Goal: Task Accomplishment & Management: Complete application form

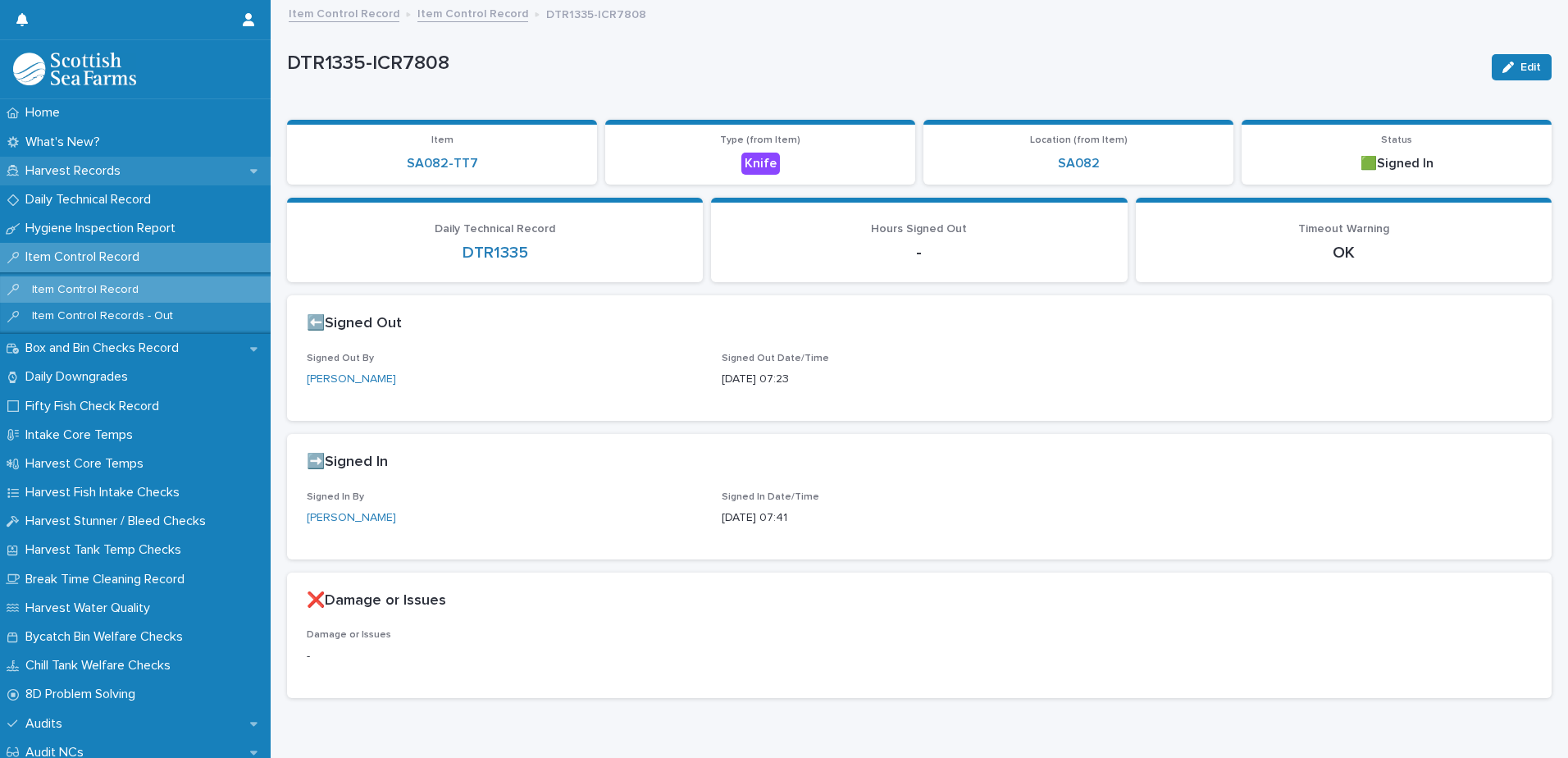
click at [82, 169] on p "Harvest Records" at bounding box center [76, 171] width 114 height 15
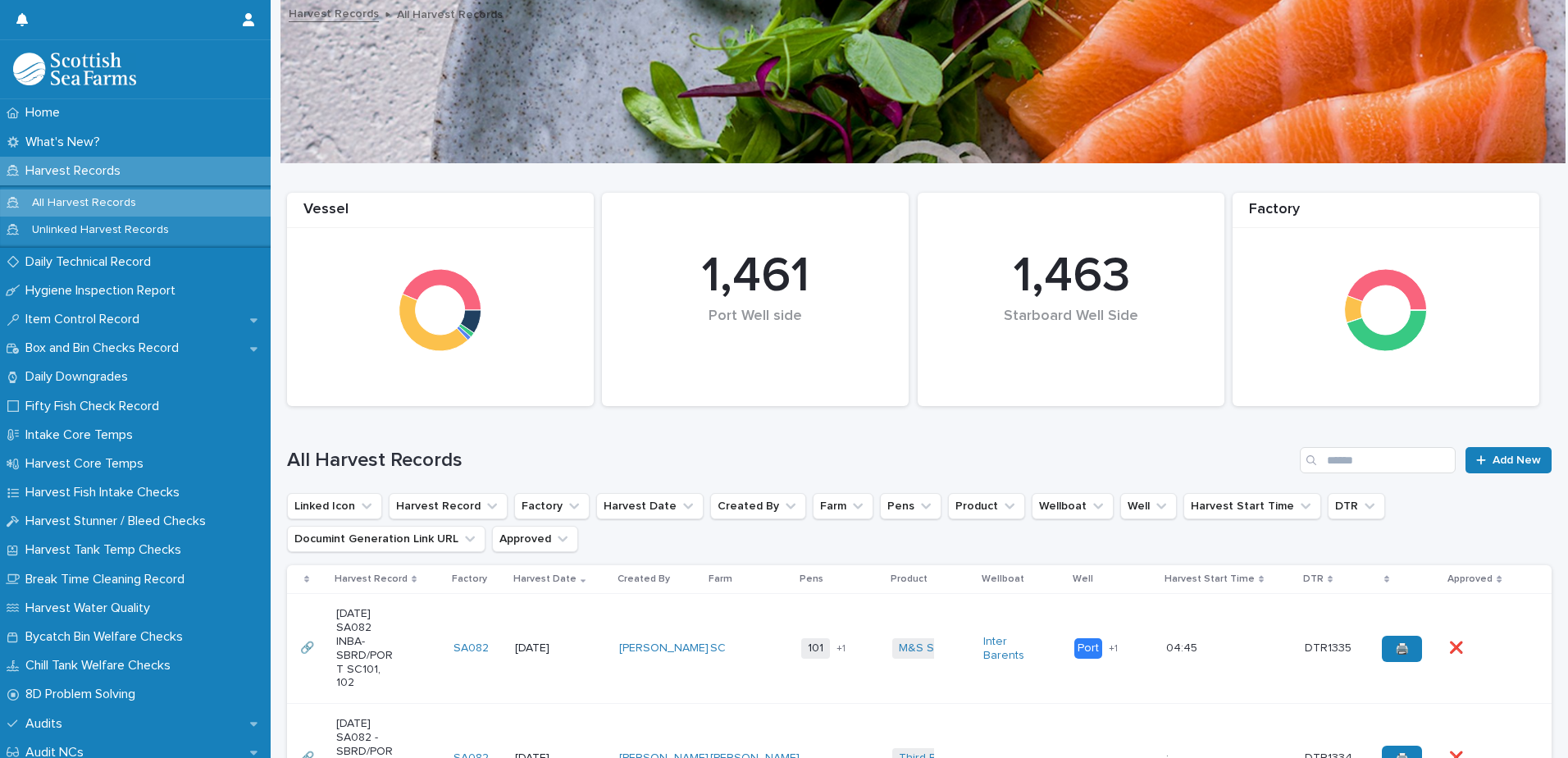
click at [649, 635] on div "[PERSON_NAME]" at bounding box center [659, 648] width 78 height 27
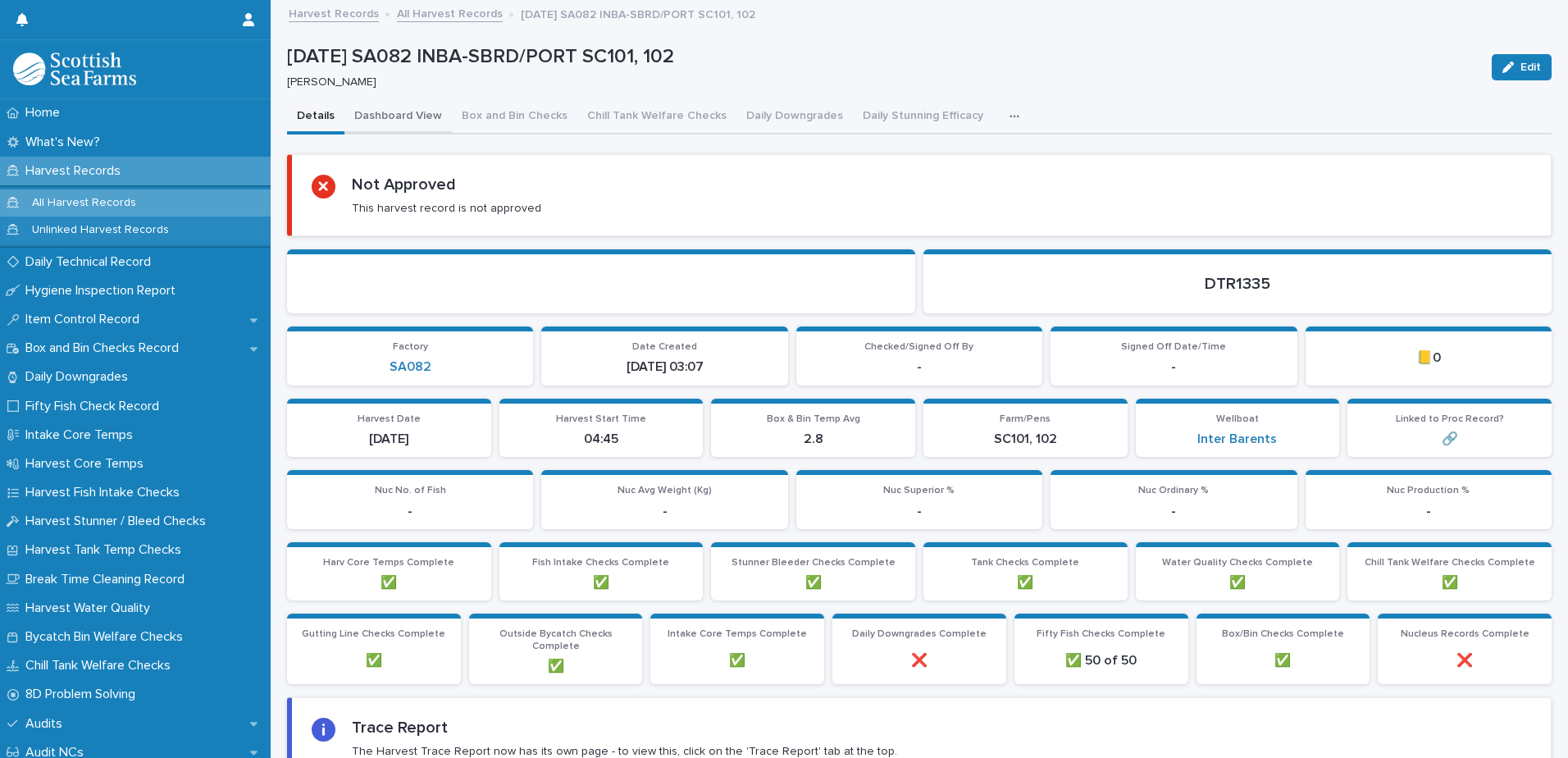
click at [391, 114] on button "Dashboard View" at bounding box center [397, 117] width 108 height 34
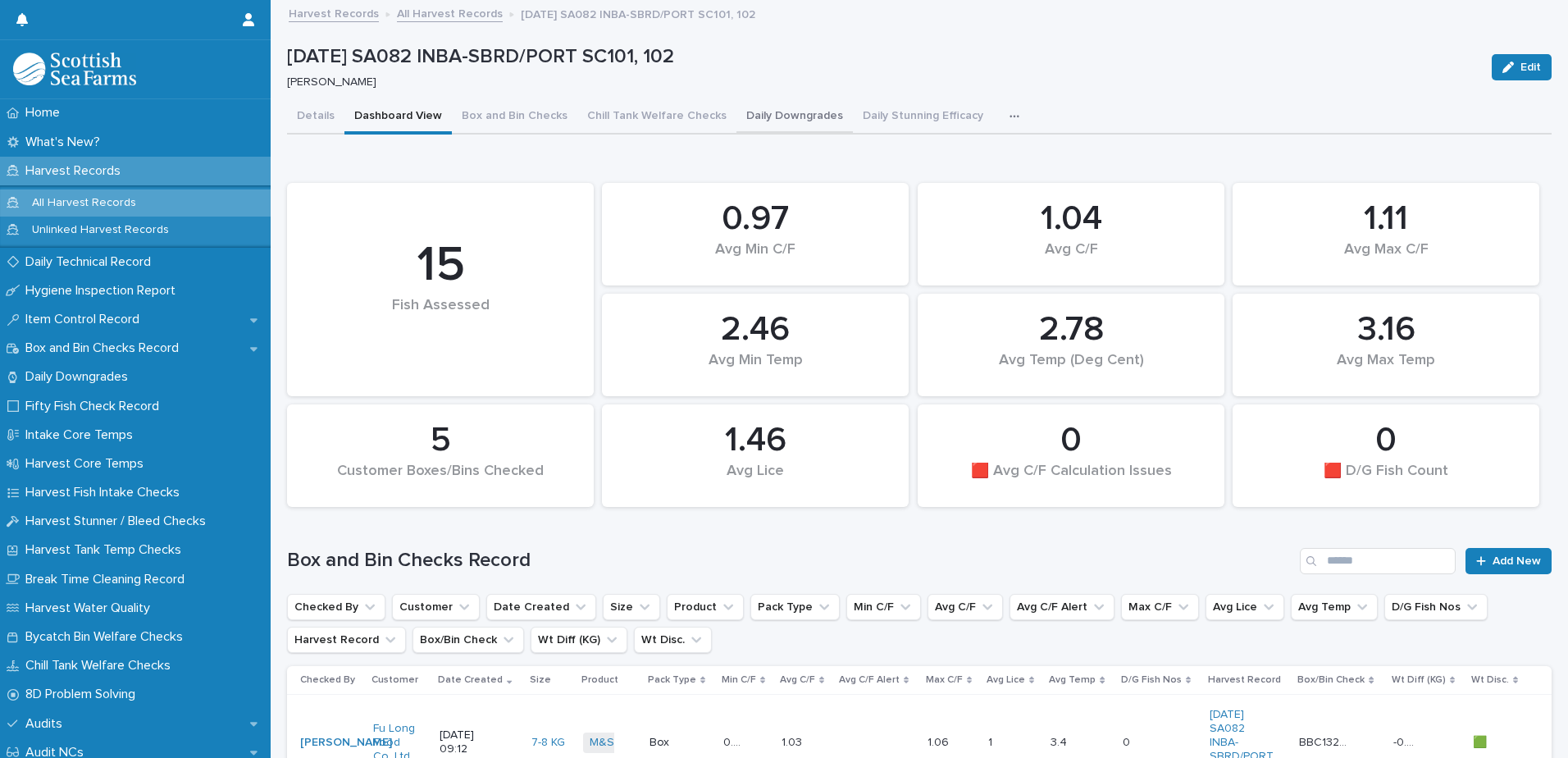
click at [753, 117] on button "Daily Downgrades" at bounding box center [795, 117] width 116 height 34
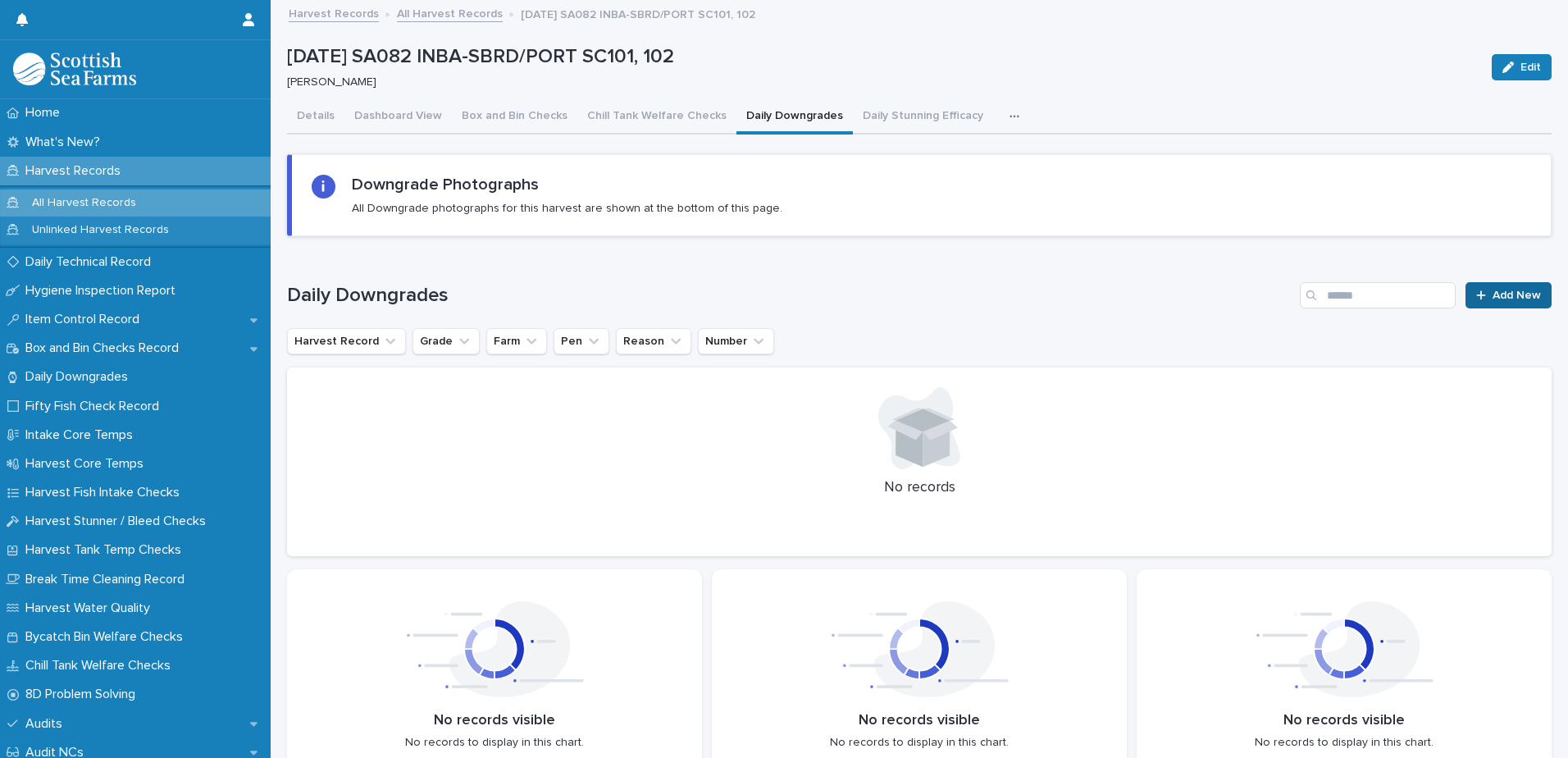
click at [1494, 295] on span "Add New" at bounding box center [1517, 296] width 49 height 11
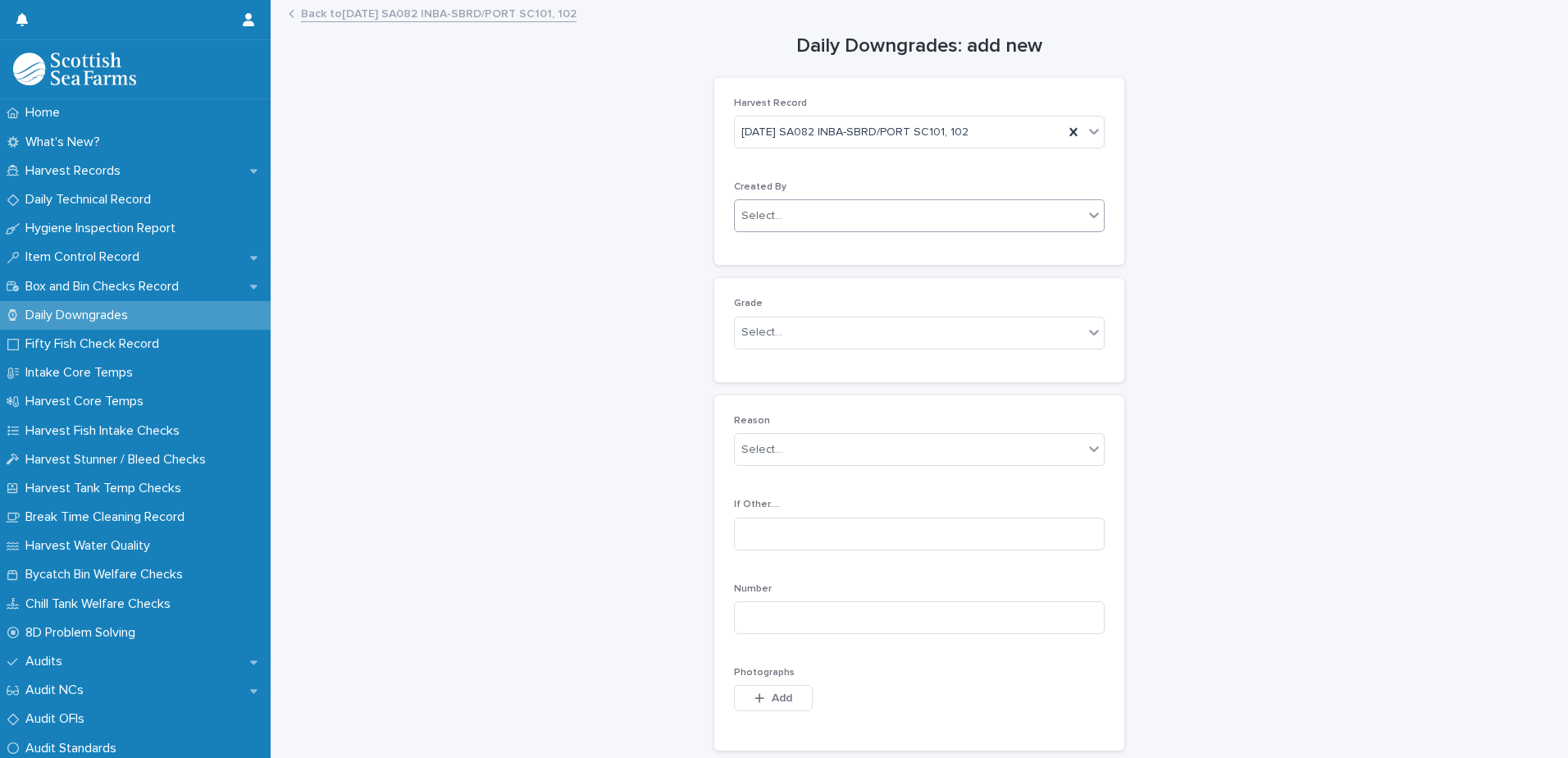
click at [863, 219] on div "Select..." at bounding box center [909, 216] width 349 height 27
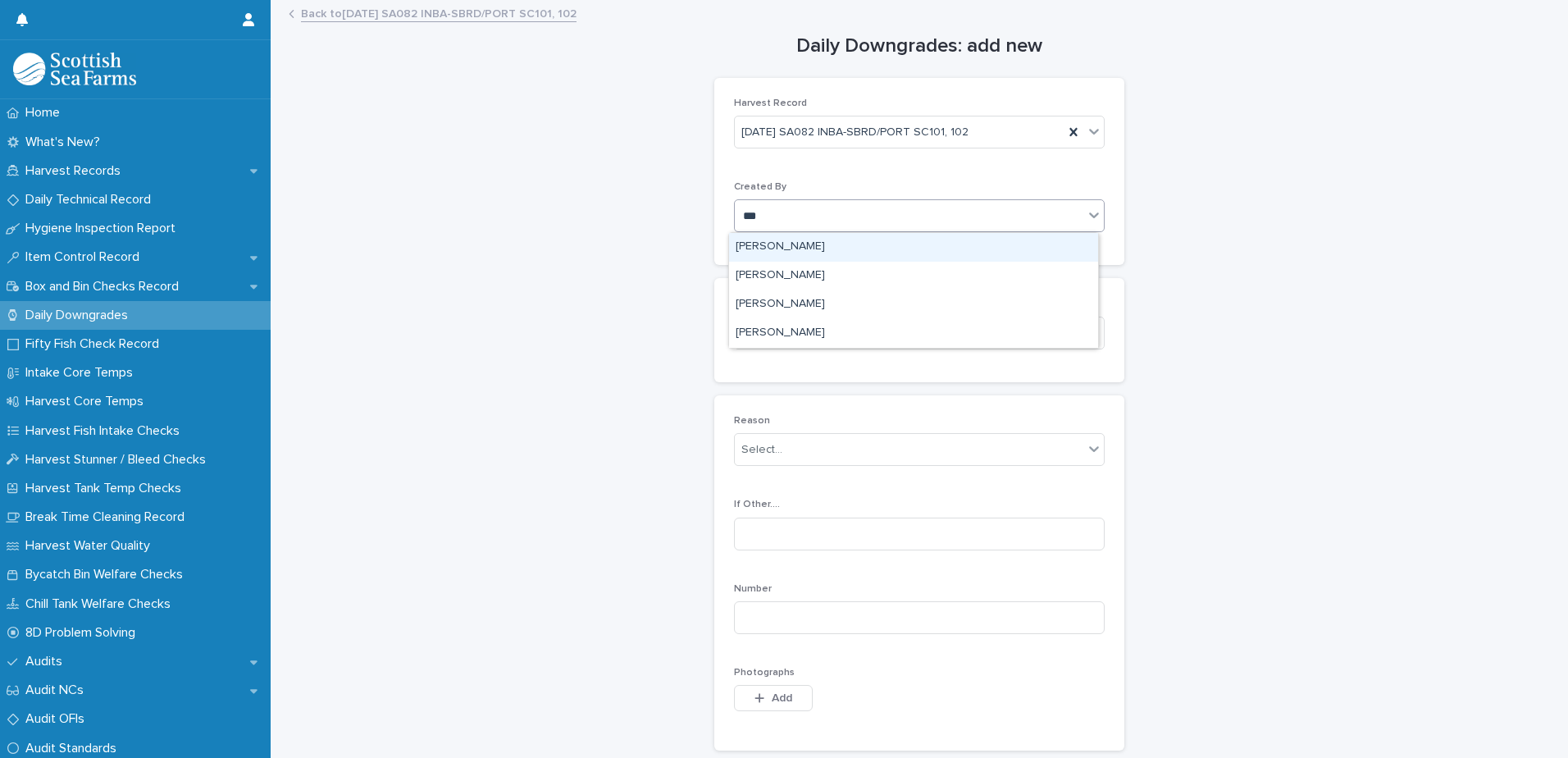
type input "****"
click at [845, 249] on div "[PERSON_NAME]" at bounding box center [913, 247] width 369 height 29
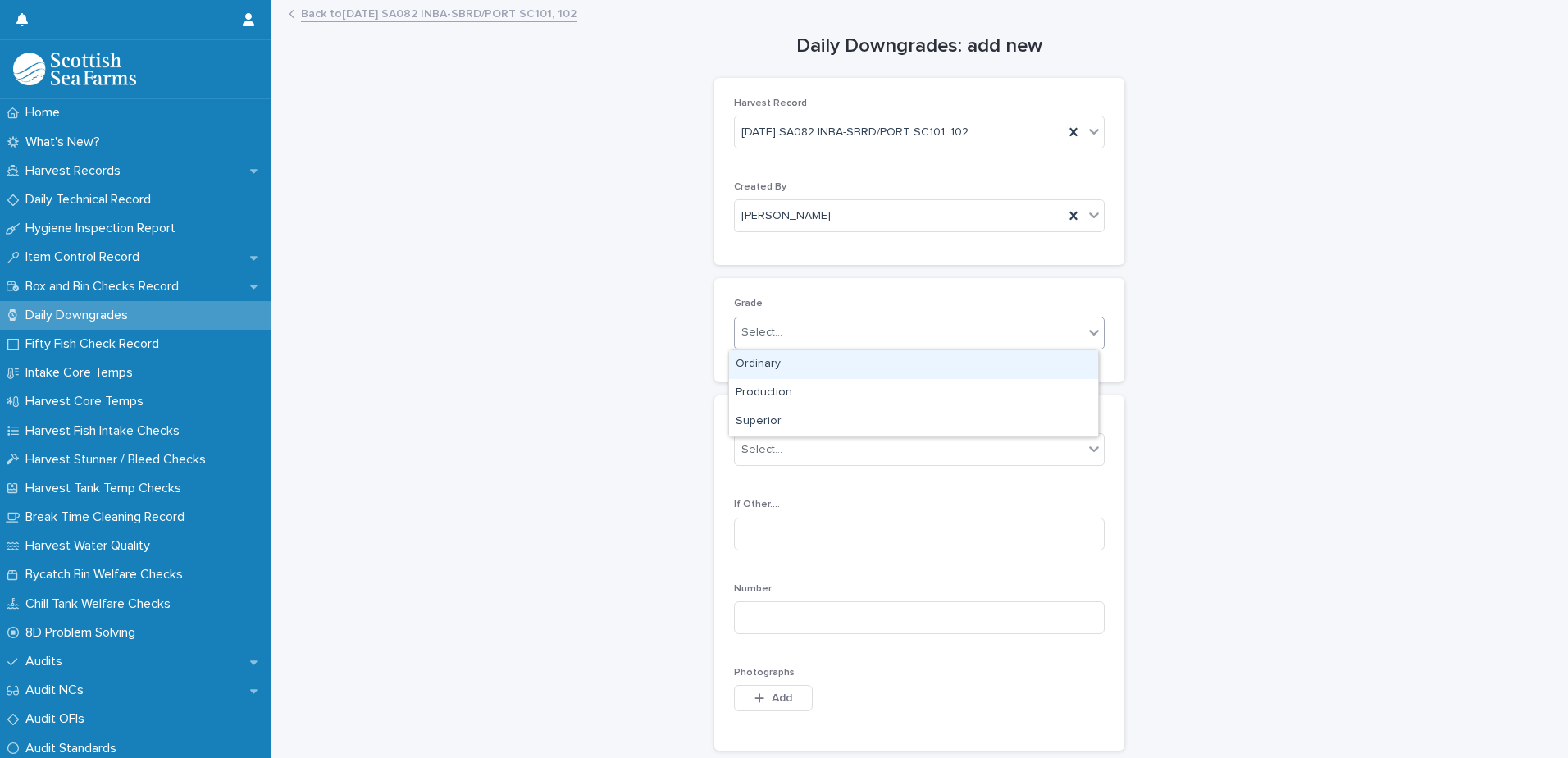
click at [837, 330] on div "Select..." at bounding box center [909, 333] width 349 height 27
click at [875, 337] on div "Select..." at bounding box center [909, 333] width 349 height 27
click at [867, 367] on div "Ordinary" at bounding box center [913, 364] width 369 height 29
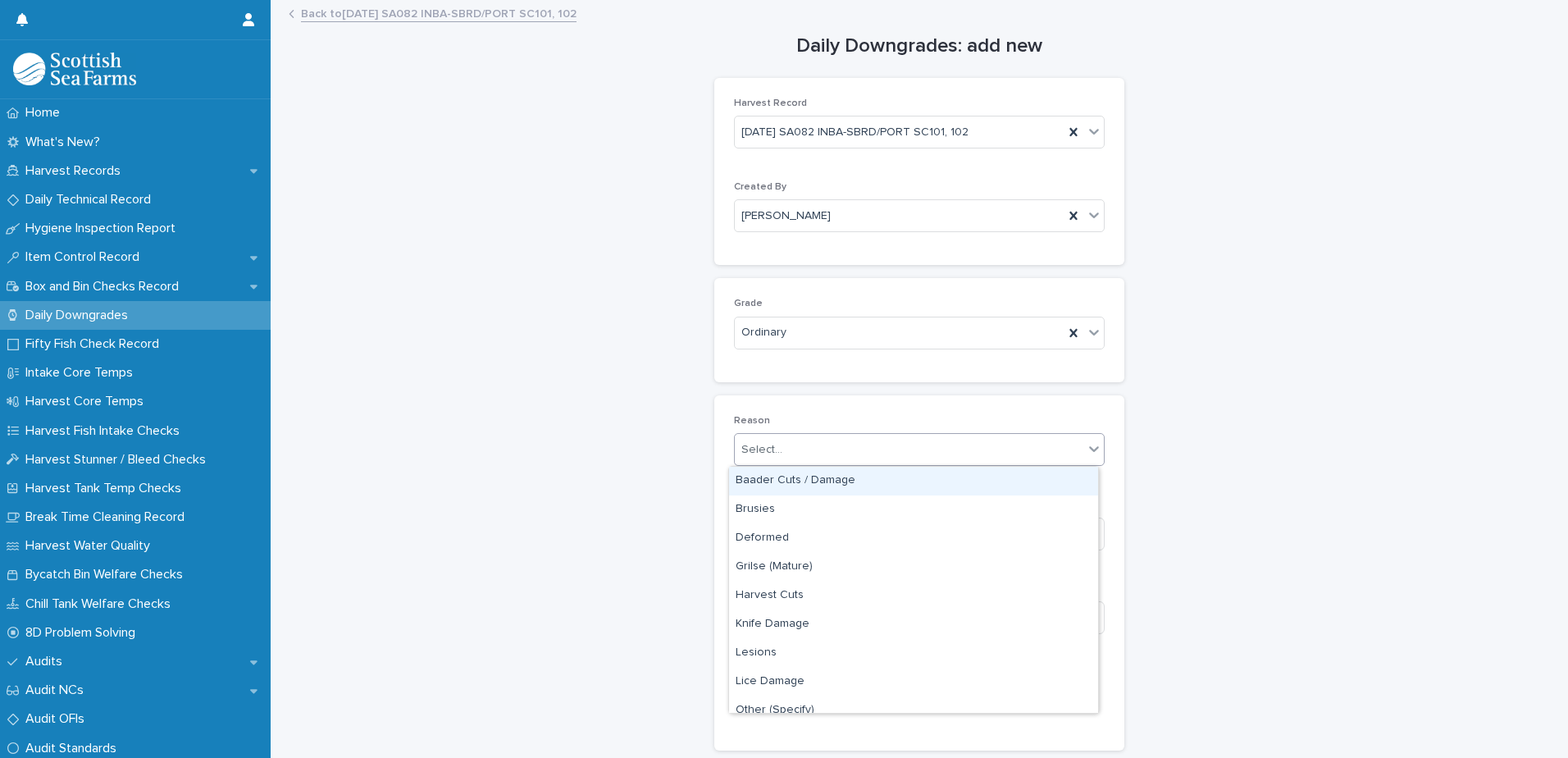
click at [906, 451] on div "Select..." at bounding box center [909, 450] width 349 height 27
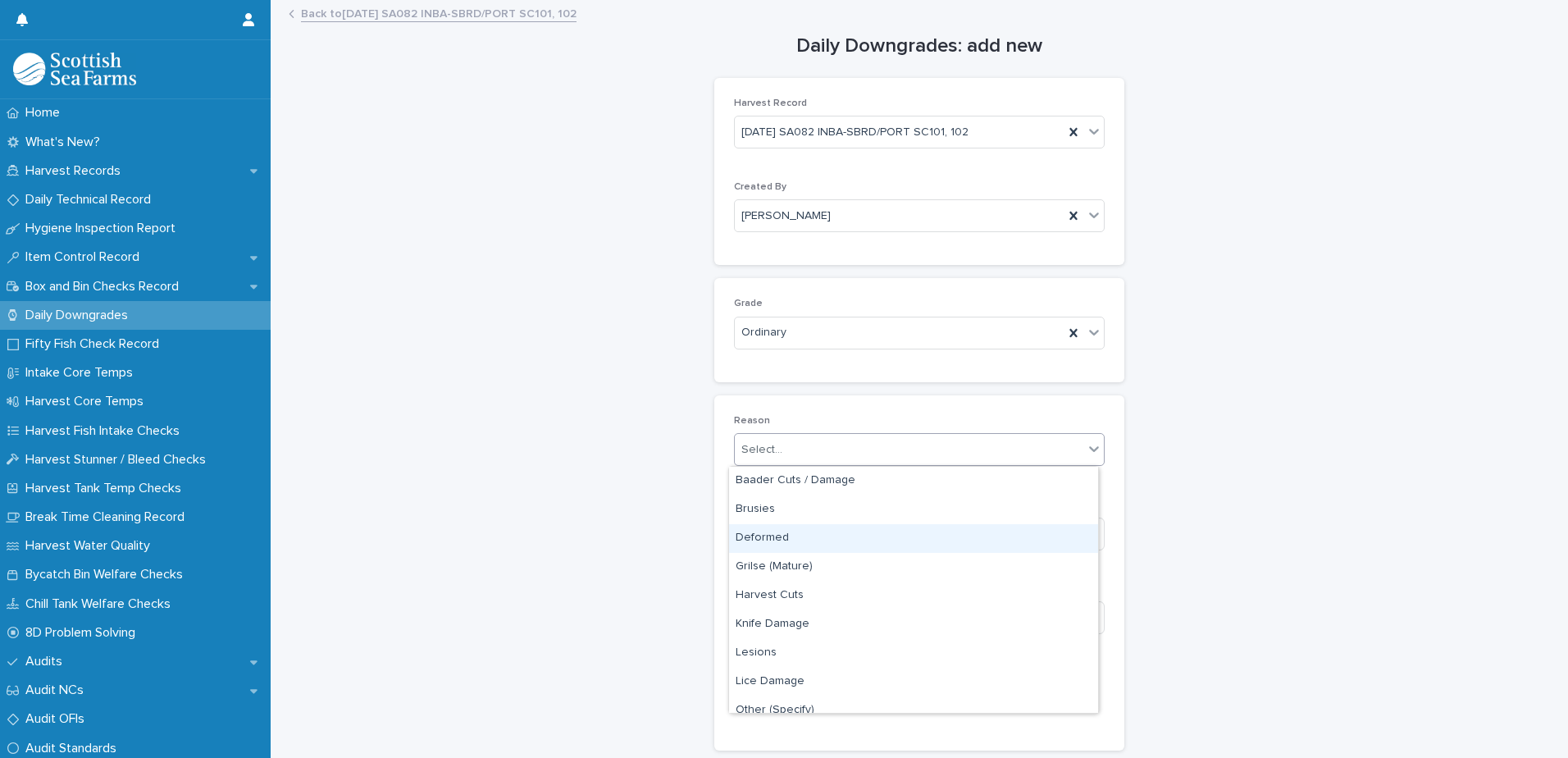
click at [882, 538] on div "Deformed" at bounding box center [913, 539] width 369 height 29
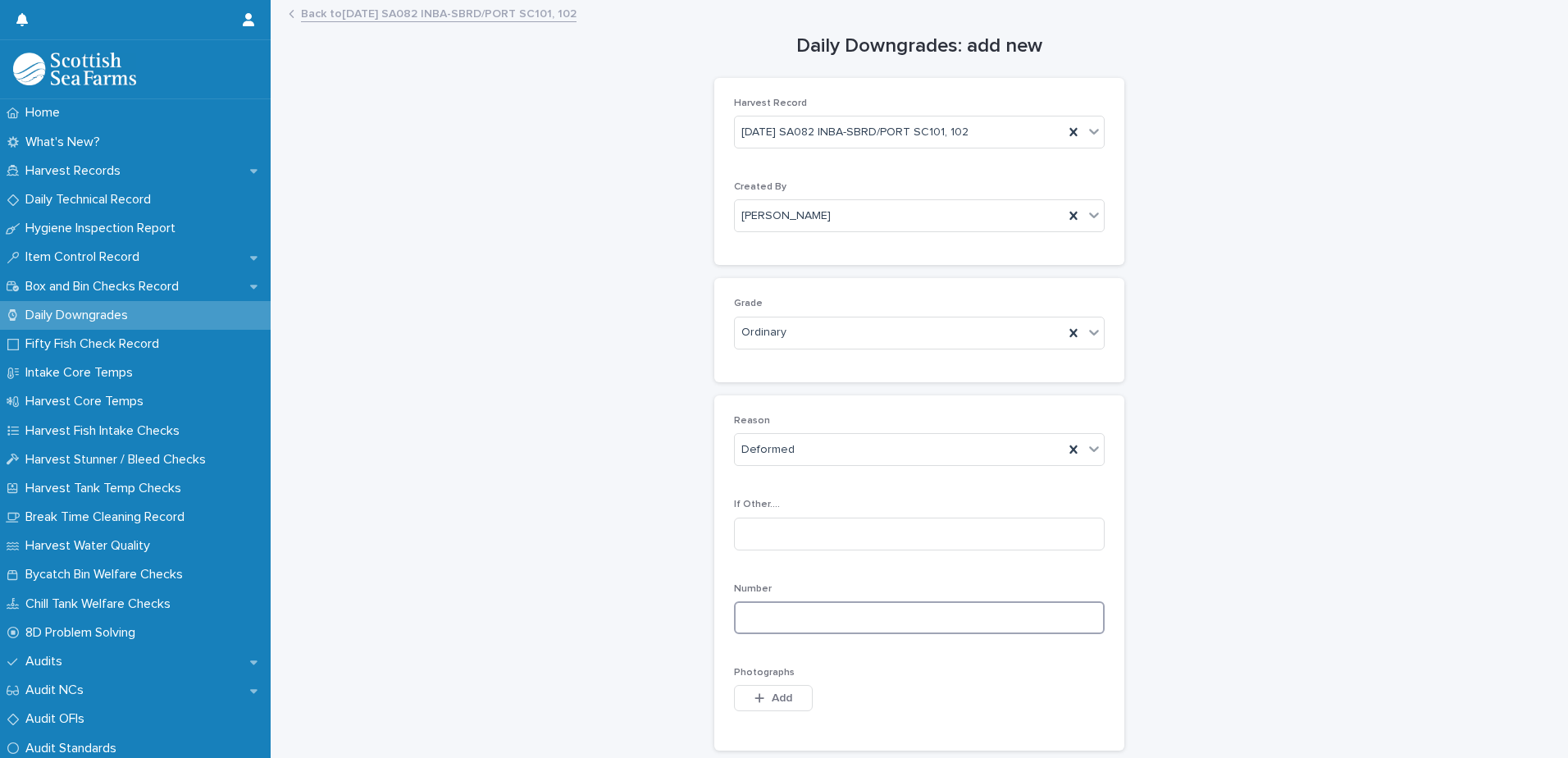
click at [948, 615] on input at bounding box center [919, 618] width 371 height 32
type input "*"
click at [783, 695] on span "Add" at bounding box center [783, 698] width 21 height 11
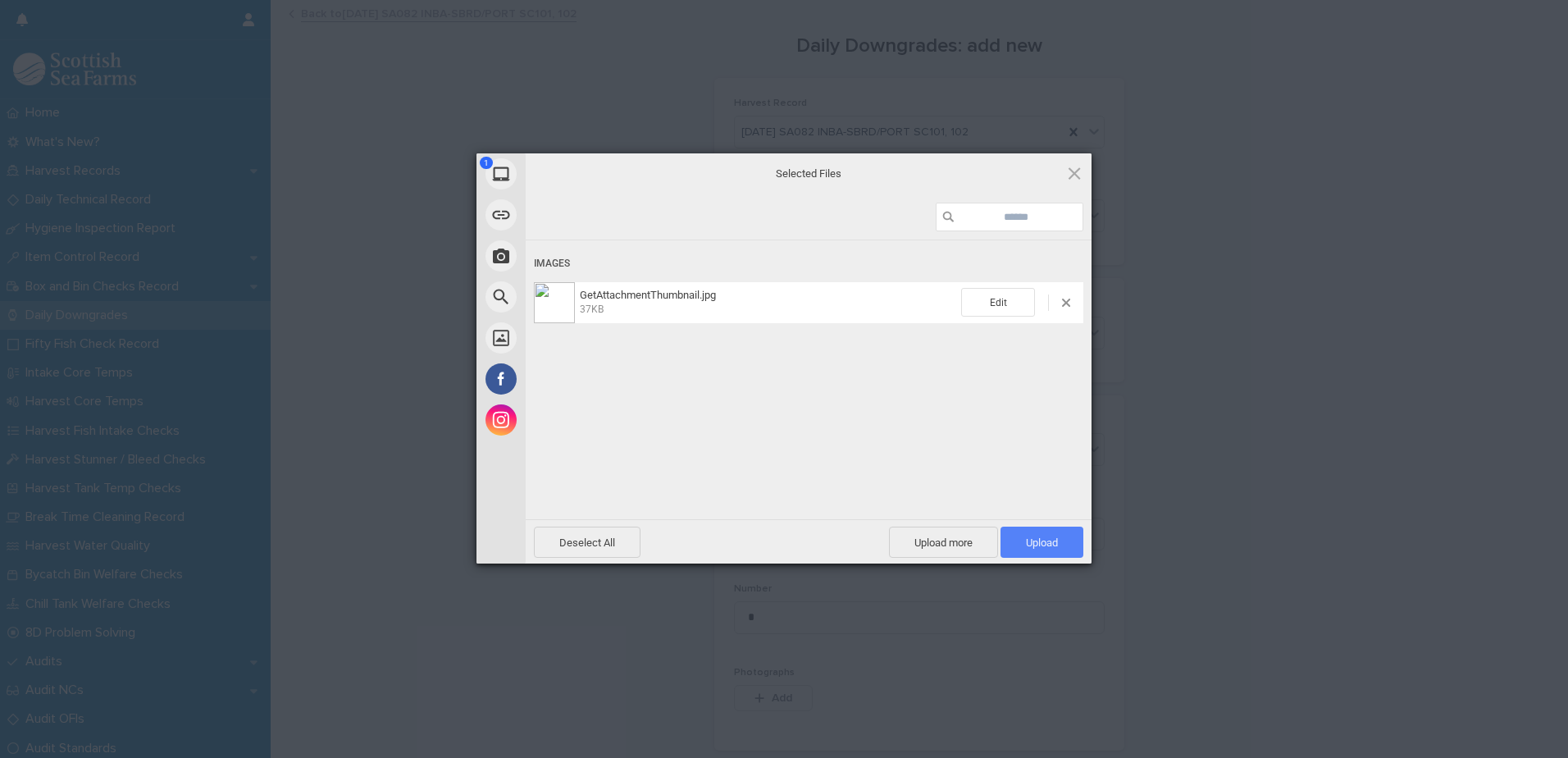
click at [1037, 545] on span "Upload 1" at bounding box center [1042, 543] width 32 height 12
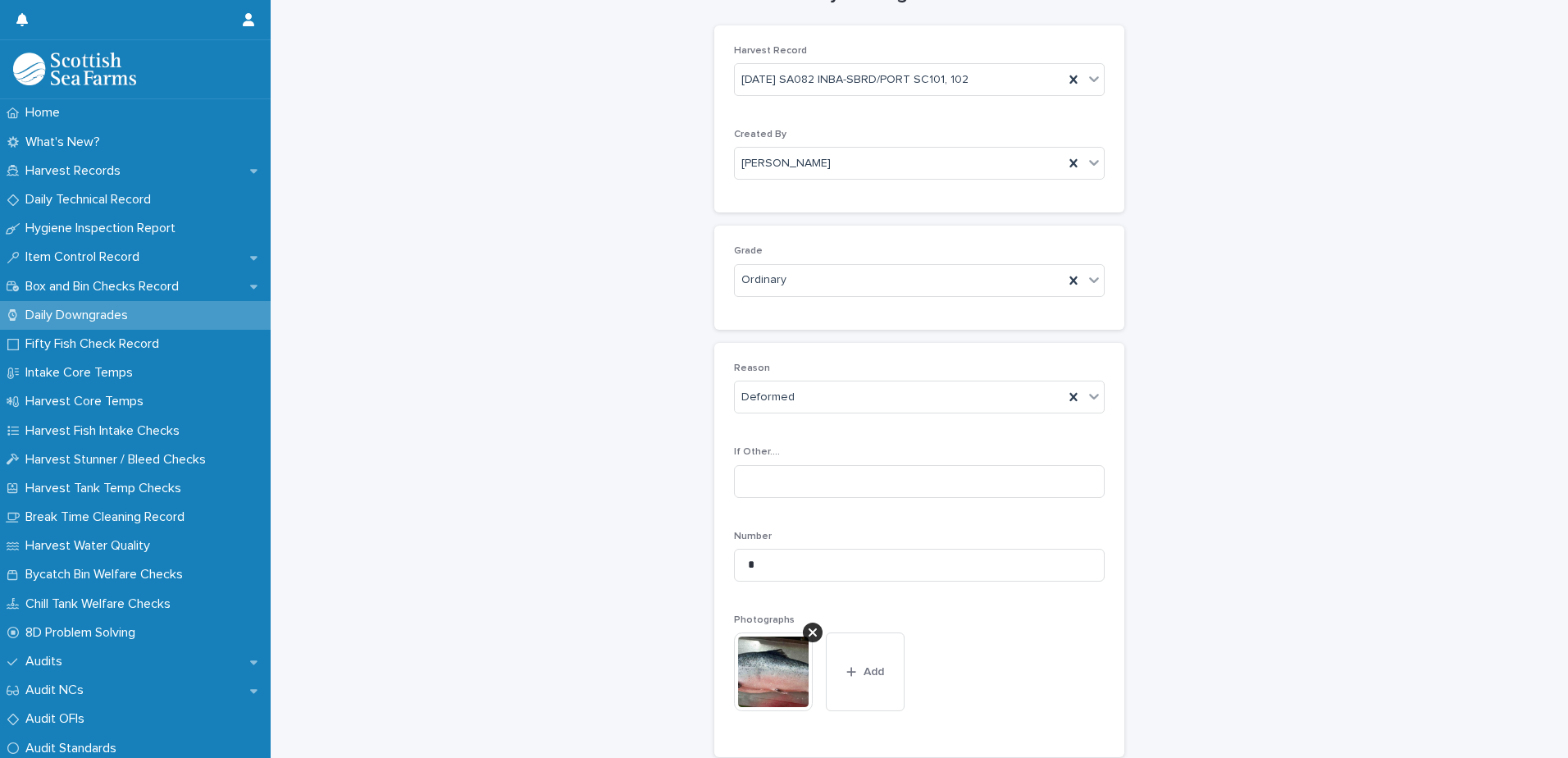
scroll to position [243, 0]
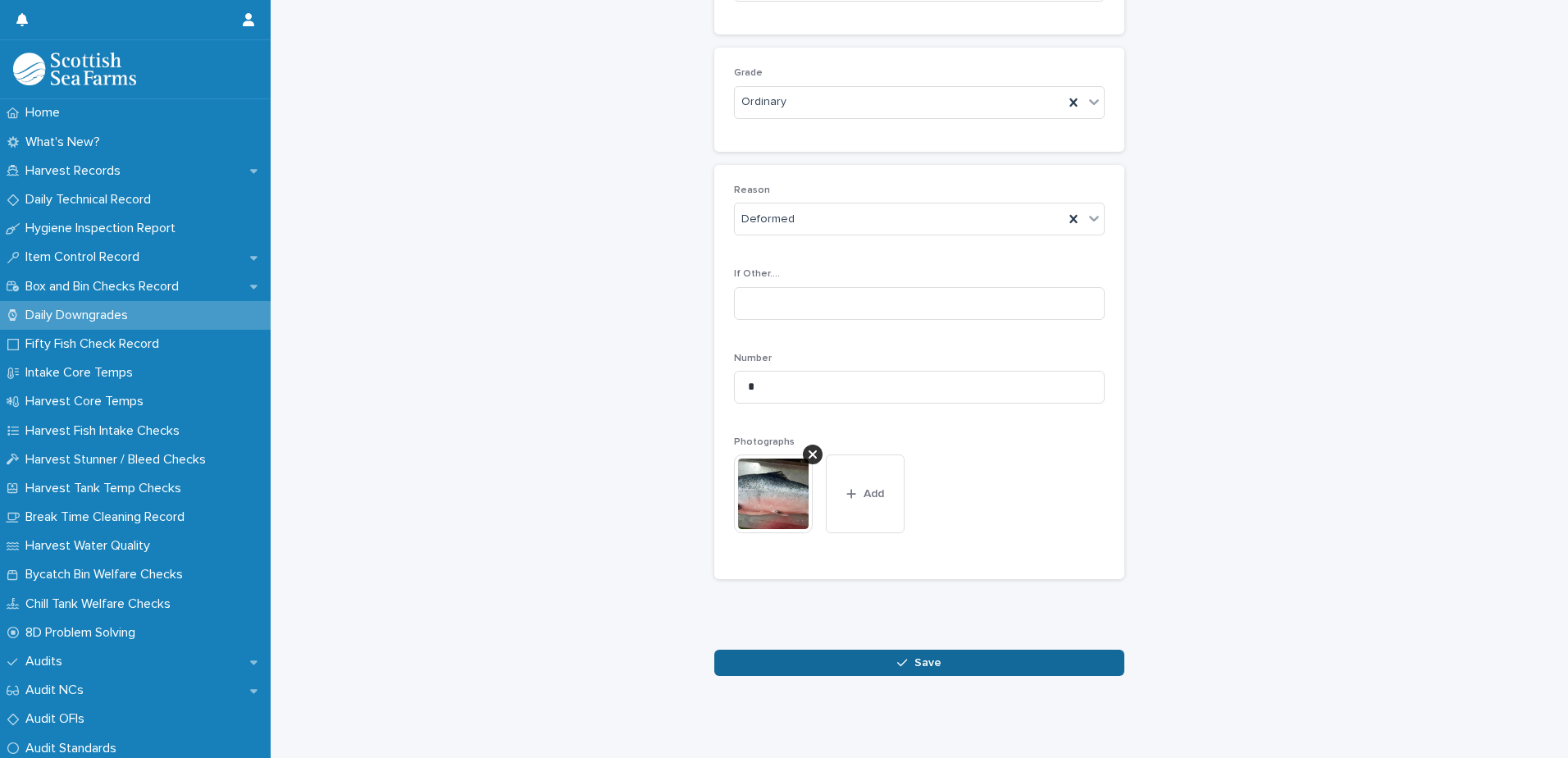
click at [914, 657] on span "Save" at bounding box center [927, 663] width 27 height 11
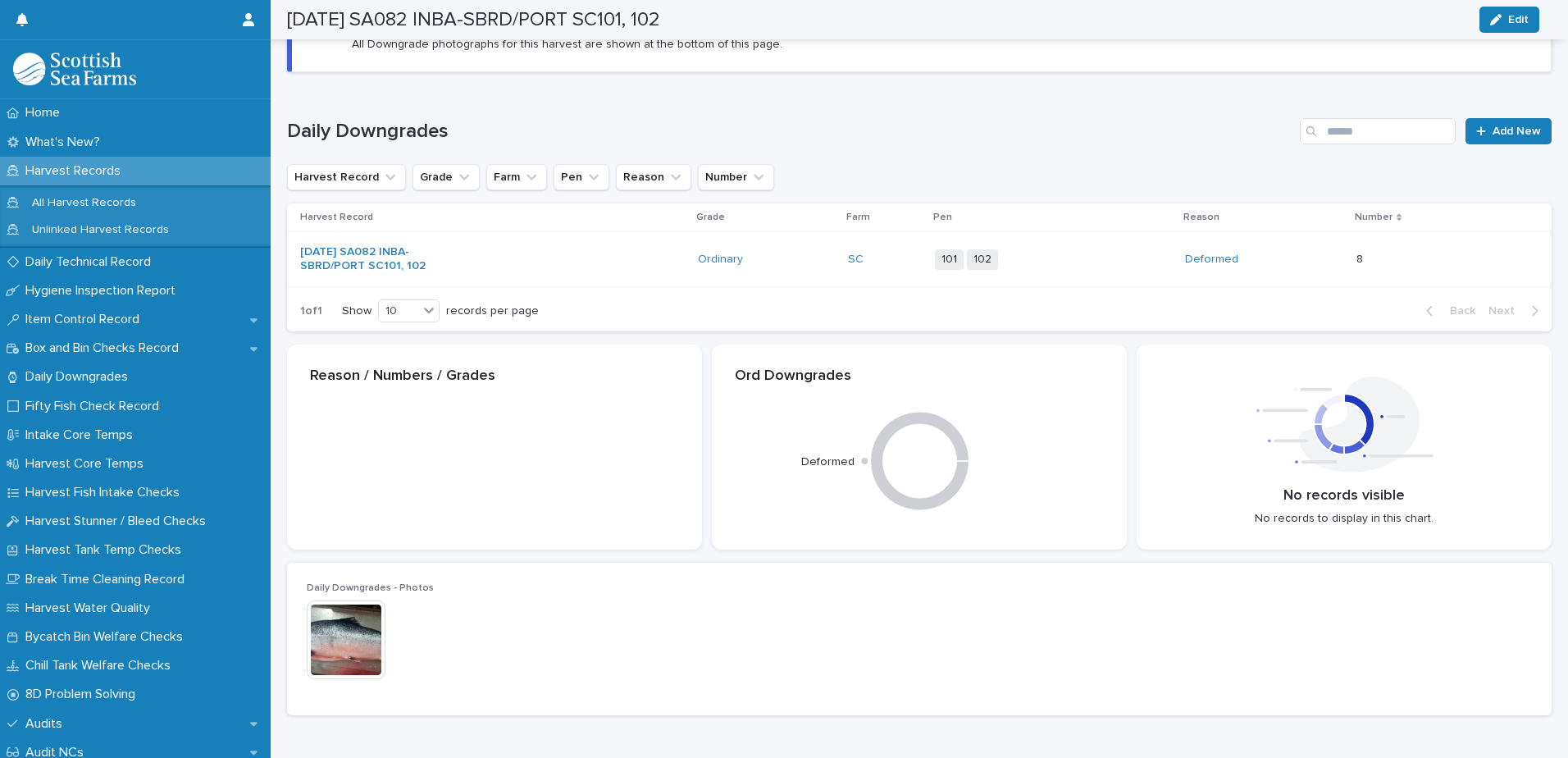
scroll to position [229, 0]
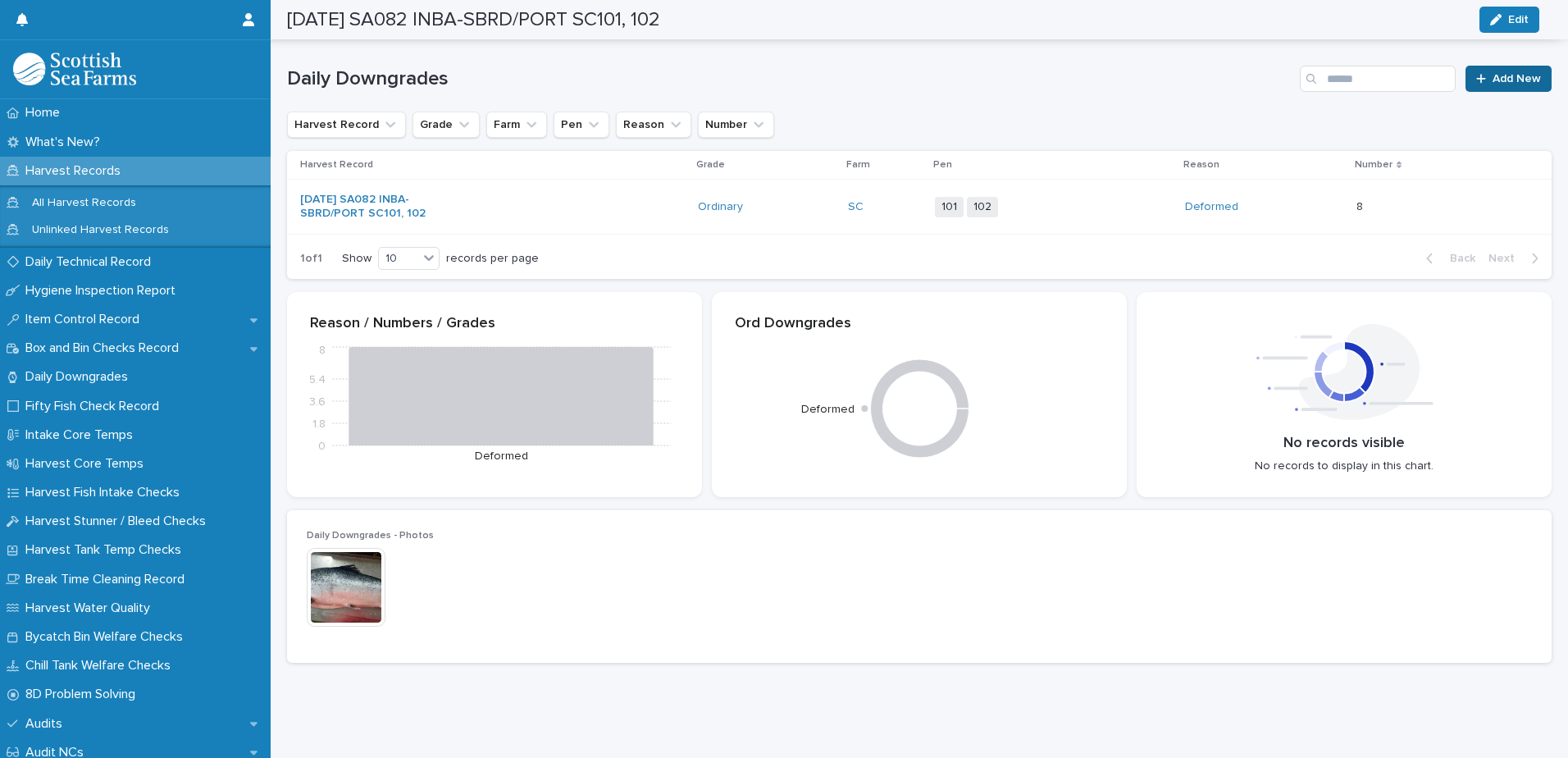
click at [1496, 73] on span "Add New" at bounding box center [1517, 79] width 49 height 11
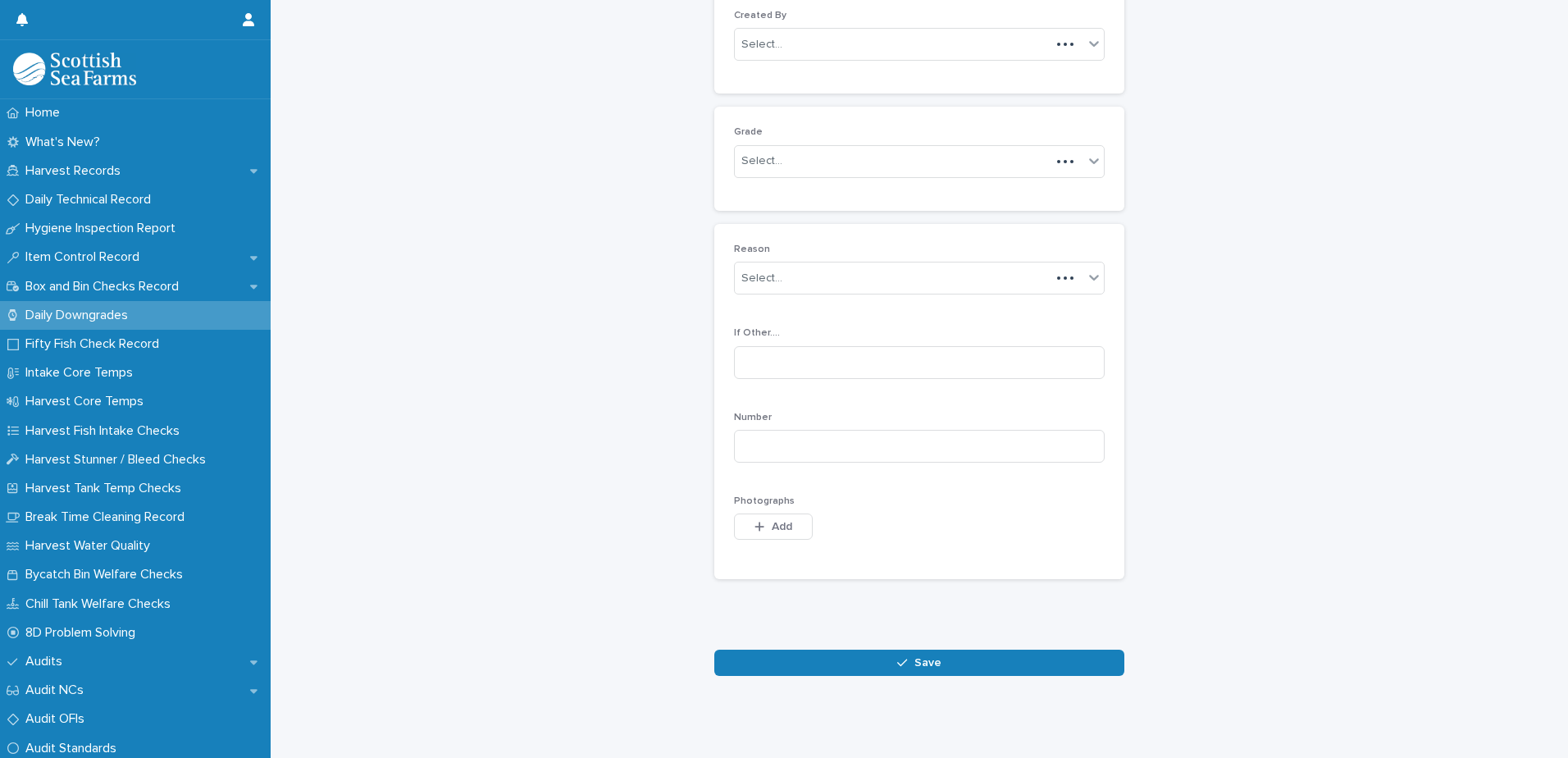
scroll to position [159, 0]
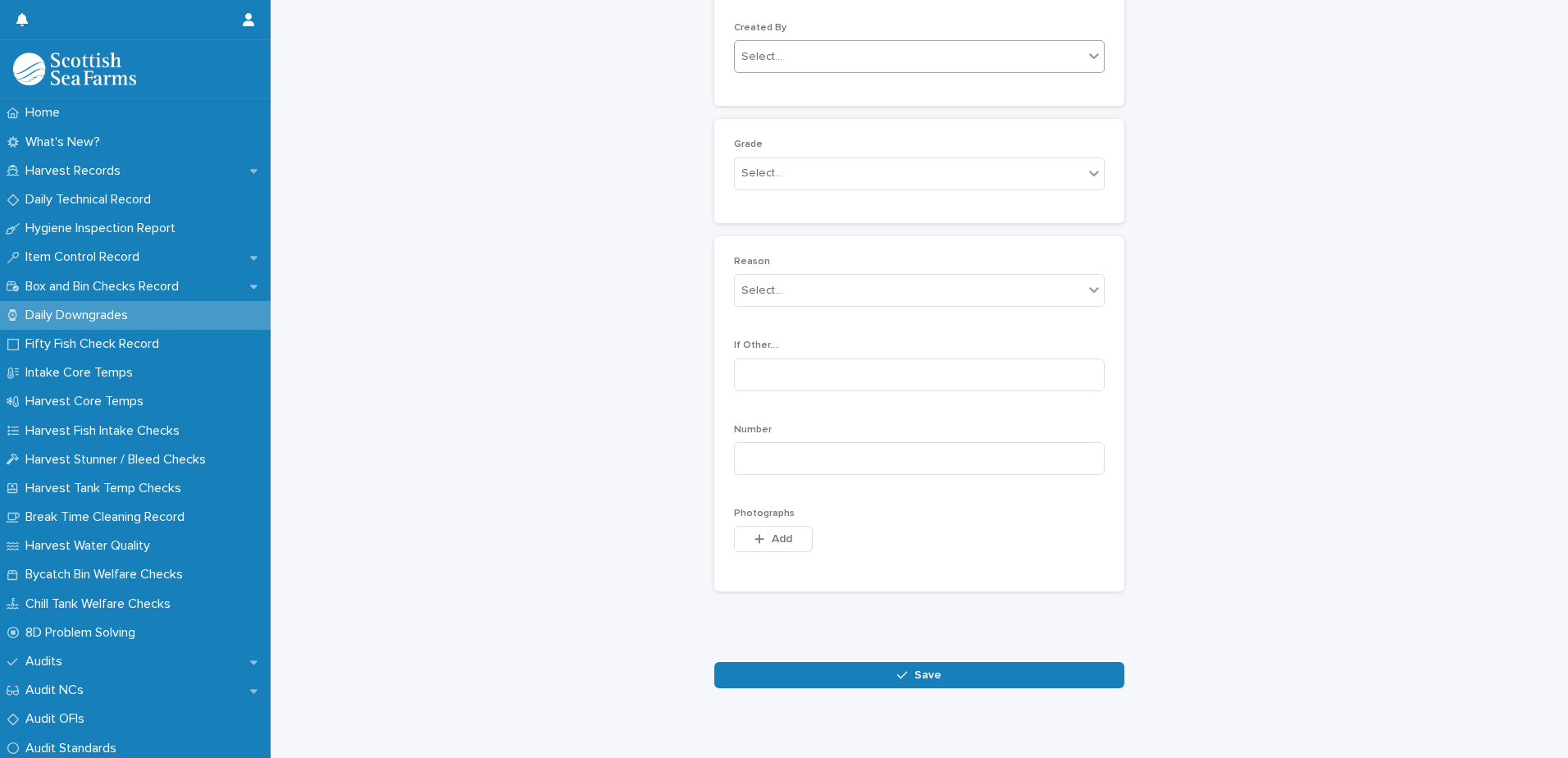
click at [854, 66] on div "Select..." at bounding box center [909, 57] width 349 height 27
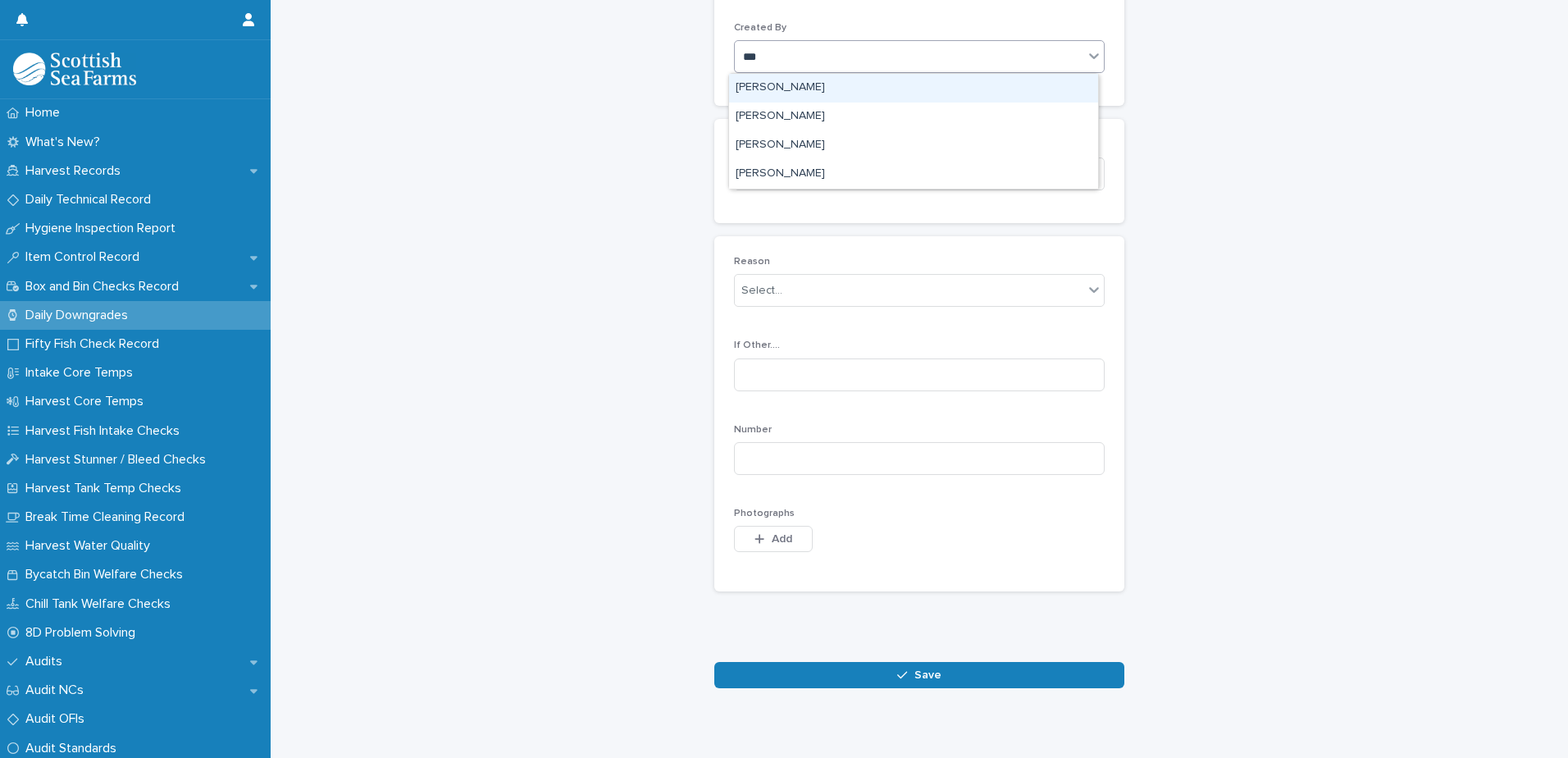
type input "****"
click at [830, 82] on div "[PERSON_NAME]" at bounding box center [913, 88] width 369 height 29
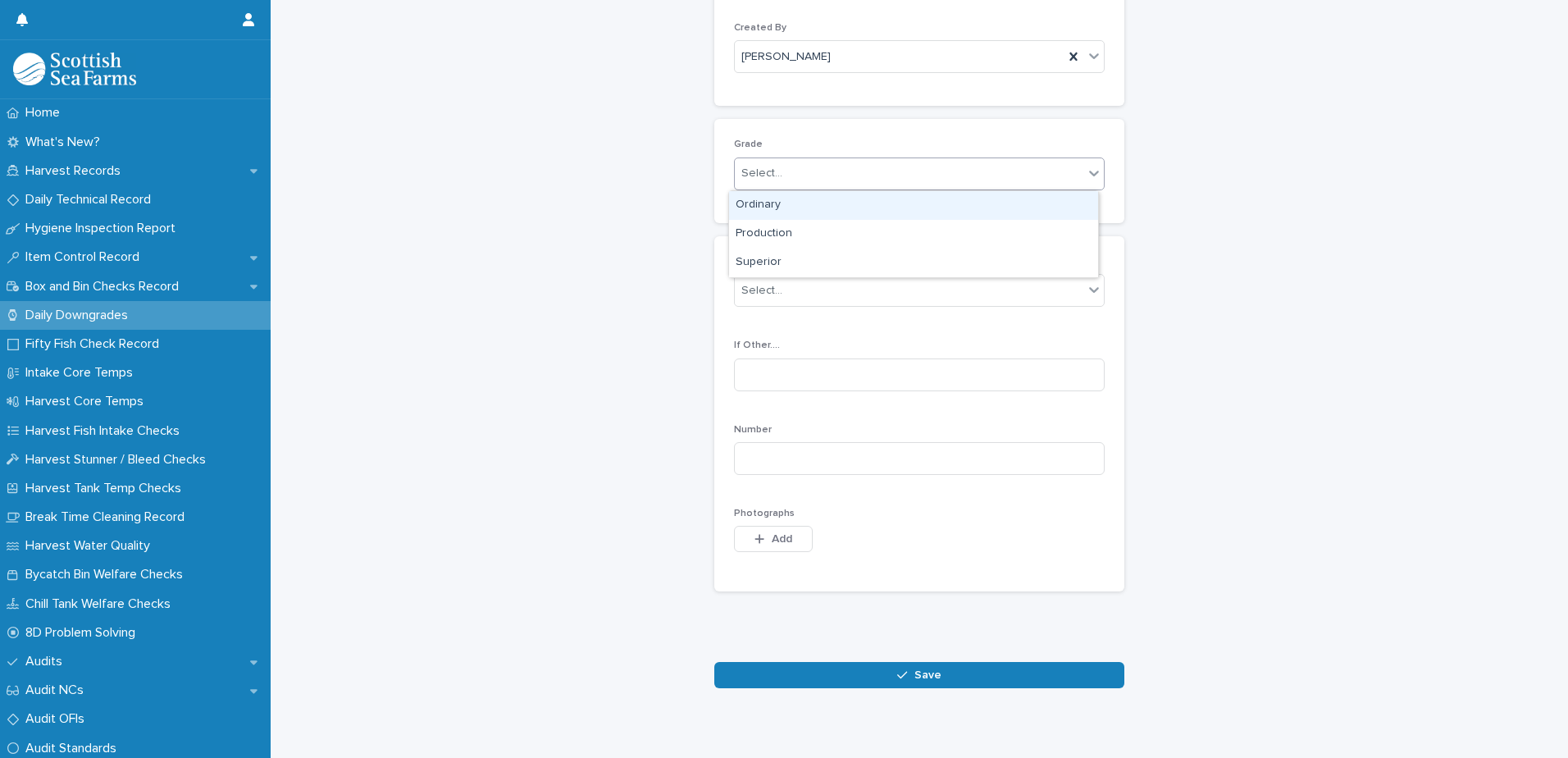
click at [832, 181] on div "Select..." at bounding box center [909, 174] width 349 height 27
drag, startPoint x: 824, startPoint y: 233, endPoint x: 830, endPoint y: 241, distance: 10.0
click at [823, 234] on div "Production" at bounding box center [913, 235] width 369 height 29
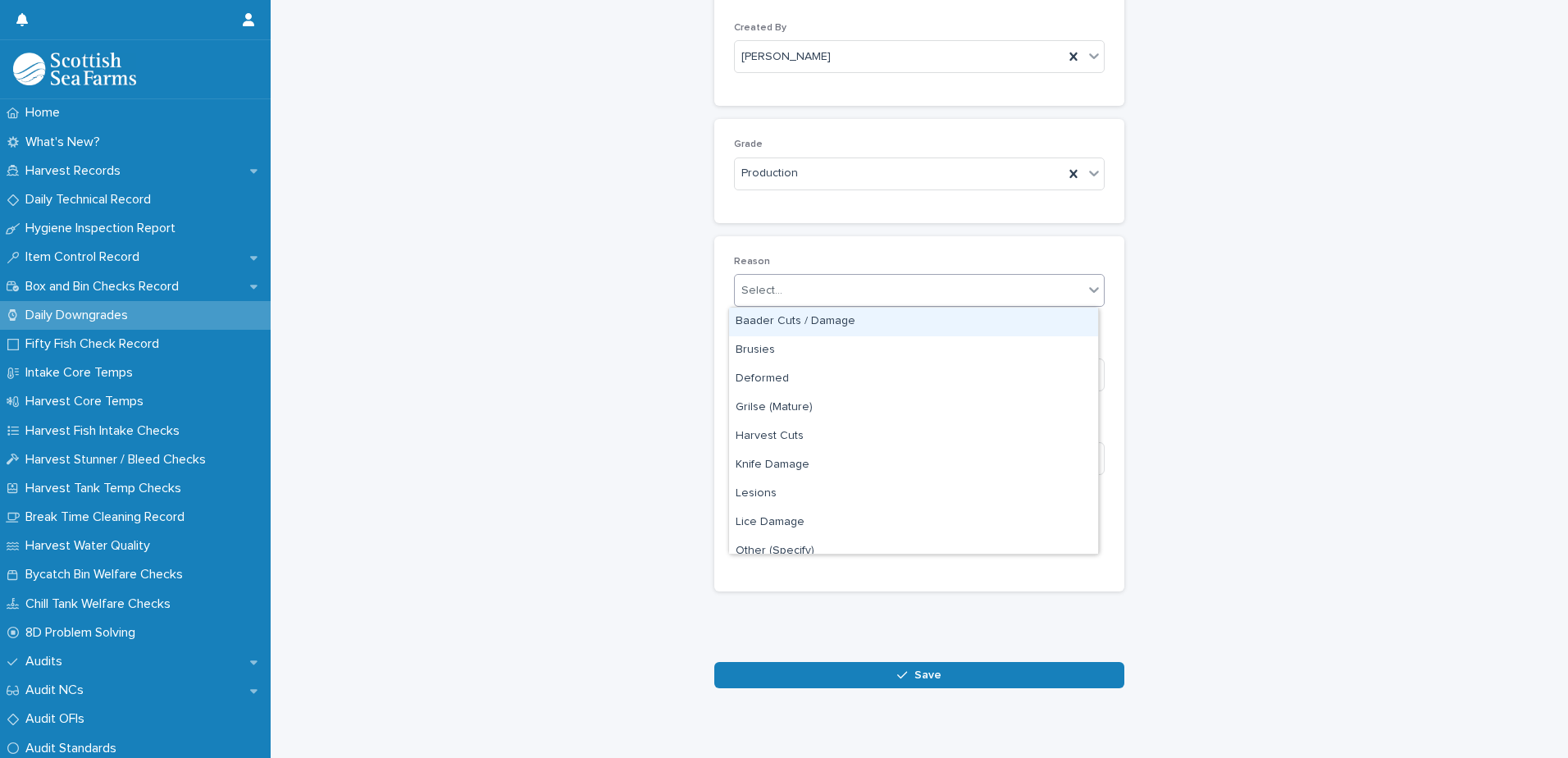
click at [856, 291] on div "Select..." at bounding box center [909, 291] width 349 height 27
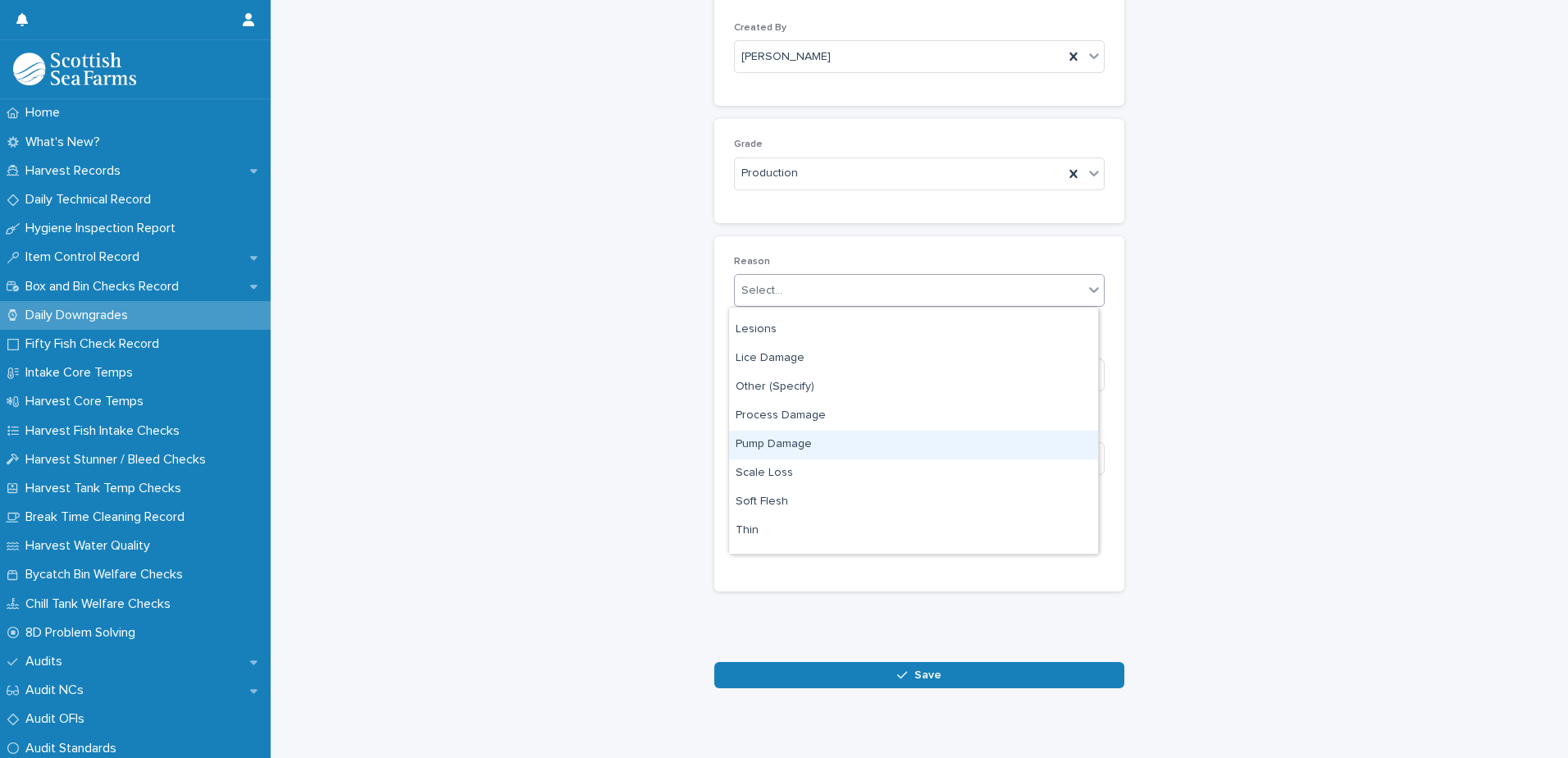
click at [842, 448] on div "Pump Damage" at bounding box center [913, 445] width 369 height 29
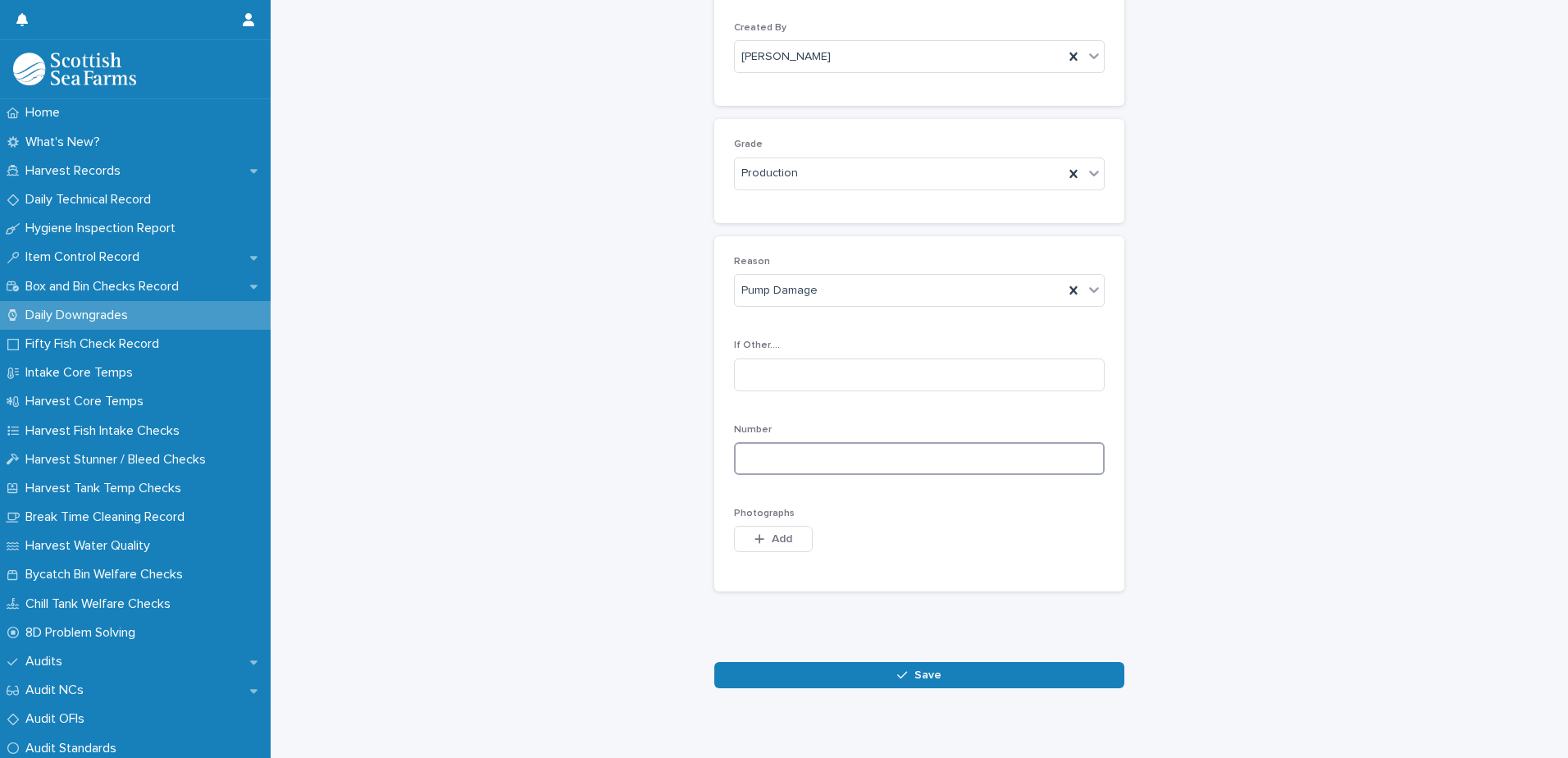
click at [1049, 456] on input at bounding box center [919, 459] width 371 height 32
type input "*"
click at [772, 538] on span "Add" at bounding box center [783, 539] width 21 height 11
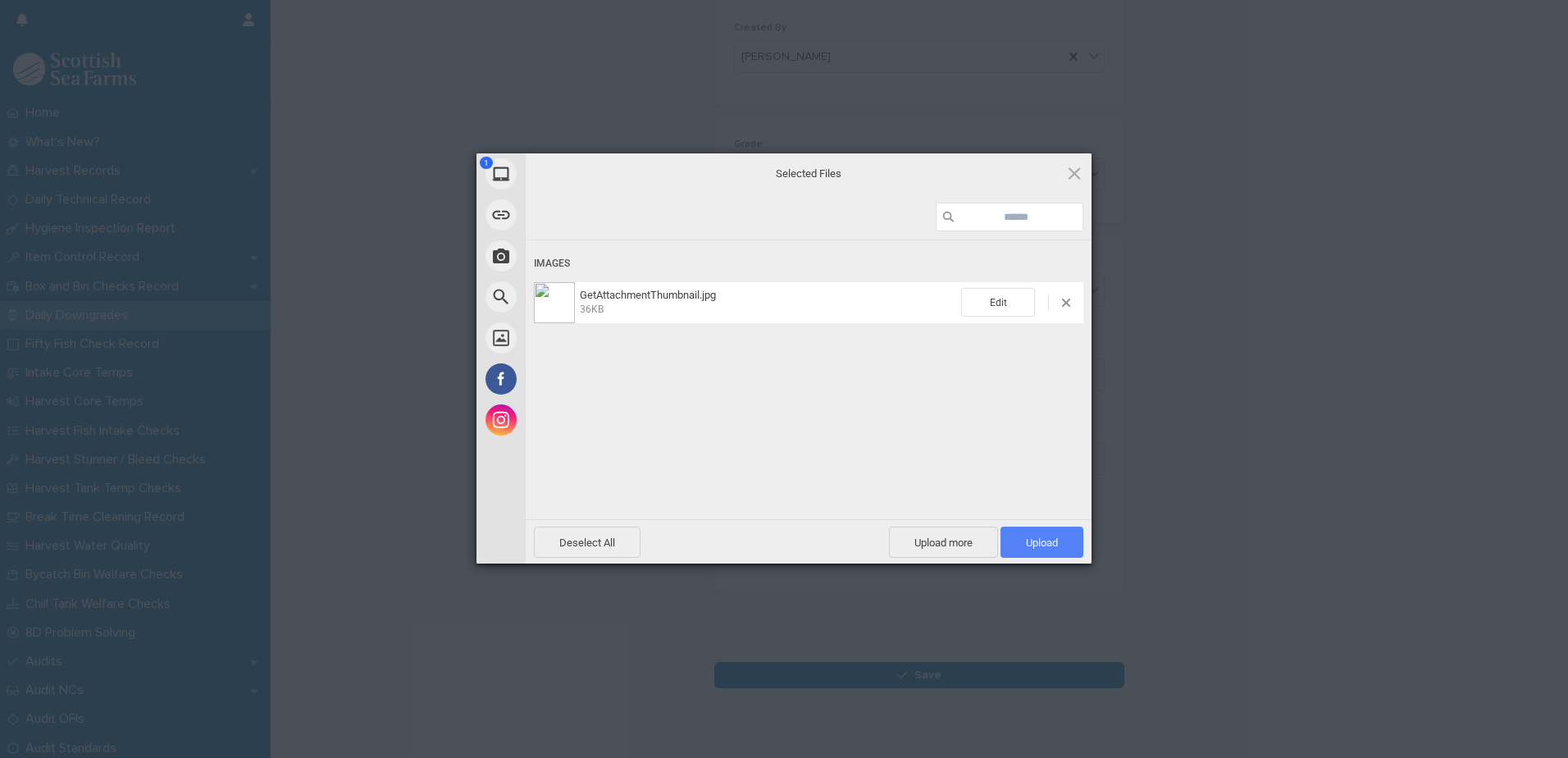
click at [1033, 540] on span "Upload 1" at bounding box center [1042, 543] width 32 height 12
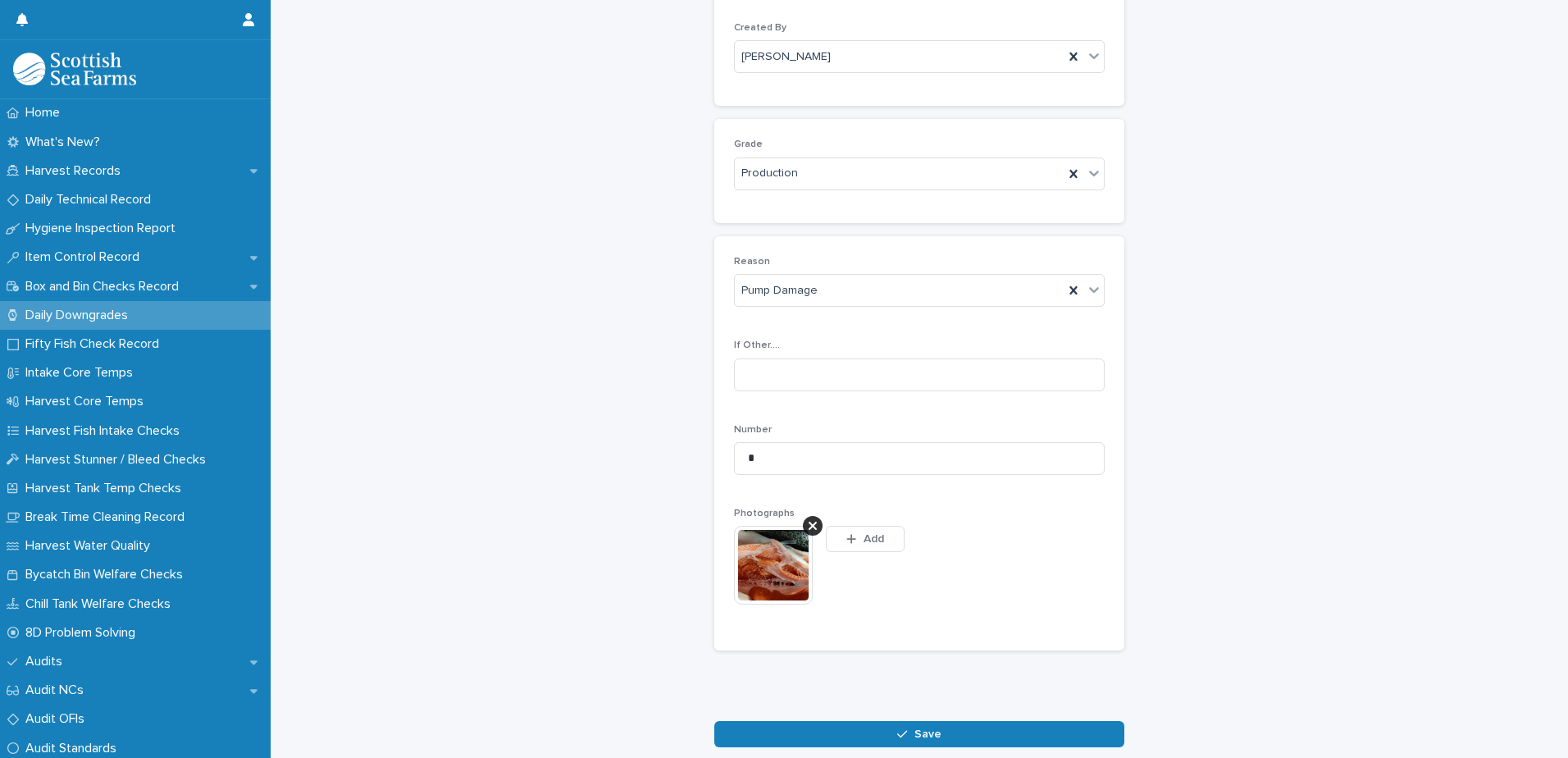
scroll to position [189, 0]
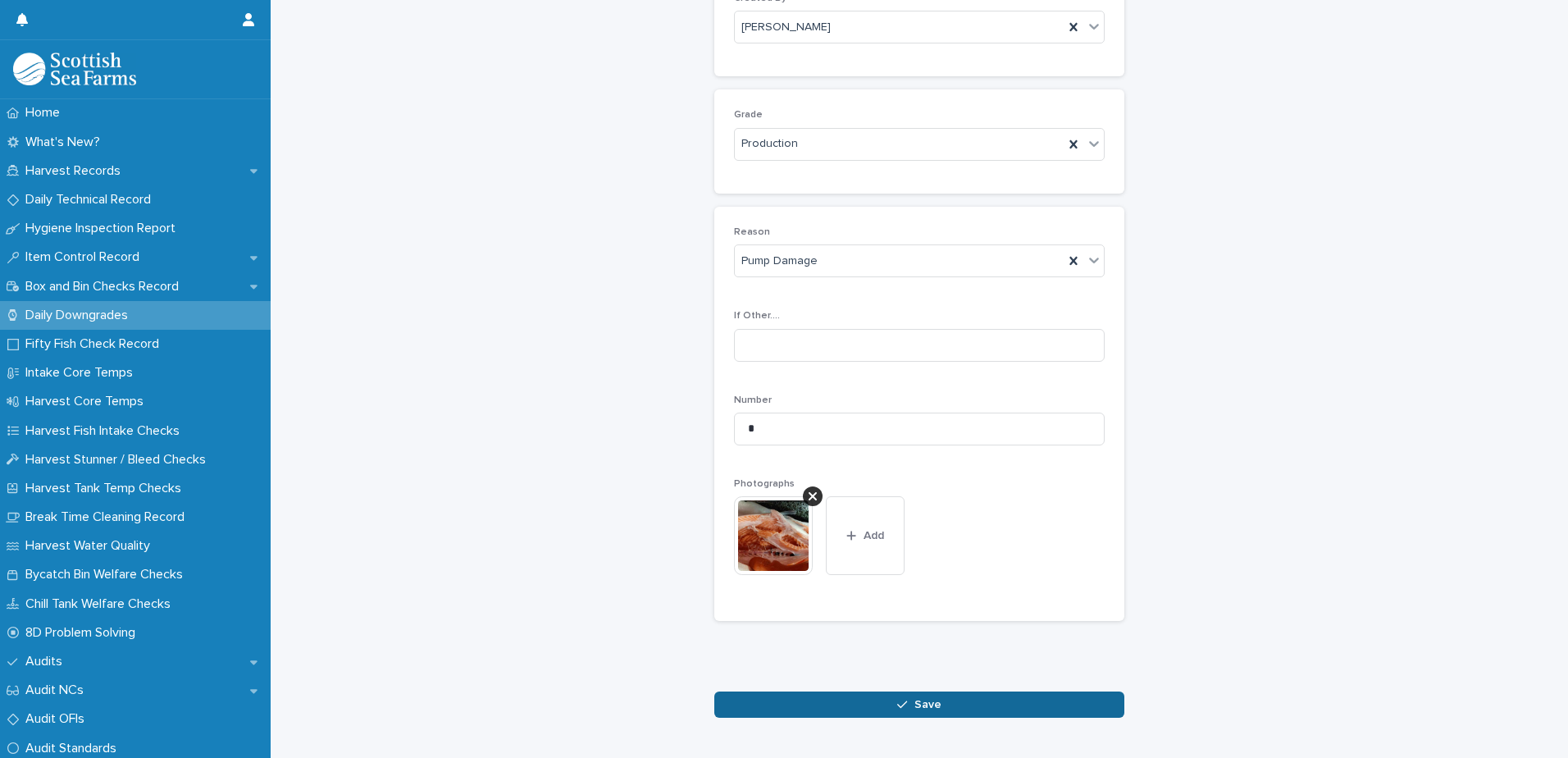
click at [904, 705] on div "button" at bounding box center [905, 705] width 16 height 11
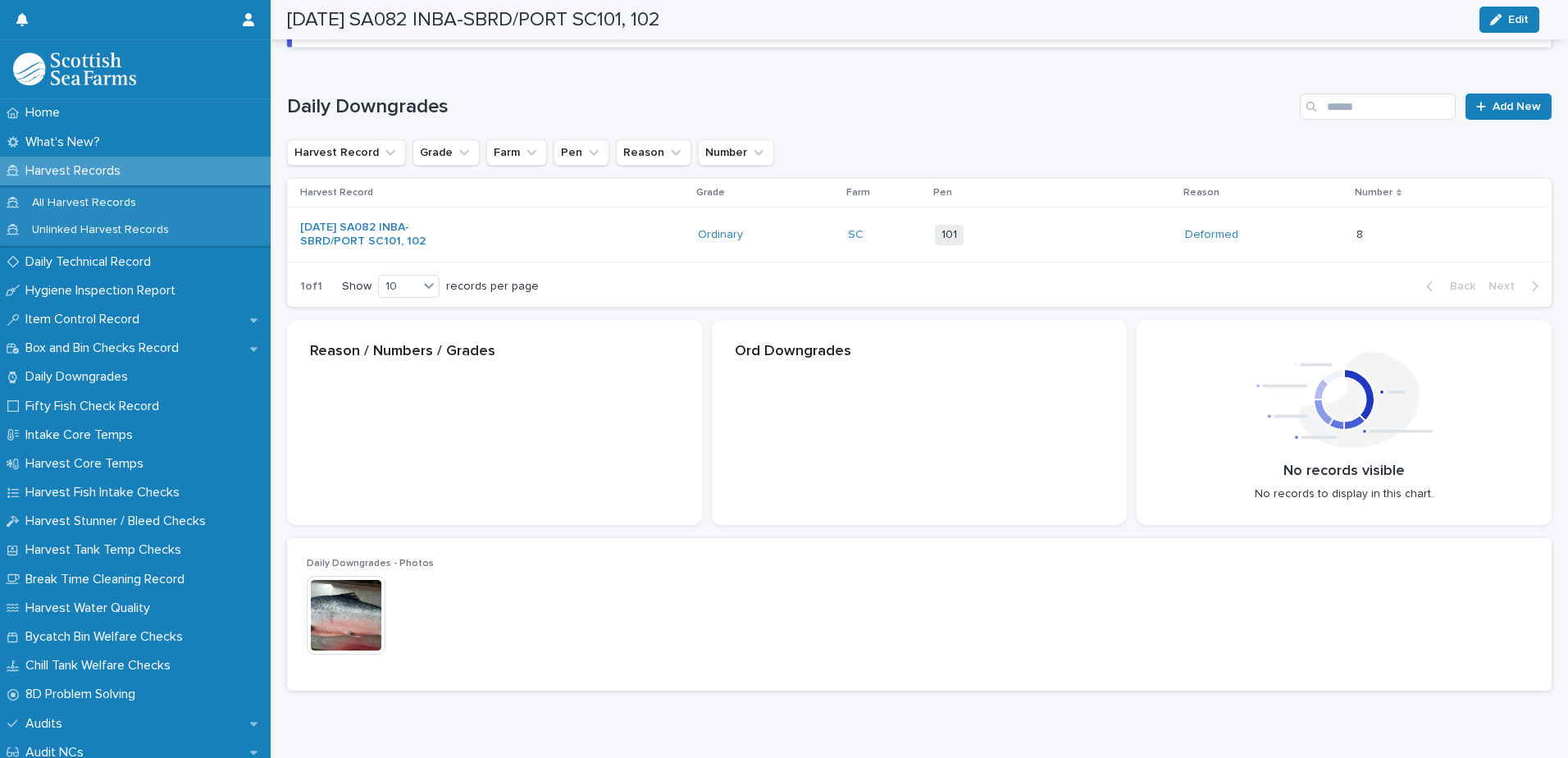
scroll to position [191, 0]
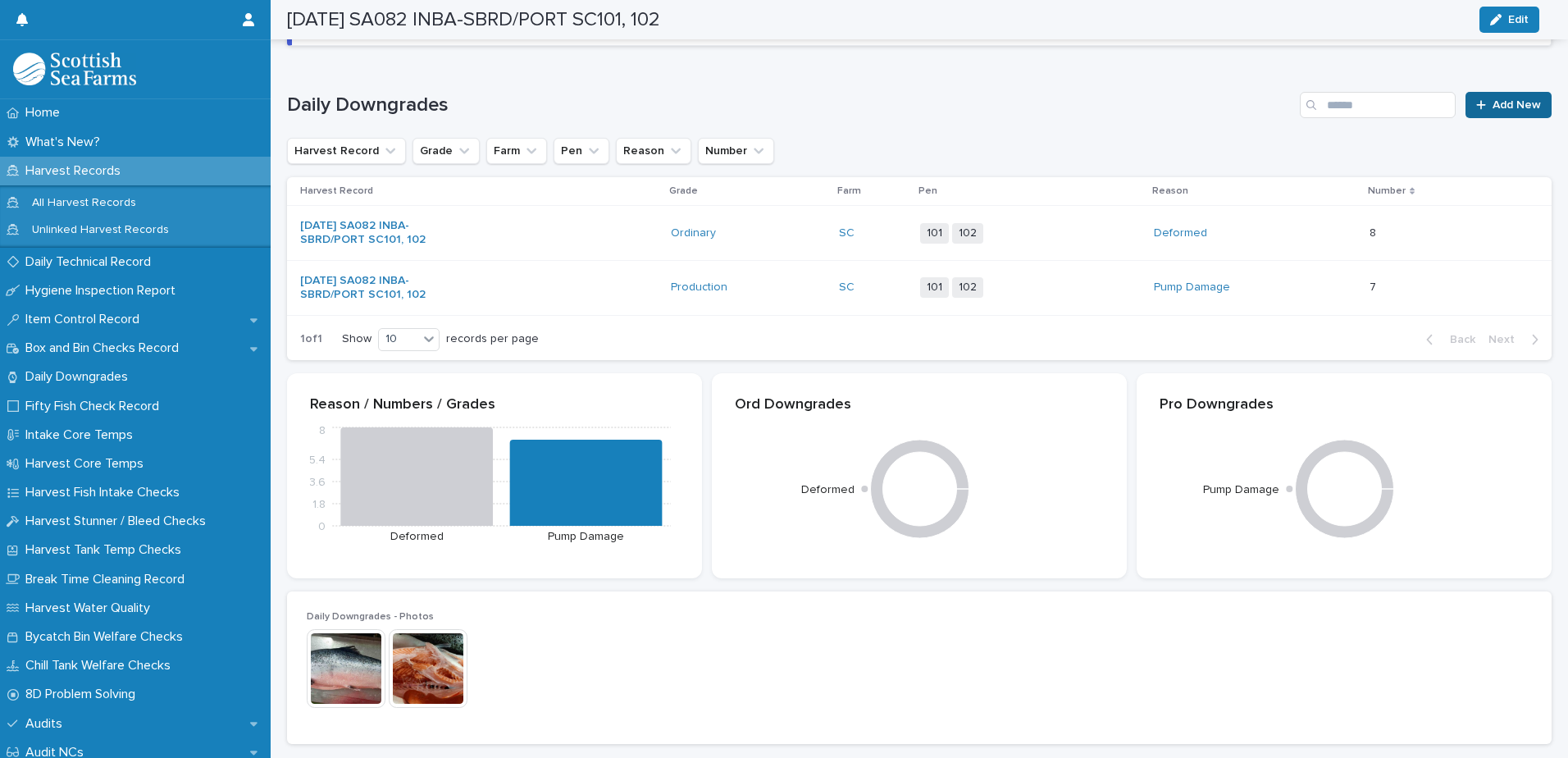
click at [1499, 111] on link "Add New" at bounding box center [1509, 105] width 86 height 27
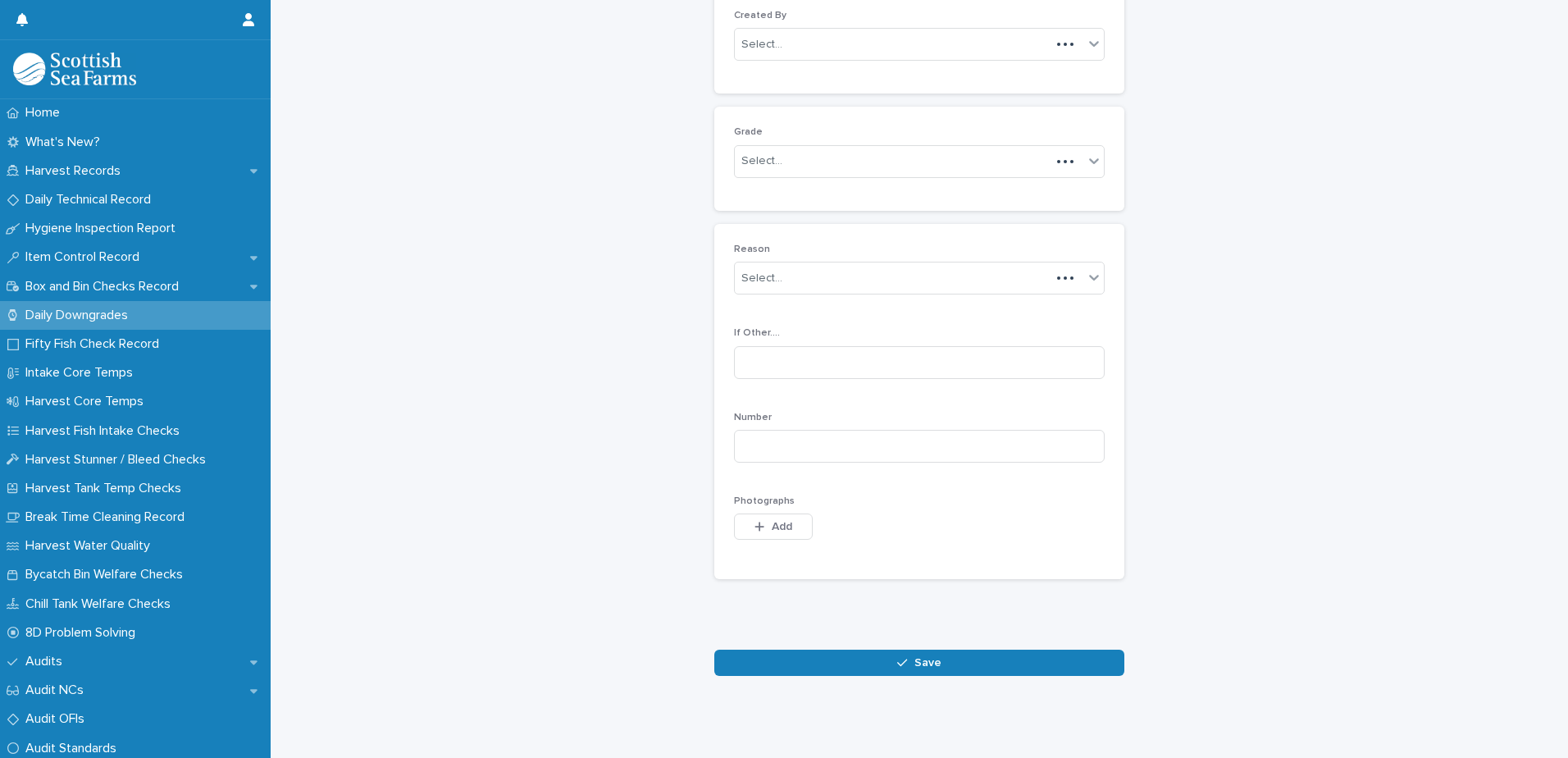
scroll to position [159, 0]
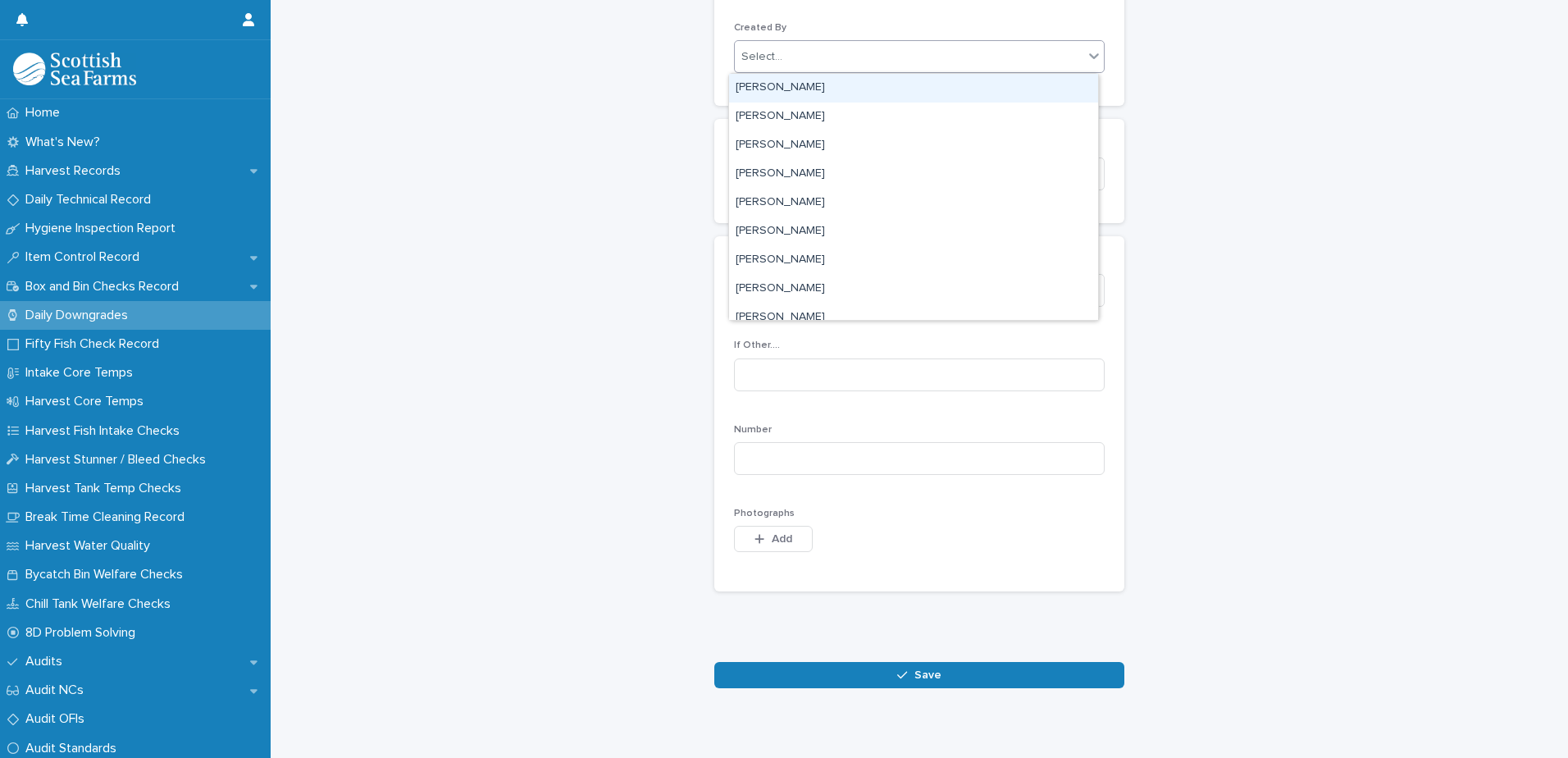
click at [868, 50] on div "Select..." at bounding box center [909, 57] width 349 height 27
type input "****"
click at [834, 85] on div "[PERSON_NAME]" at bounding box center [913, 88] width 369 height 29
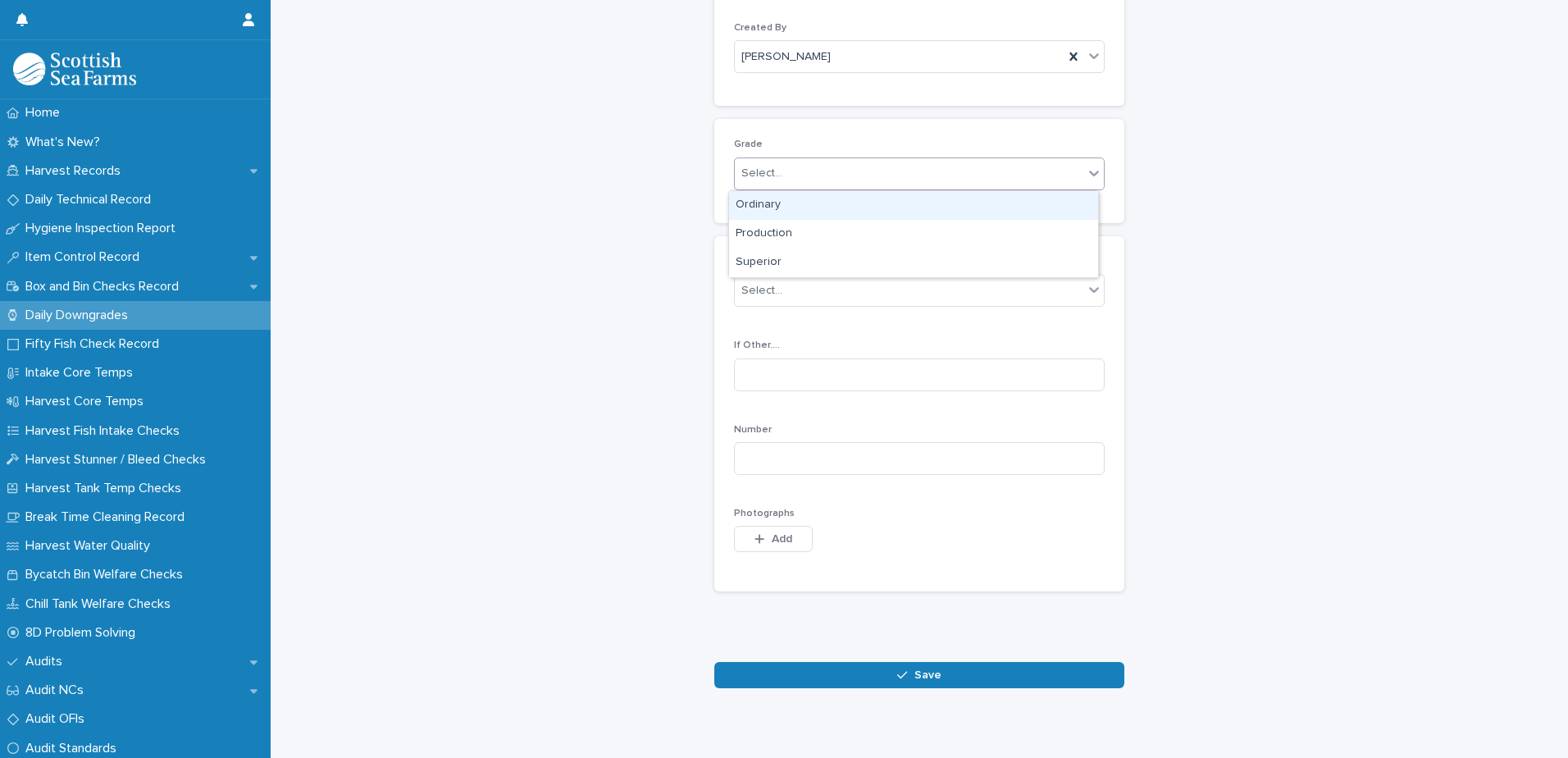
click at [844, 178] on div "Select..." at bounding box center [909, 174] width 349 height 27
click at [832, 233] on div "Production" at bounding box center [913, 235] width 369 height 29
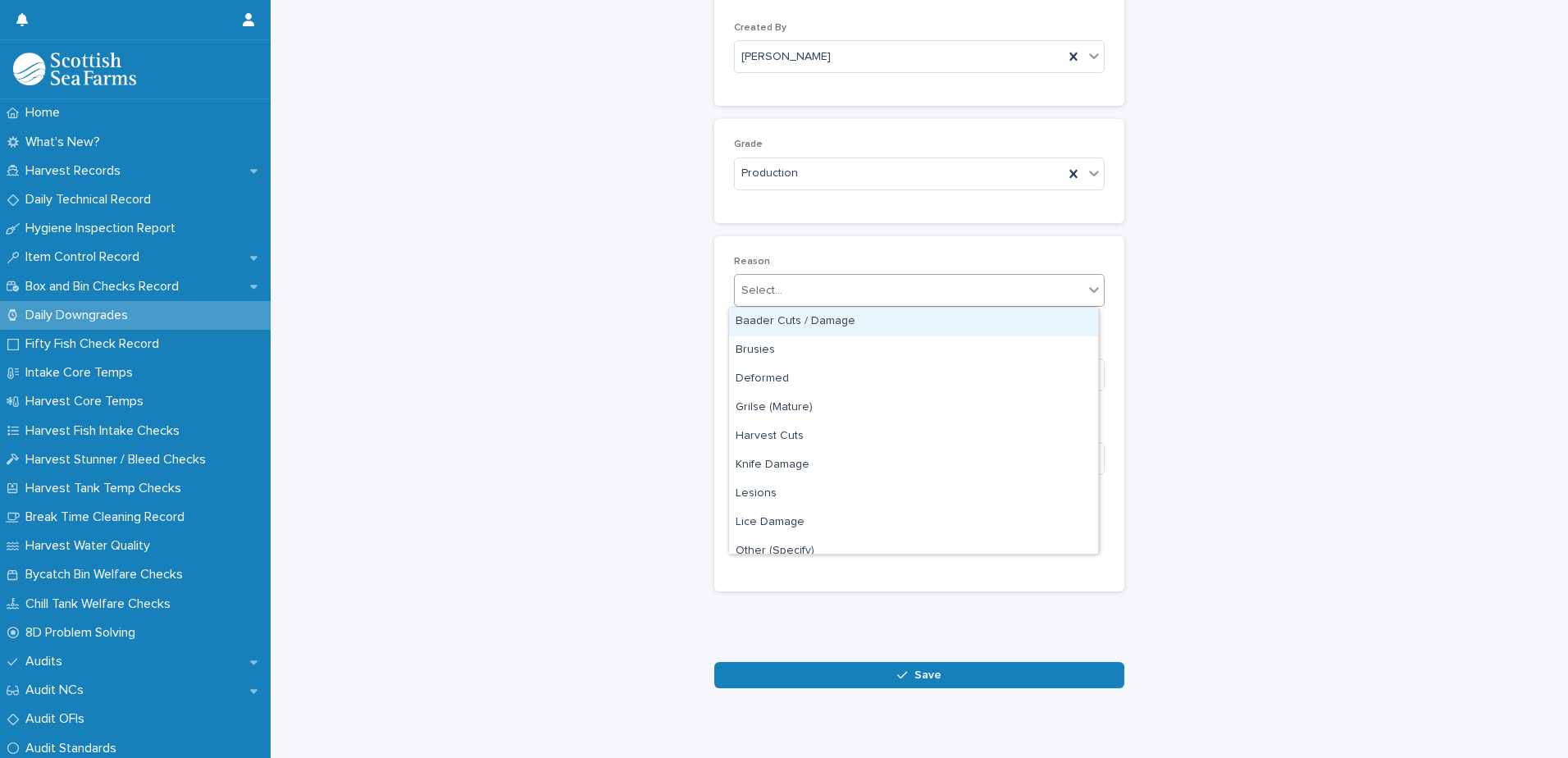
click at [845, 282] on div "Select..." at bounding box center [909, 291] width 349 height 27
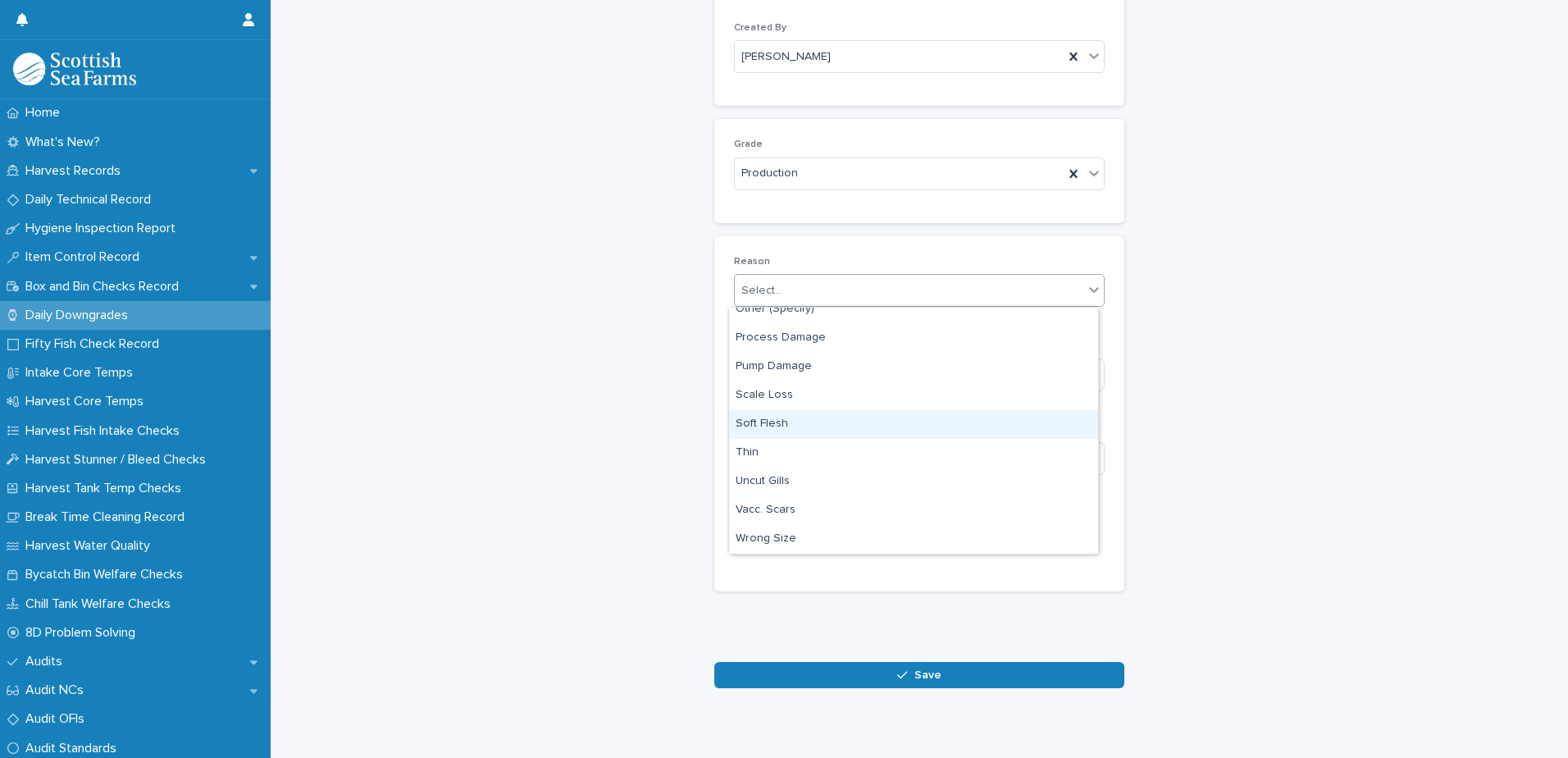
click at [872, 426] on div "Soft Flesh" at bounding box center [913, 424] width 369 height 29
click at [972, 459] on input at bounding box center [919, 459] width 371 height 32
type input "*"
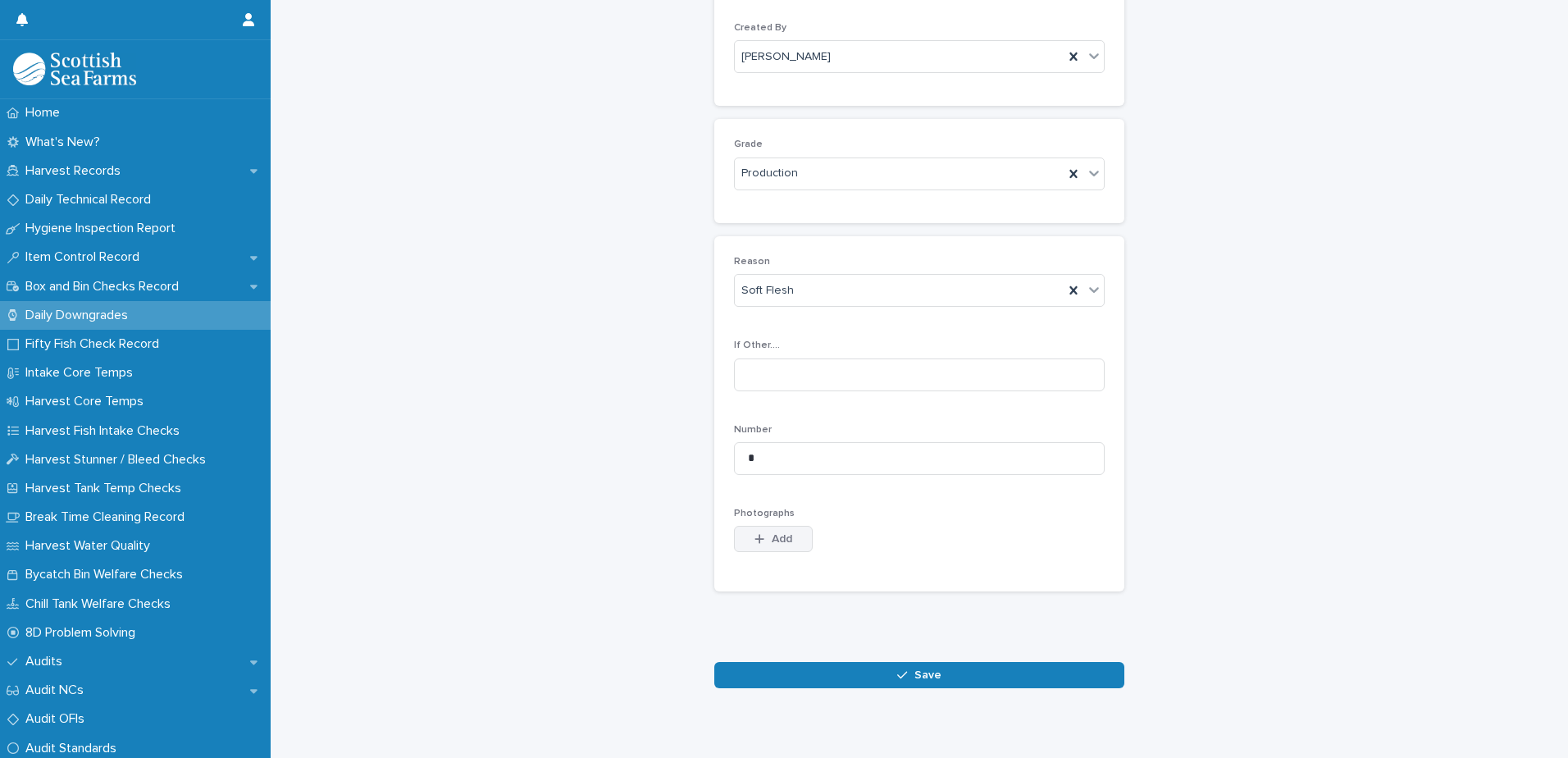
drag, startPoint x: 766, startPoint y: 541, endPoint x: 773, endPoint y: 544, distance: 7.6
click at [772, 542] on span "Add" at bounding box center [783, 539] width 21 height 11
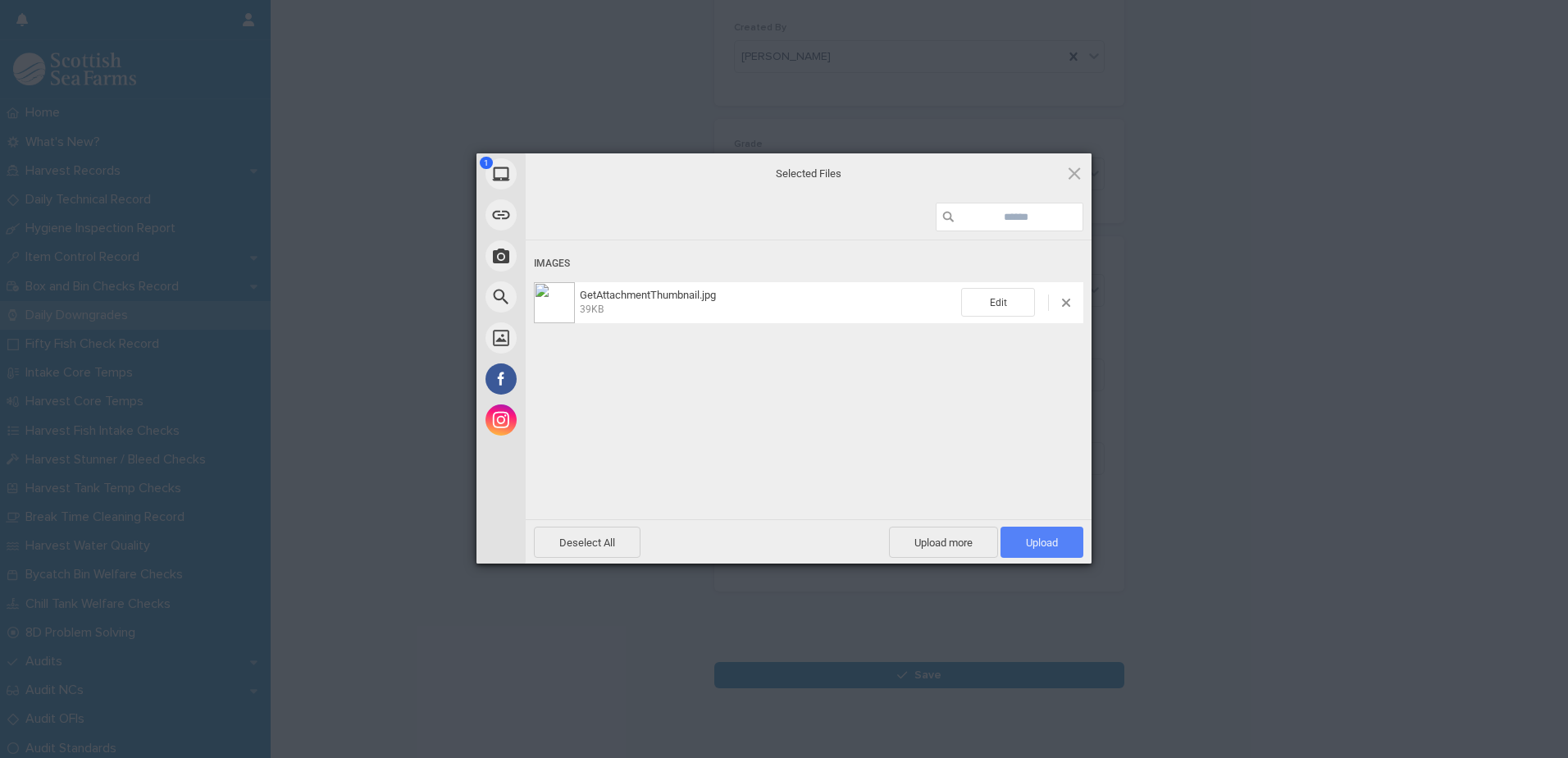
click at [1047, 538] on span "Upload 1" at bounding box center [1042, 543] width 32 height 12
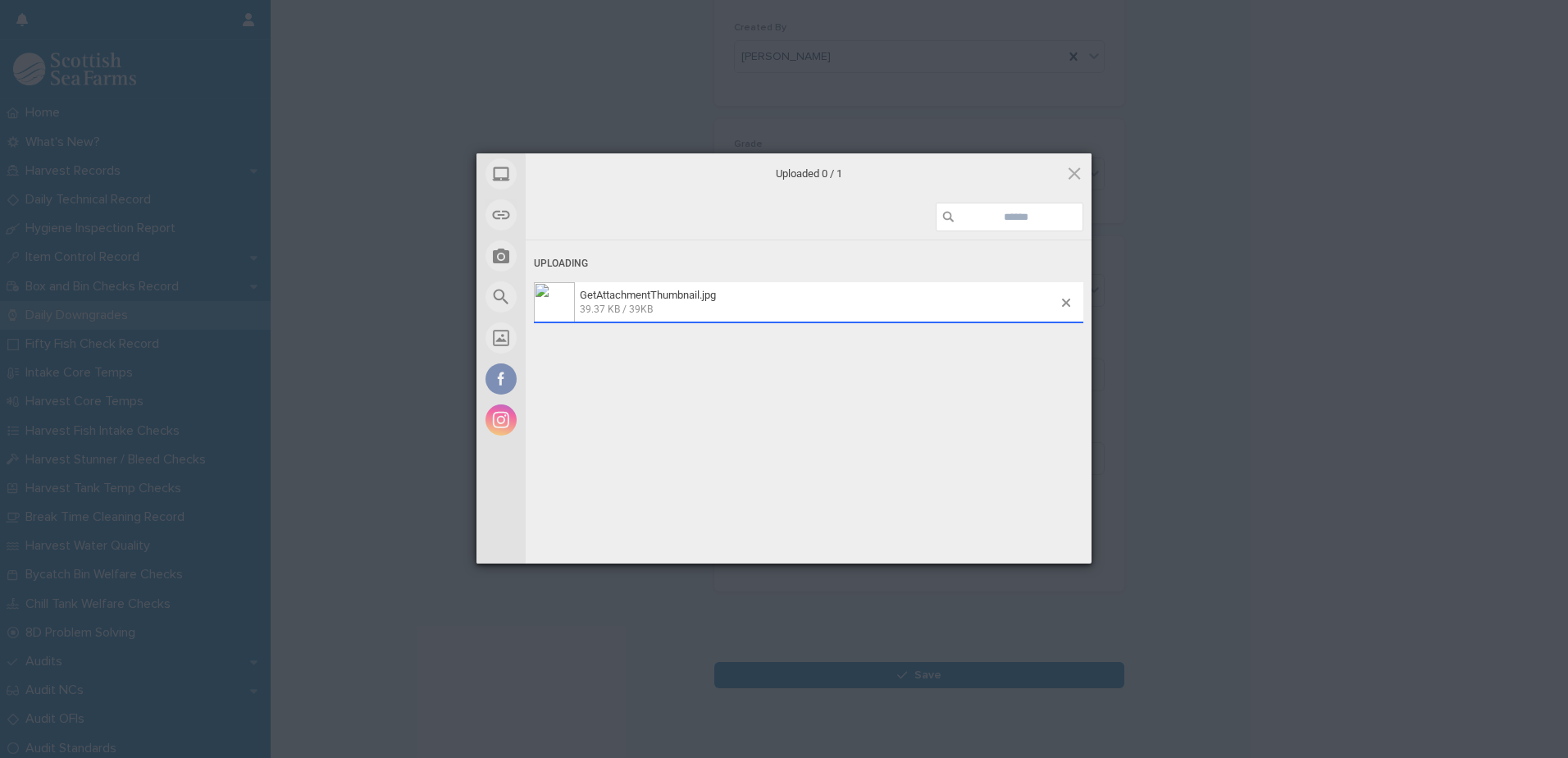
scroll to position [189, 0]
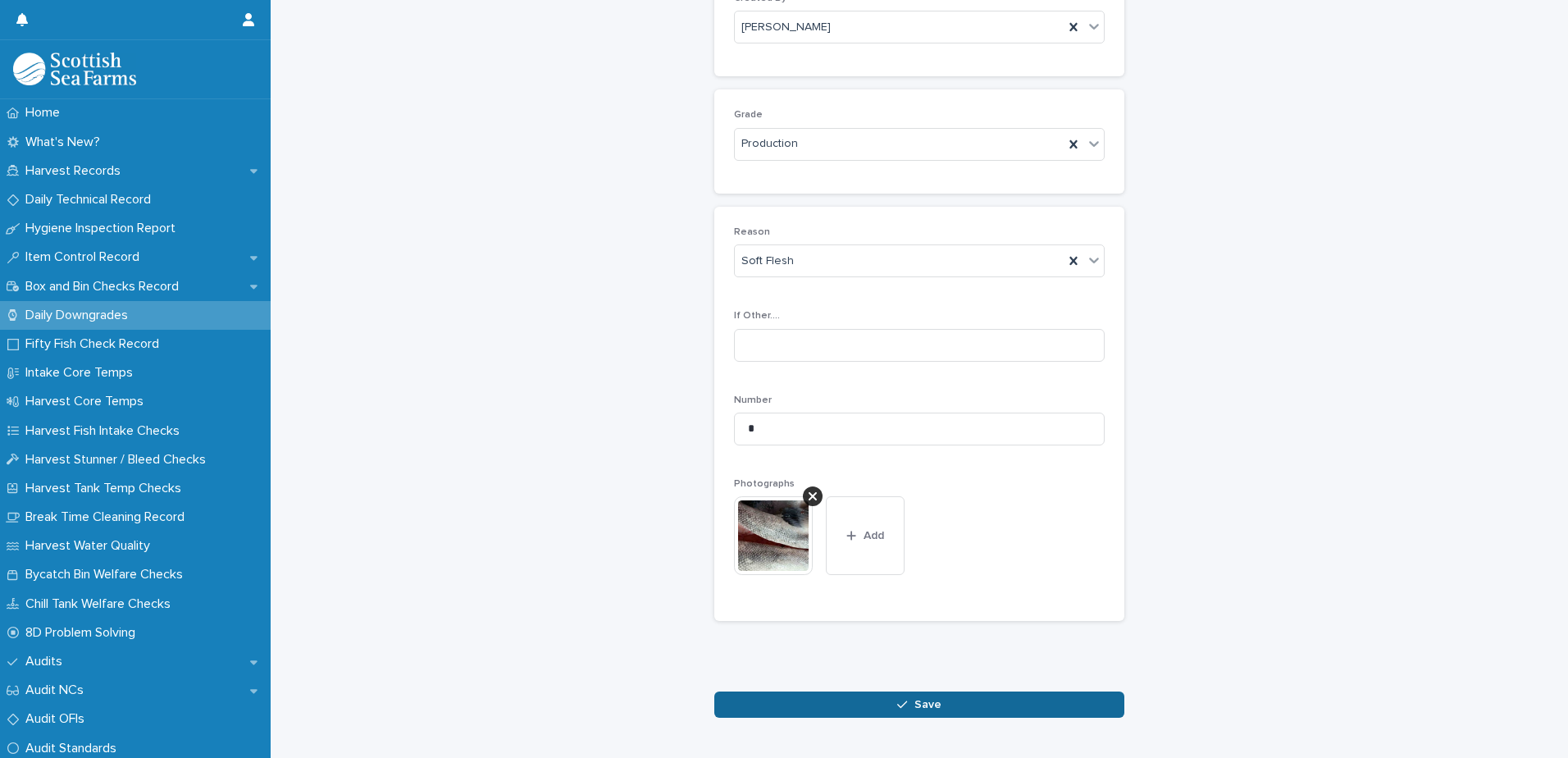
click at [939, 705] on button "Save" at bounding box center [920, 705] width 410 height 27
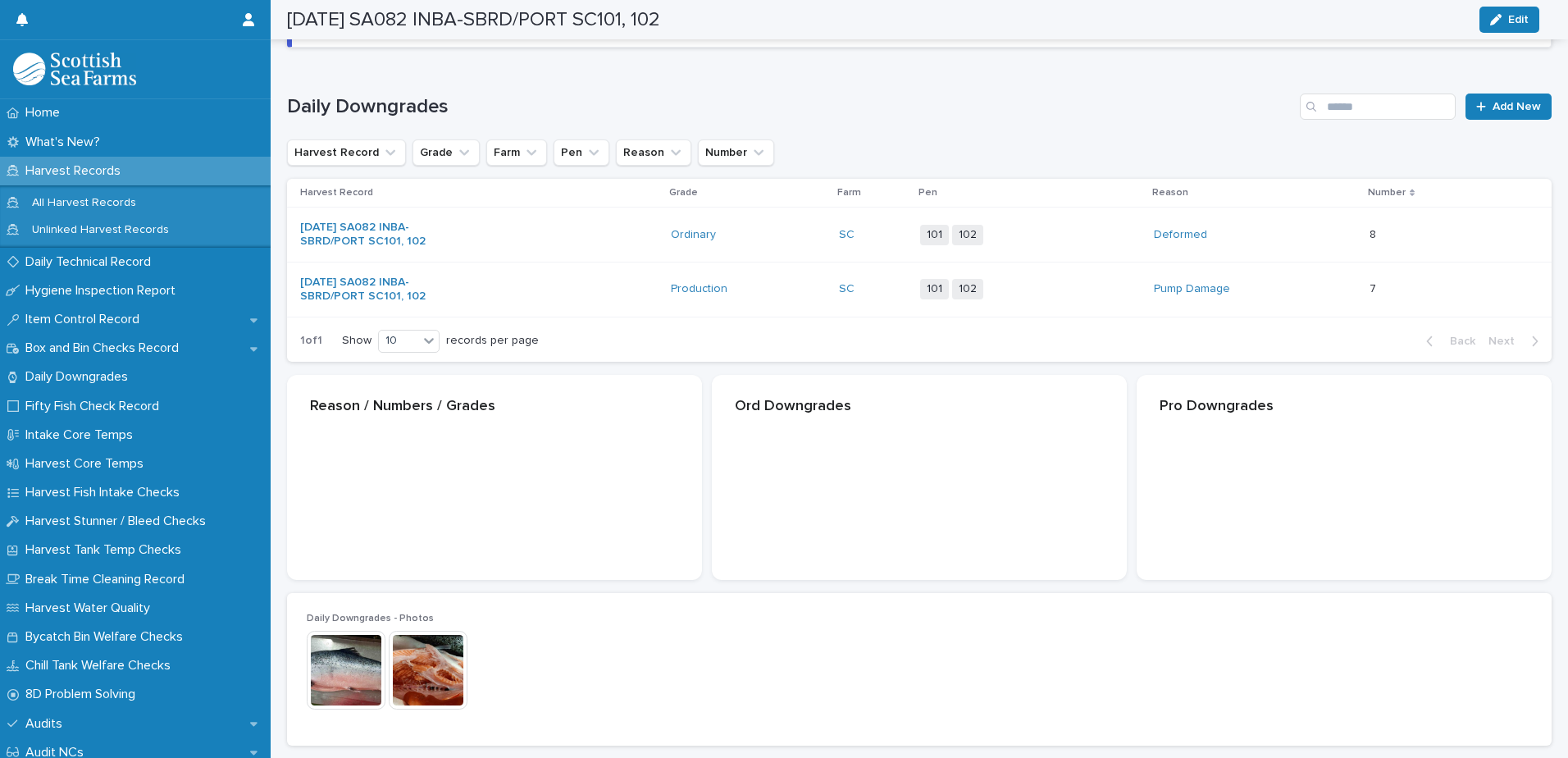
scroll to position [191, 0]
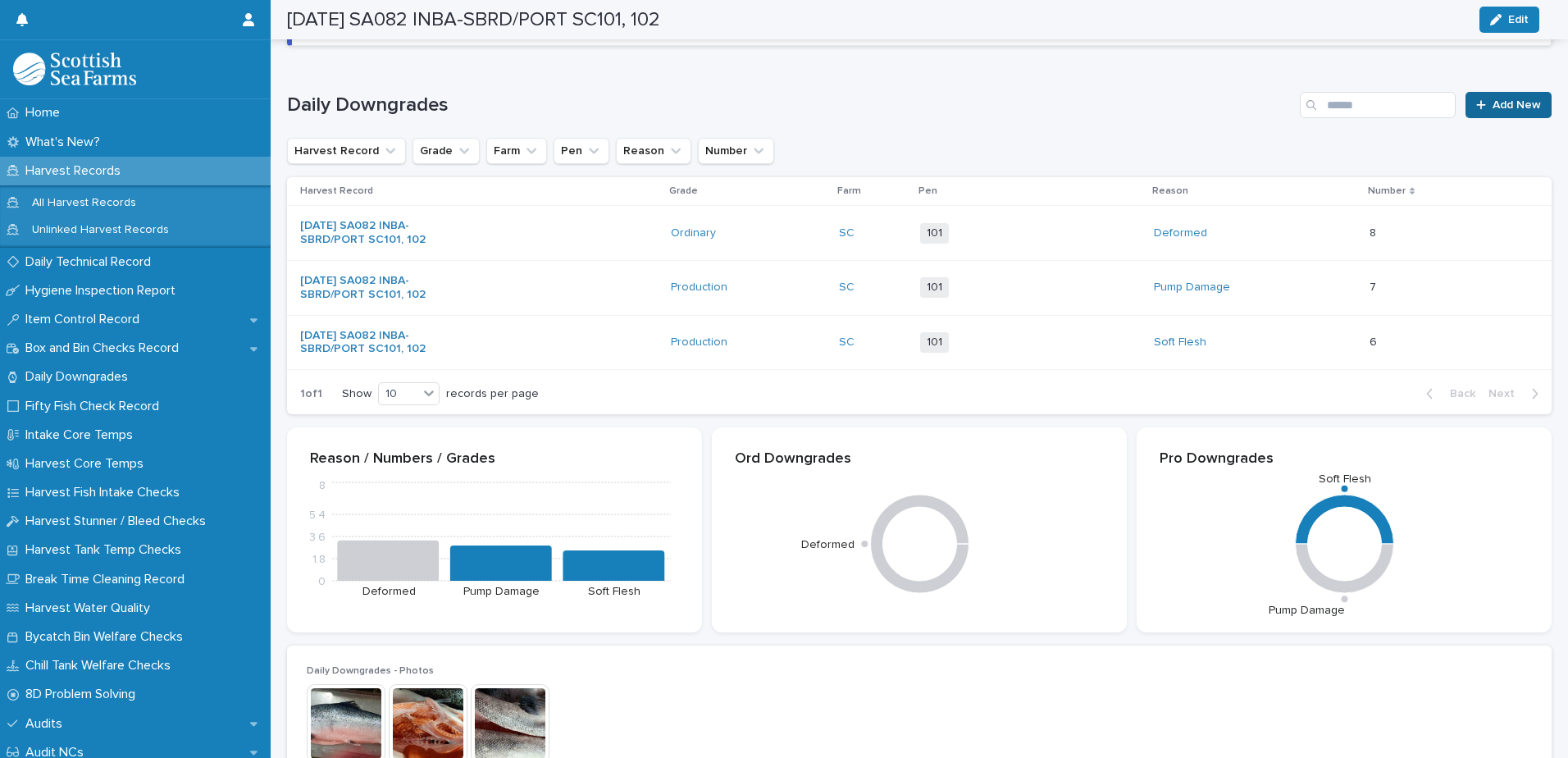
click at [1493, 104] on span "Add New" at bounding box center [1517, 105] width 49 height 11
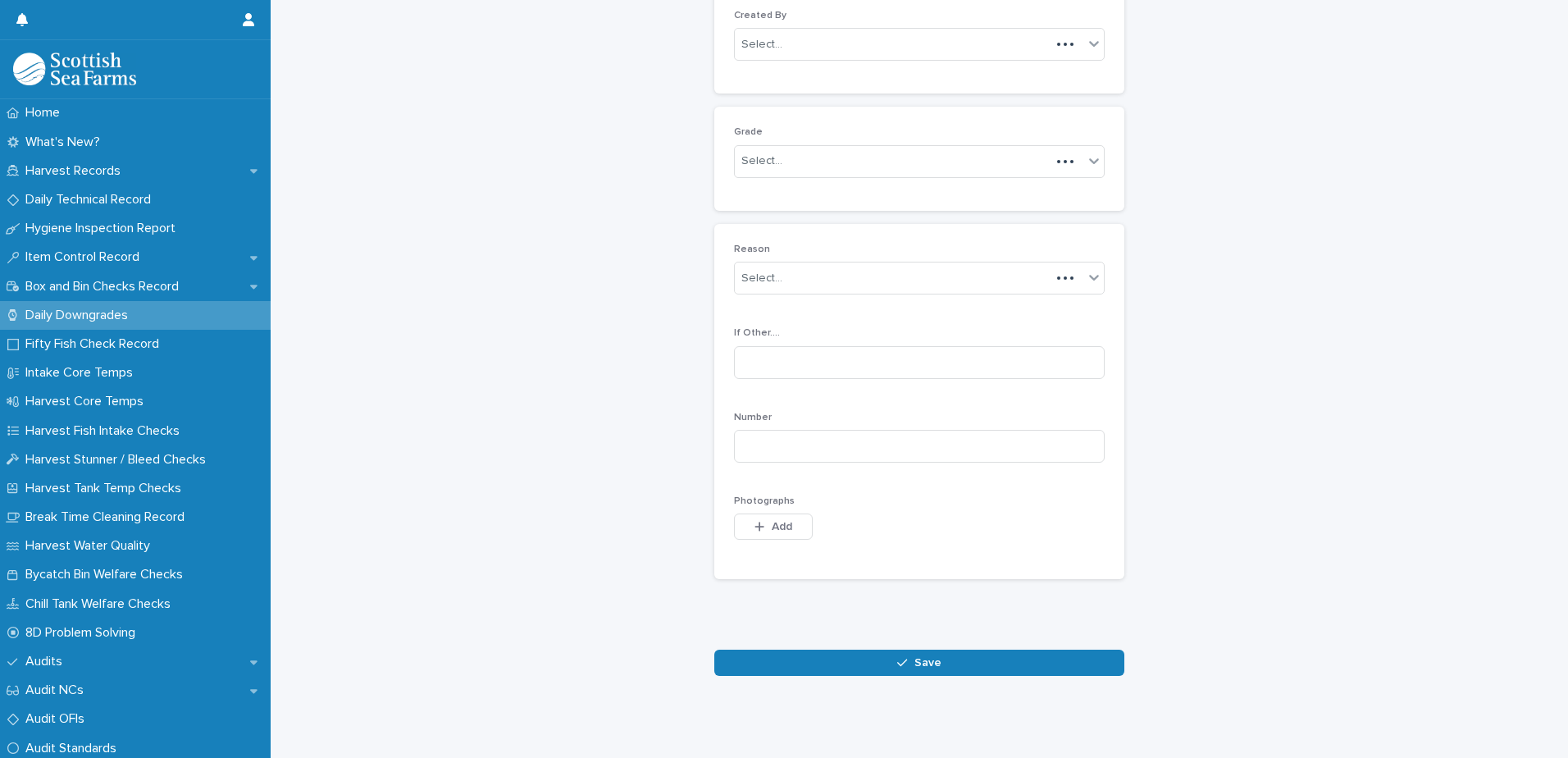
scroll to position [159, 0]
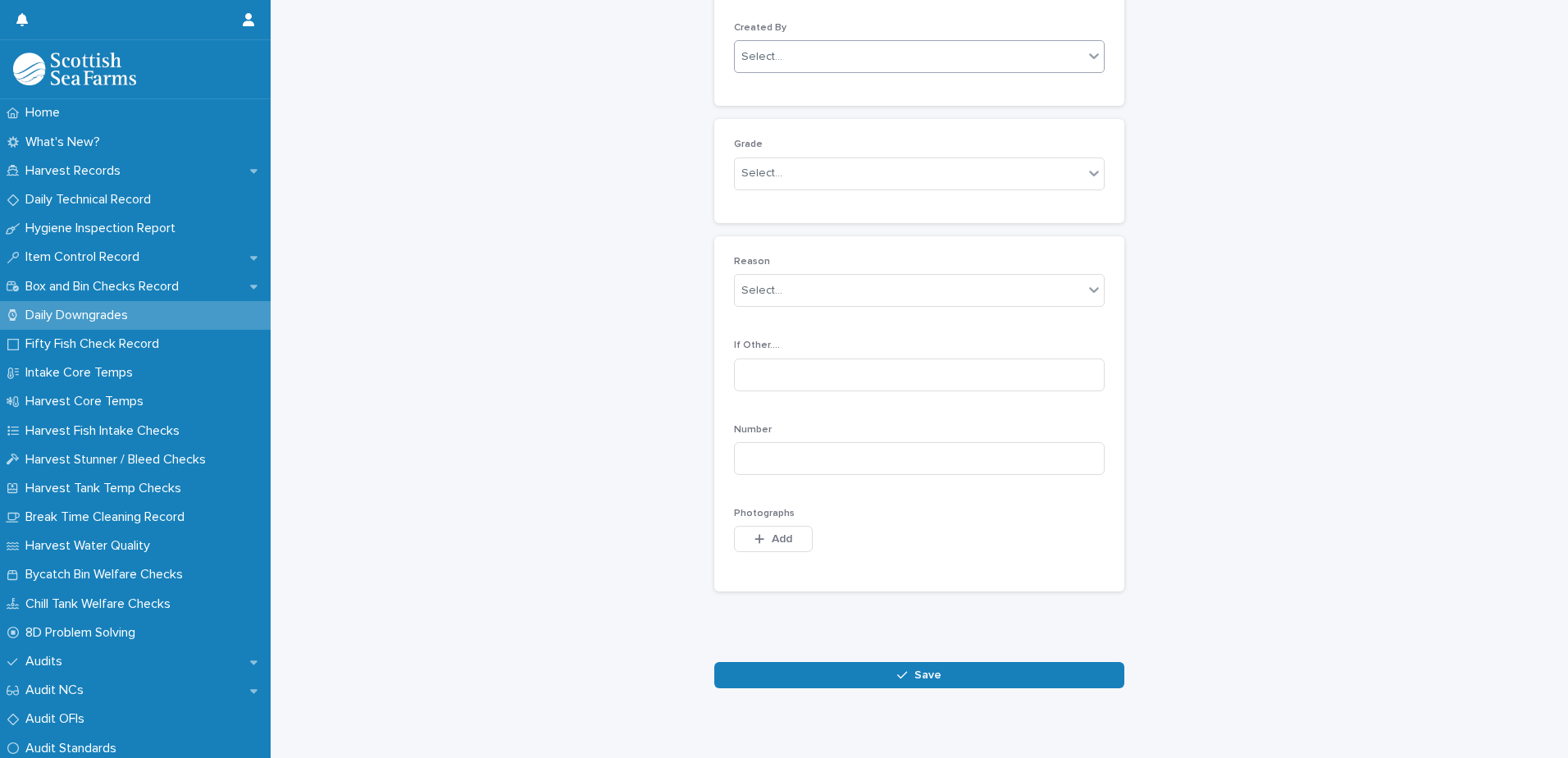
click at [886, 51] on div "Select..." at bounding box center [909, 57] width 349 height 27
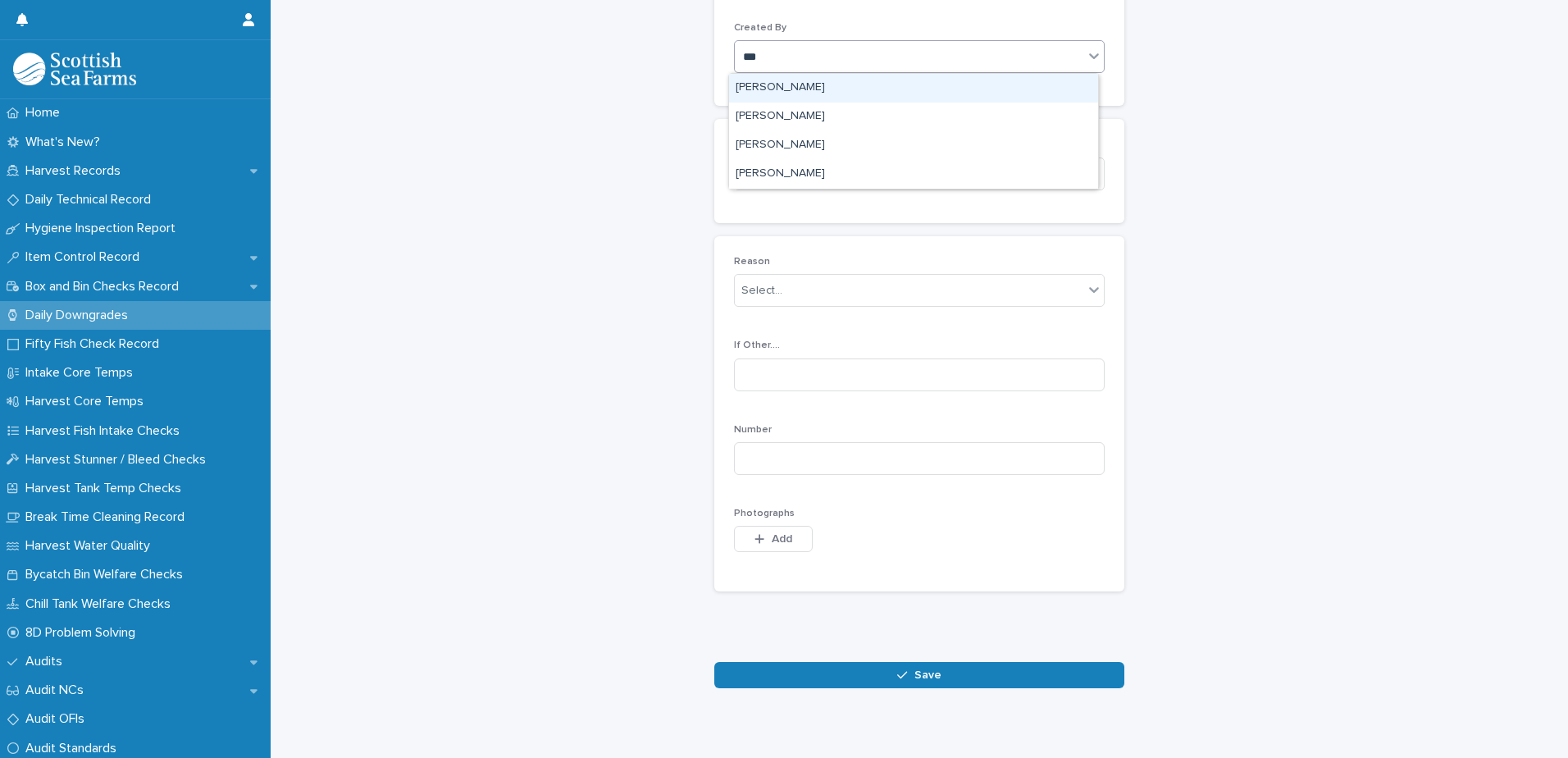
type input "****"
click at [833, 85] on div "[PERSON_NAME]" at bounding box center [913, 88] width 369 height 29
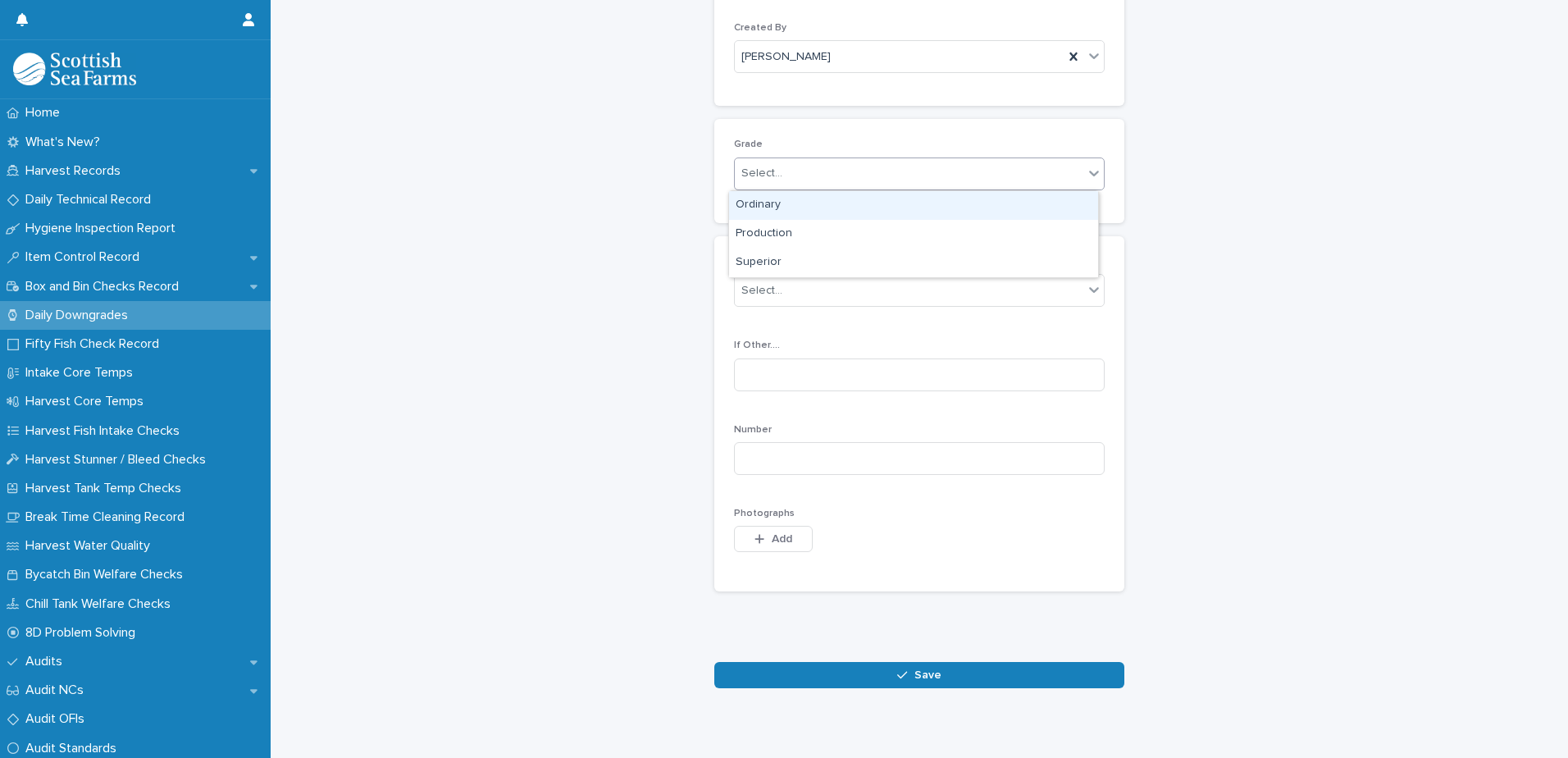
click at [846, 171] on div "Select..." at bounding box center [909, 174] width 349 height 27
click at [833, 235] on div "Production" at bounding box center [913, 235] width 369 height 29
click at [906, 294] on div "Select..." at bounding box center [909, 291] width 349 height 27
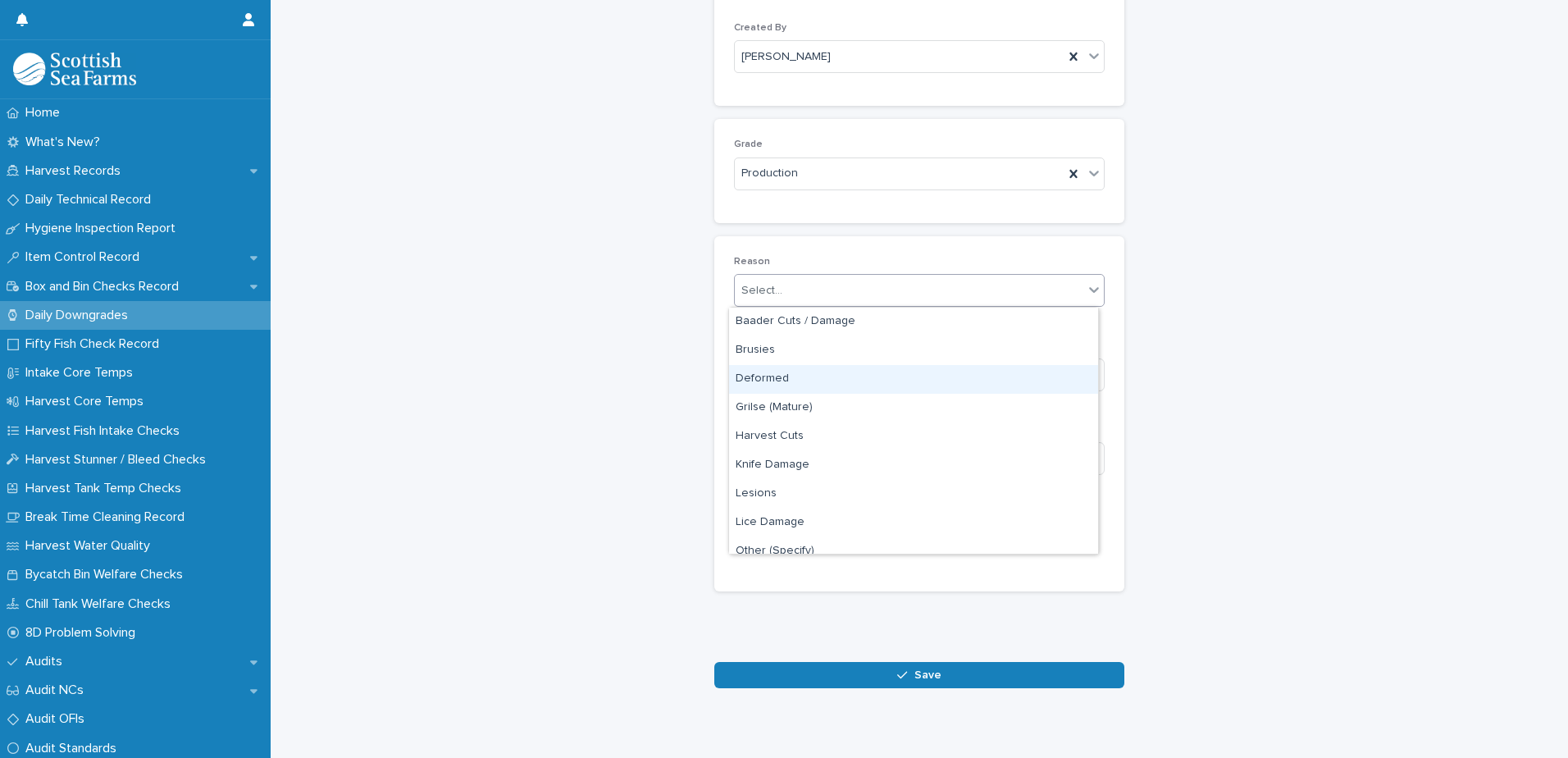
click at [897, 375] on div "Deformed" at bounding box center [913, 379] width 369 height 29
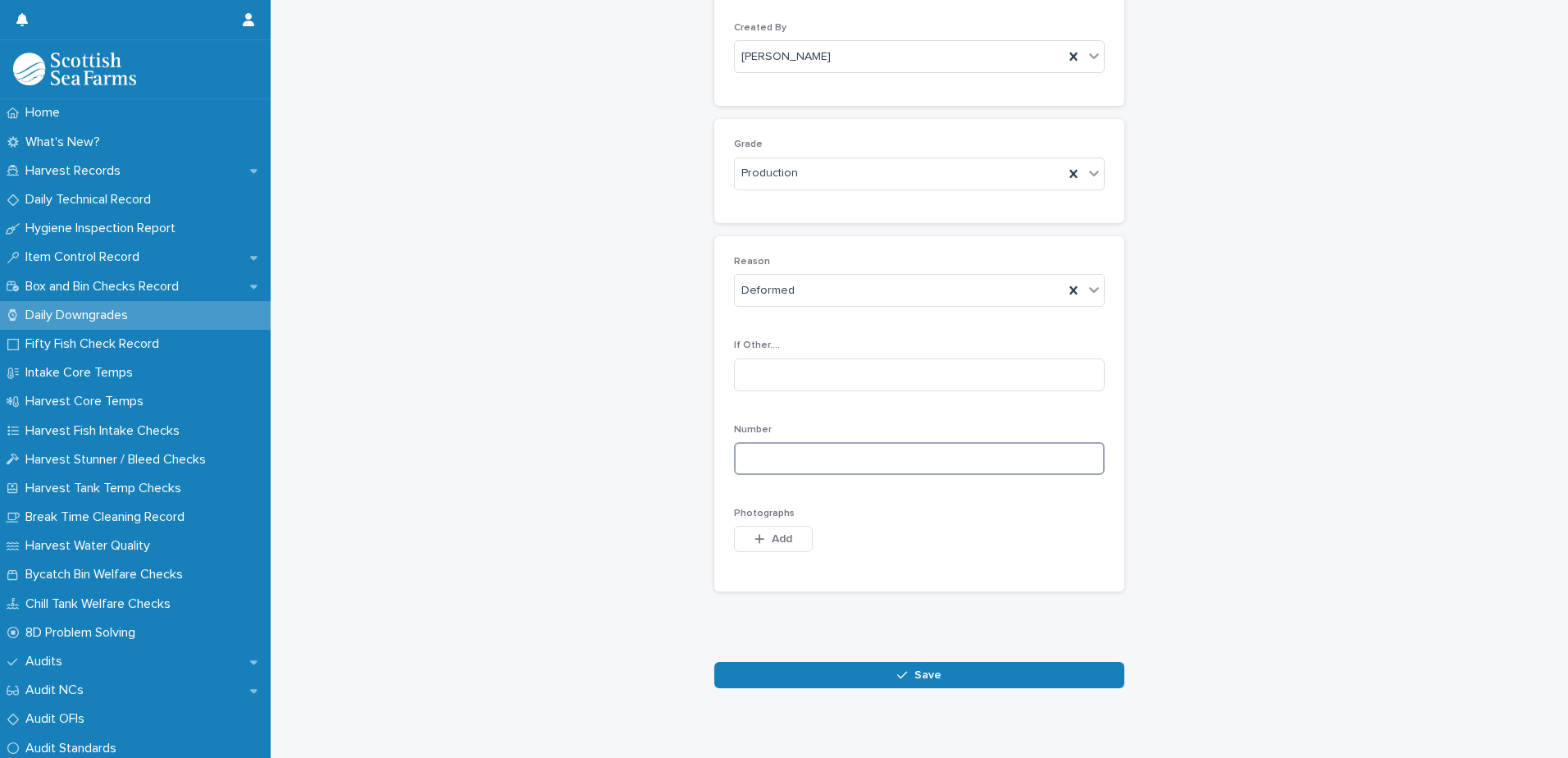
click at [992, 460] on input at bounding box center [919, 459] width 371 height 32
type input "**"
click at [772, 542] on span "Add" at bounding box center [783, 539] width 21 height 11
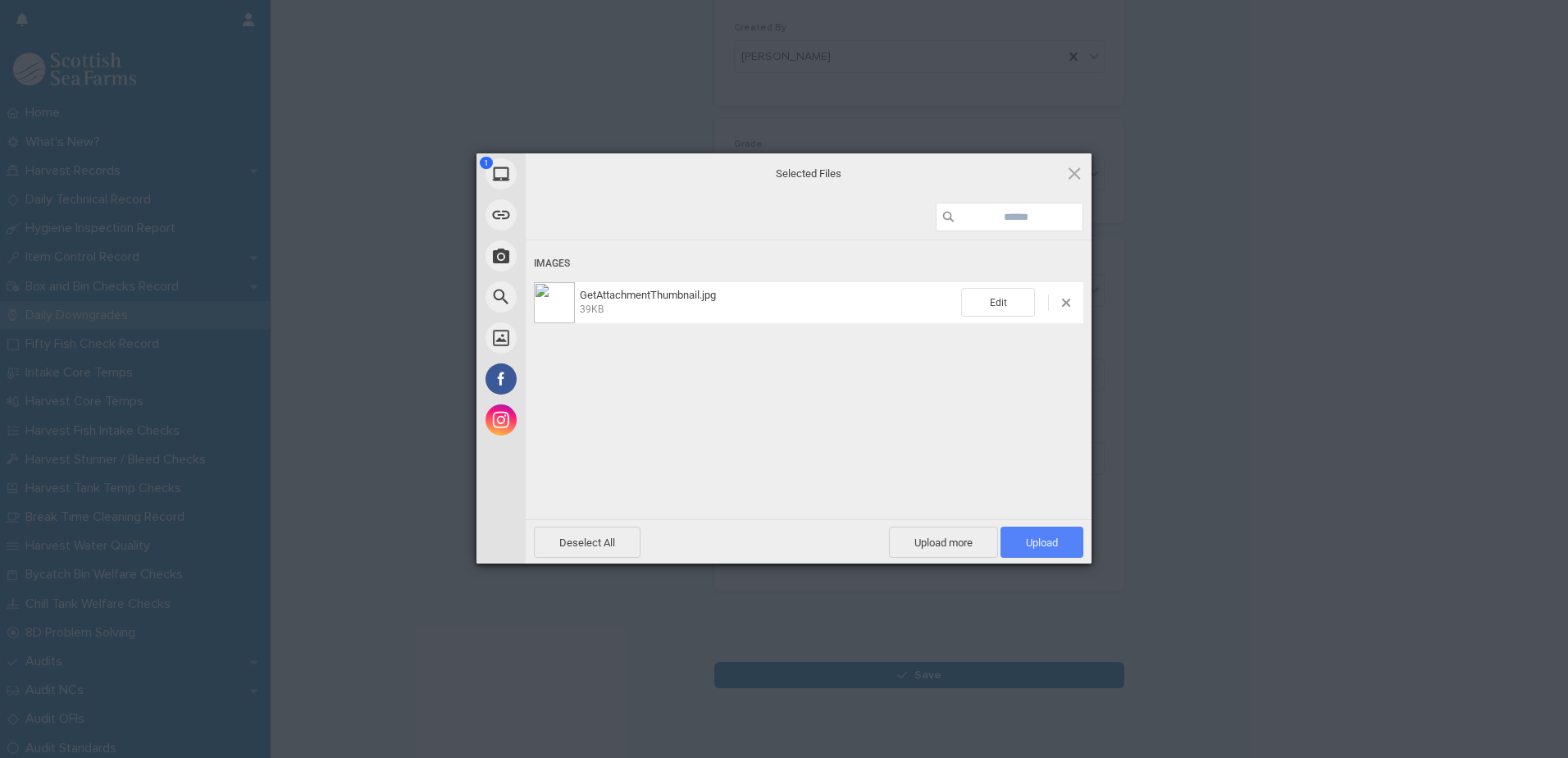
click at [1047, 541] on span "Upload 1" at bounding box center [1042, 543] width 32 height 12
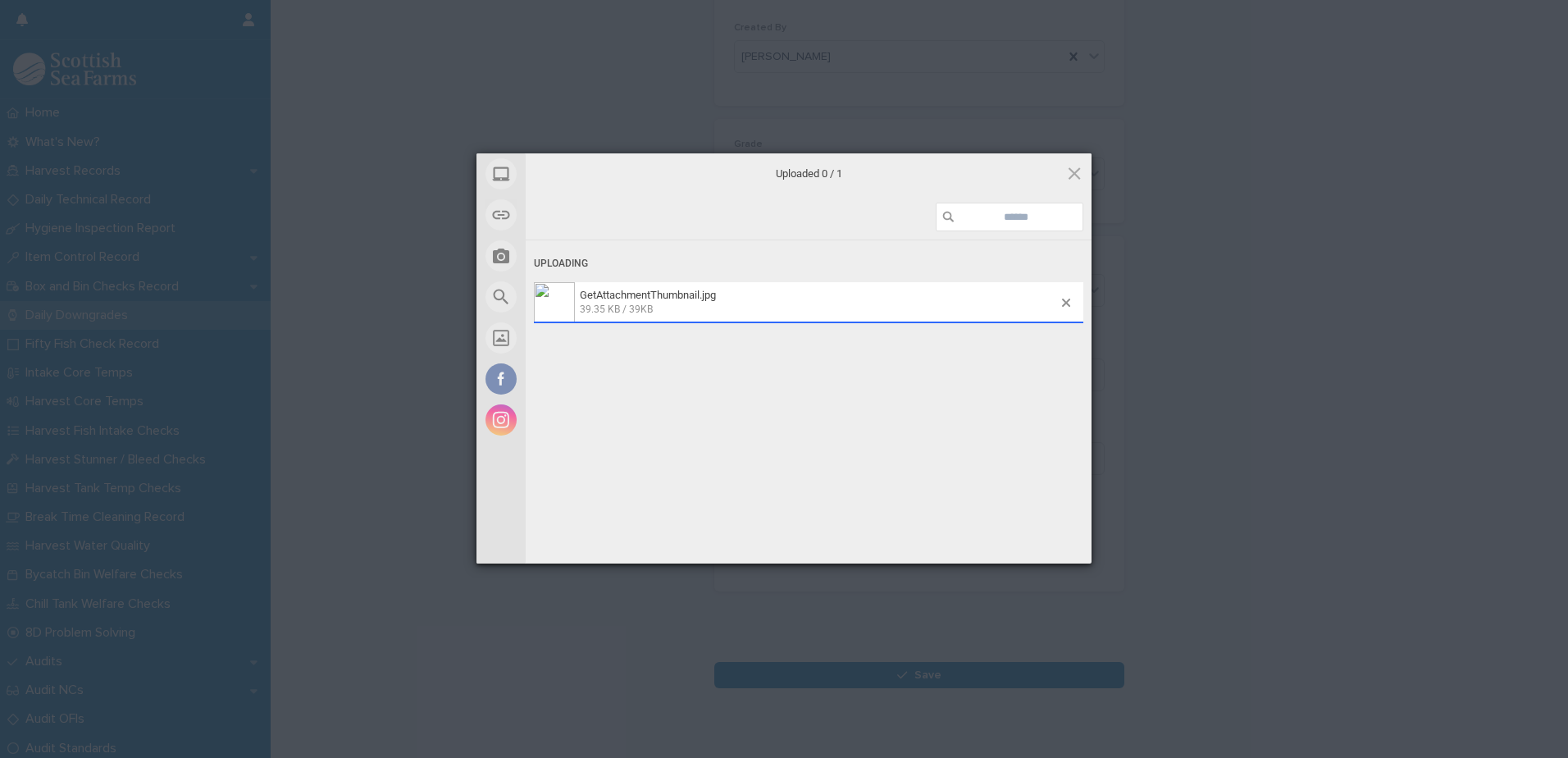
scroll to position [189, 0]
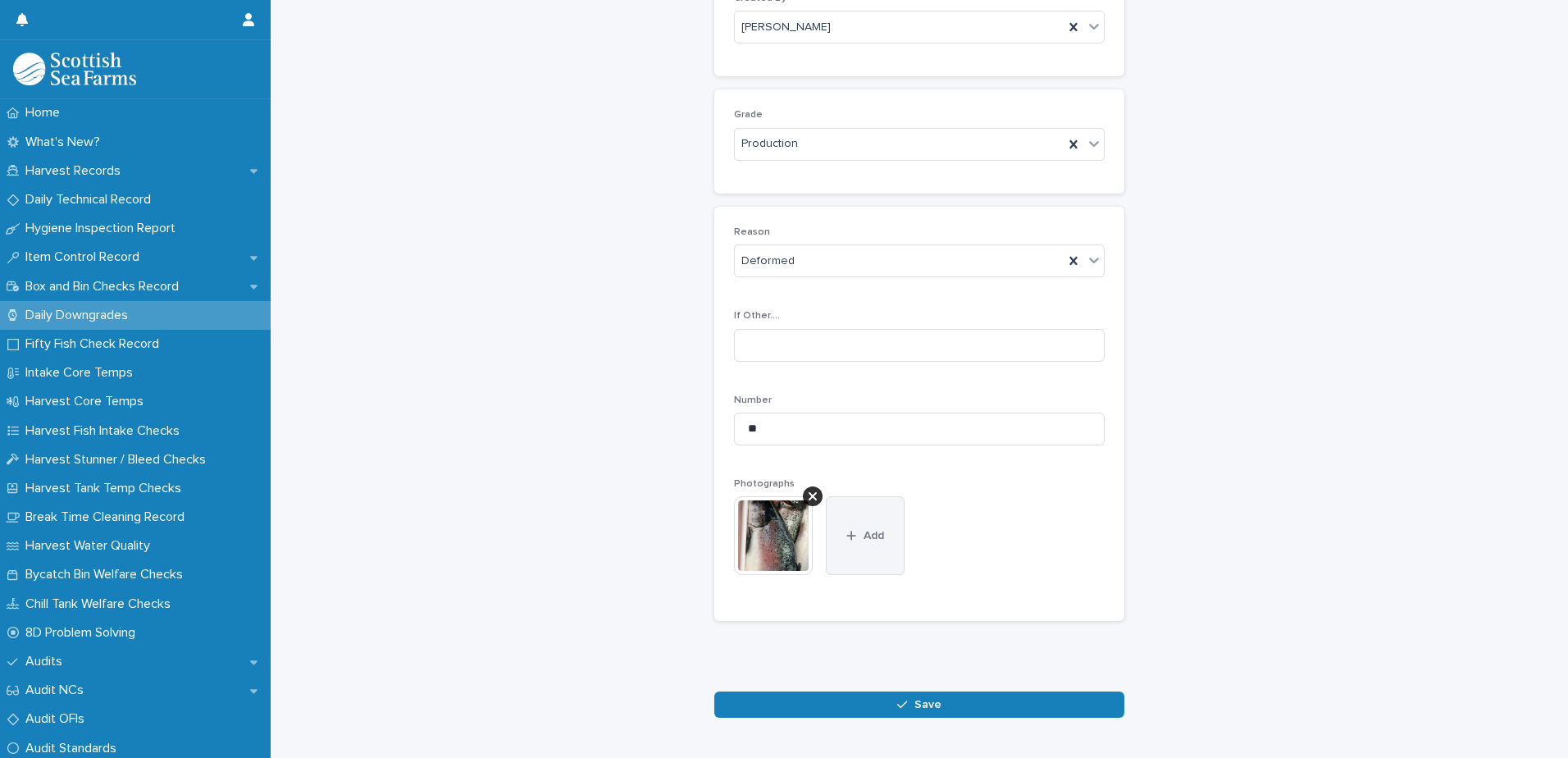
click at [870, 538] on span "Add" at bounding box center [874, 536] width 21 height 11
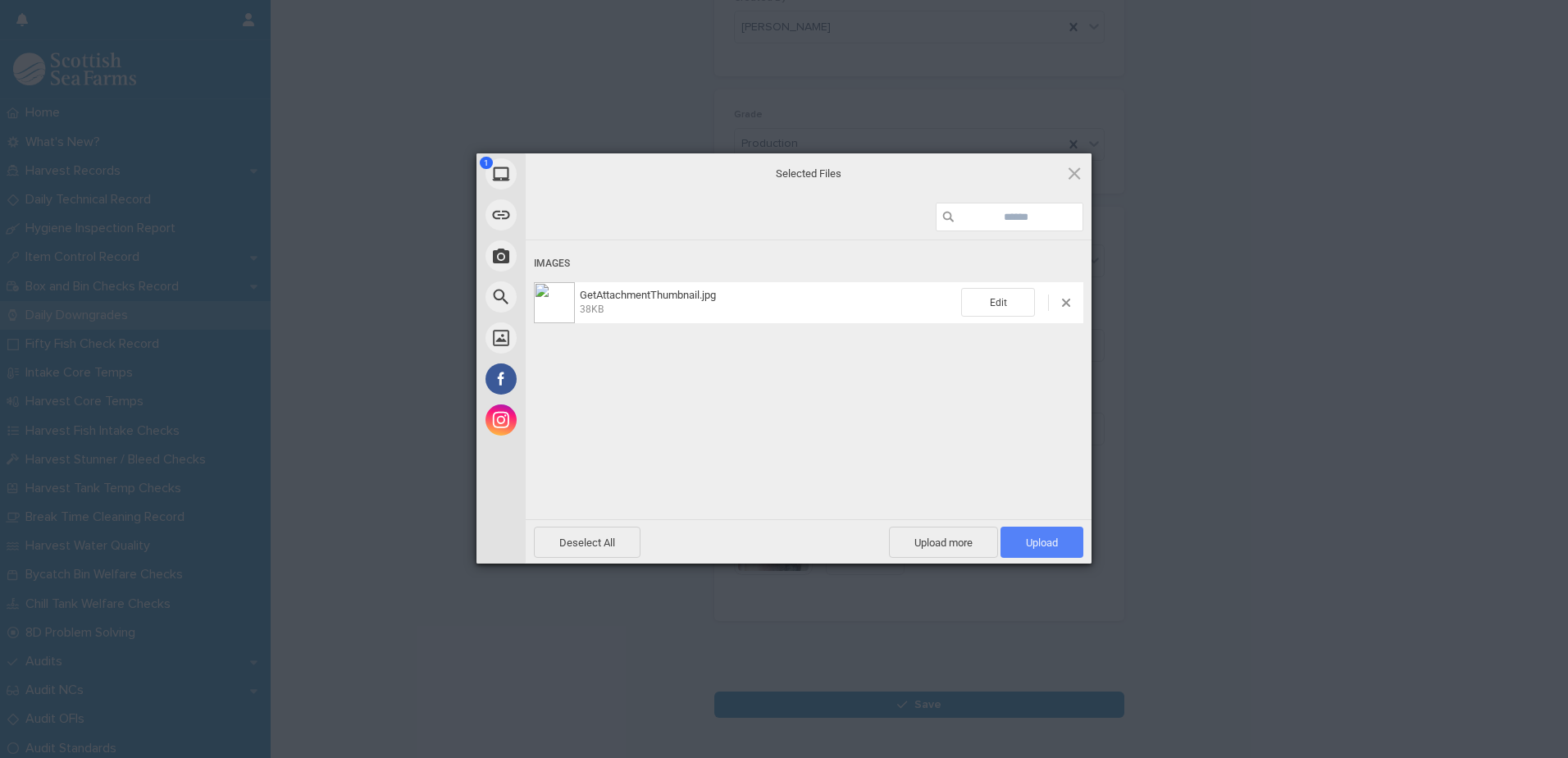
click at [1049, 538] on span "Upload 1" at bounding box center [1042, 543] width 32 height 12
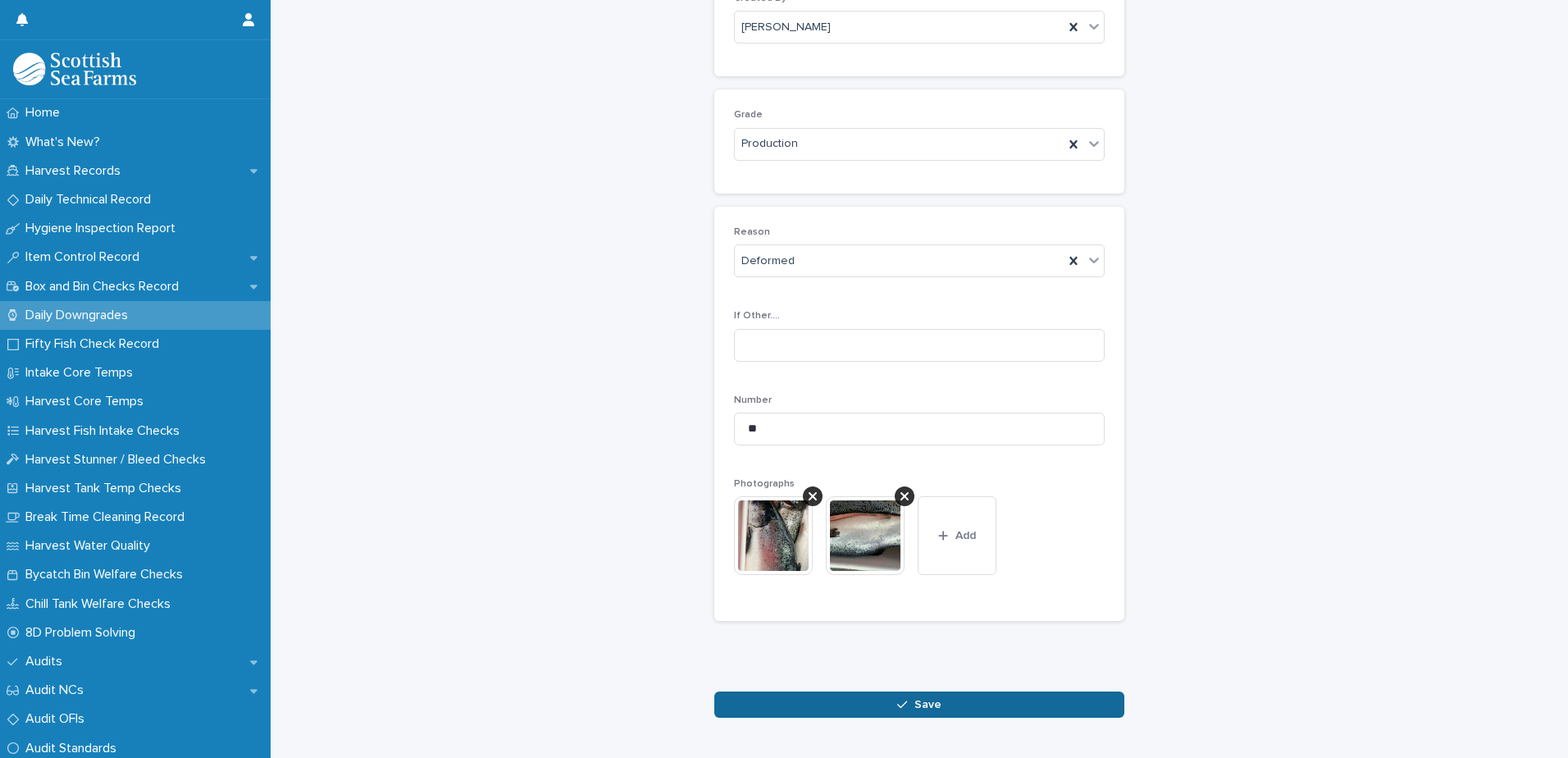
click at [935, 705] on button "Save" at bounding box center [920, 705] width 410 height 27
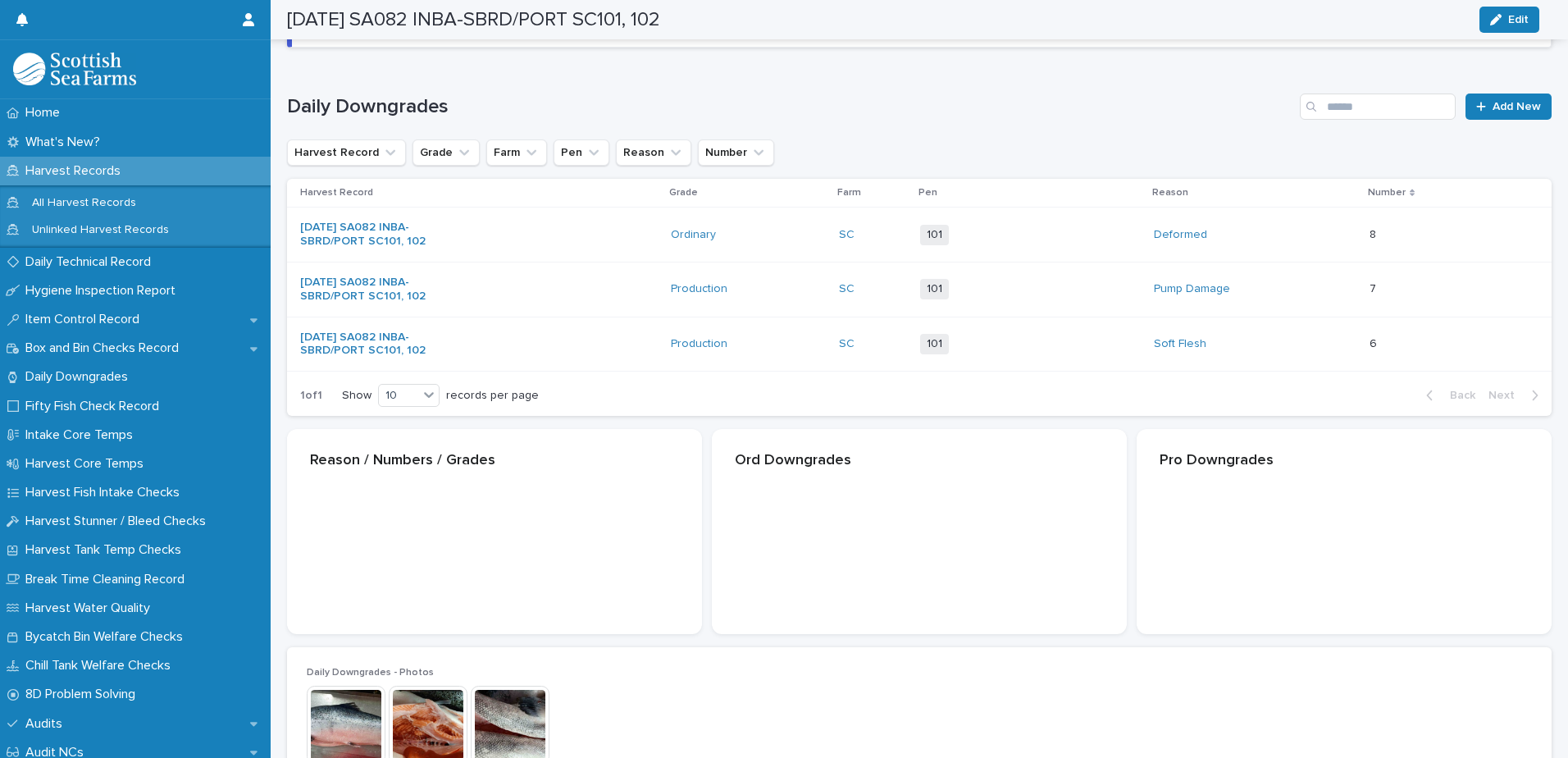
scroll to position [191, 0]
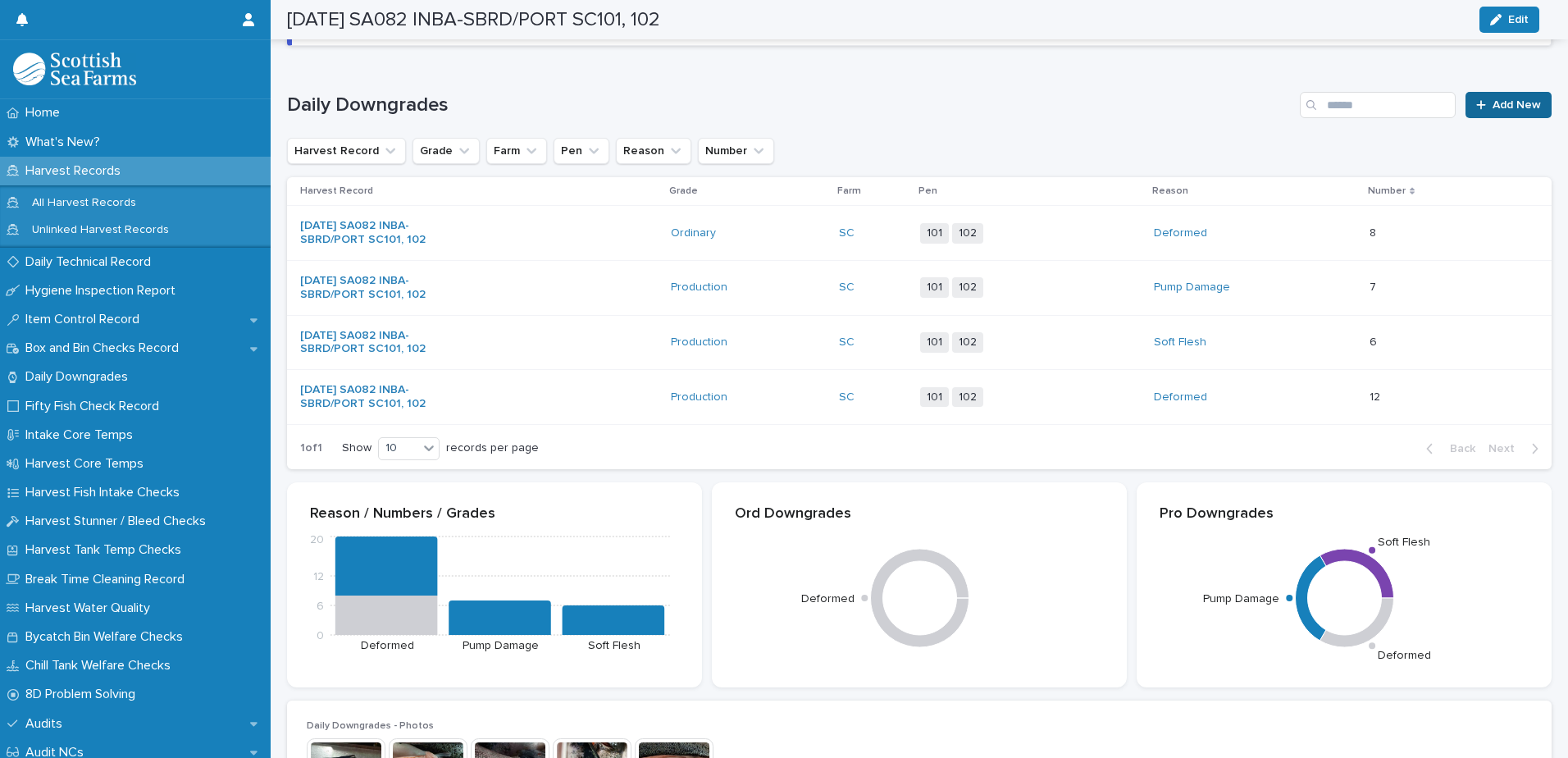
click at [1508, 106] on span "Add New" at bounding box center [1517, 105] width 49 height 11
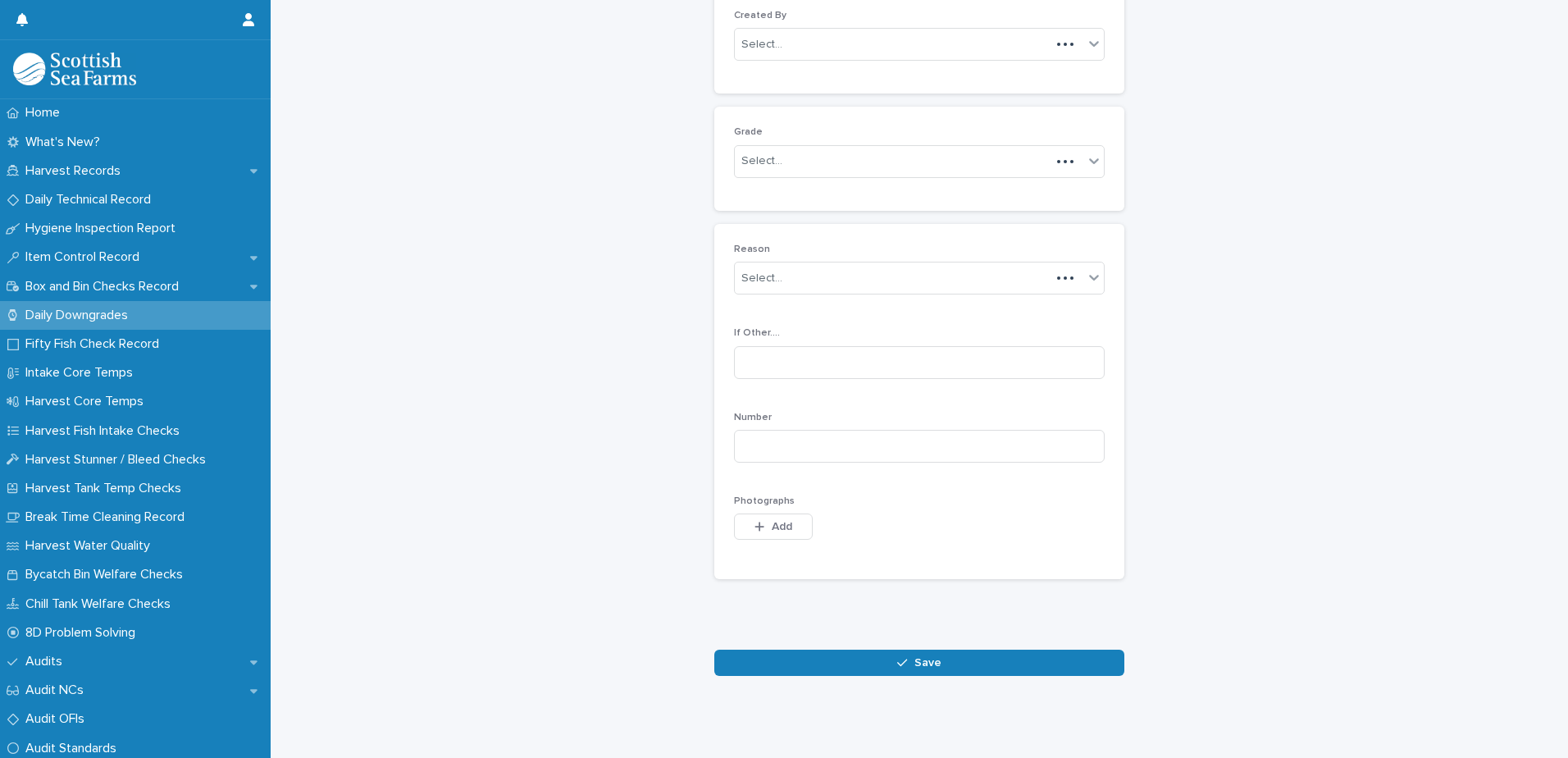
scroll to position [159, 0]
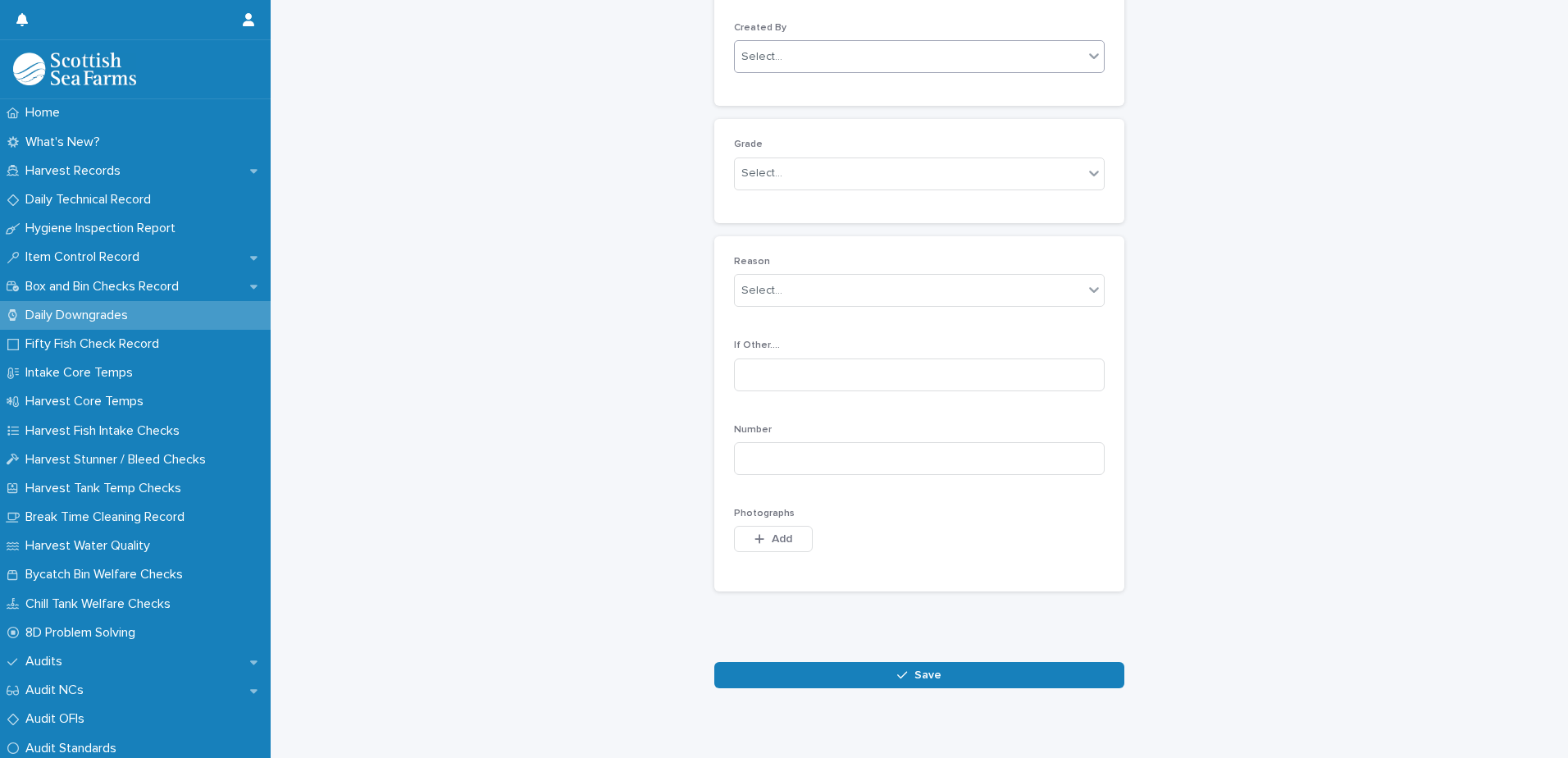
click at [949, 54] on div "Select..." at bounding box center [909, 57] width 349 height 27
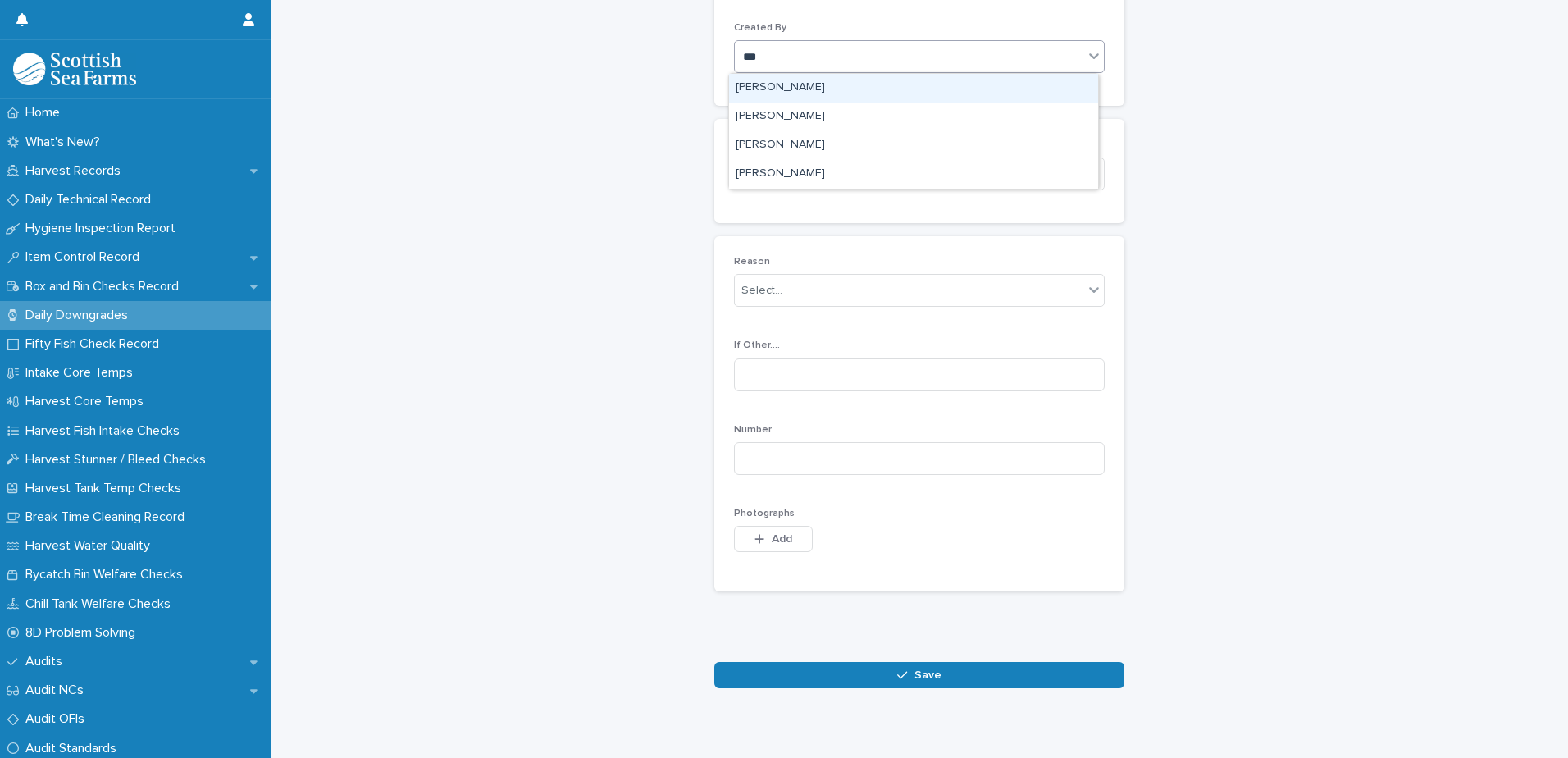
type input "****"
click at [892, 89] on div "[PERSON_NAME]" at bounding box center [913, 88] width 369 height 29
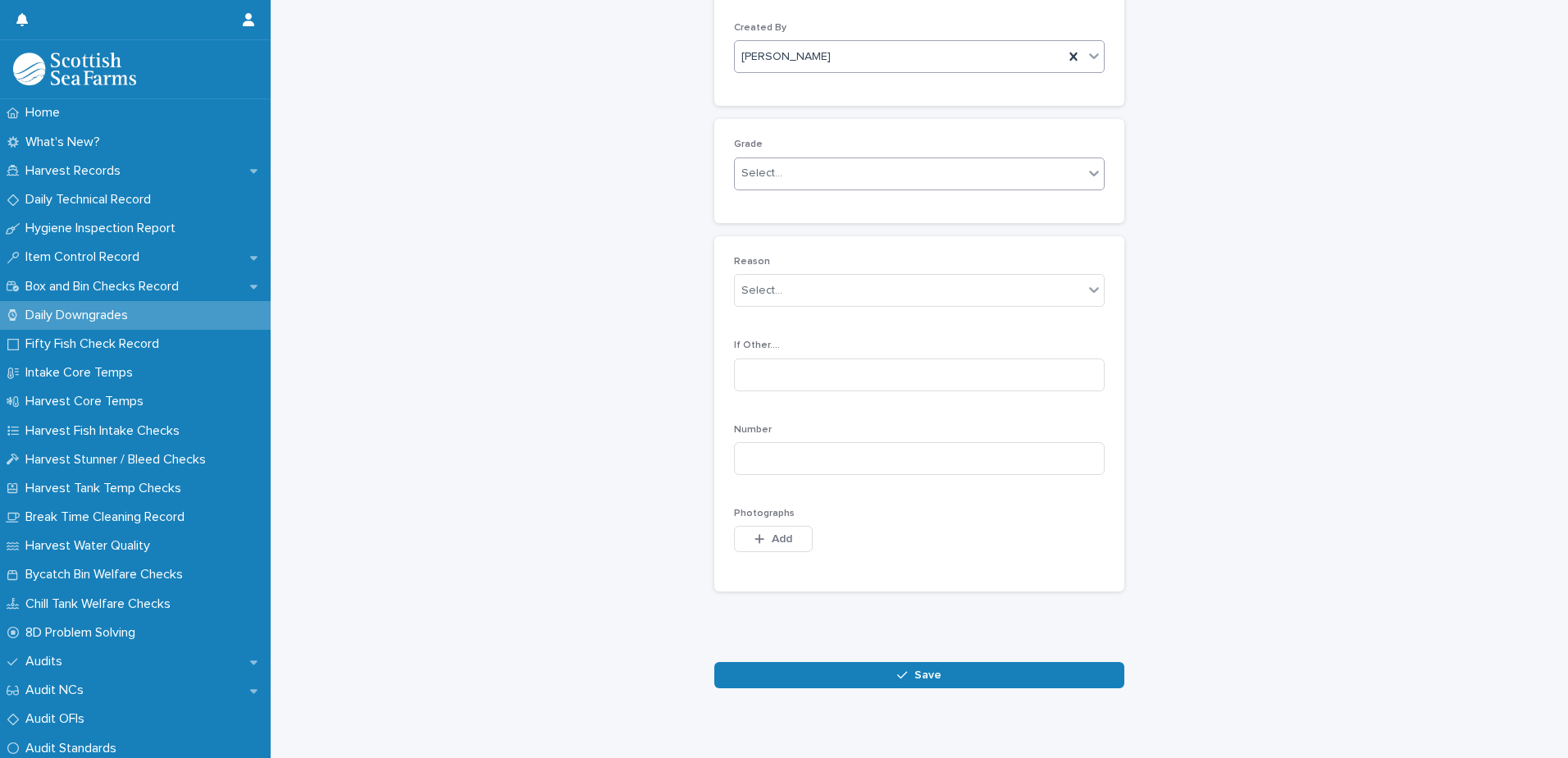
click at [885, 174] on div "Select..." at bounding box center [909, 174] width 349 height 27
click at [873, 199] on div "Ordinary" at bounding box center [913, 205] width 369 height 29
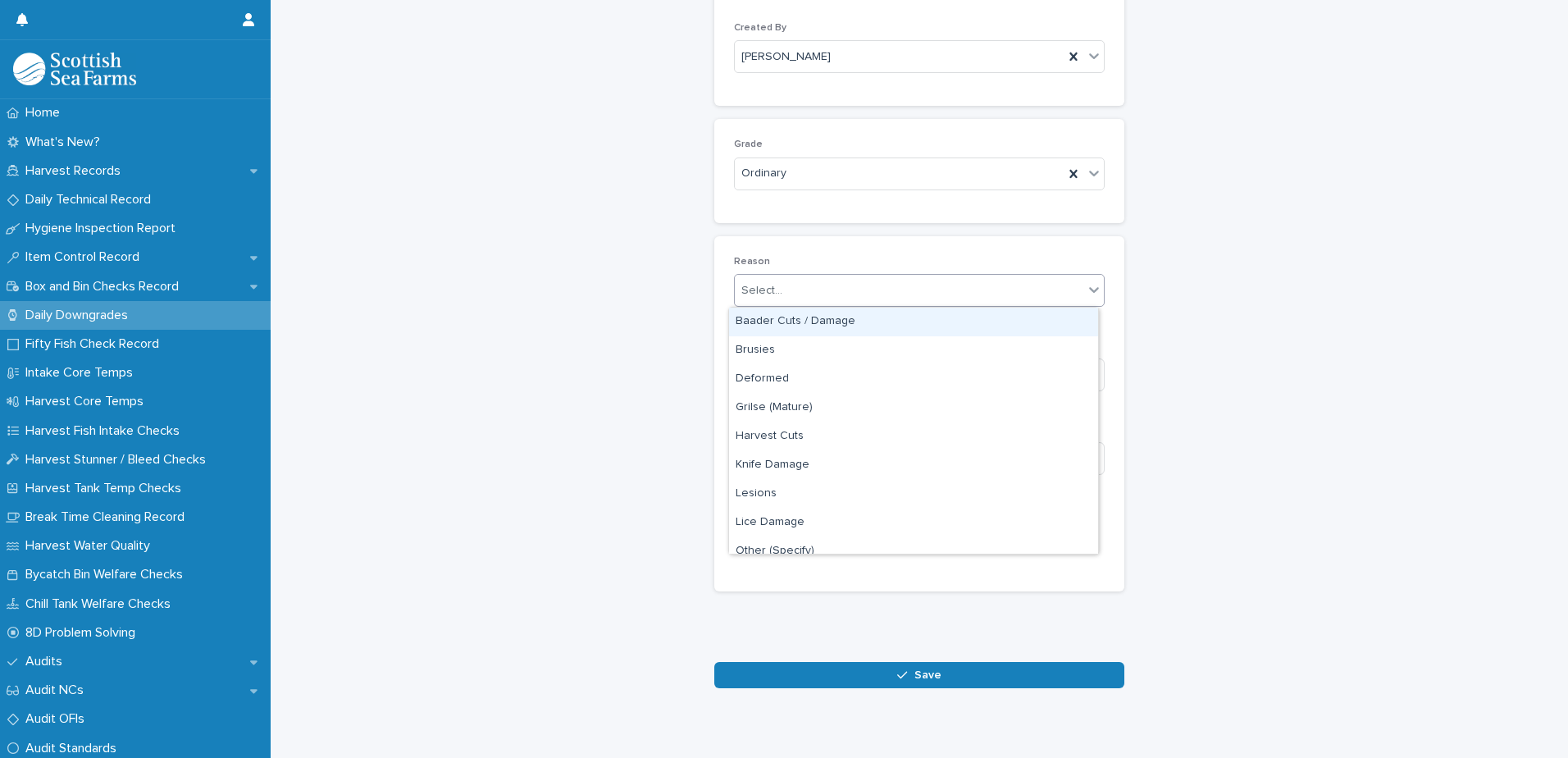
drag, startPoint x: 882, startPoint y: 285, endPoint x: 881, endPoint y: 301, distance: 16.0
click at [880, 286] on div "Select..." at bounding box center [909, 291] width 349 height 27
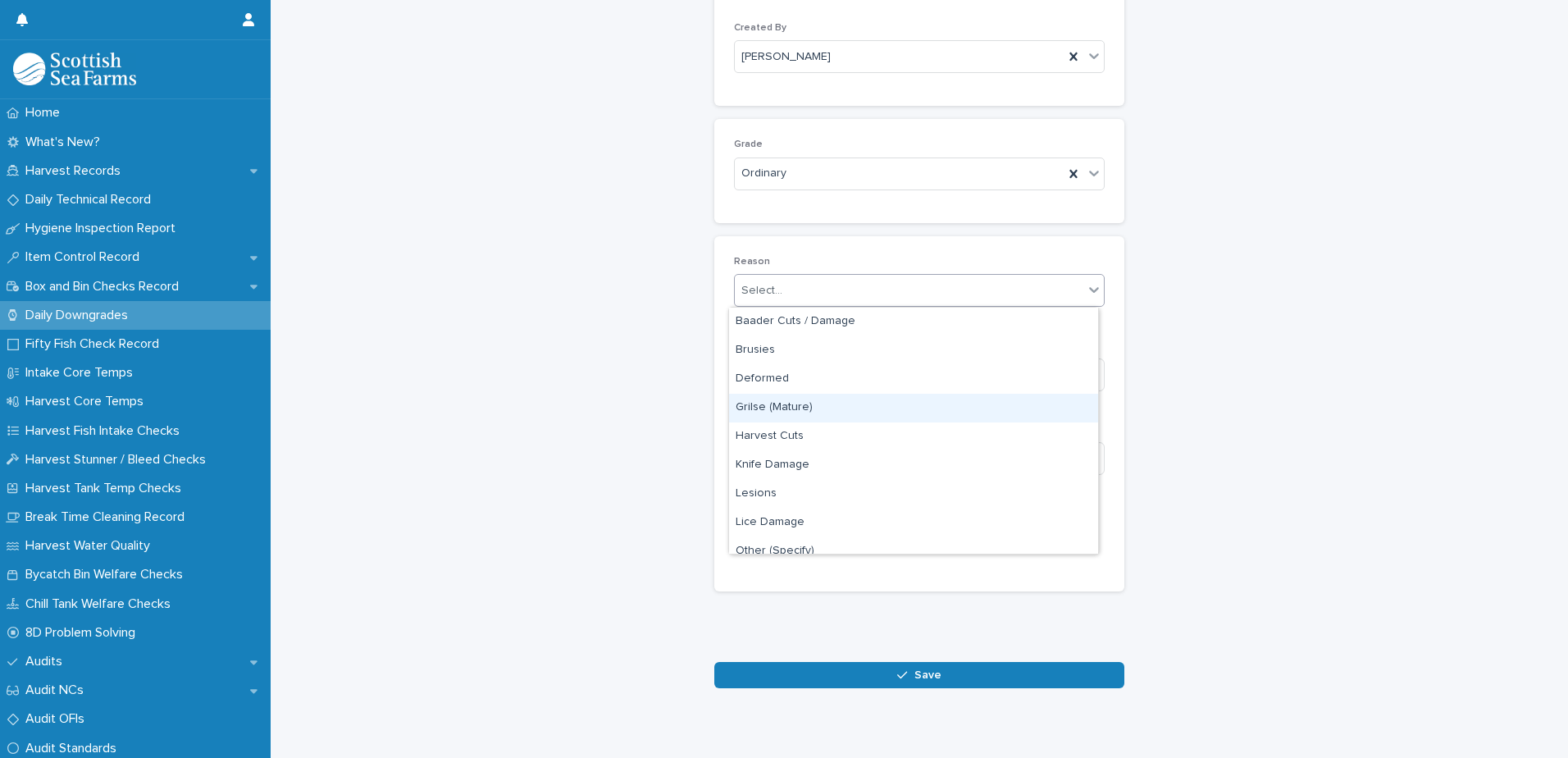
click at [860, 407] on div "Grilse (Mature)" at bounding box center [913, 408] width 369 height 29
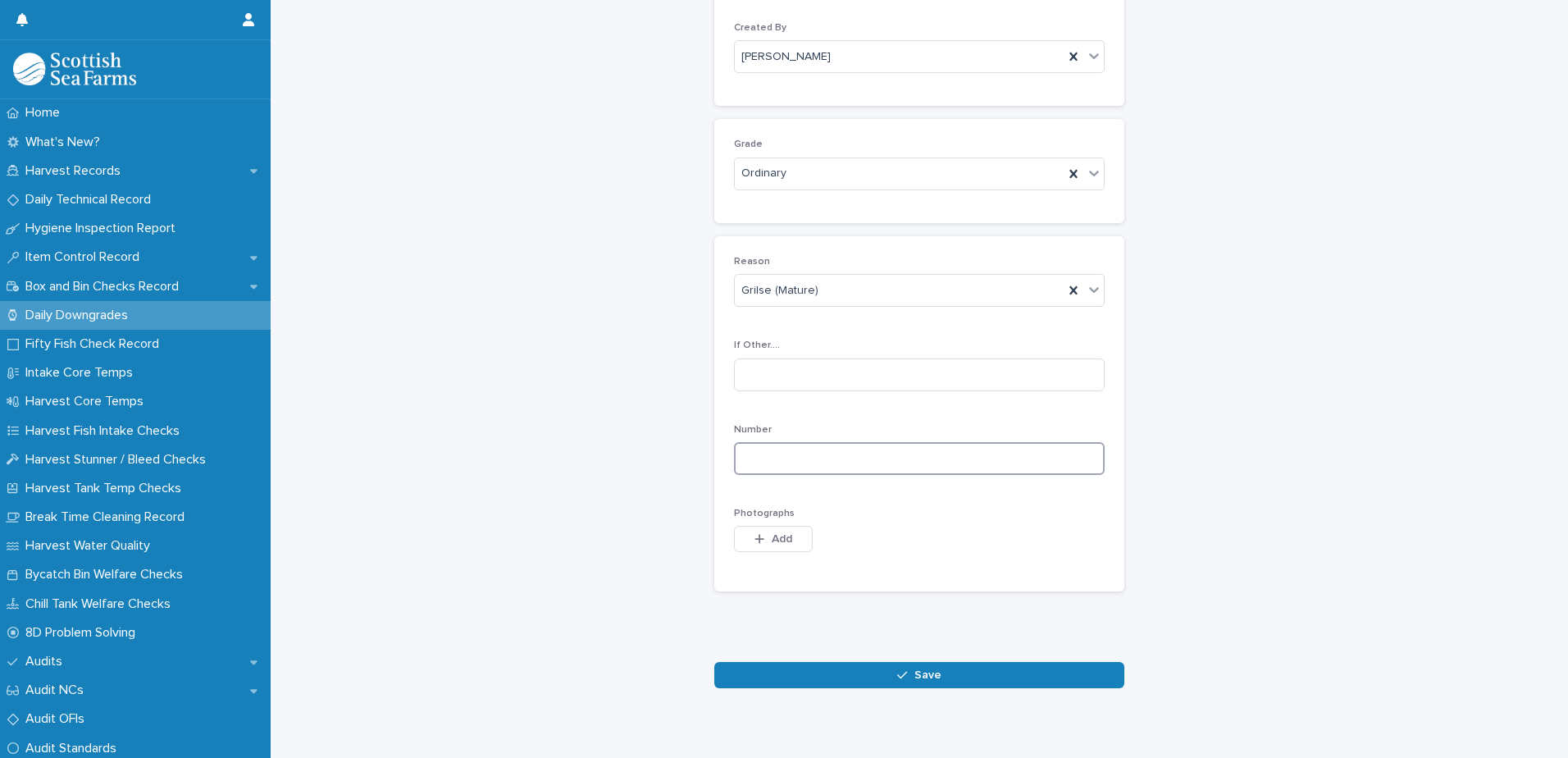
click at [916, 459] on input at bounding box center [919, 459] width 371 height 32
type input "*"
click at [784, 541] on span "Add" at bounding box center [783, 539] width 21 height 11
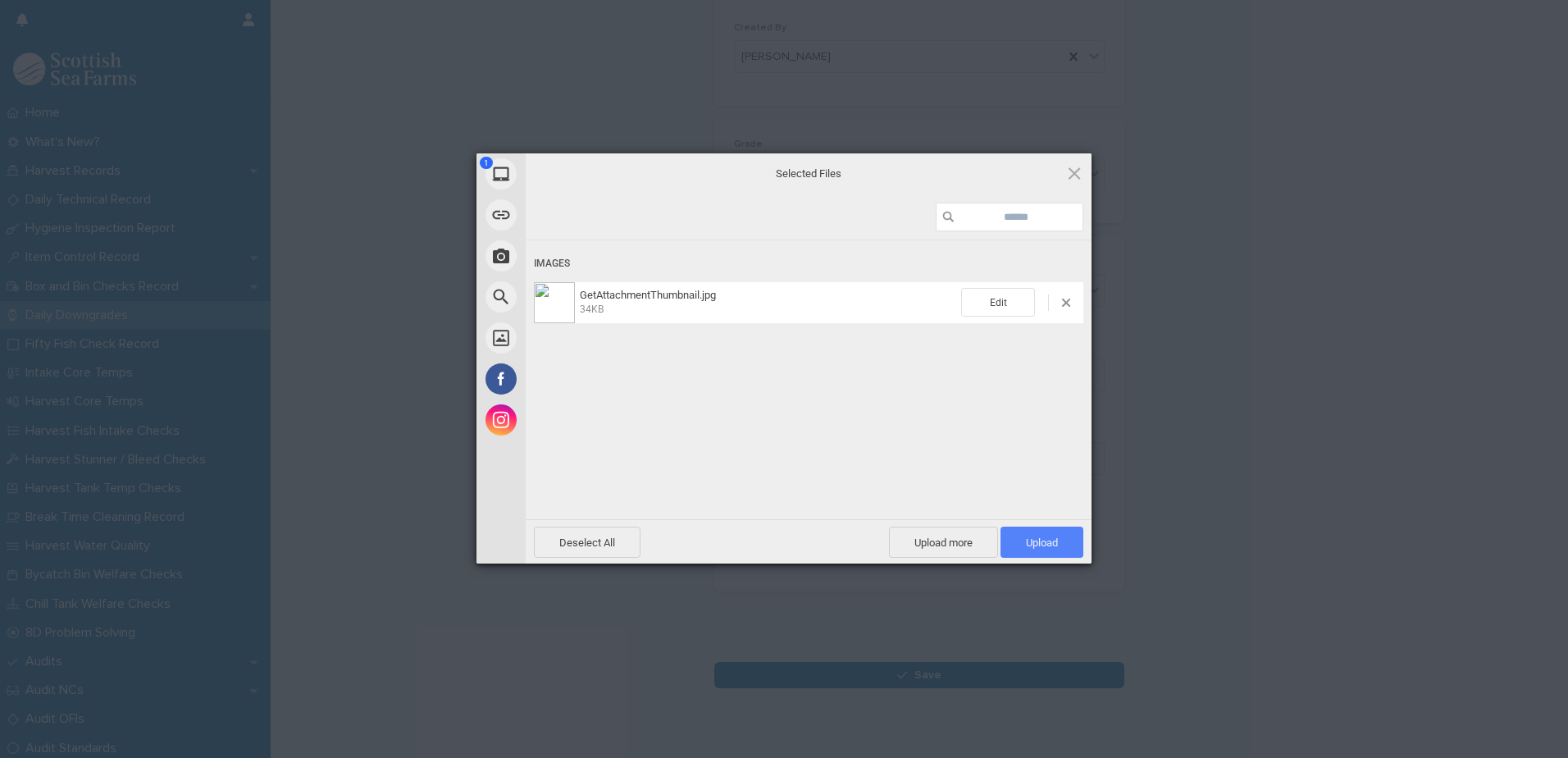
click at [1040, 543] on span "Upload 1" at bounding box center [1042, 543] width 32 height 12
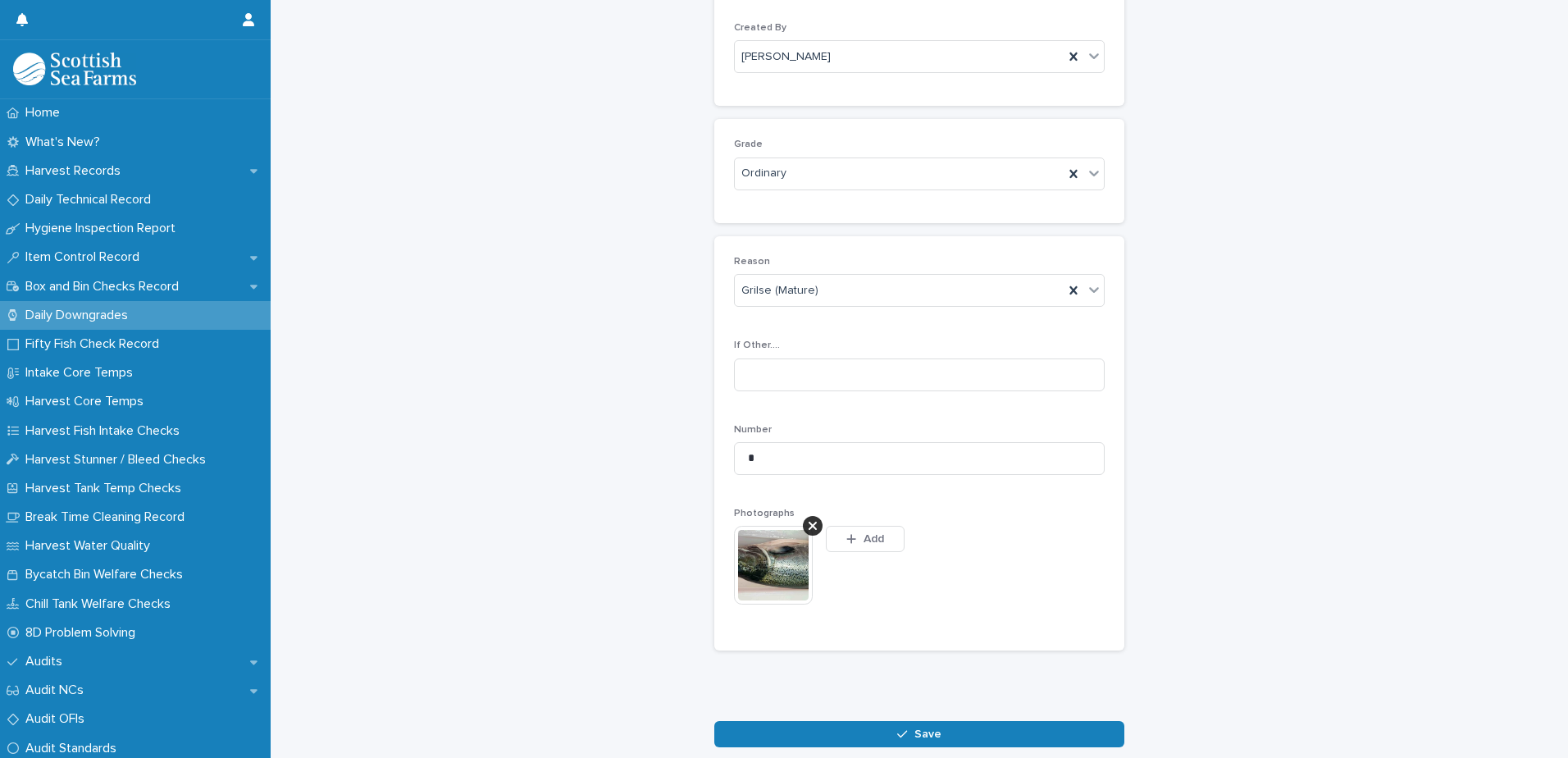
scroll to position [189, 0]
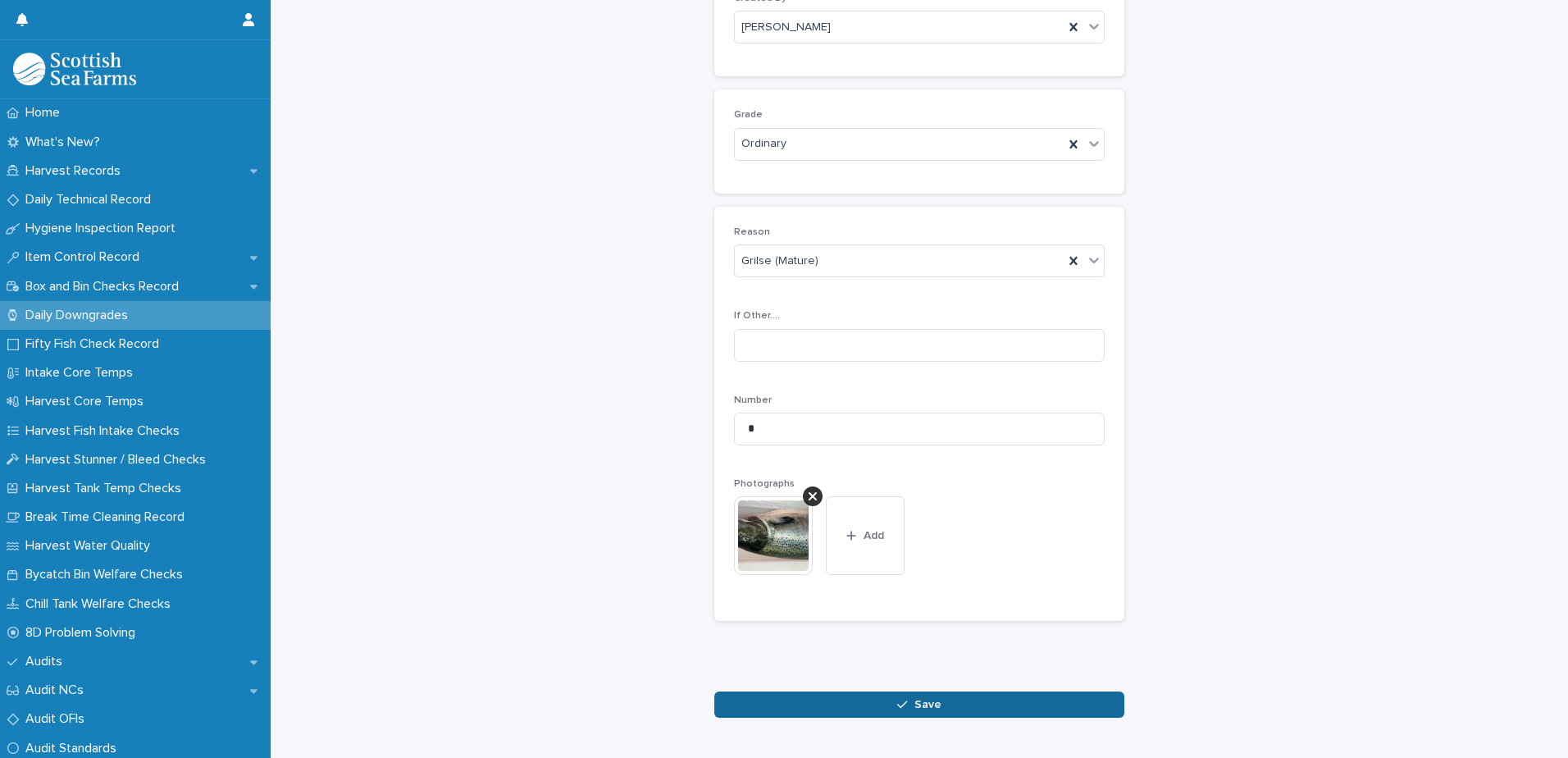
click at [919, 706] on span "Save" at bounding box center [927, 705] width 27 height 11
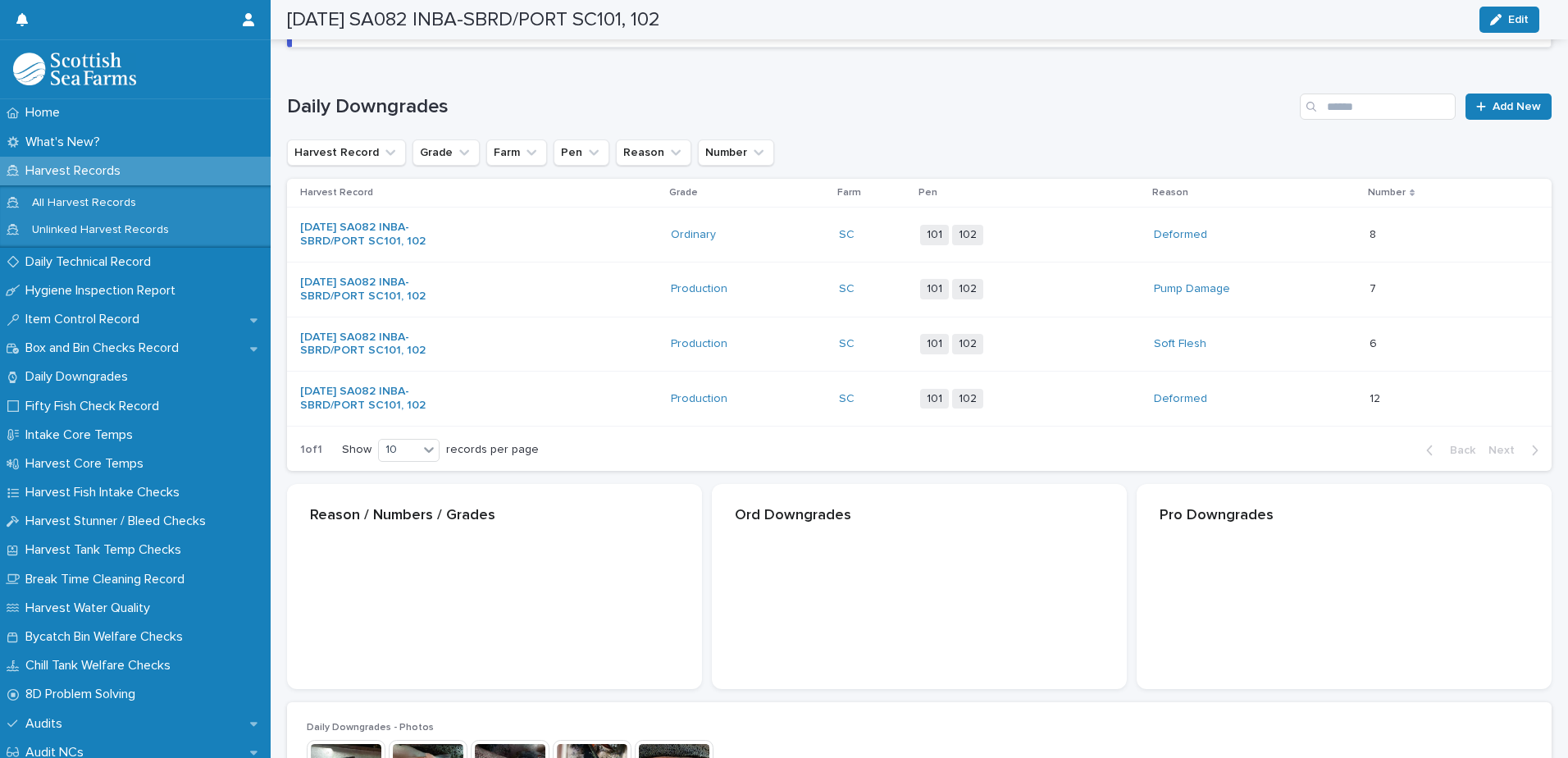
scroll to position [191, 0]
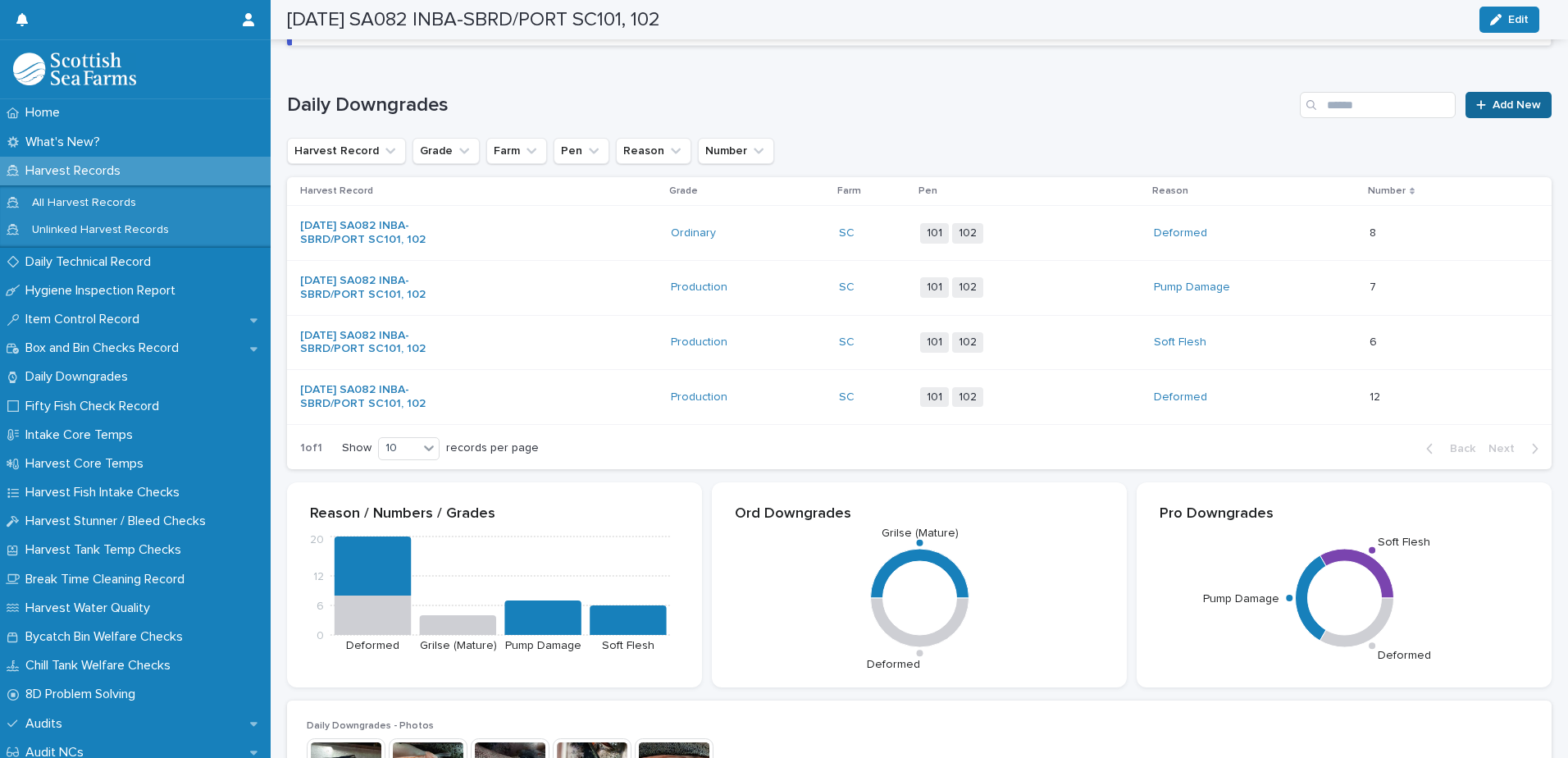
click at [1493, 103] on span "Add New" at bounding box center [1517, 105] width 49 height 11
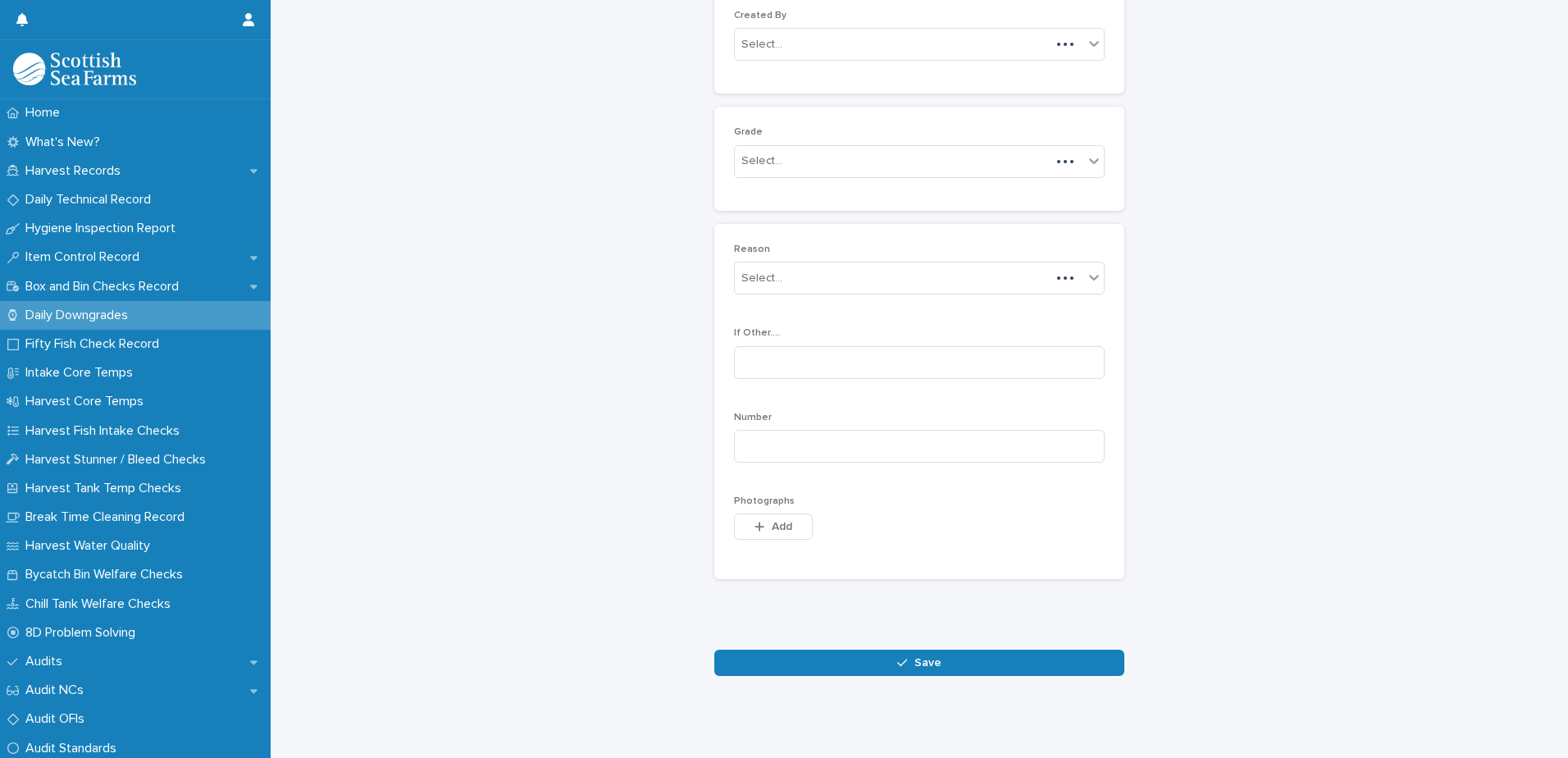
scroll to position [159, 0]
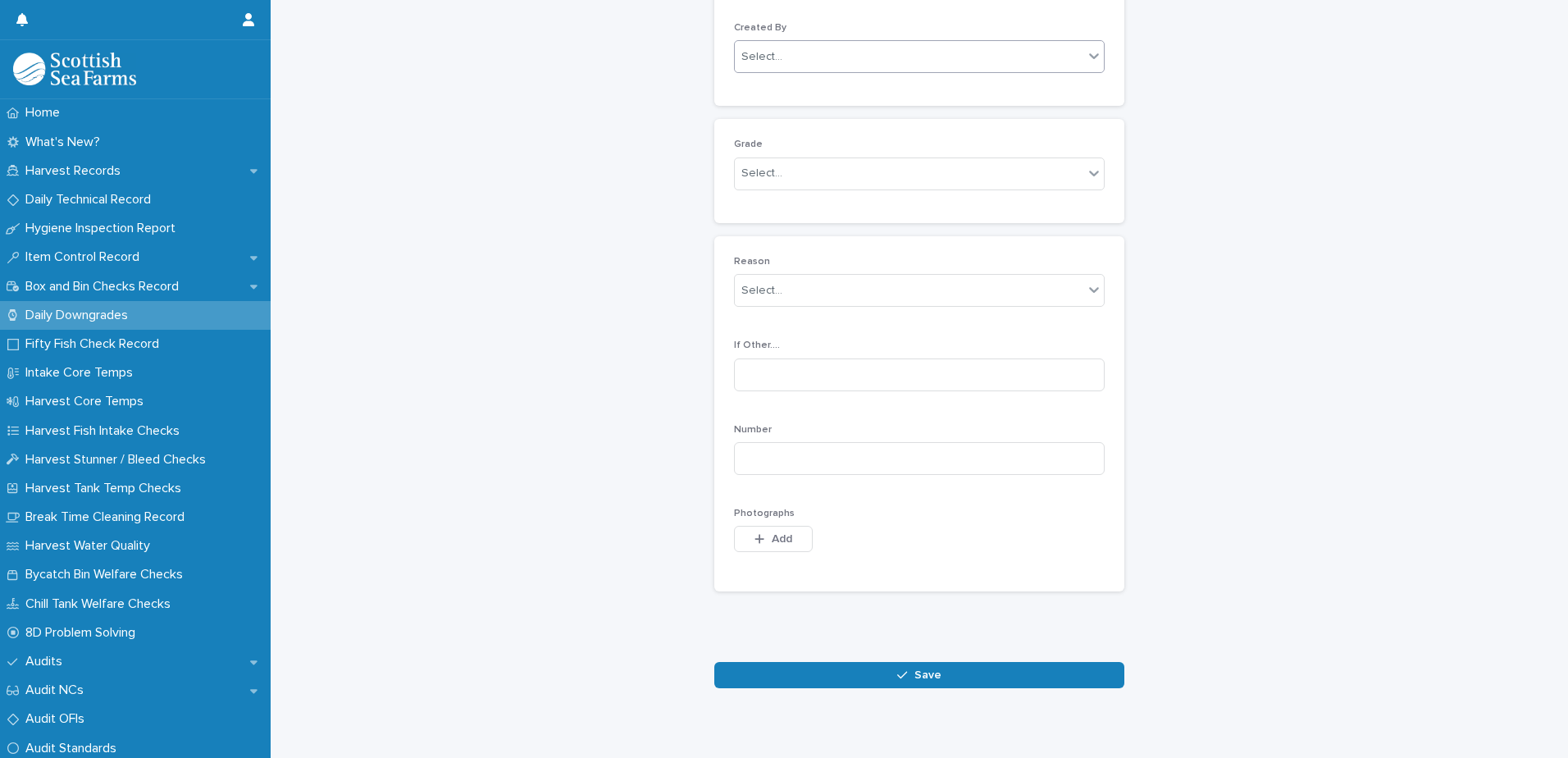
click at [891, 62] on div "Select..." at bounding box center [909, 57] width 349 height 27
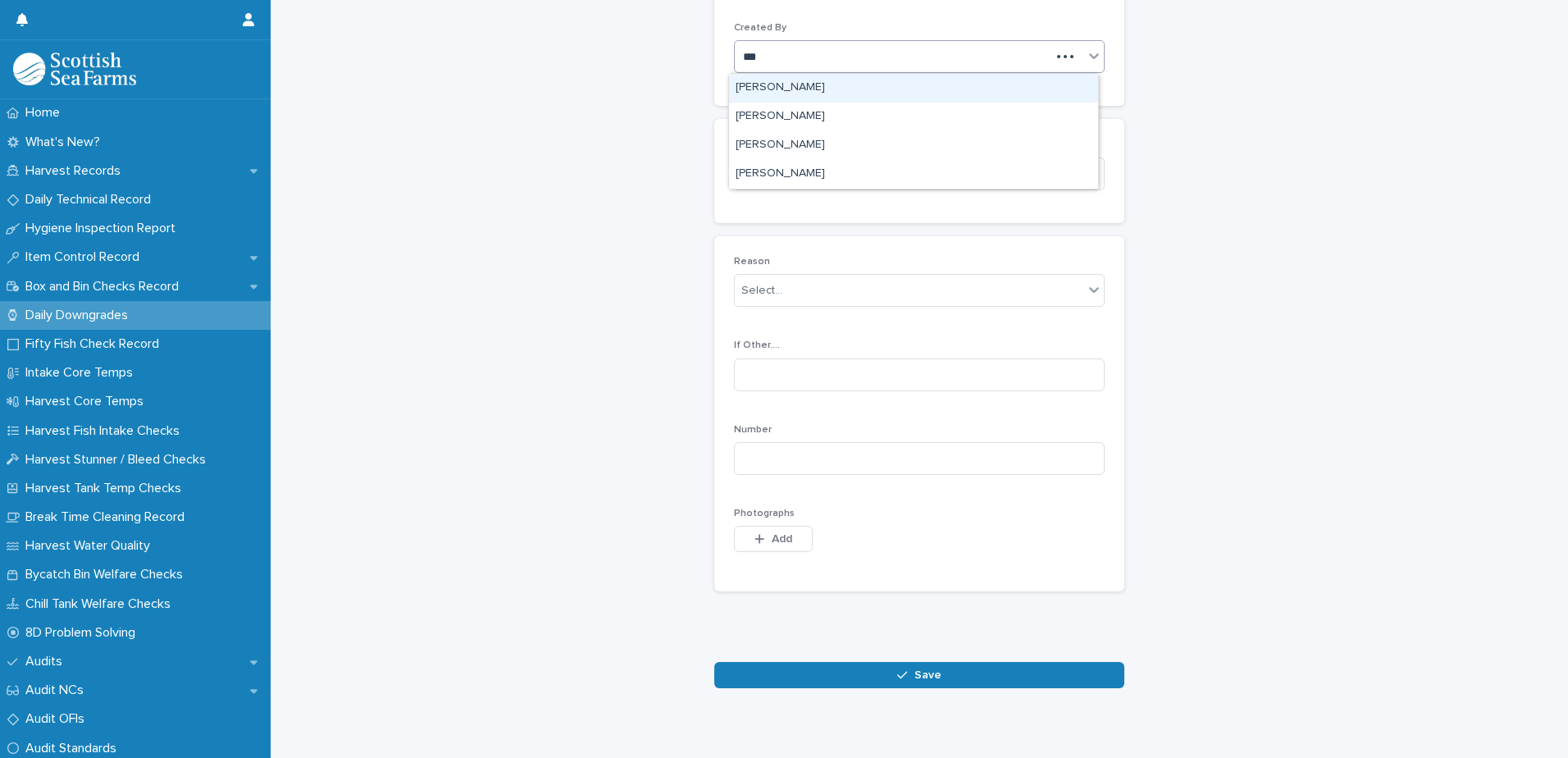
type input "****"
click at [842, 88] on div "[PERSON_NAME]" at bounding box center [913, 88] width 369 height 29
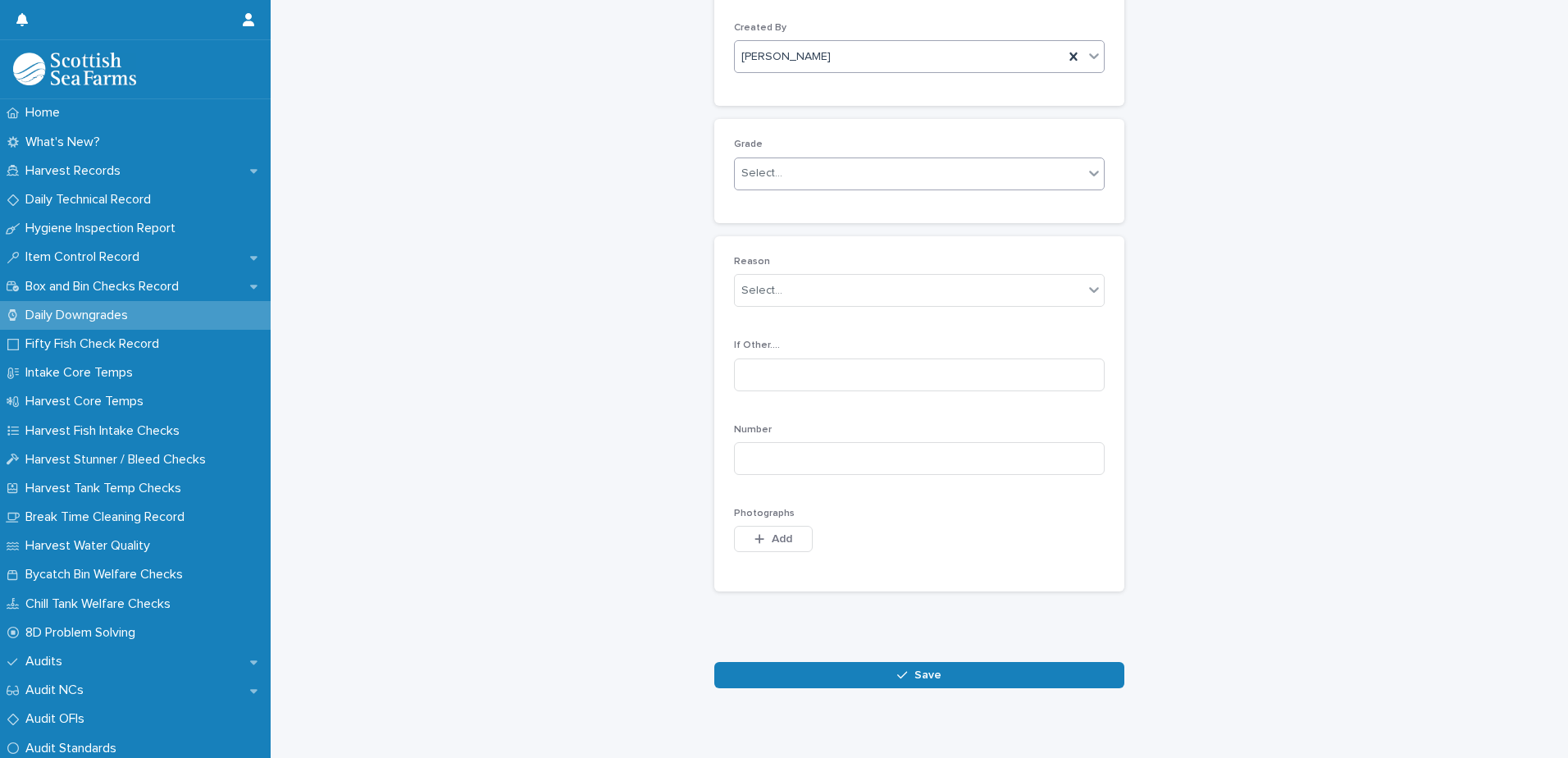
click at [838, 162] on div "Select..." at bounding box center [909, 174] width 349 height 27
click at [813, 215] on div "Ordinary" at bounding box center [913, 205] width 369 height 29
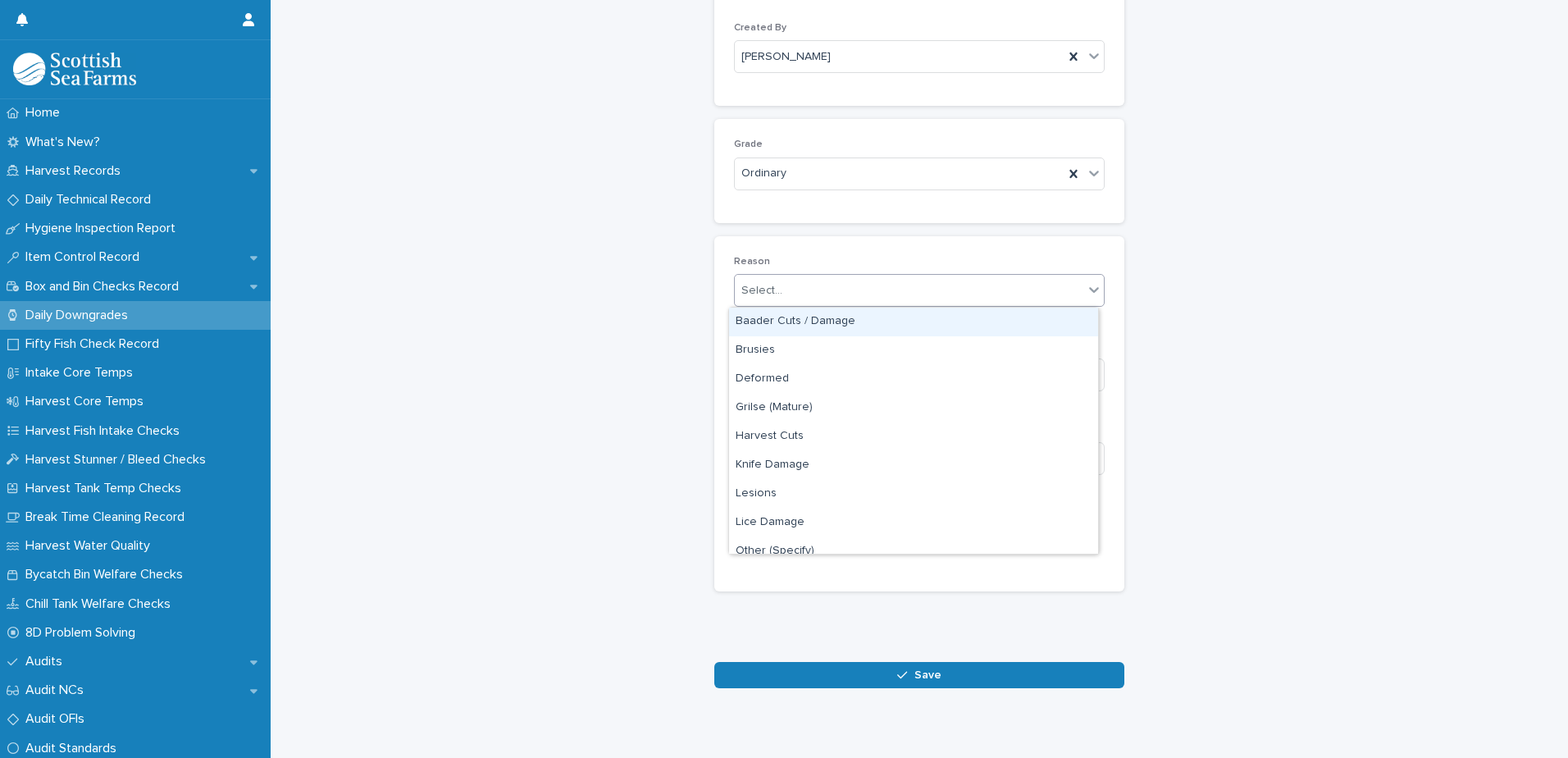
click at [879, 282] on div "Select..." at bounding box center [909, 291] width 349 height 27
click at [914, 318] on div "Baader Cuts / Damage" at bounding box center [913, 322] width 369 height 29
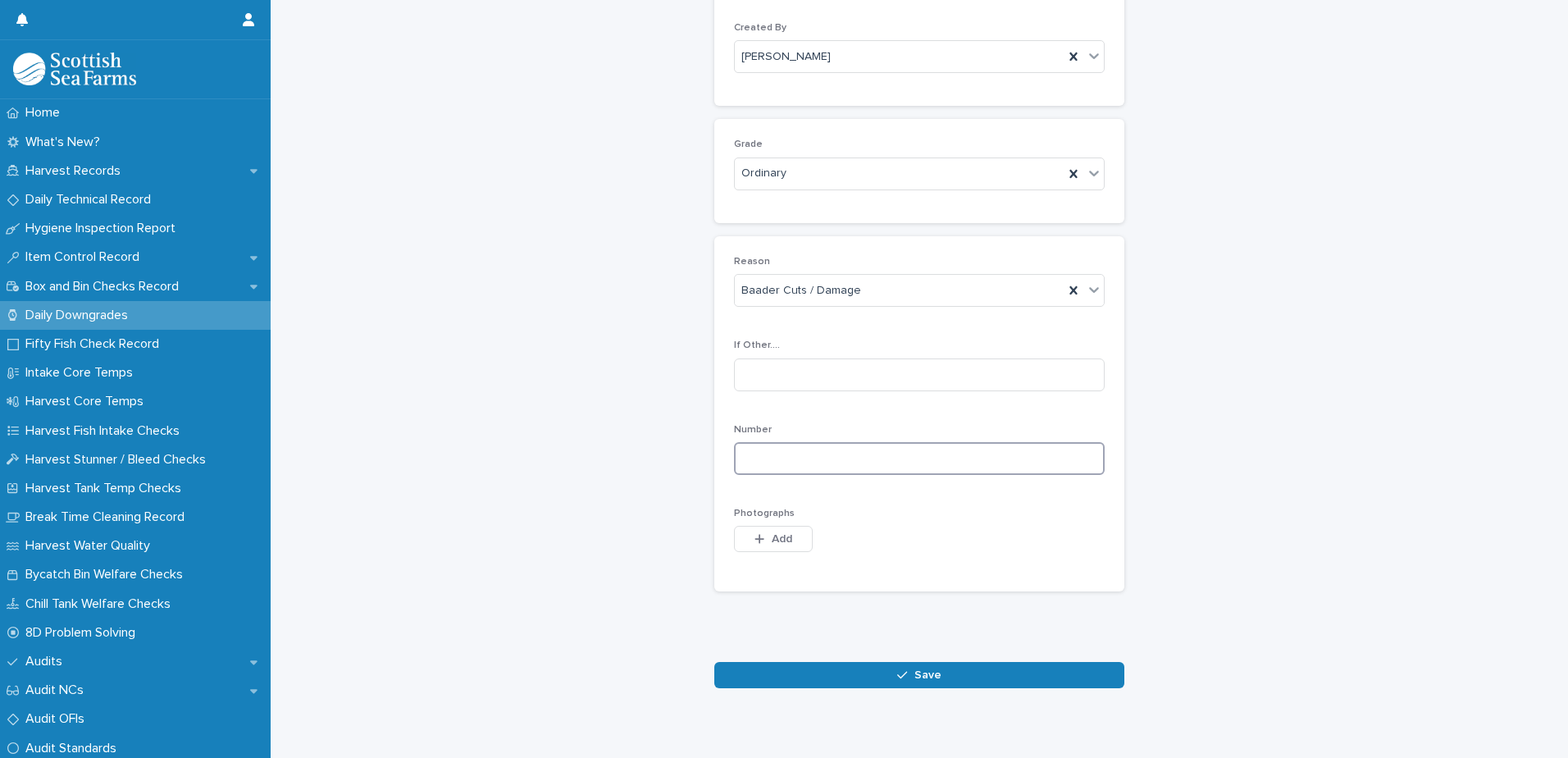
click at [950, 461] on input at bounding box center [919, 459] width 371 height 32
type input "*"
drag, startPoint x: 762, startPoint y: 534, endPoint x: 870, endPoint y: 517, distance: 109.3
click at [763, 532] on button "Add" at bounding box center [773, 540] width 79 height 27
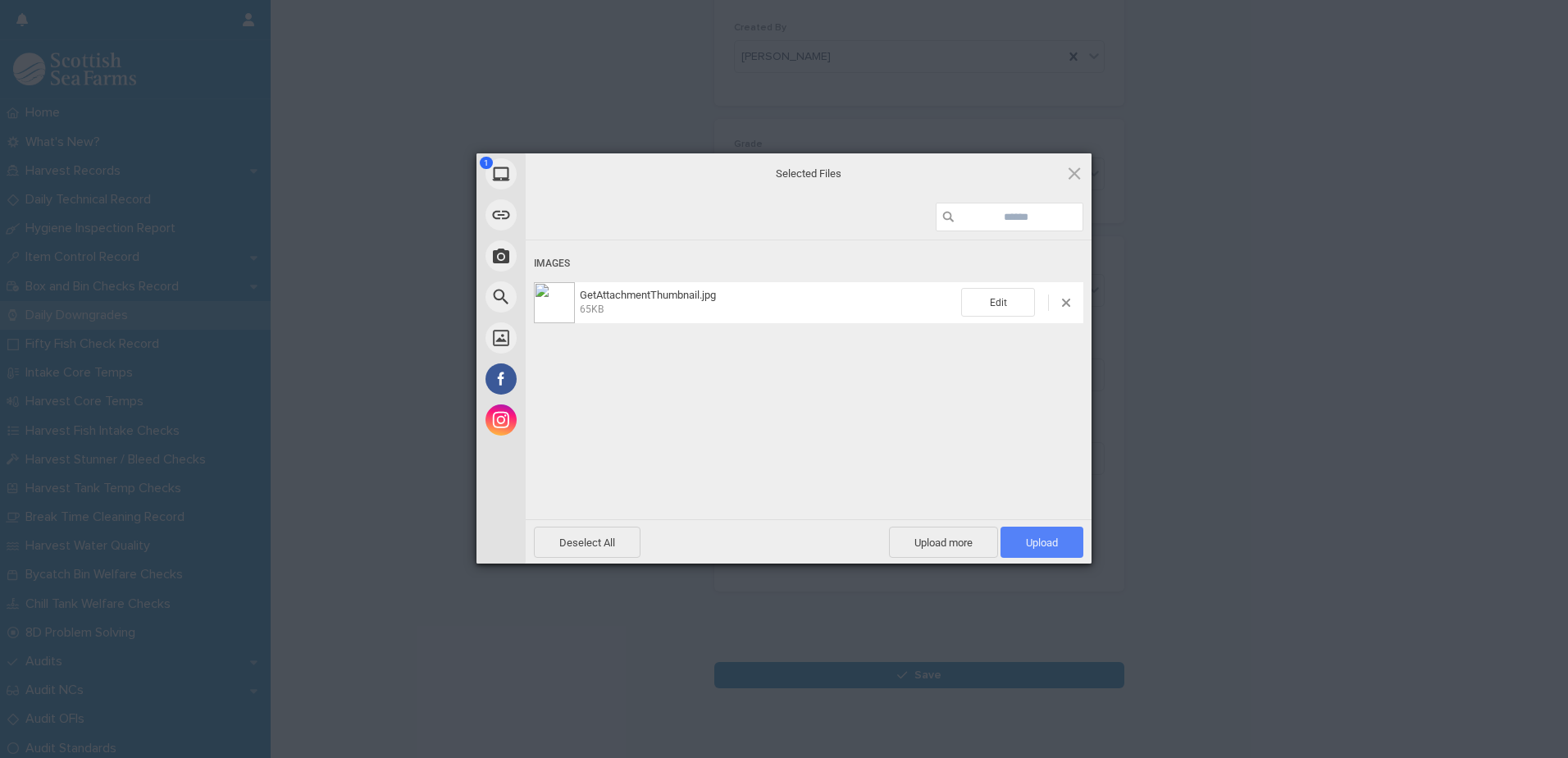
click at [1040, 544] on span "Upload 1" at bounding box center [1042, 543] width 32 height 12
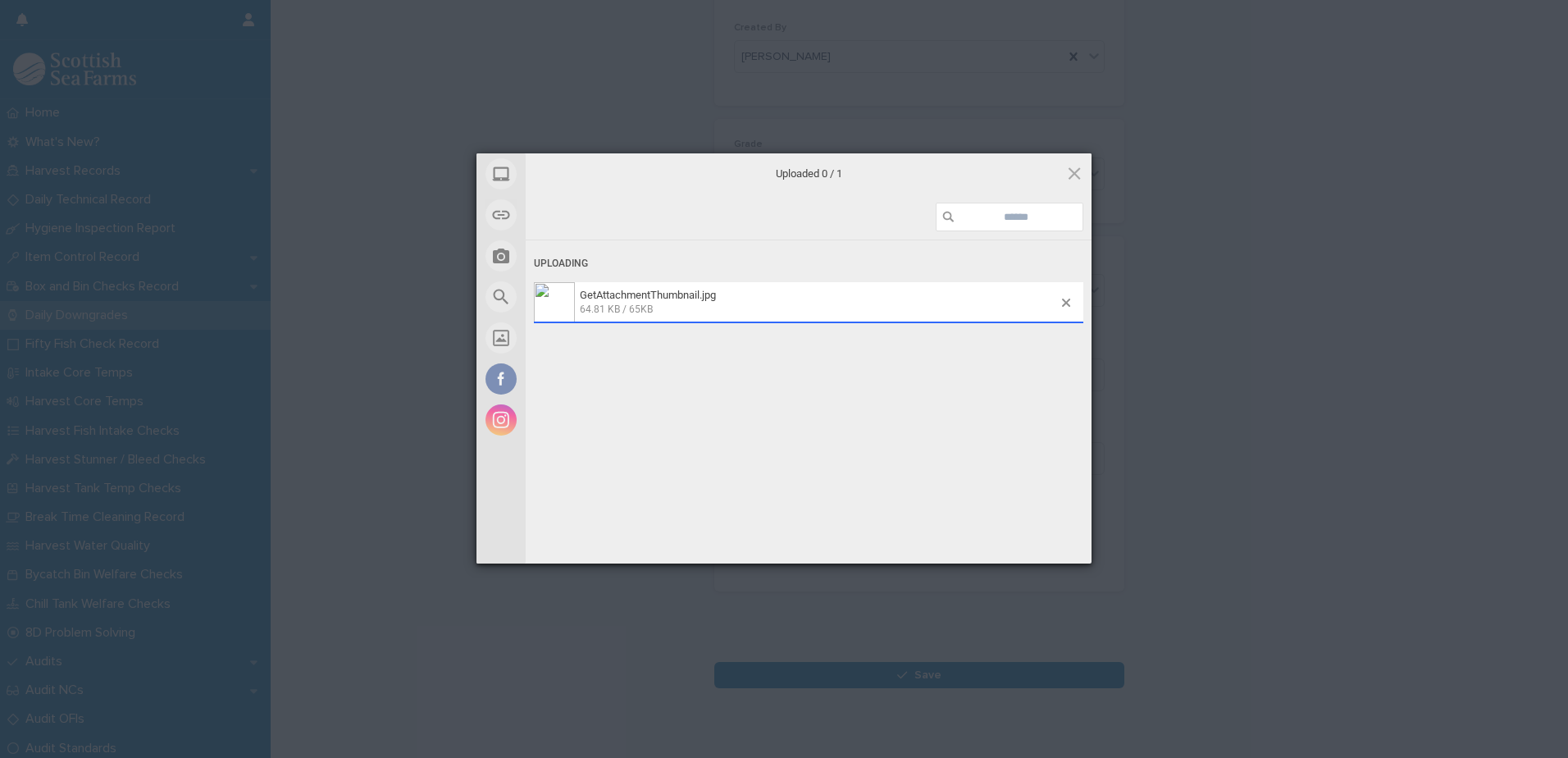
scroll to position [189, 0]
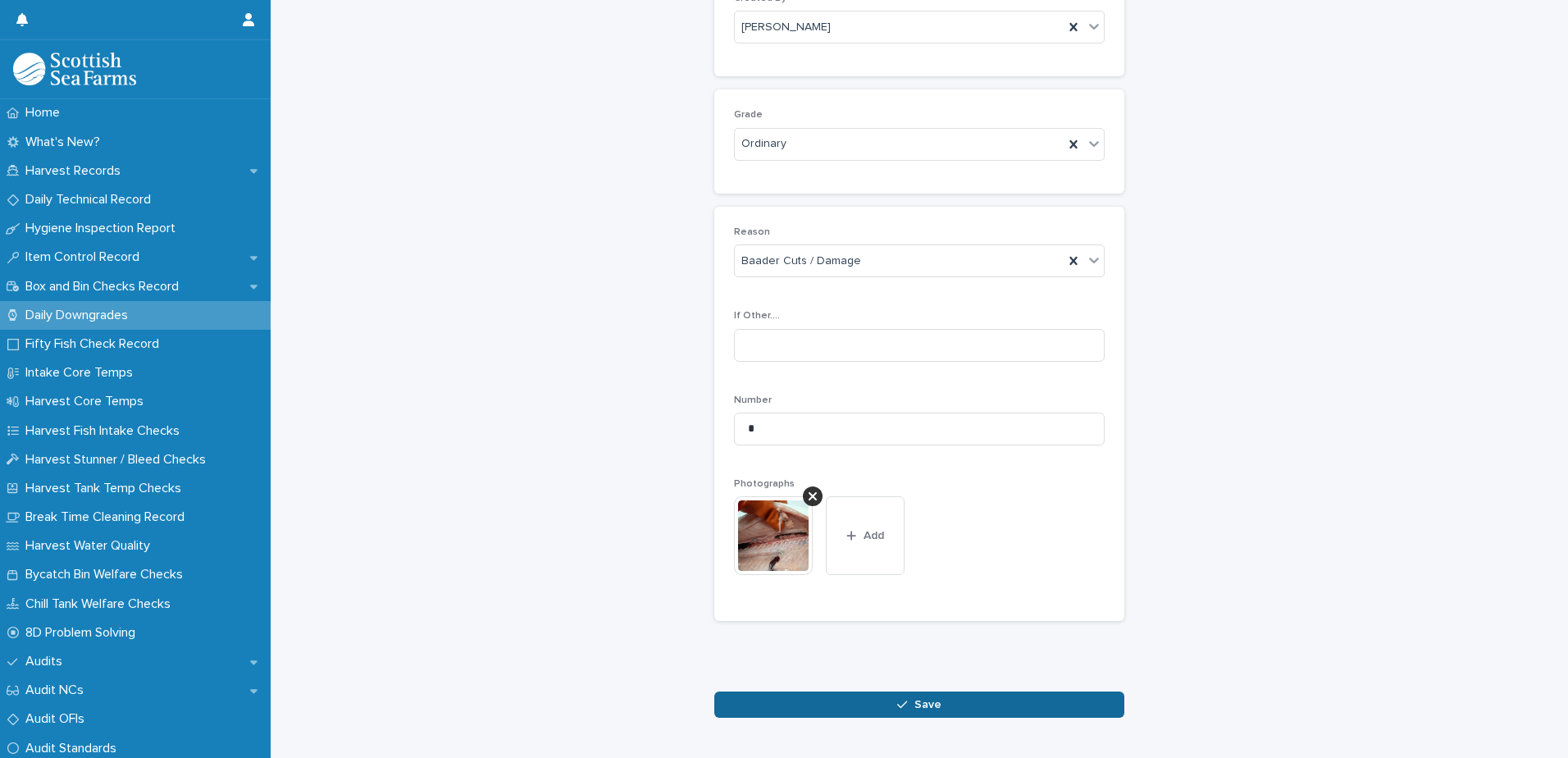
click at [933, 707] on span "Save" at bounding box center [927, 705] width 27 height 11
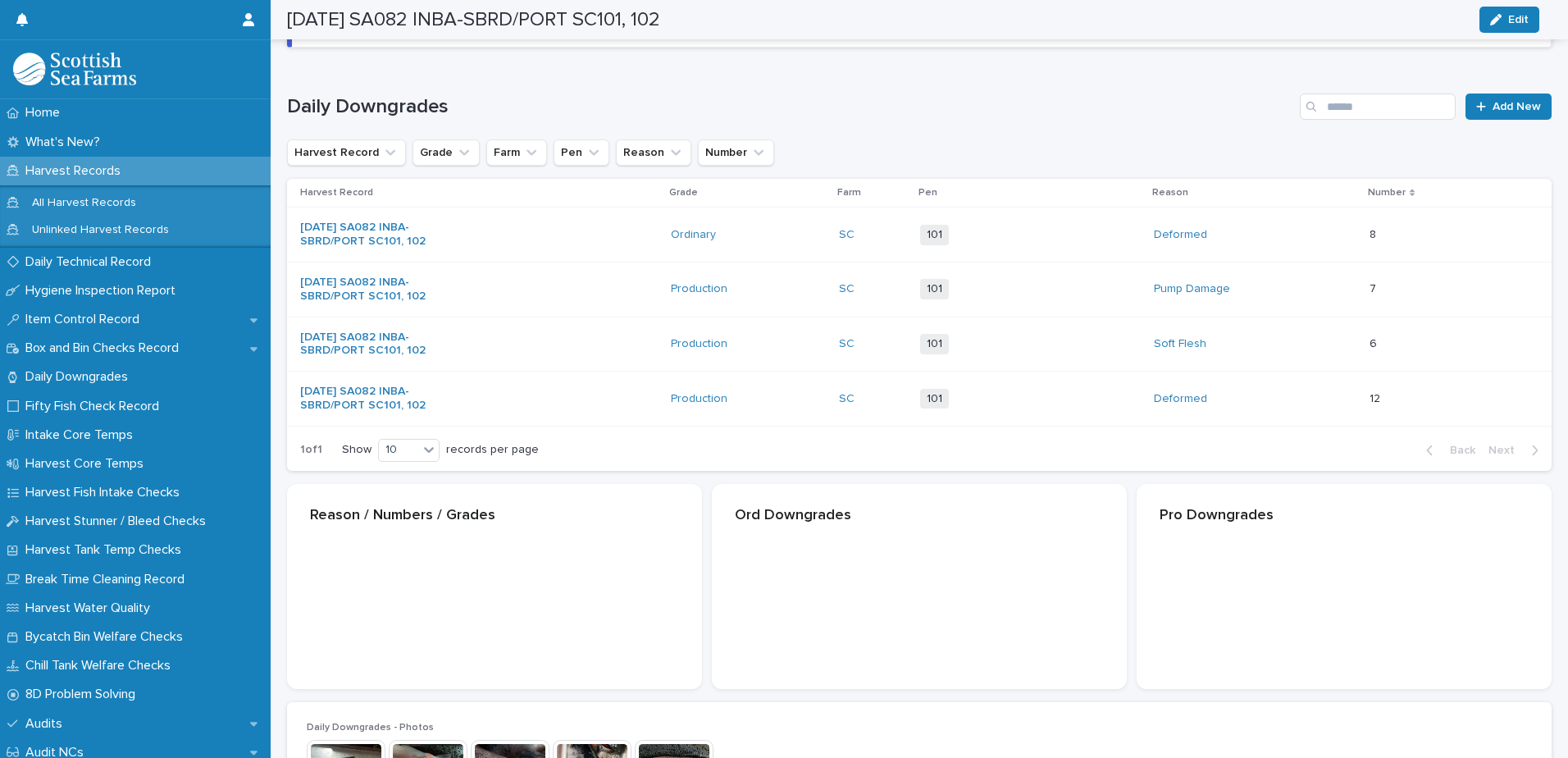
scroll to position [191, 0]
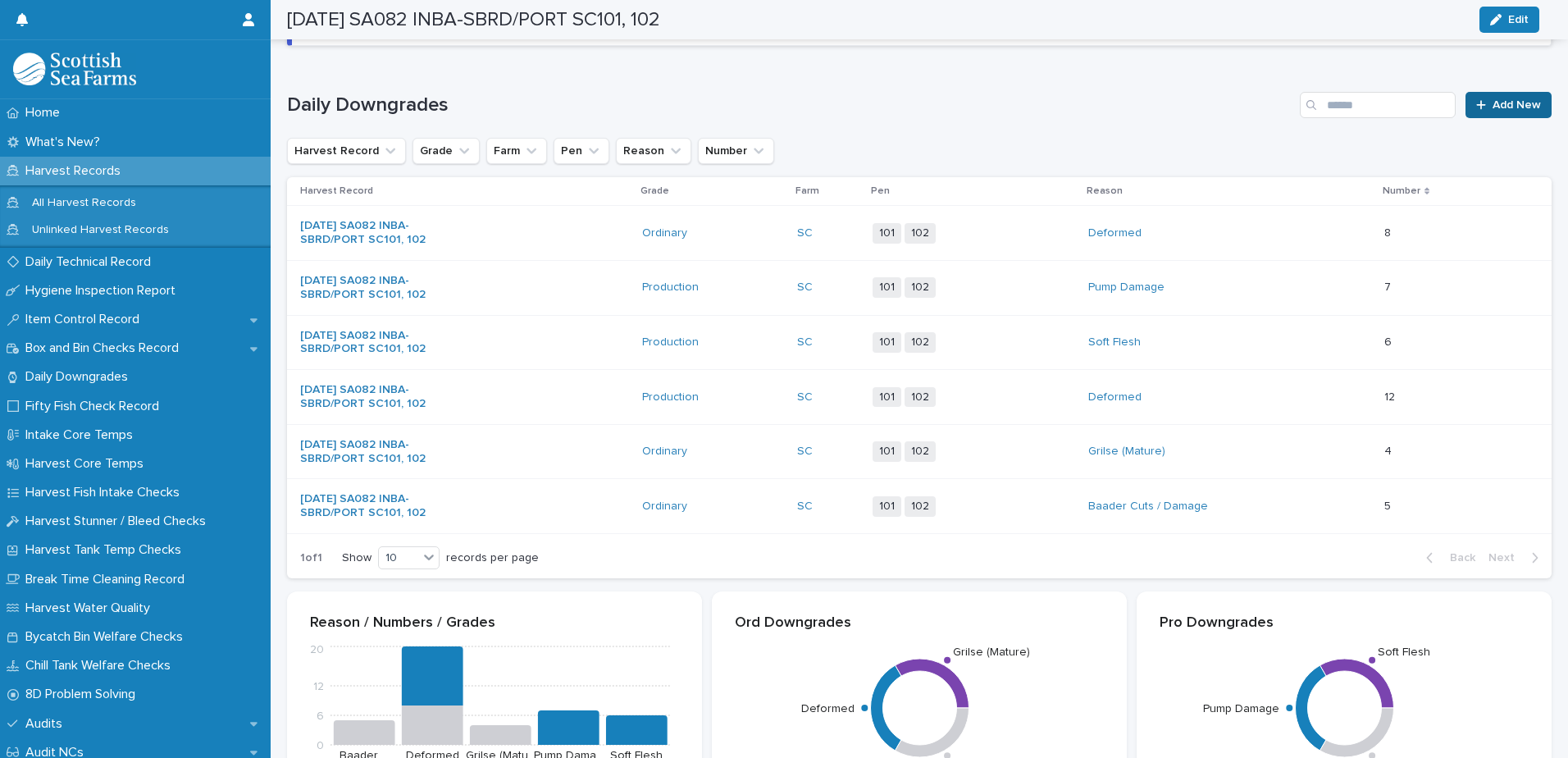
click at [1499, 106] on span "Add New" at bounding box center [1517, 105] width 49 height 11
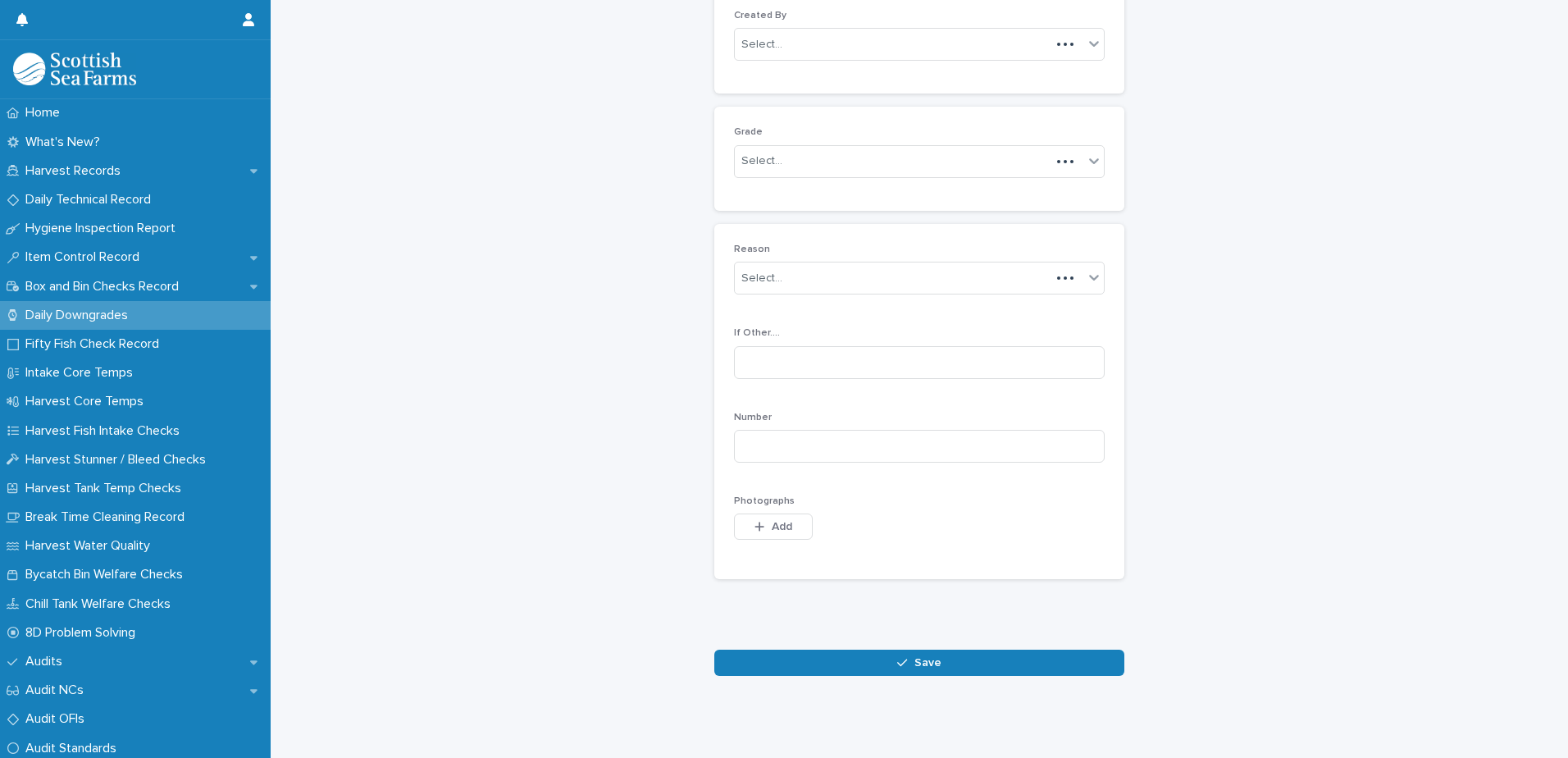
scroll to position [159, 0]
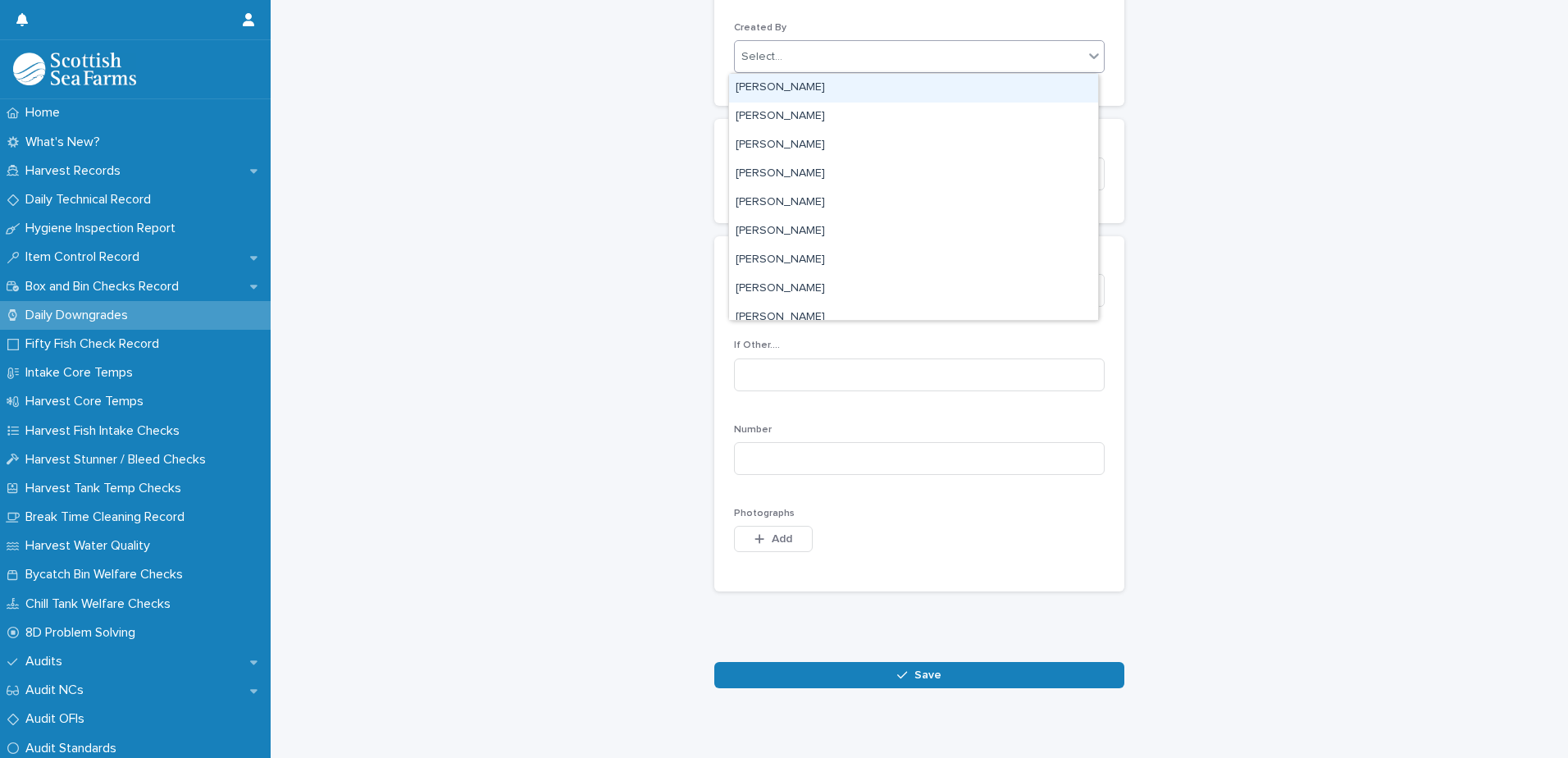
click at [813, 61] on div "Select..." at bounding box center [909, 57] width 349 height 27
type input "****"
click at [807, 86] on div "[PERSON_NAME]" at bounding box center [913, 88] width 369 height 29
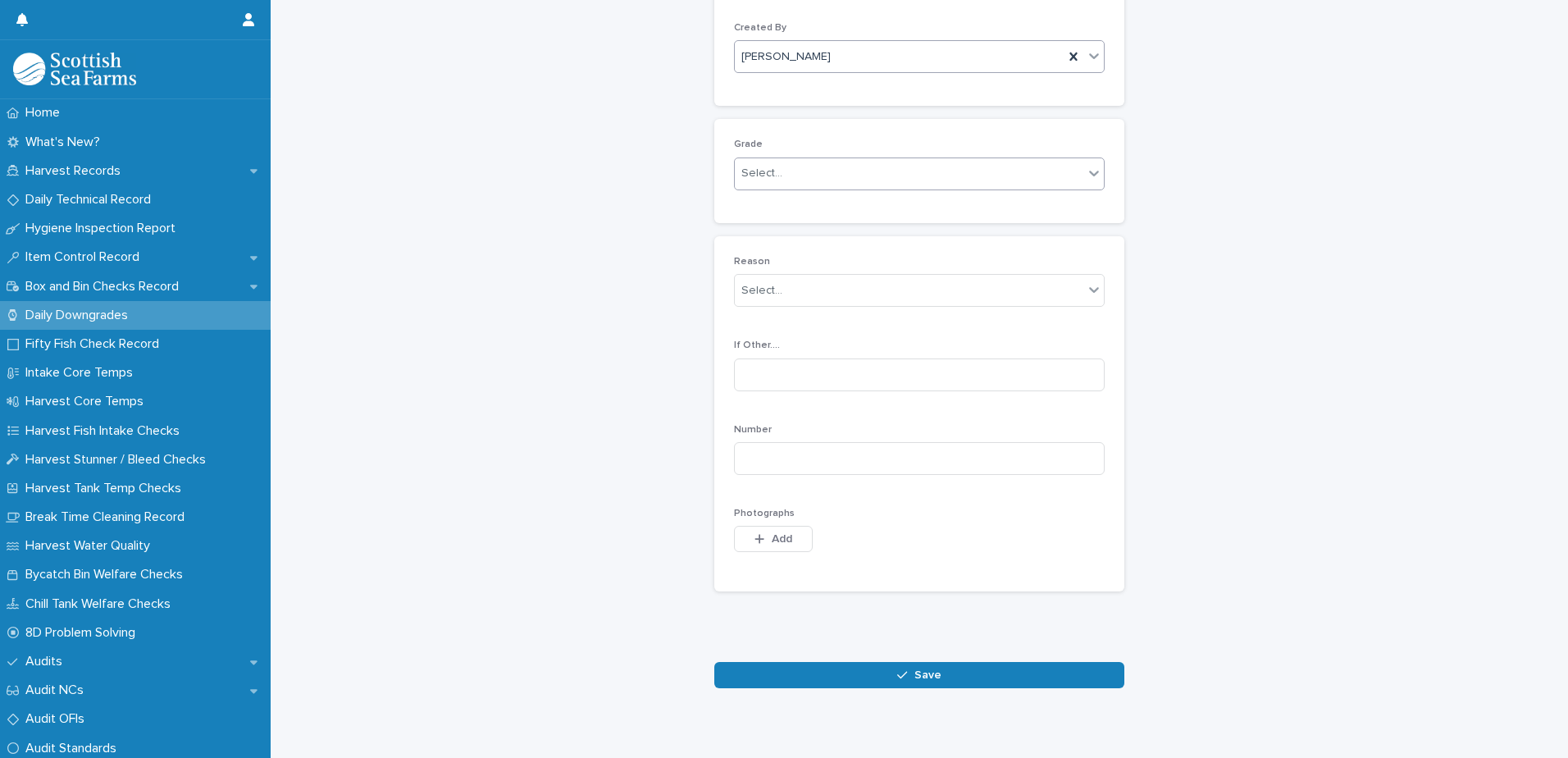
click at [816, 168] on div "Select..." at bounding box center [909, 174] width 349 height 27
click at [814, 201] on div "Ordinary" at bounding box center [913, 205] width 369 height 29
click at [826, 293] on div "Select..." at bounding box center [909, 291] width 349 height 27
click at [851, 456] on div "Thin" at bounding box center [913, 453] width 369 height 29
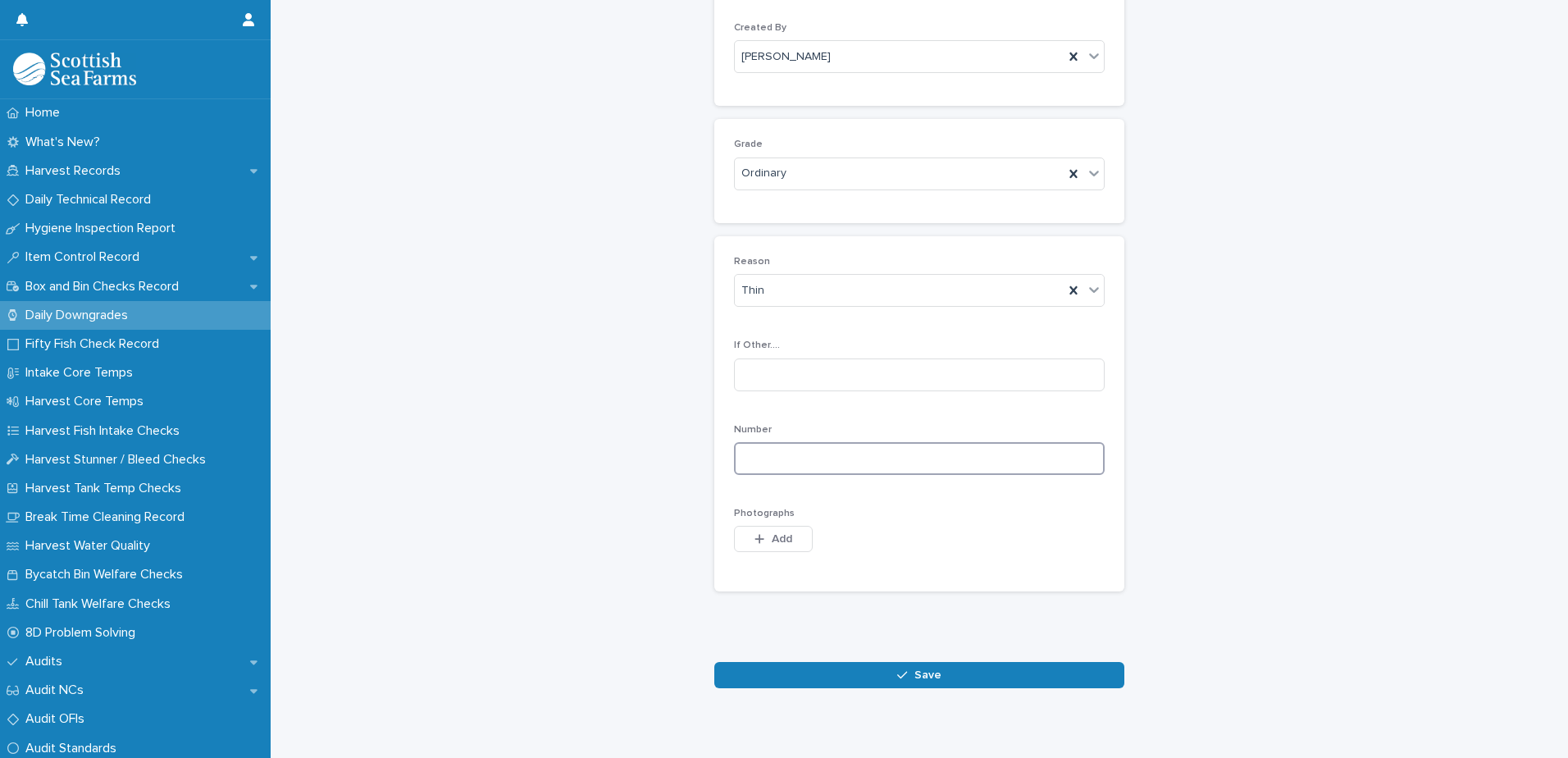
click at [899, 461] on input at bounding box center [919, 459] width 371 height 32
type input "*"
click at [778, 534] on span "Add" at bounding box center [783, 539] width 21 height 11
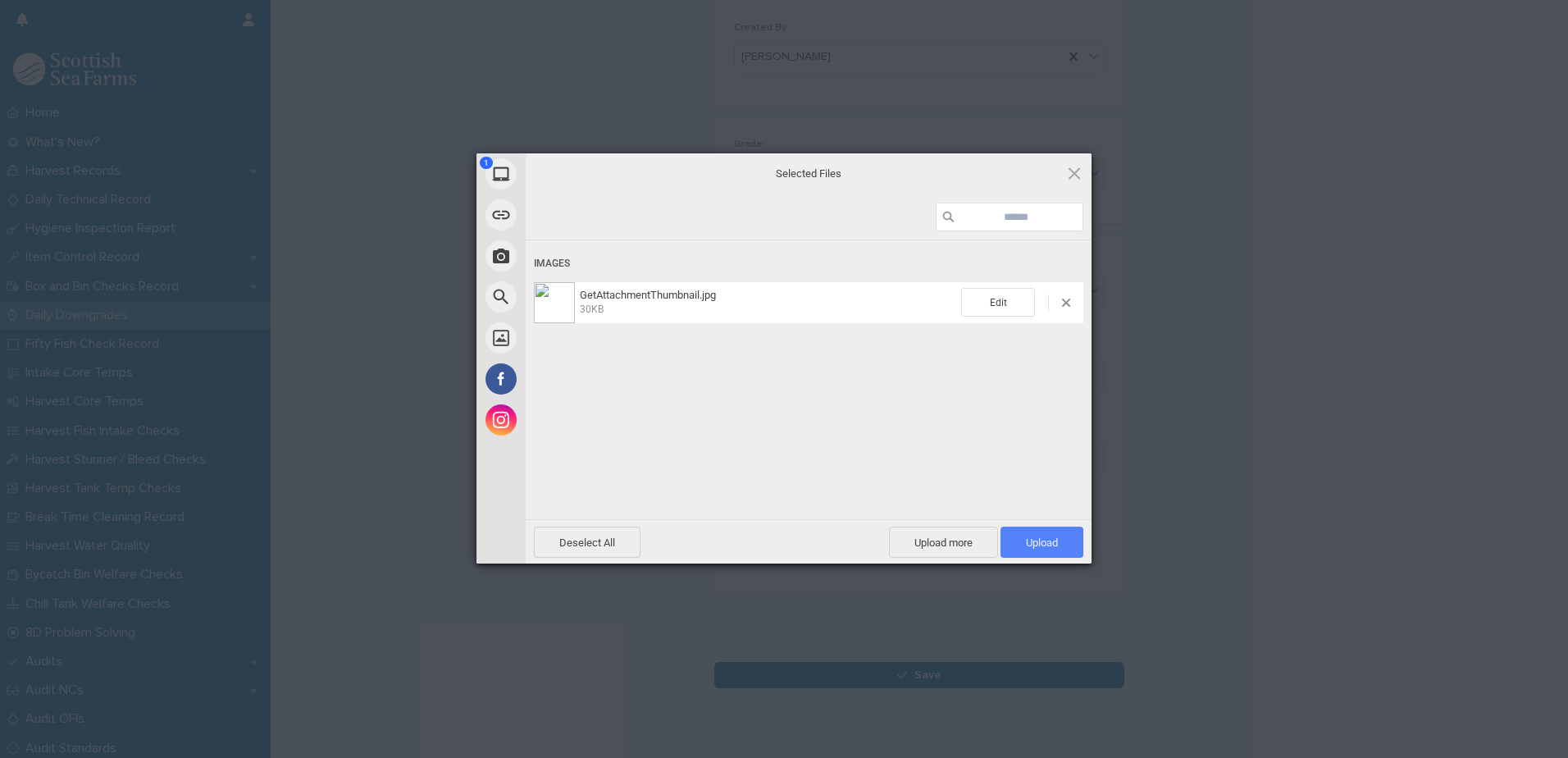
click at [1039, 538] on span "Upload 1" at bounding box center [1042, 543] width 32 height 12
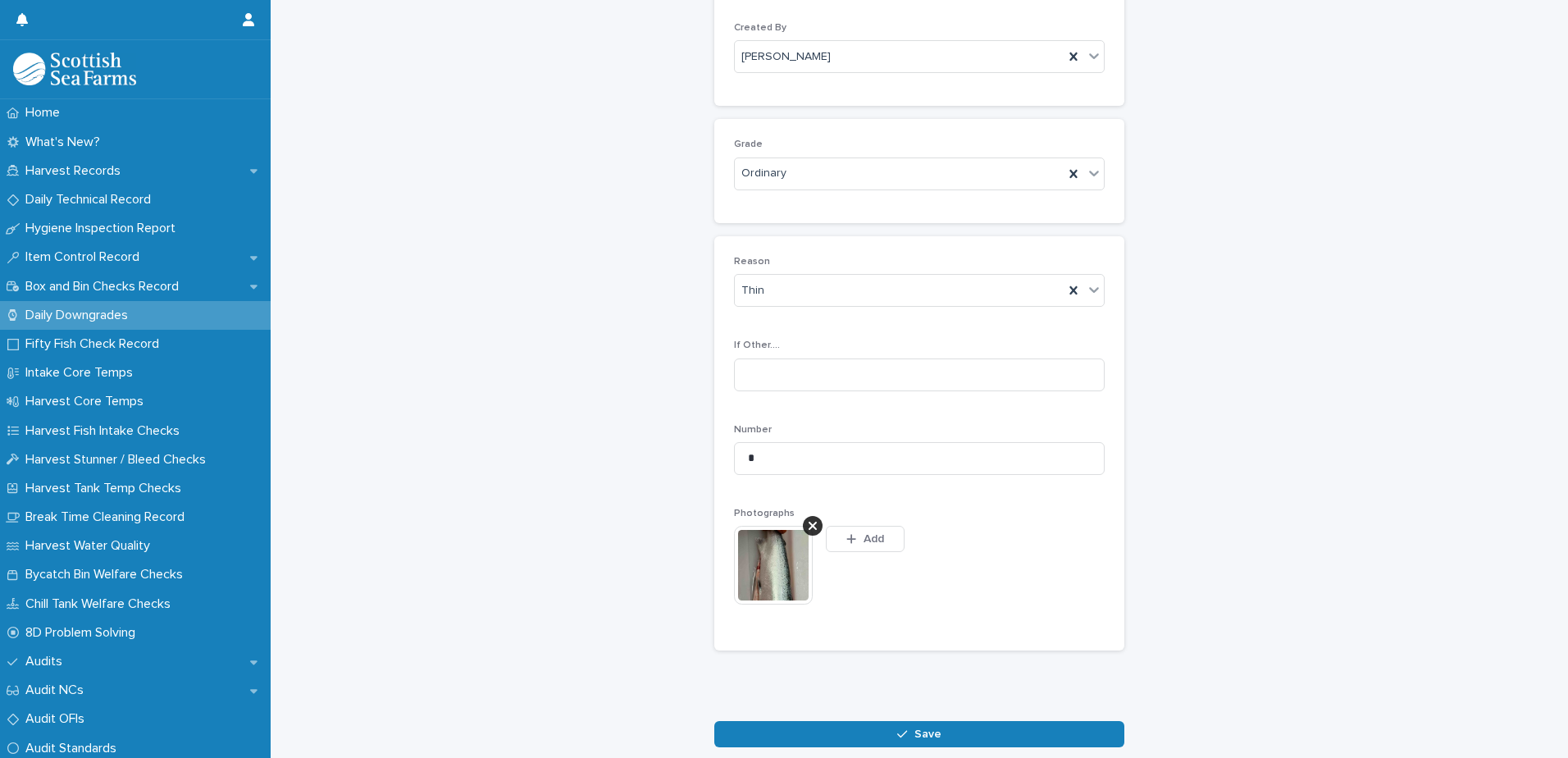
scroll to position [189, 0]
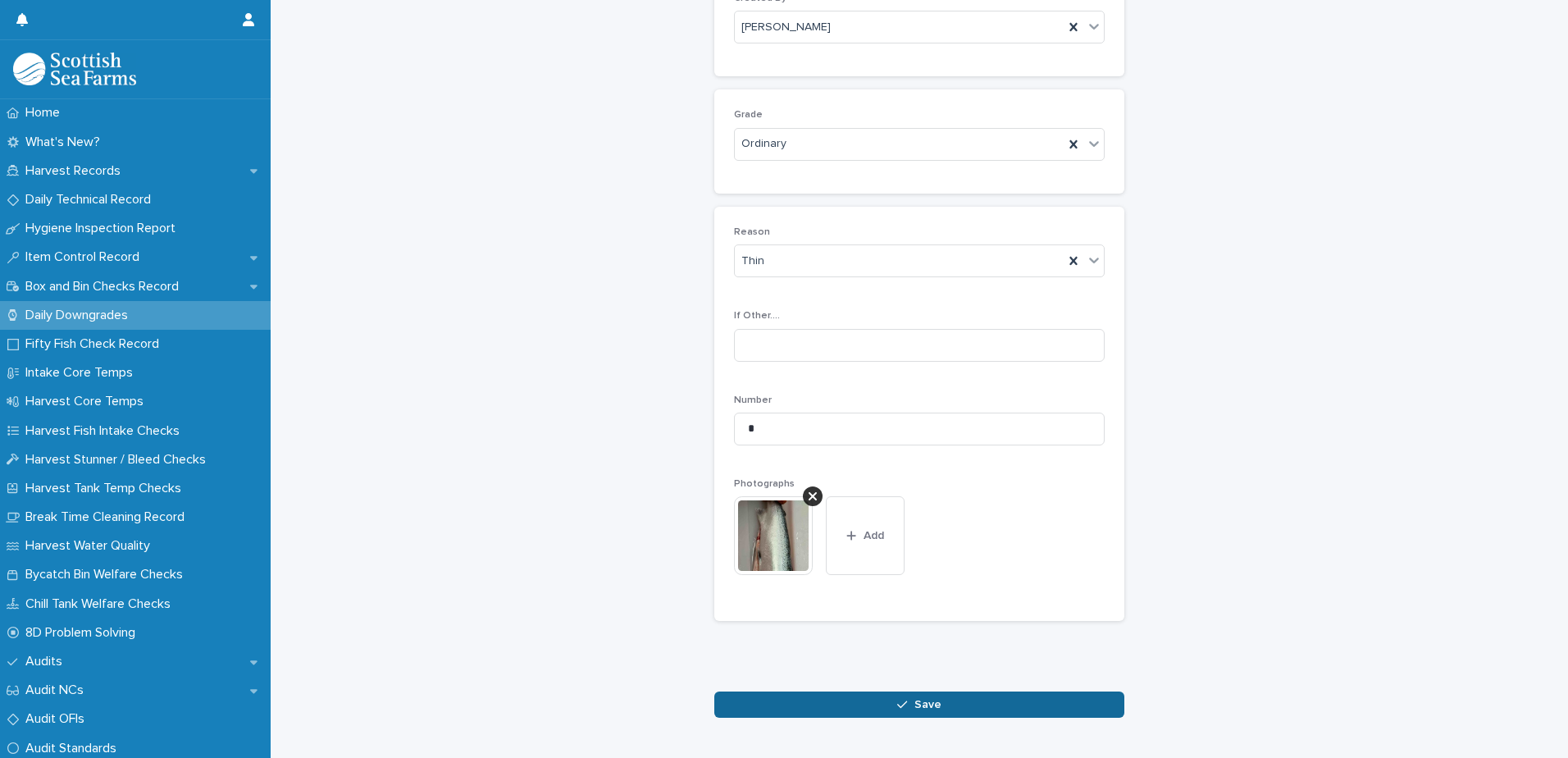
click at [914, 702] on span "Save" at bounding box center [927, 705] width 27 height 11
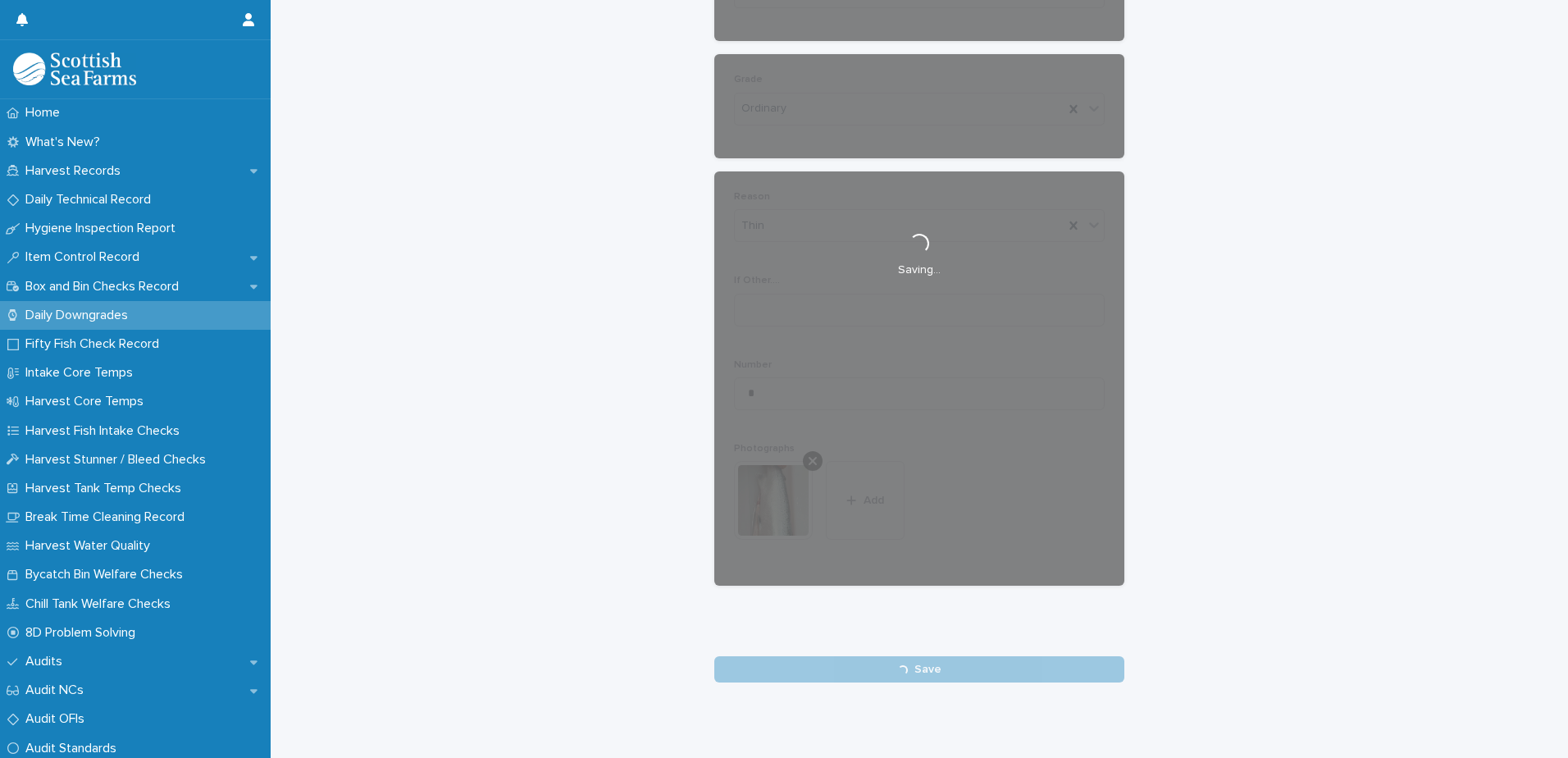
scroll to position [243, 0]
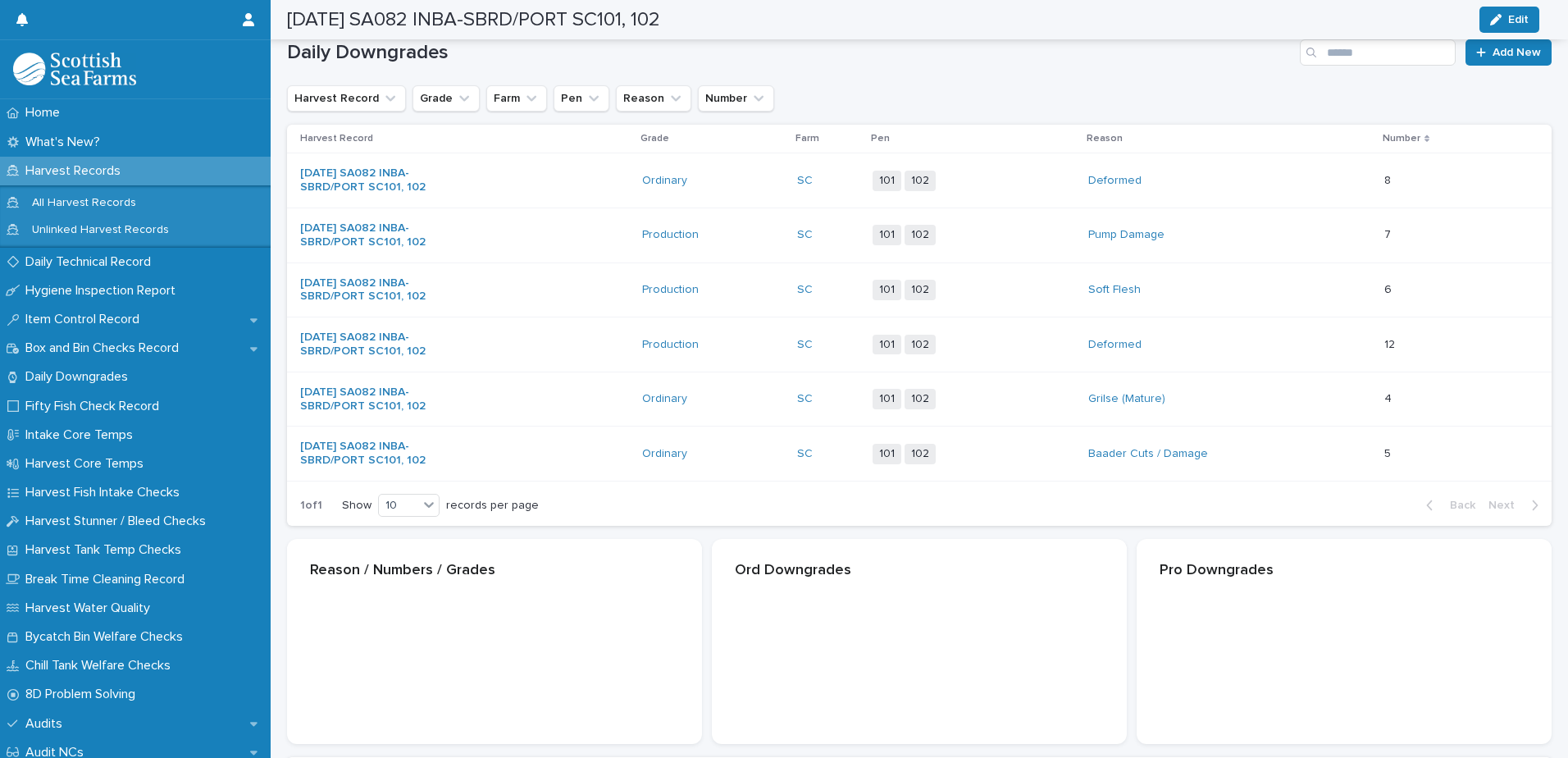
scroll to position [244, 0]
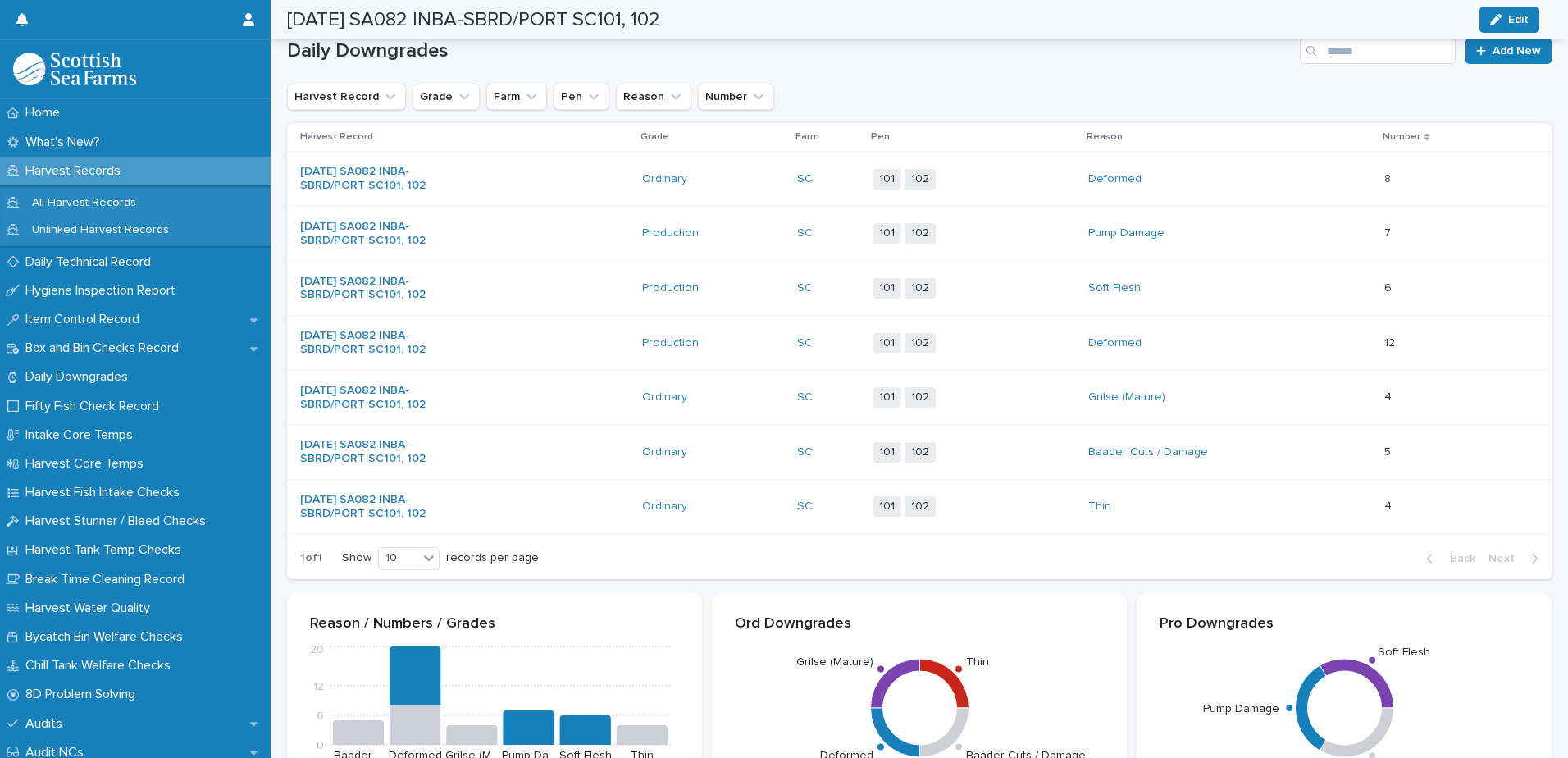
click at [1231, 338] on div "Deformed" at bounding box center [1230, 343] width 283 height 27
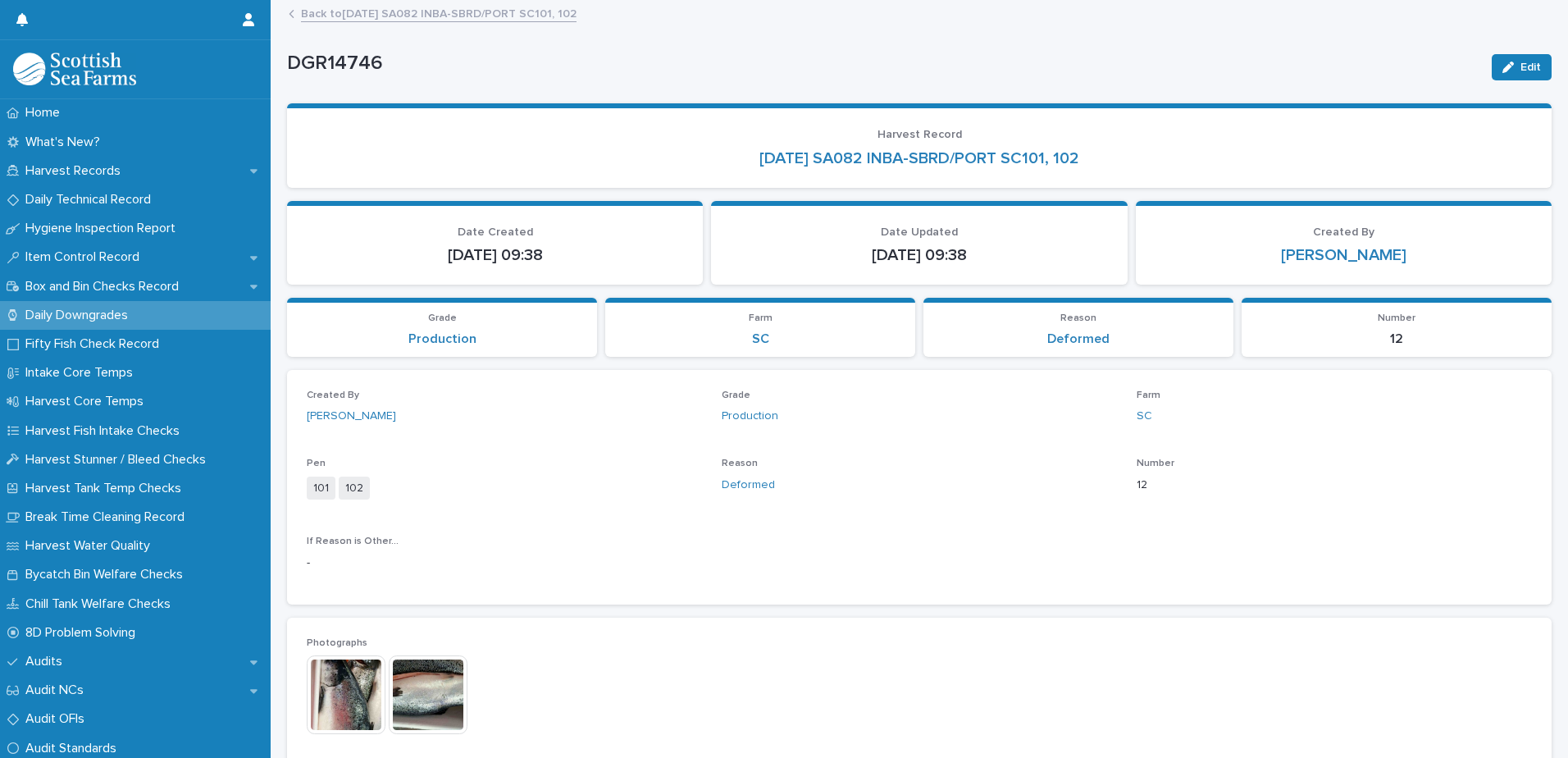
click at [457, 12] on link "Back to [DATE] SA082 INBA-SBRD/PORT SC101, 102" at bounding box center [438, 12] width 275 height 19
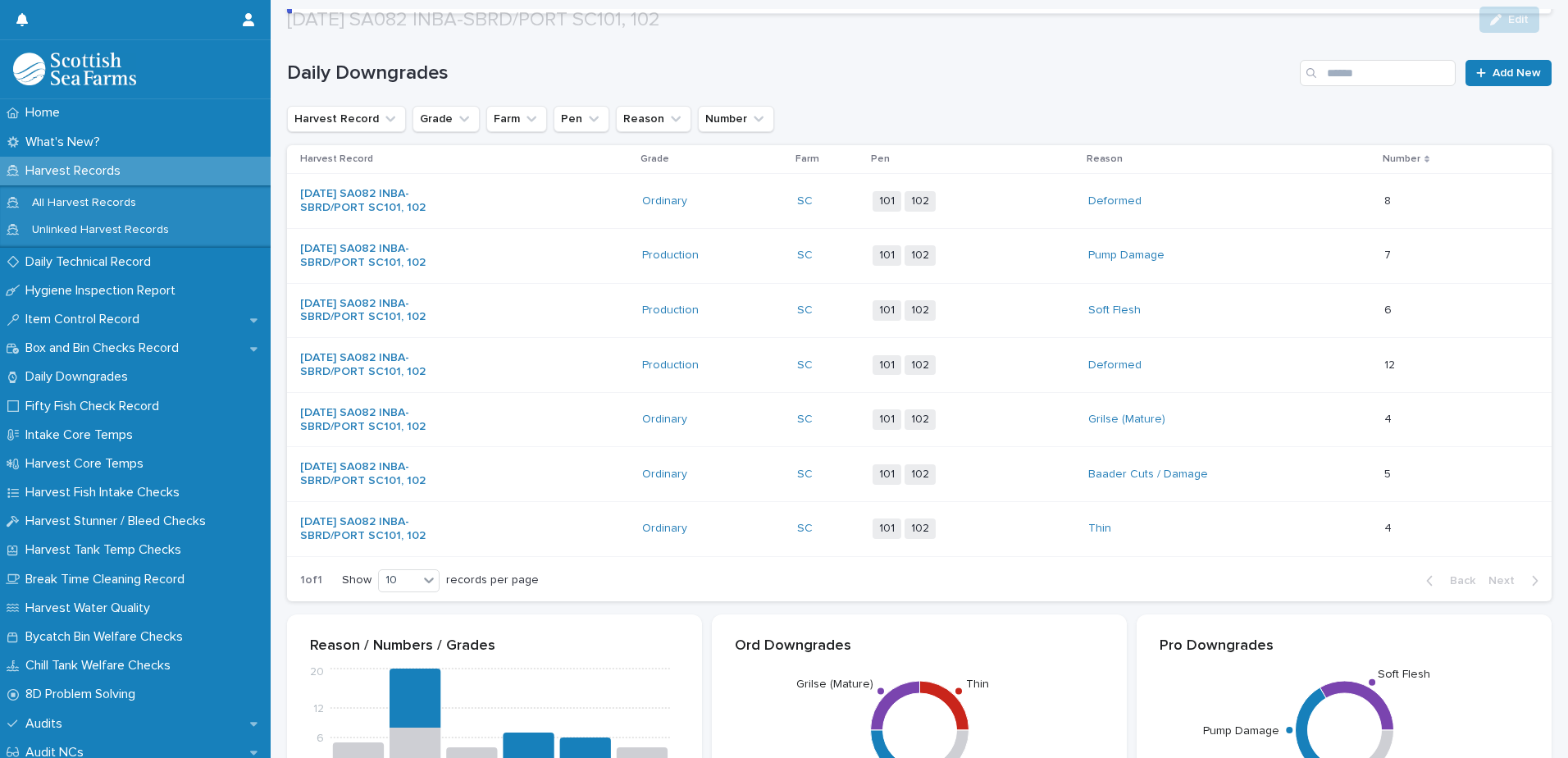
scroll to position [246, 0]
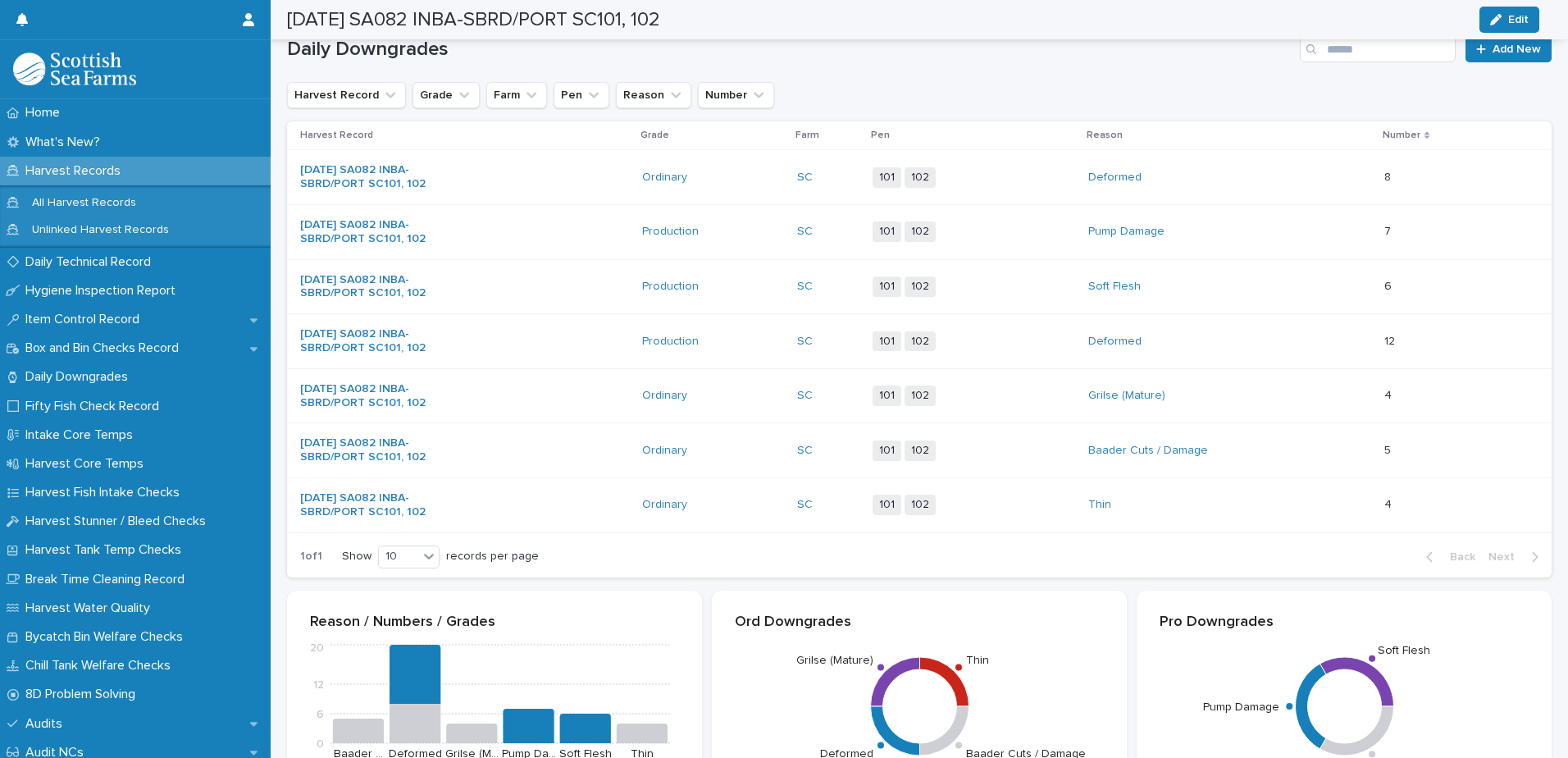
click at [1242, 227] on div "Pump Damage" at bounding box center [1230, 232] width 283 height 27
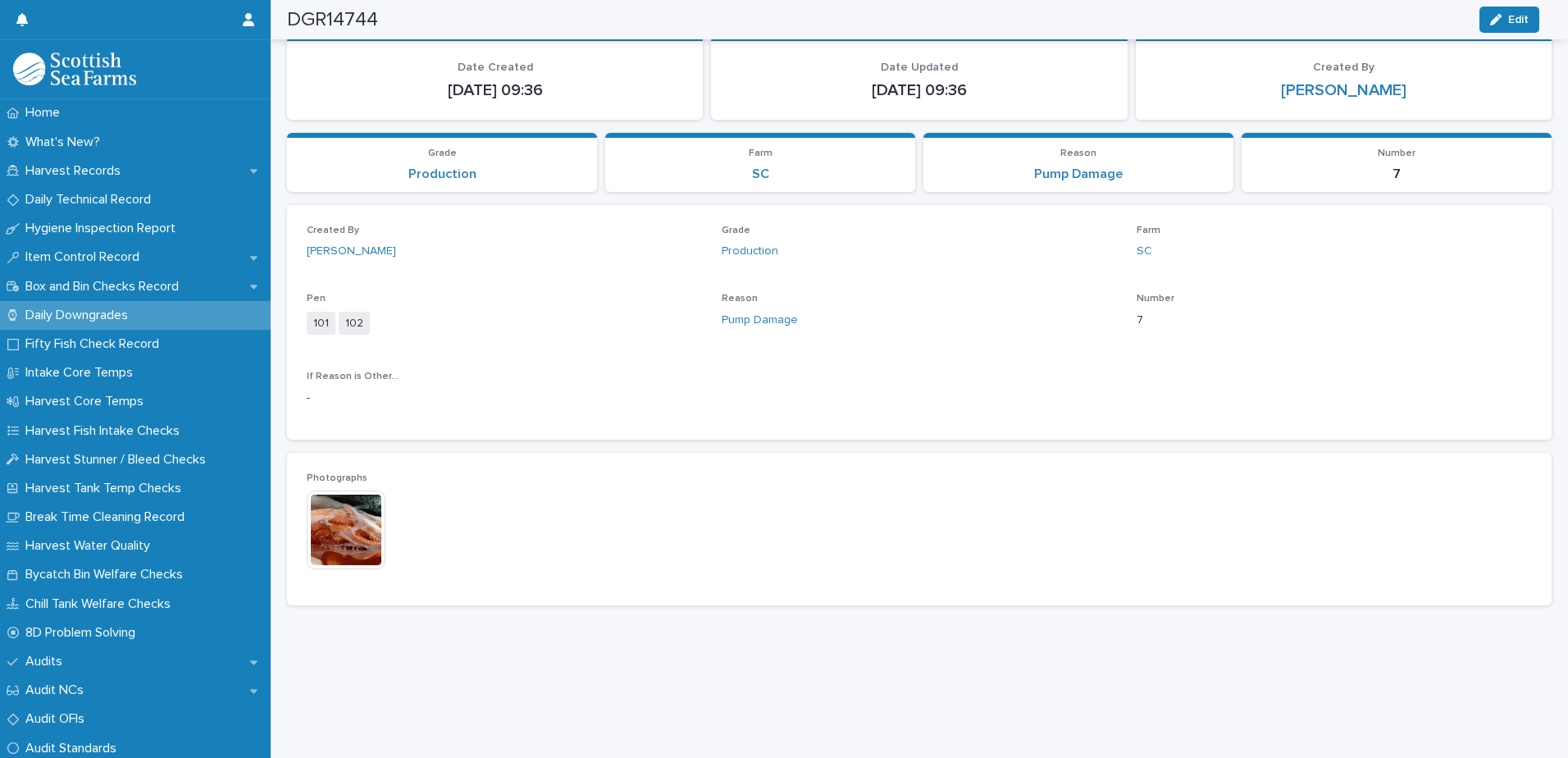
scroll to position [111, 0]
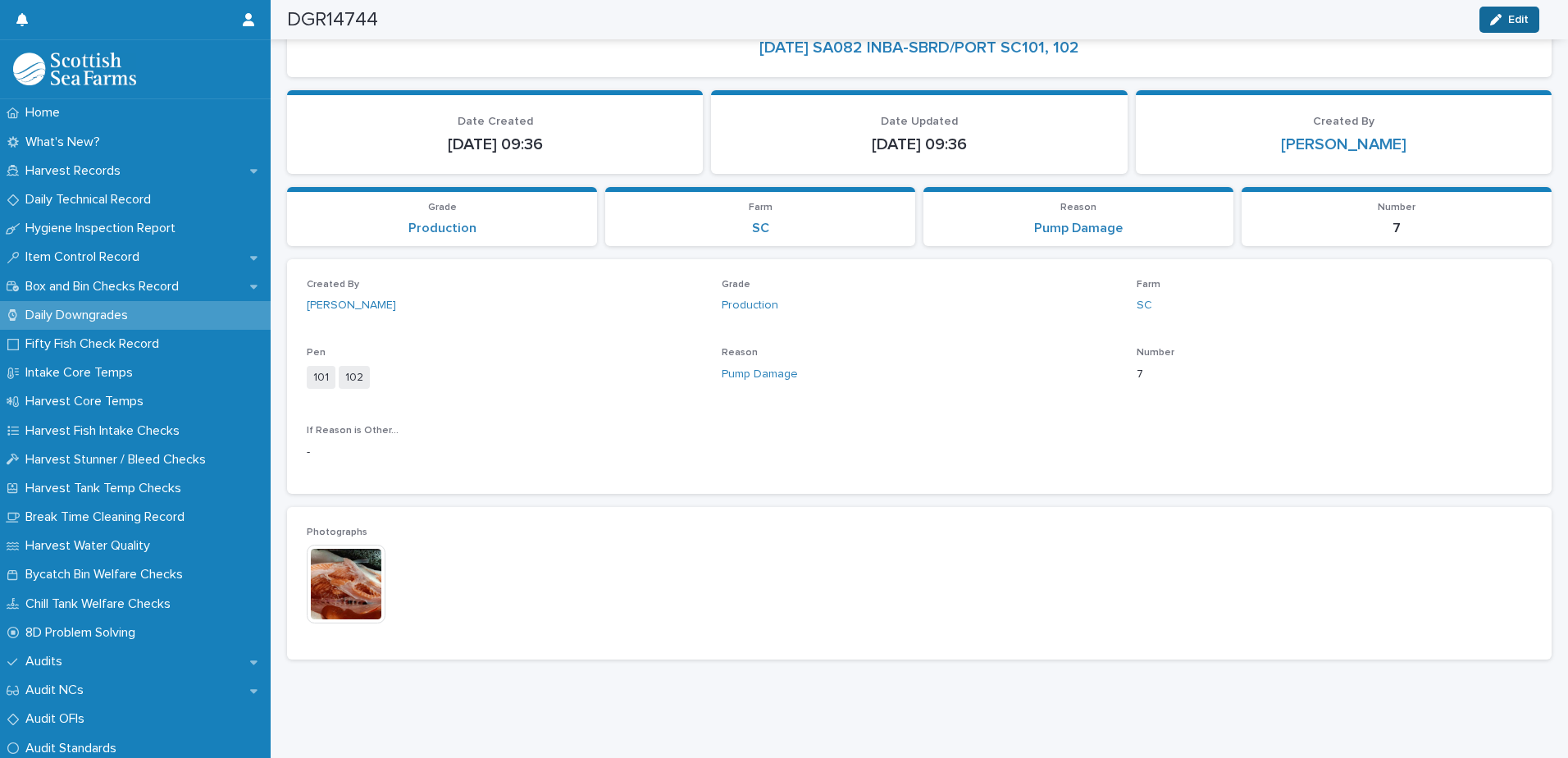
click at [1501, 14] on icon "button" at bounding box center [1497, 20] width 11 height 11
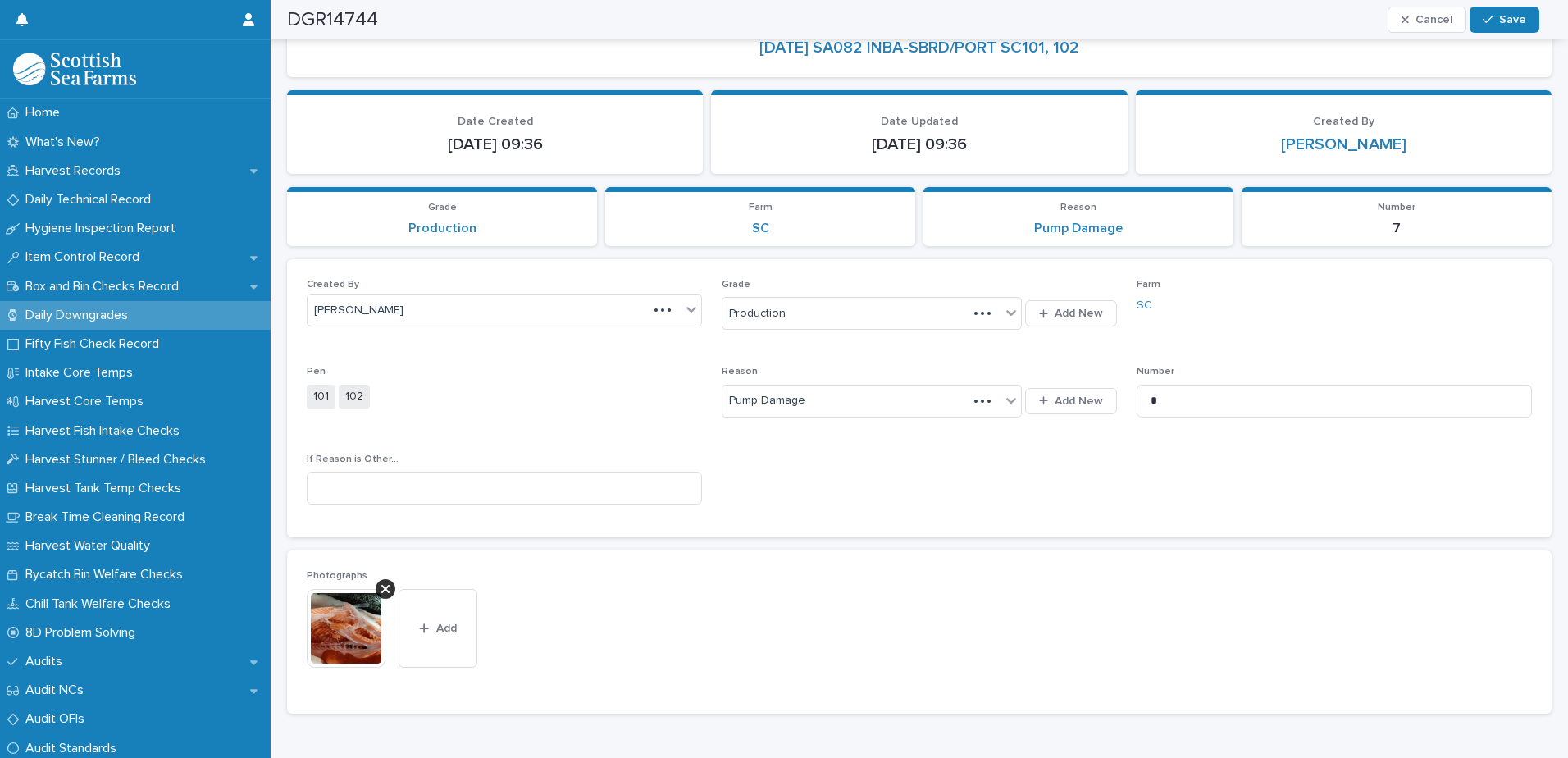
scroll to position [138, 0]
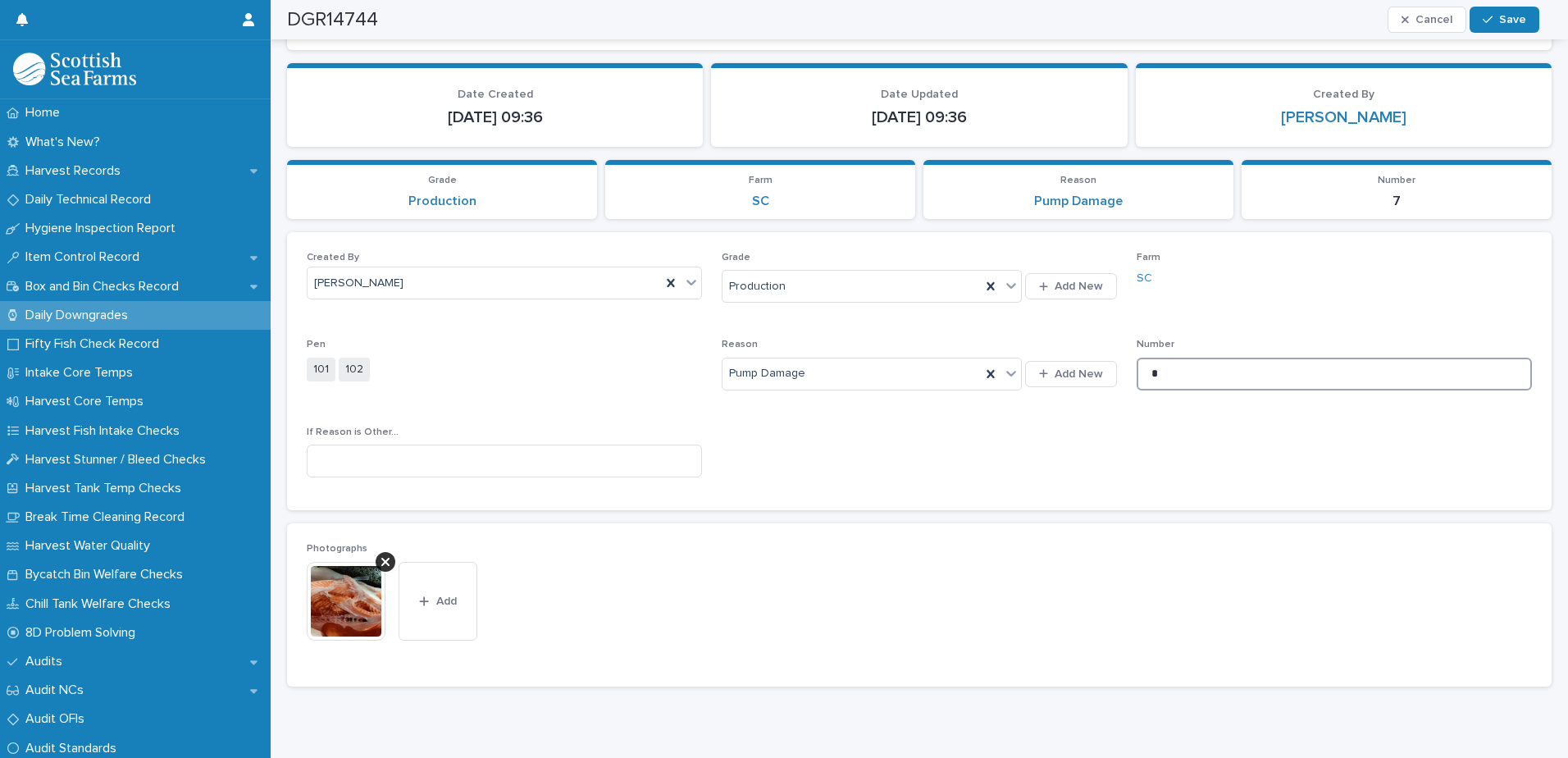
click at [1187, 369] on input "*" at bounding box center [1334, 374] width 396 height 32
type input "*"
click at [438, 591] on button "Add" at bounding box center [438, 601] width 79 height 79
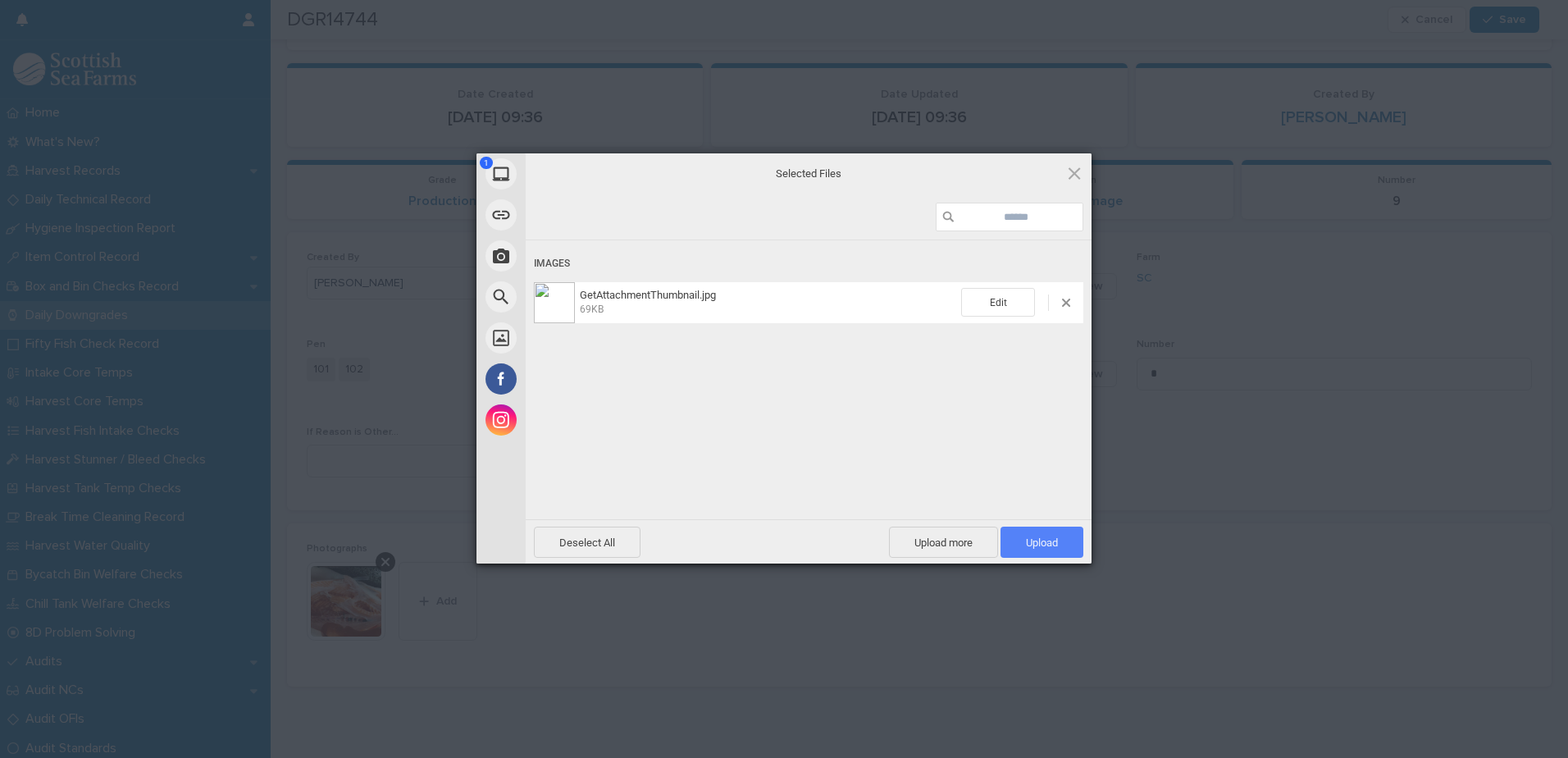
click at [1046, 539] on span "Upload 1" at bounding box center [1042, 543] width 32 height 12
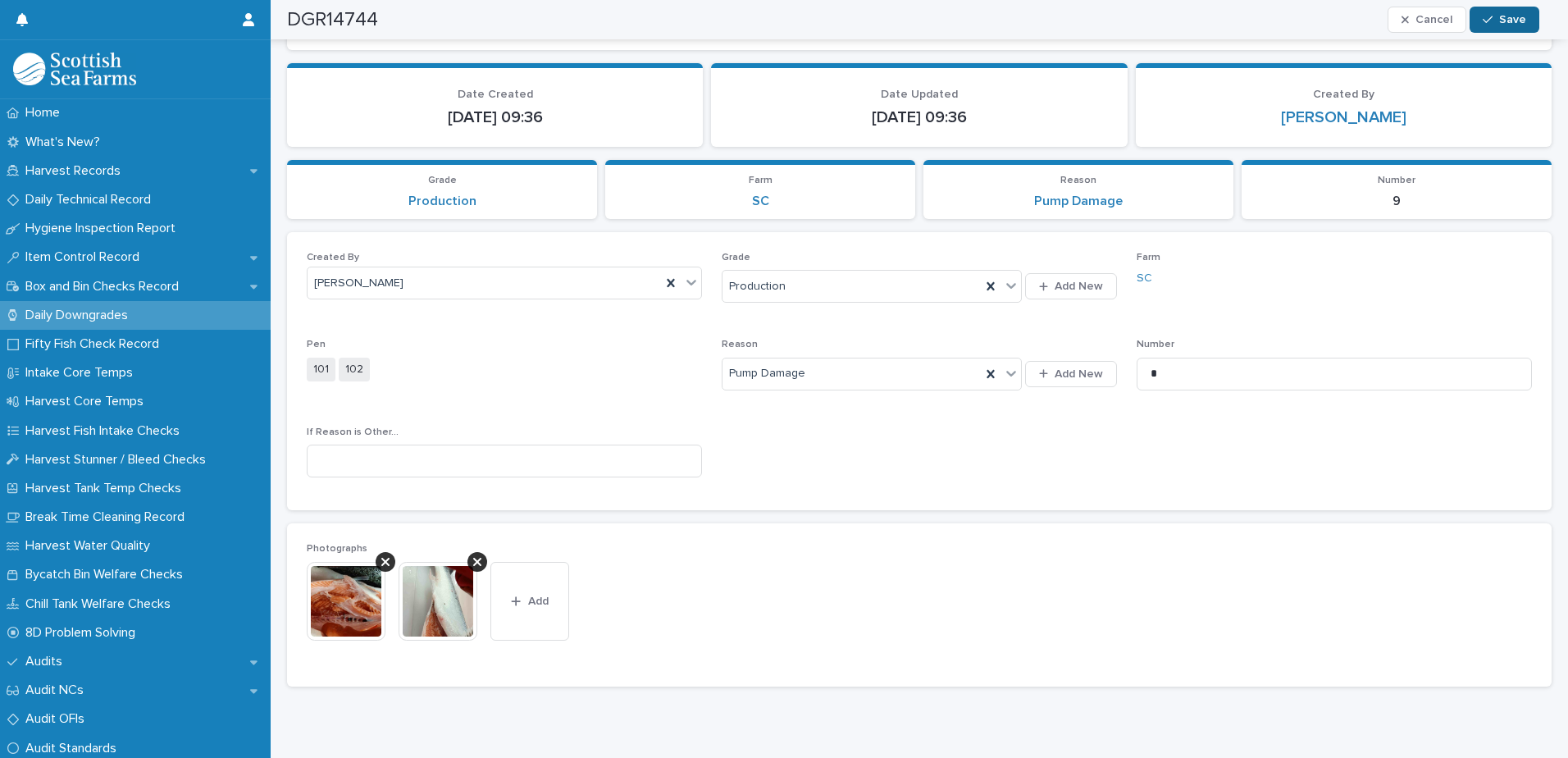
click at [1523, 21] on span "Save" at bounding box center [1513, 20] width 27 height 11
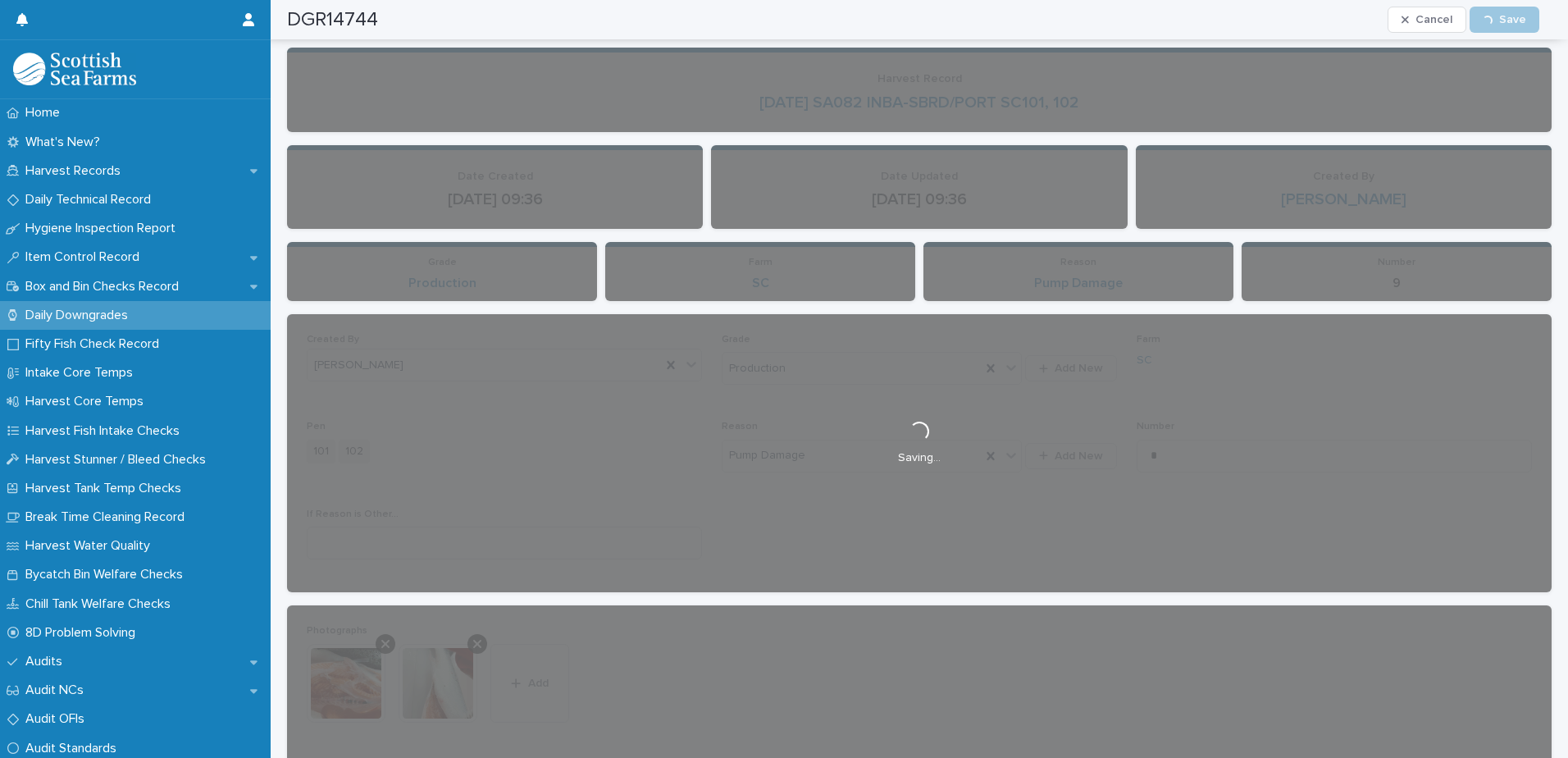
scroll to position [0, 0]
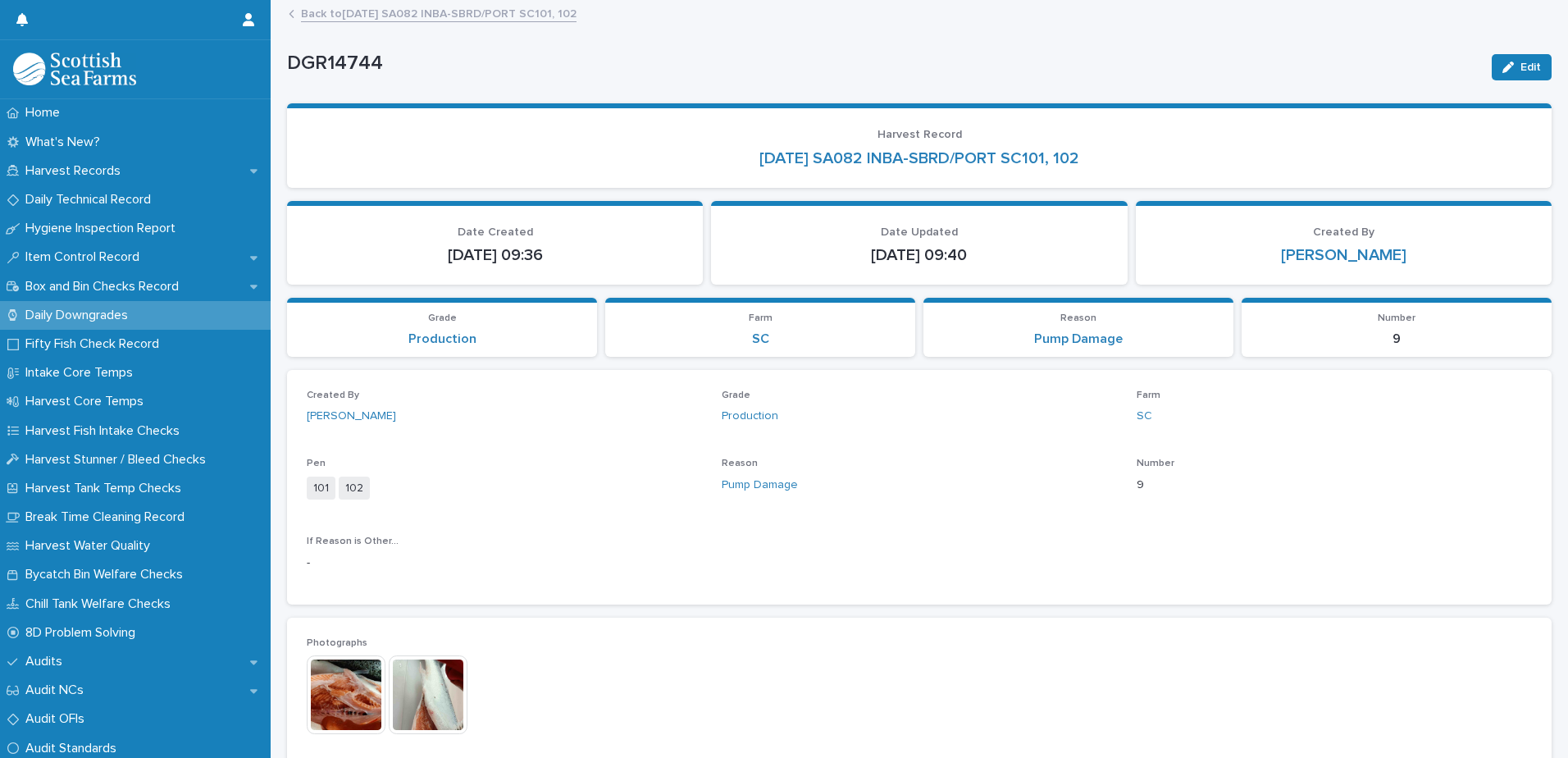
click at [480, 15] on link "Back to [DATE] SA082 INBA-SBRD/PORT SC101, 102" at bounding box center [438, 12] width 275 height 19
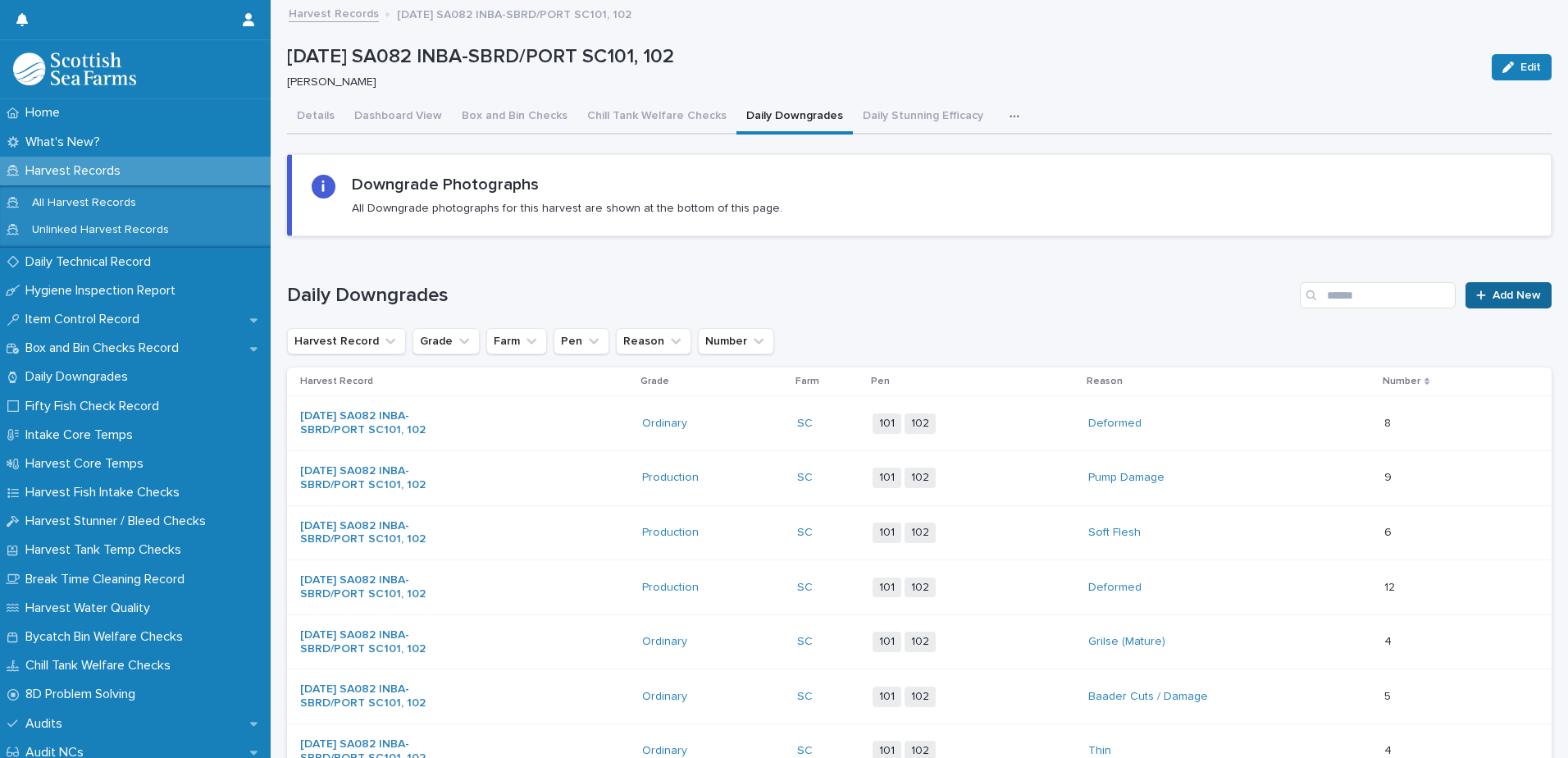
click at [1493, 297] on span "Add New" at bounding box center [1517, 296] width 49 height 11
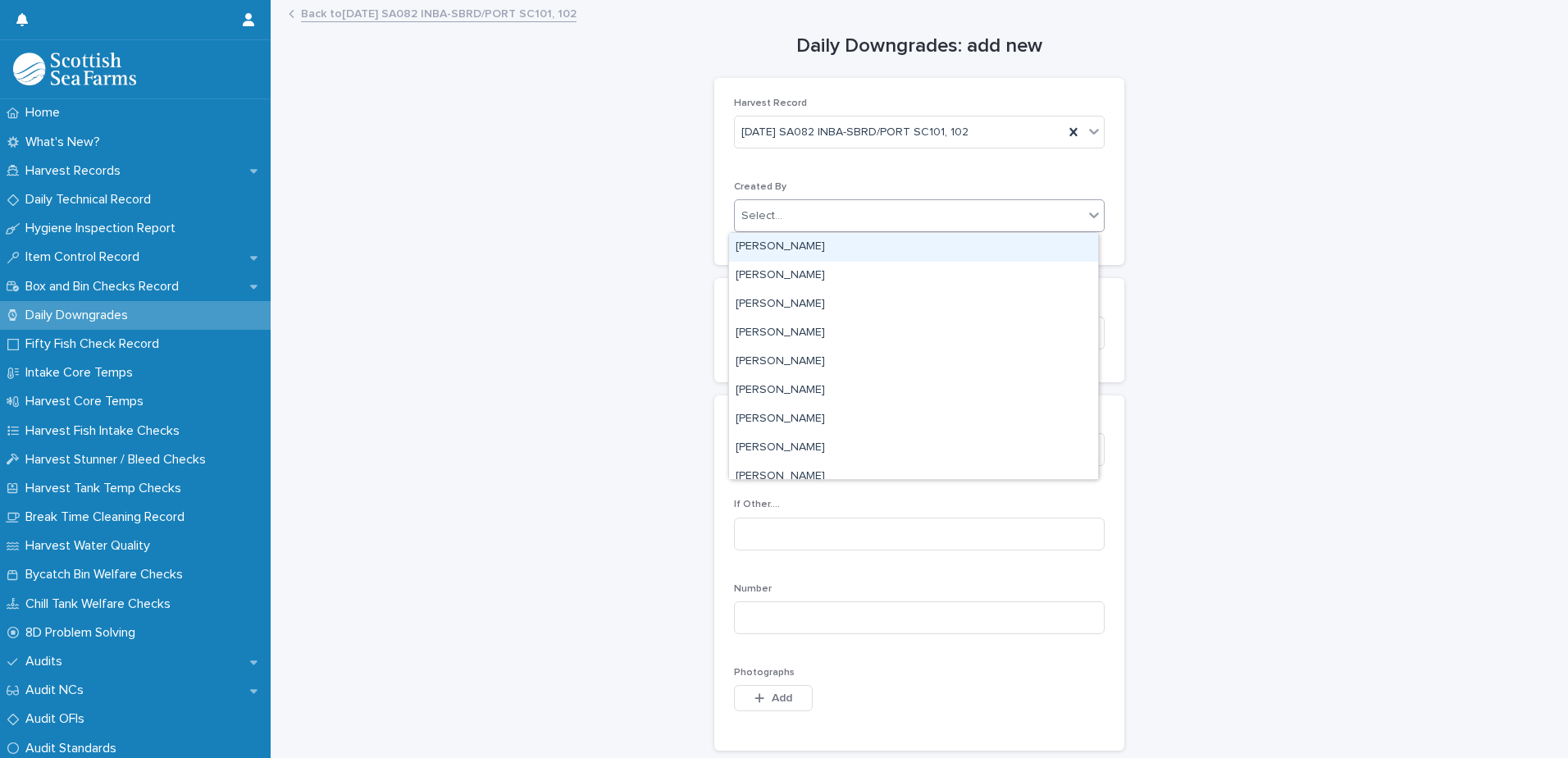
click at [872, 214] on div "Select..." at bounding box center [909, 216] width 349 height 27
type input "****"
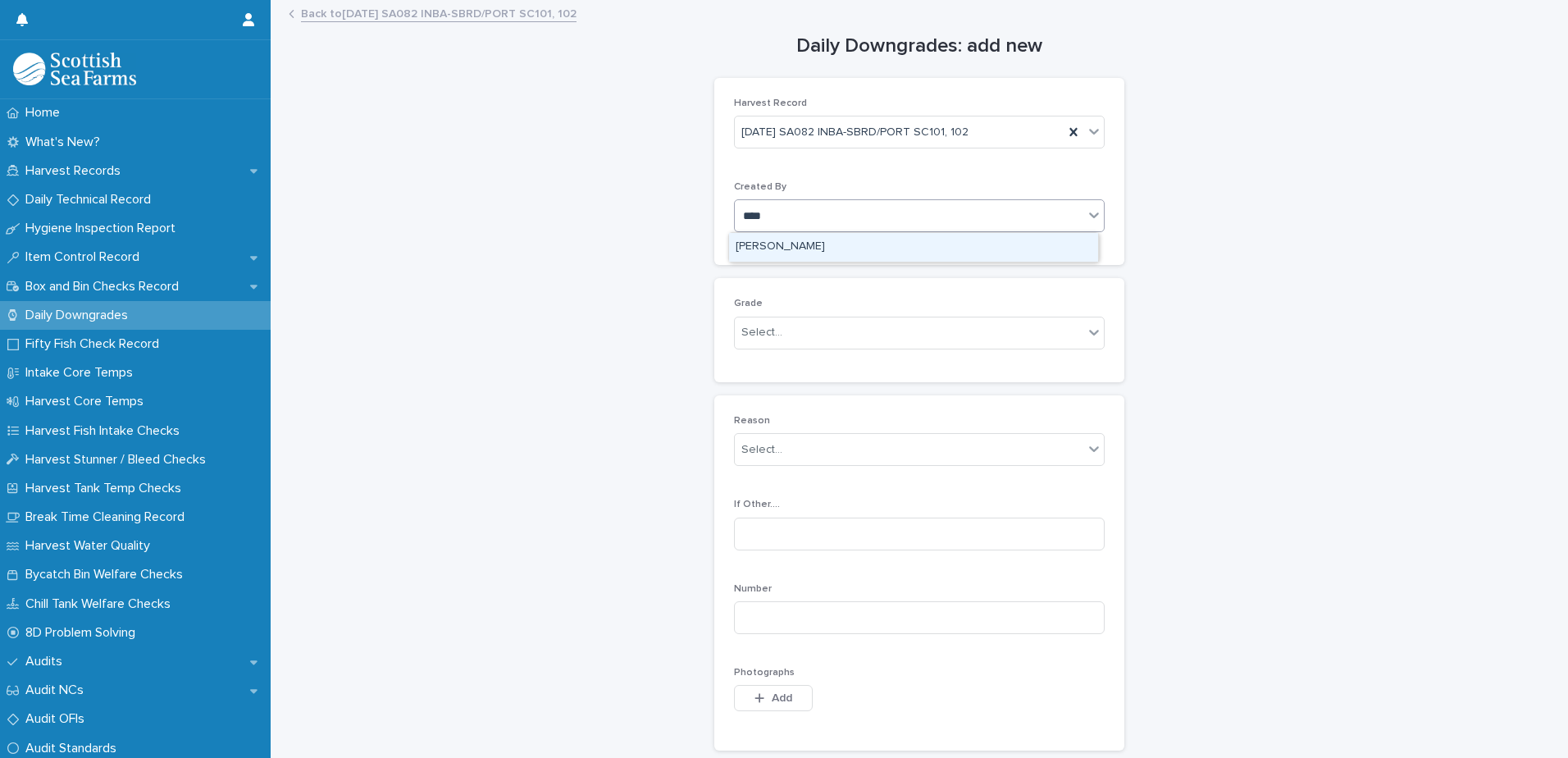
click at [827, 244] on div "[PERSON_NAME]" at bounding box center [913, 247] width 369 height 29
click at [863, 338] on div "Select..." at bounding box center [909, 333] width 349 height 27
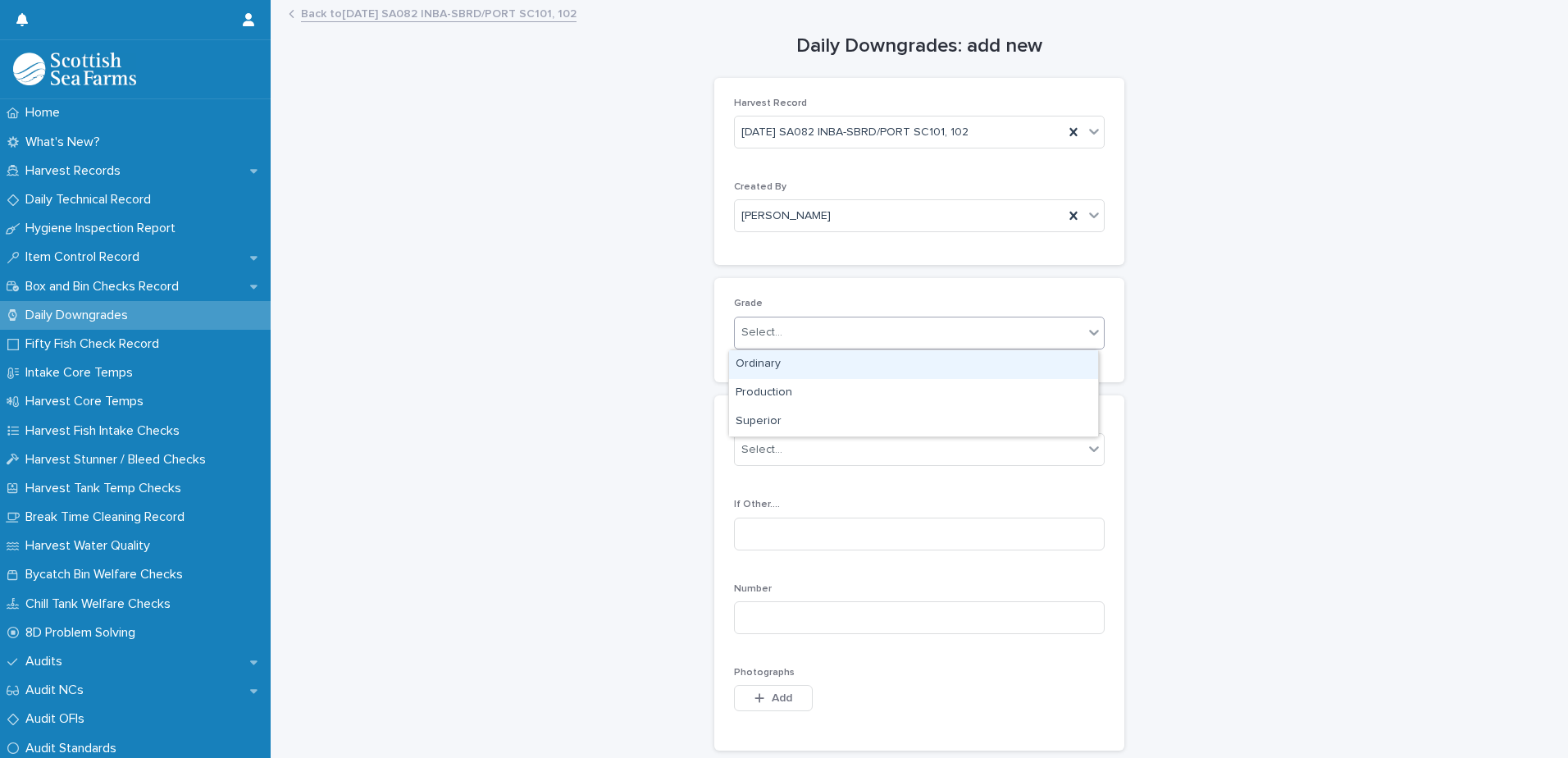
click at [858, 369] on div "Ordinary" at bounding box center [913, 364] width 369 height 29
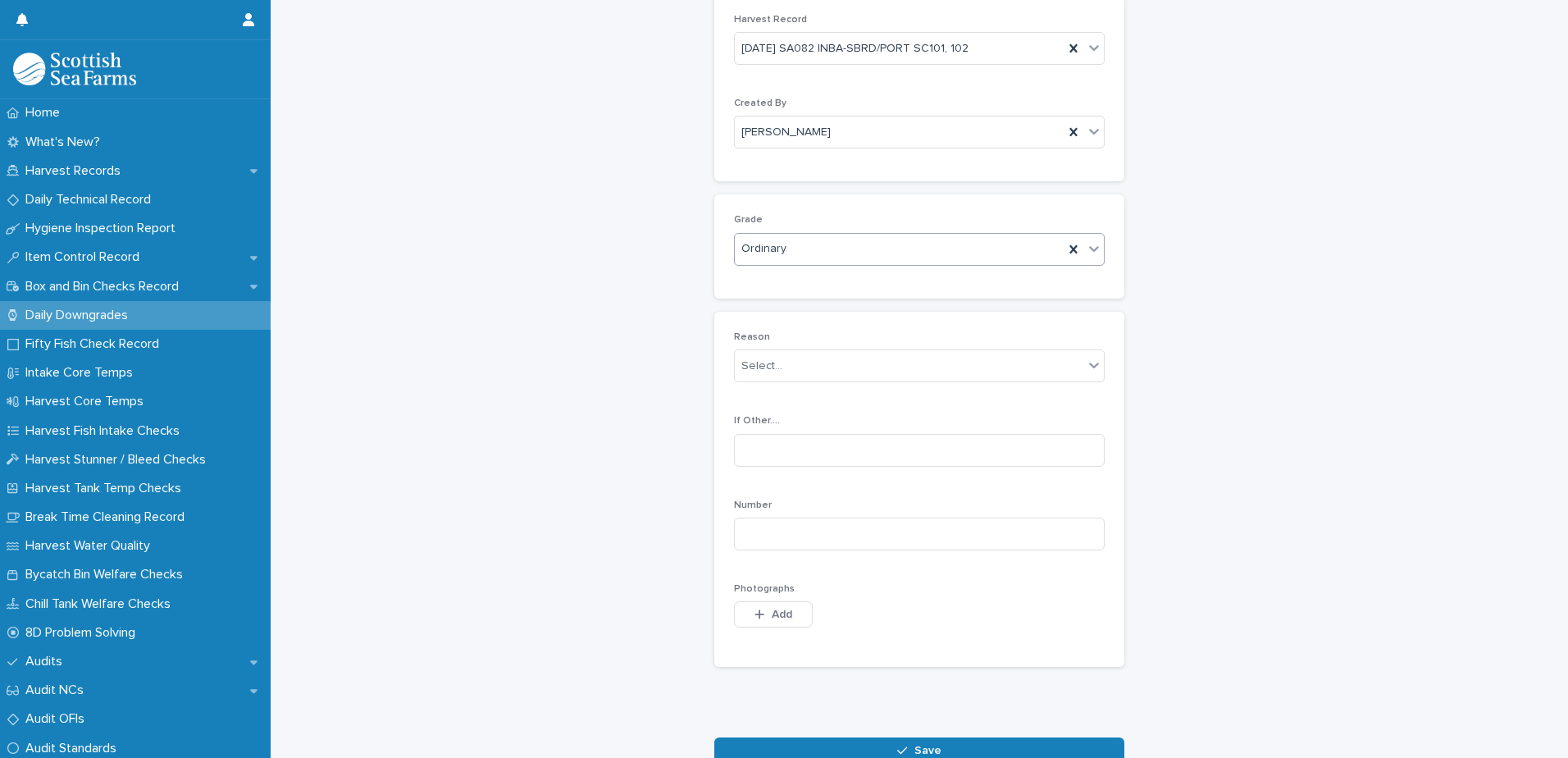
scroll to position [184, 0]
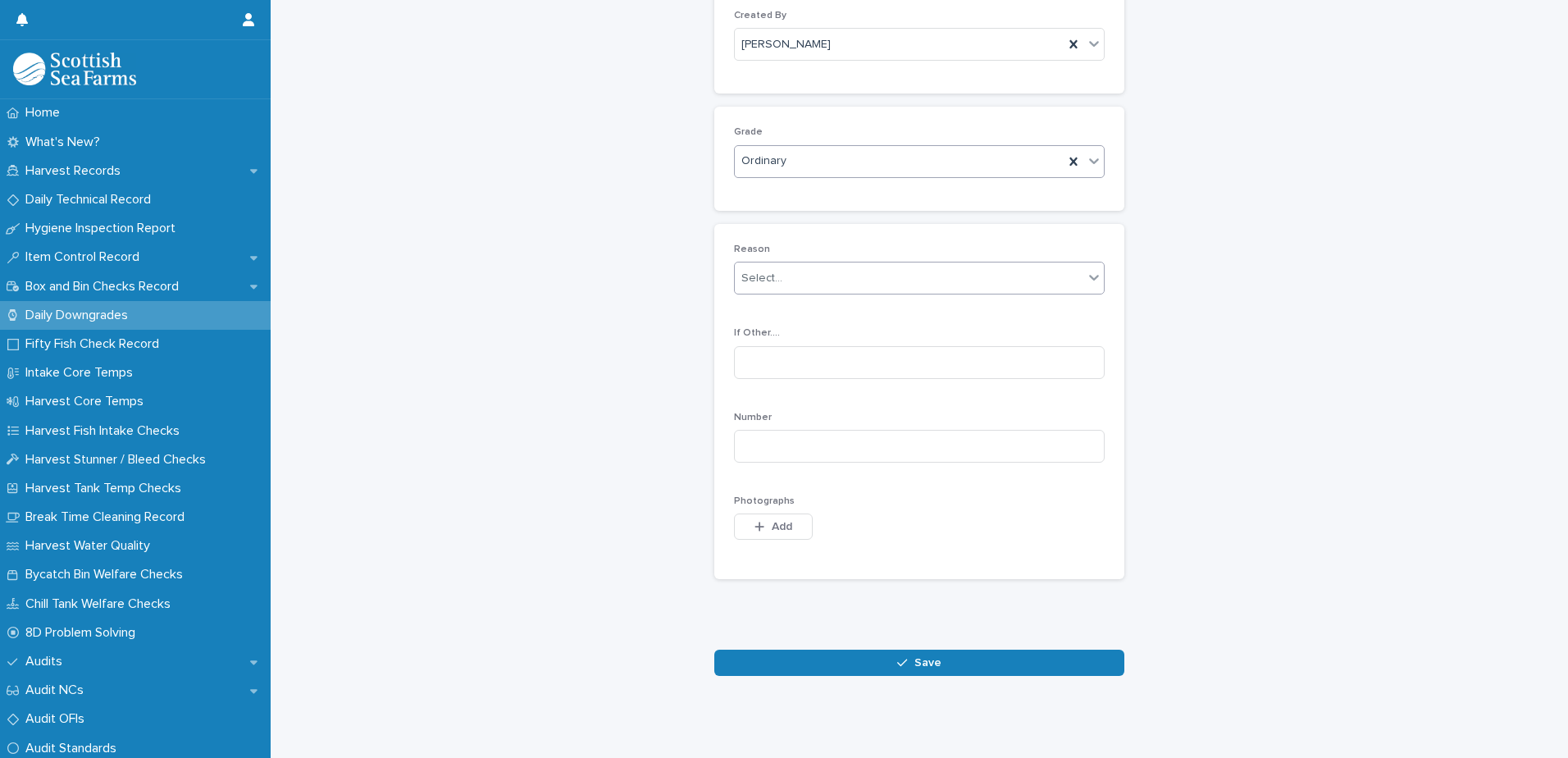
click at [866, 267] on div "Select..." at bounding box center [909, 278] width 349 height 27
click at [840, 490] on div "Vacc. Scars" at bounding box center [913, 486] width 369 height 29
click at [924, 434] on input at bounding box center [919, 446] width 371 height 32
type input "*"
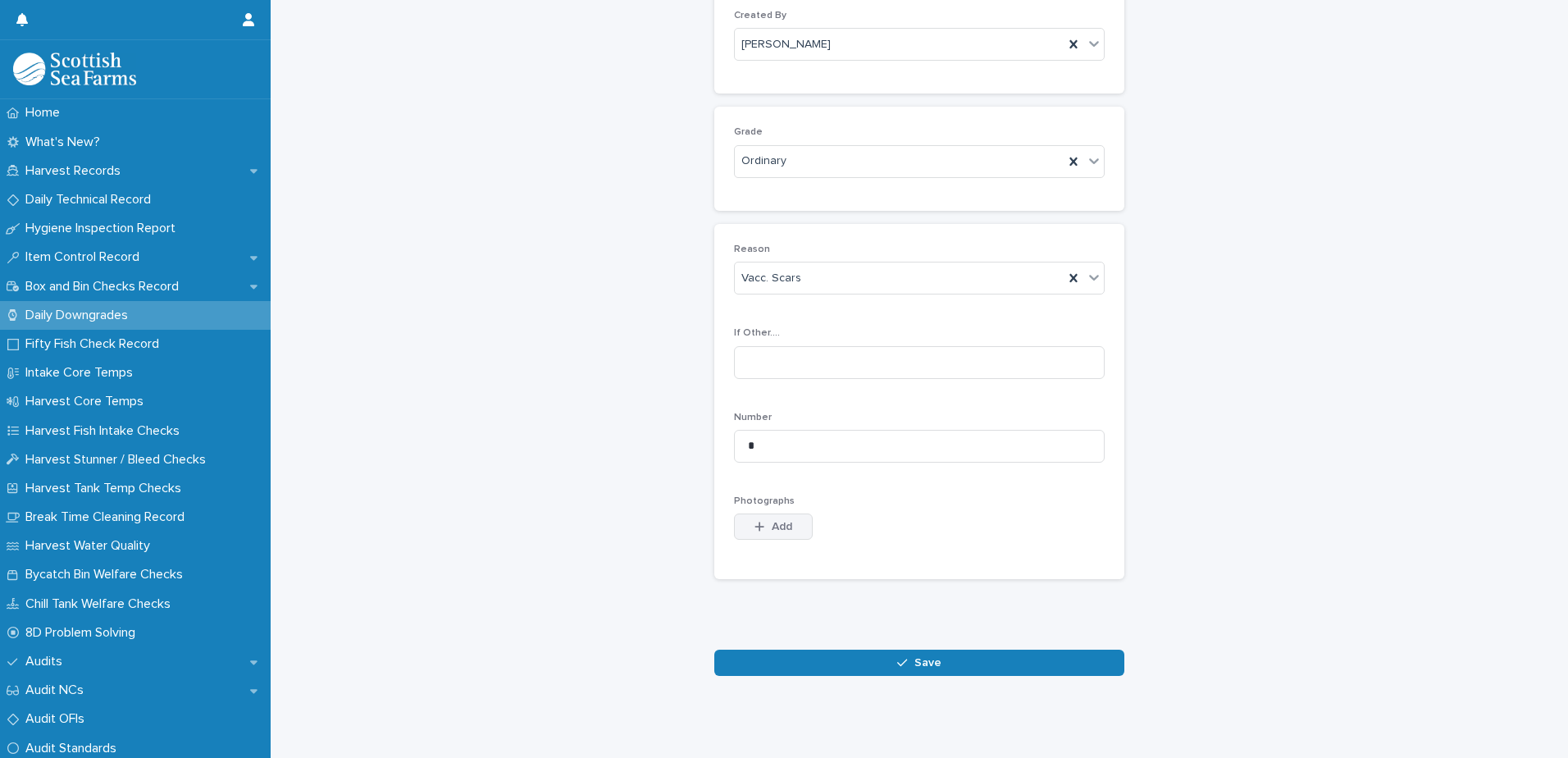
click at [760, 522] on button "Add" at bounding box center [773, 527] width 79 height 27
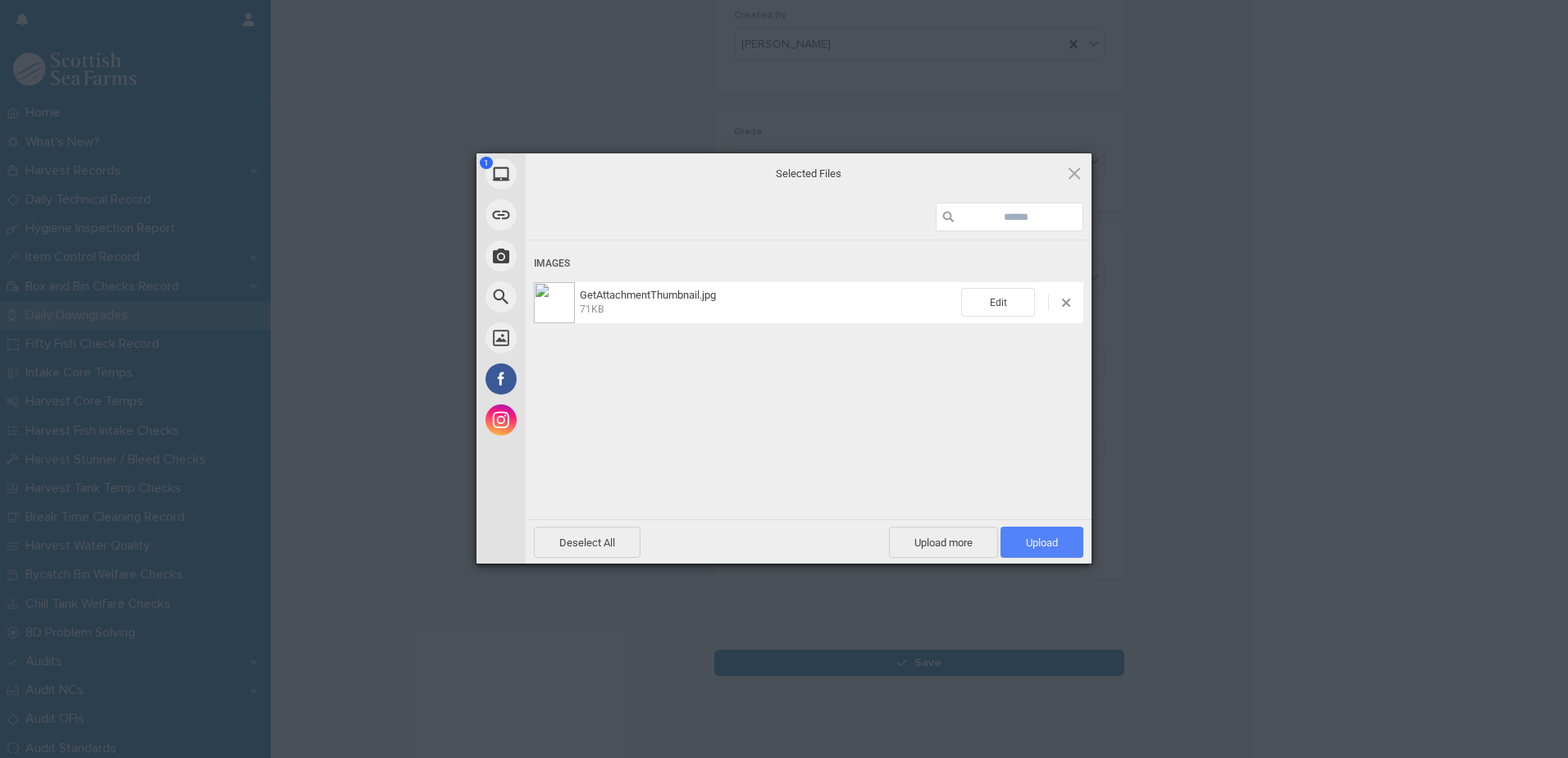
click at [1054, 544] on span "Upload 1" at bounding box center [1042, 543] width 32 height 12
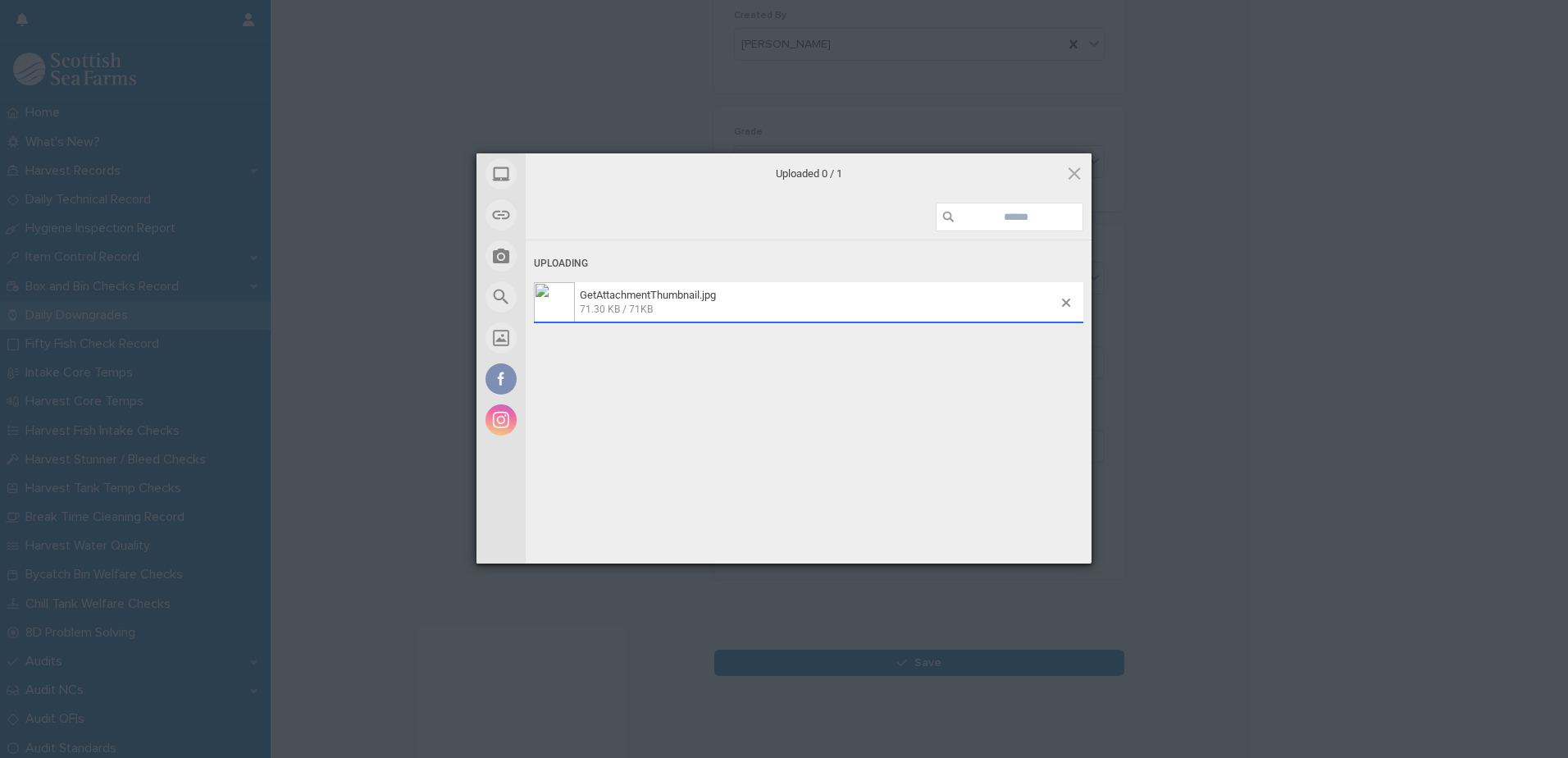
scroll to position [214, 0]
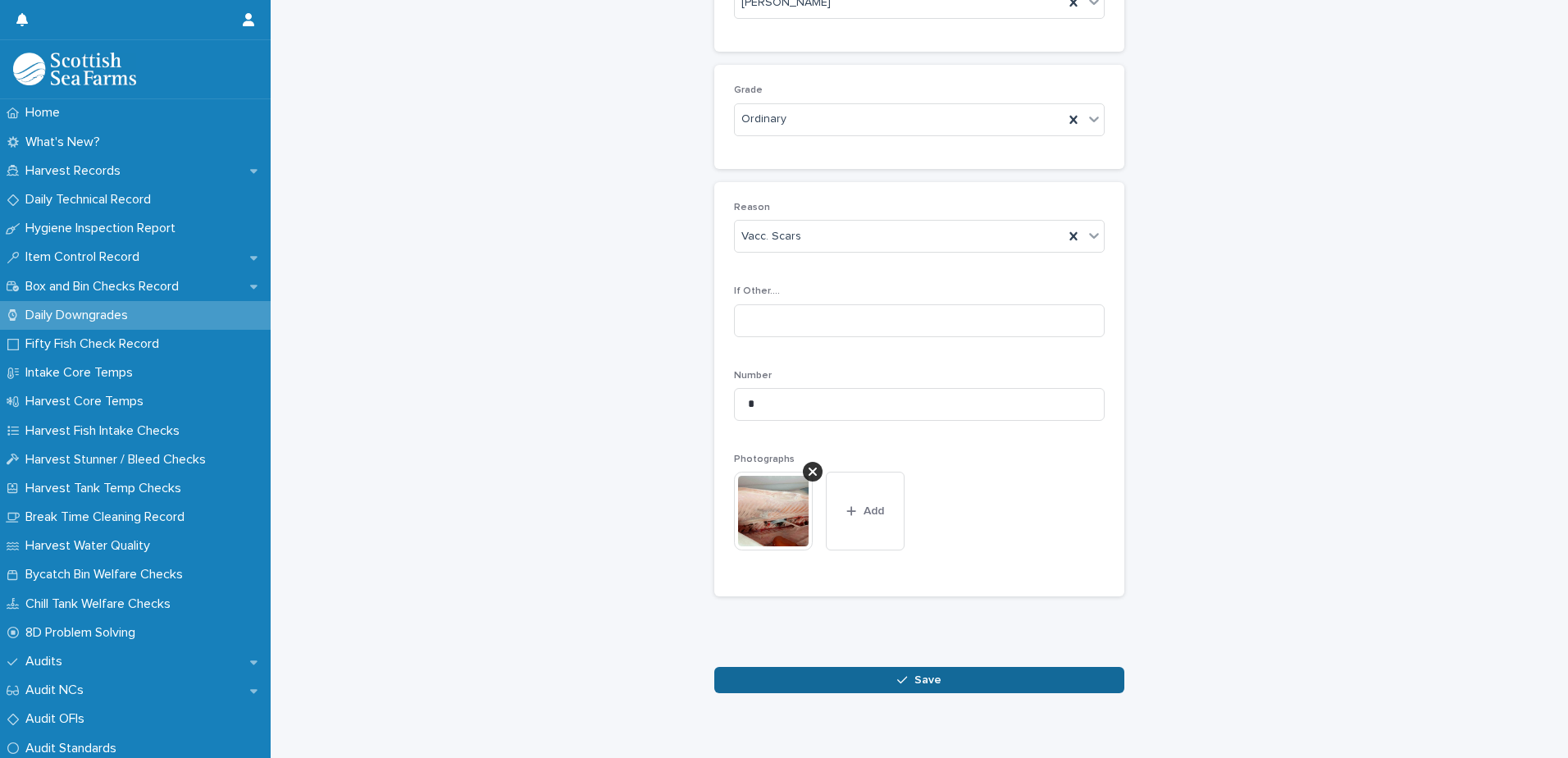
click at [943, 682] on button "Save" at bounding box center [920, 681] width 410 height 27
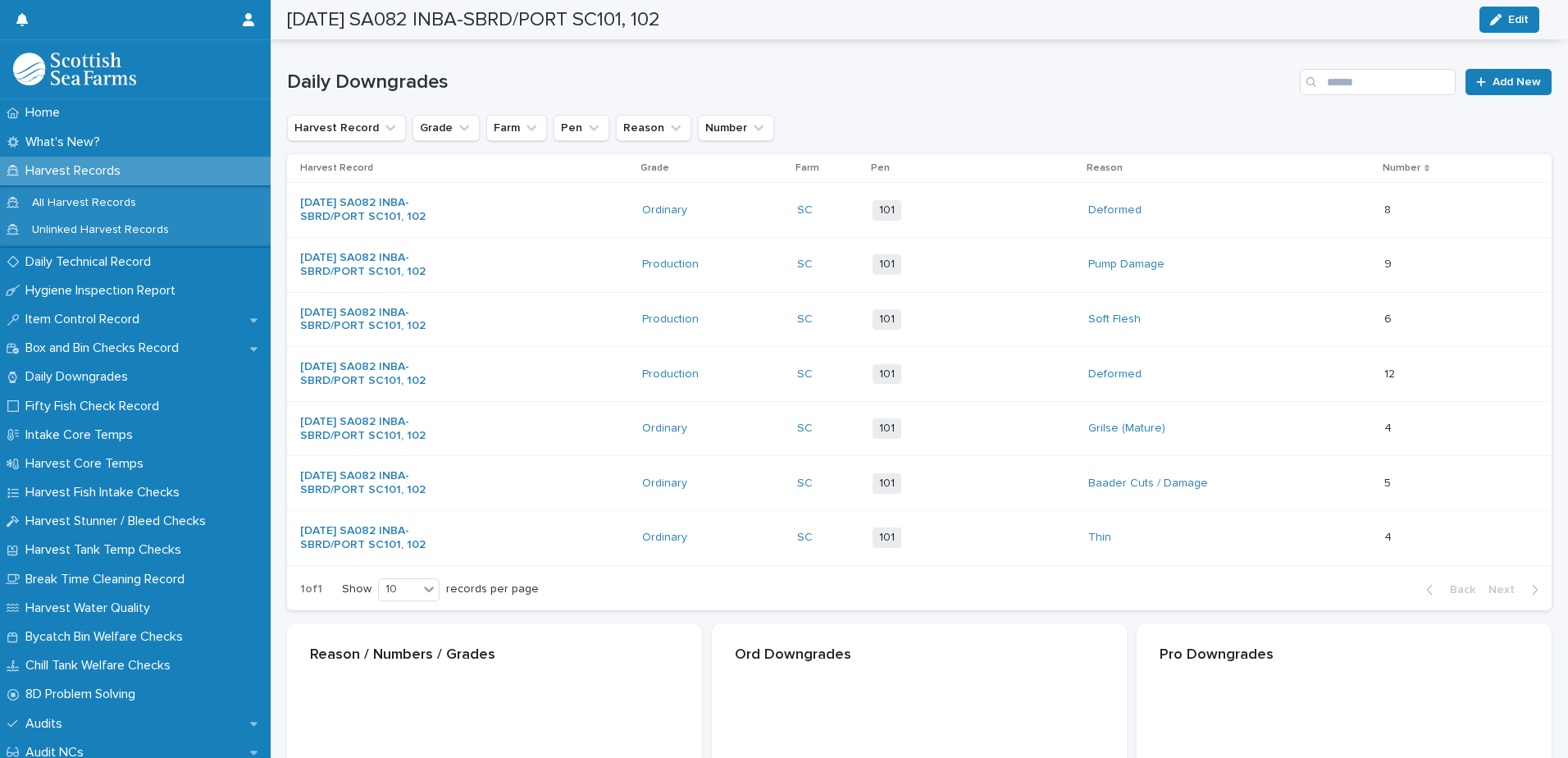
scroll to position [215, 0]
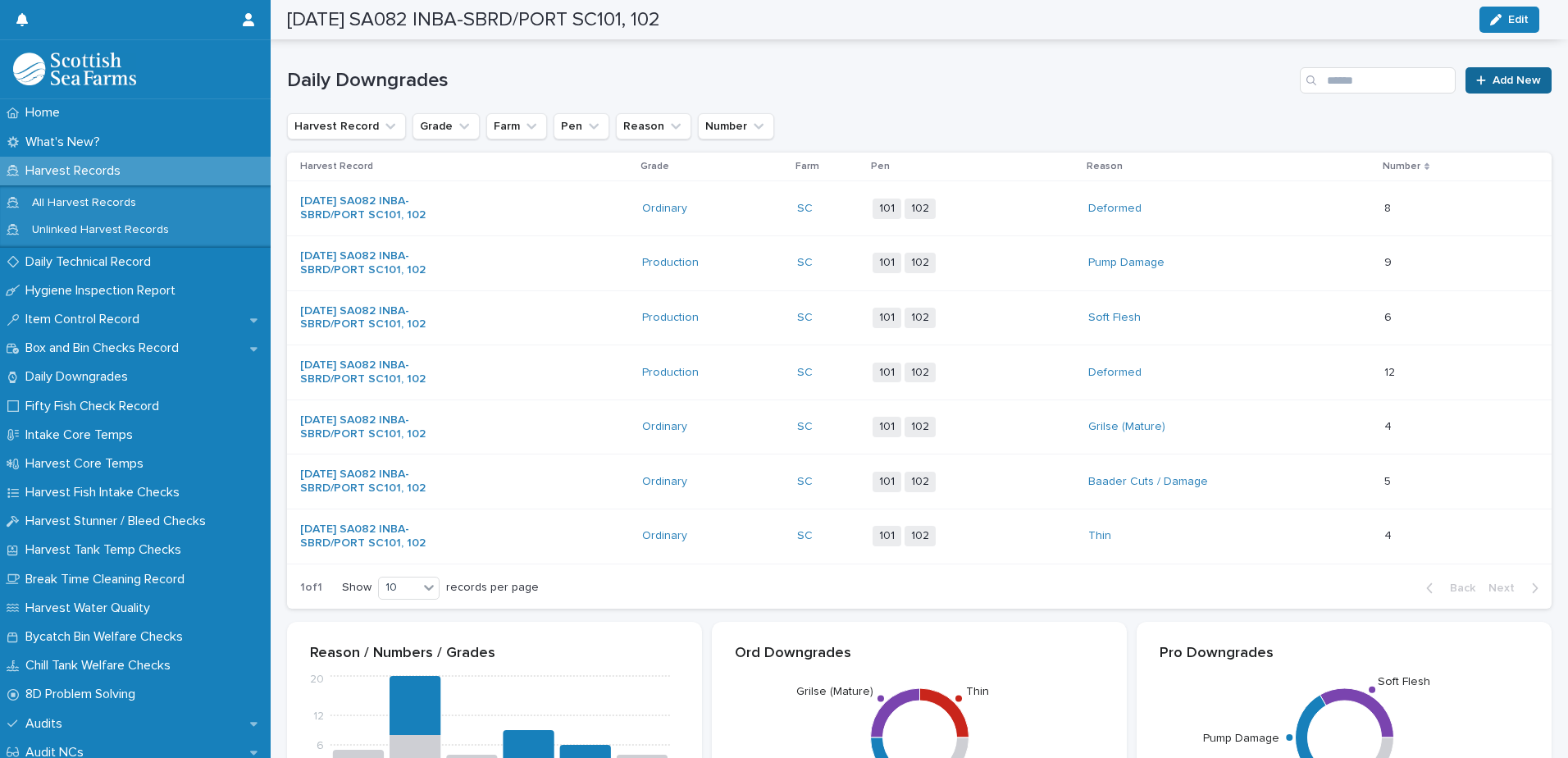
click at [1499, 84] on span "Add New" at bounding box center [1517, 80] width 49 height 11
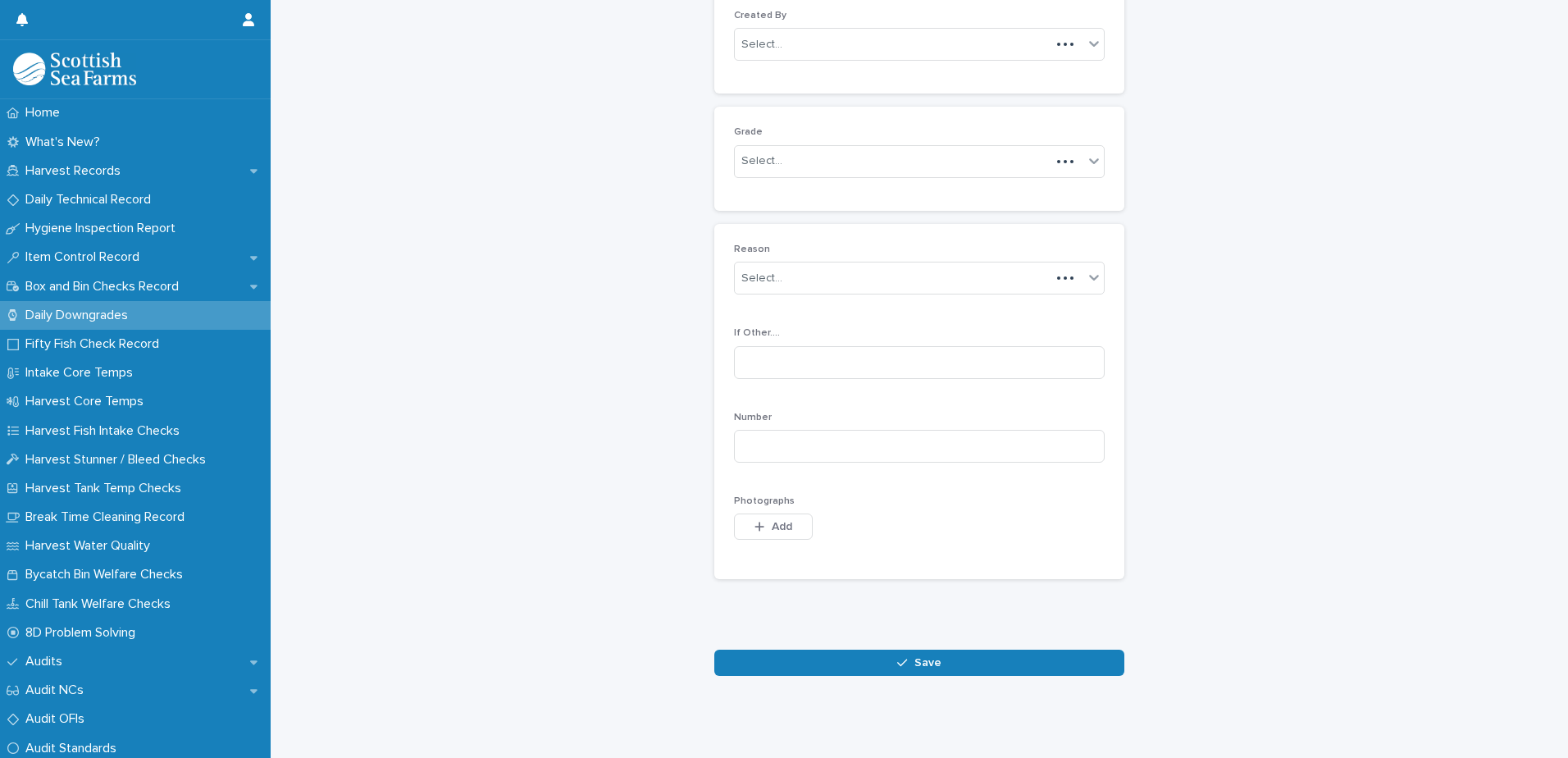
scroll to position [159, 0]
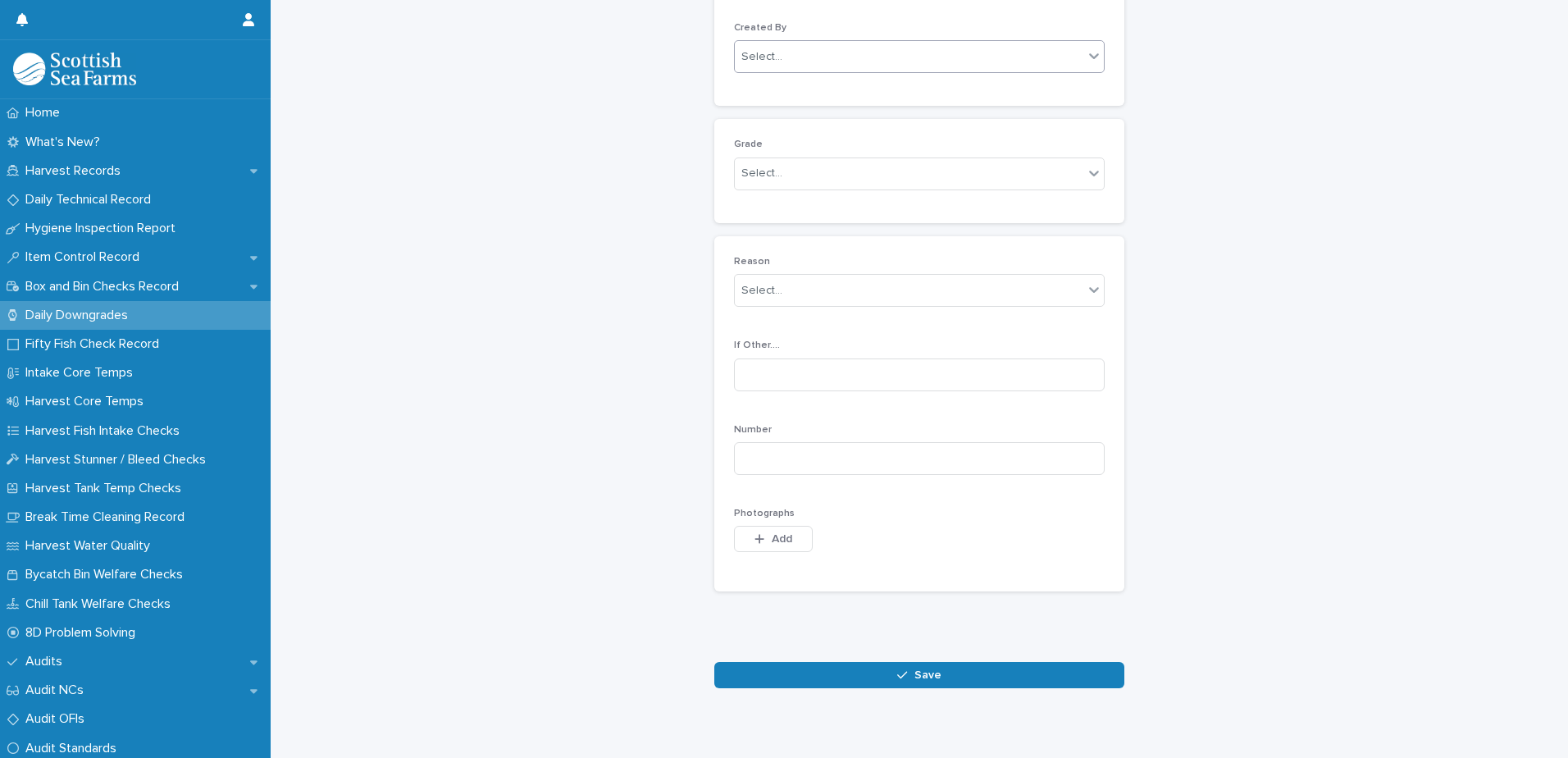
click at [880, 46] on div "Select..." at bounding box center [909, 57] width 349 height 27
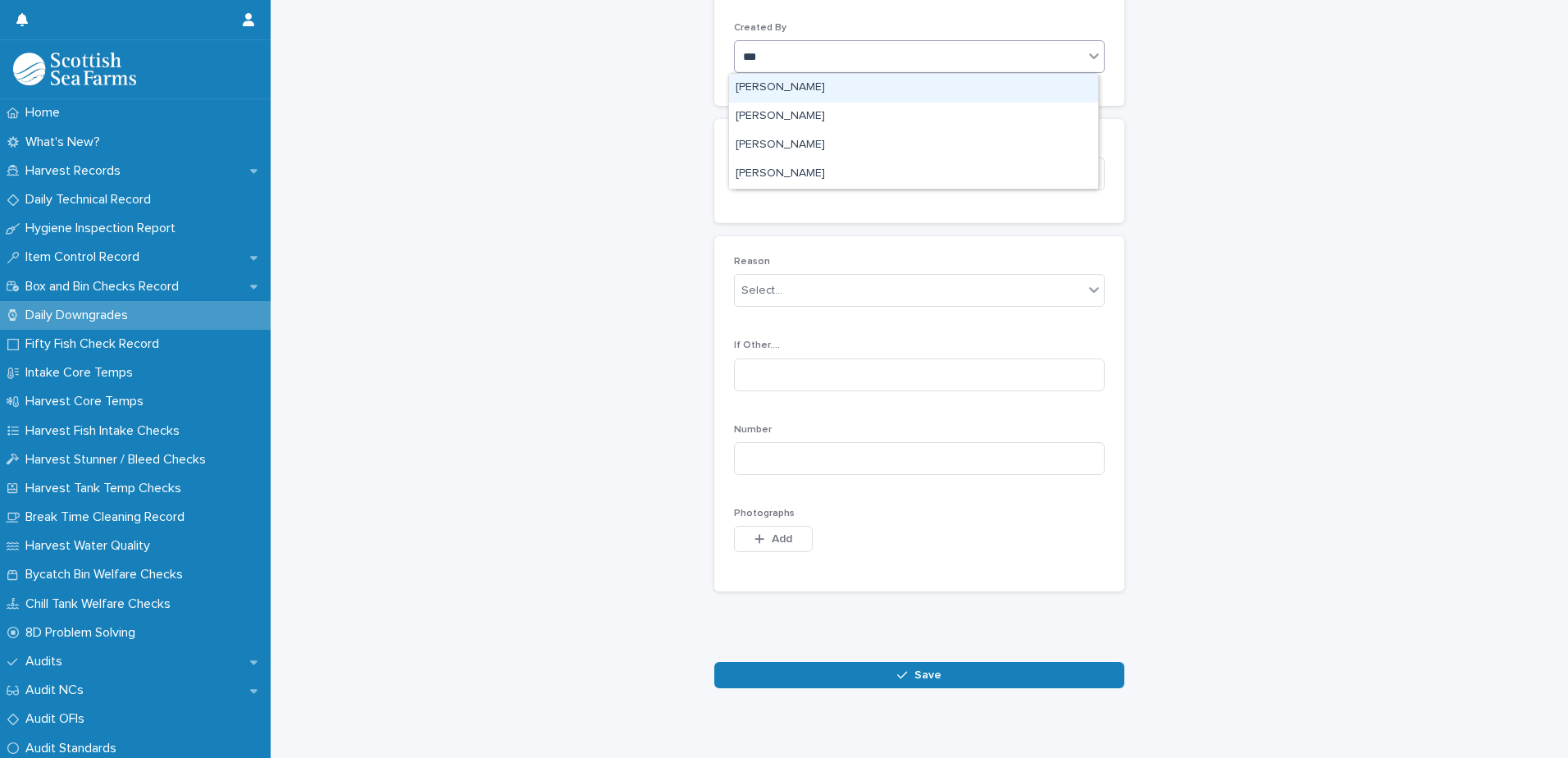
type input "****"
click at [824, 85] on div "[PERSON_NAME]" at bounding box center [913, 88] width 369 height 29
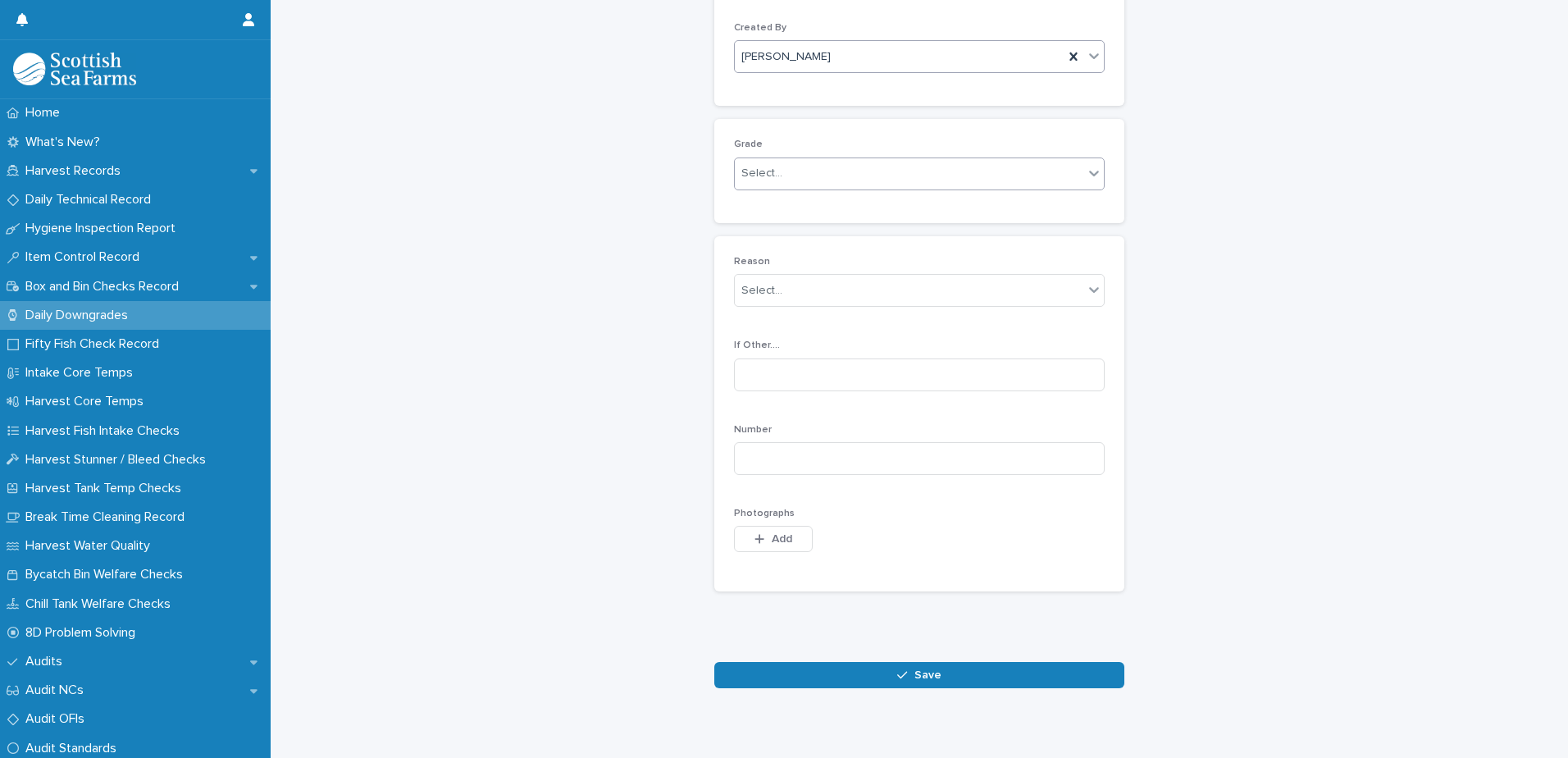
click at [838, 168] on div "Select..." at bounding box center [909, 174] width 349 height 27
click at [809, 232] on div "Production" at bounding box center [913, 235] width 369 height 29
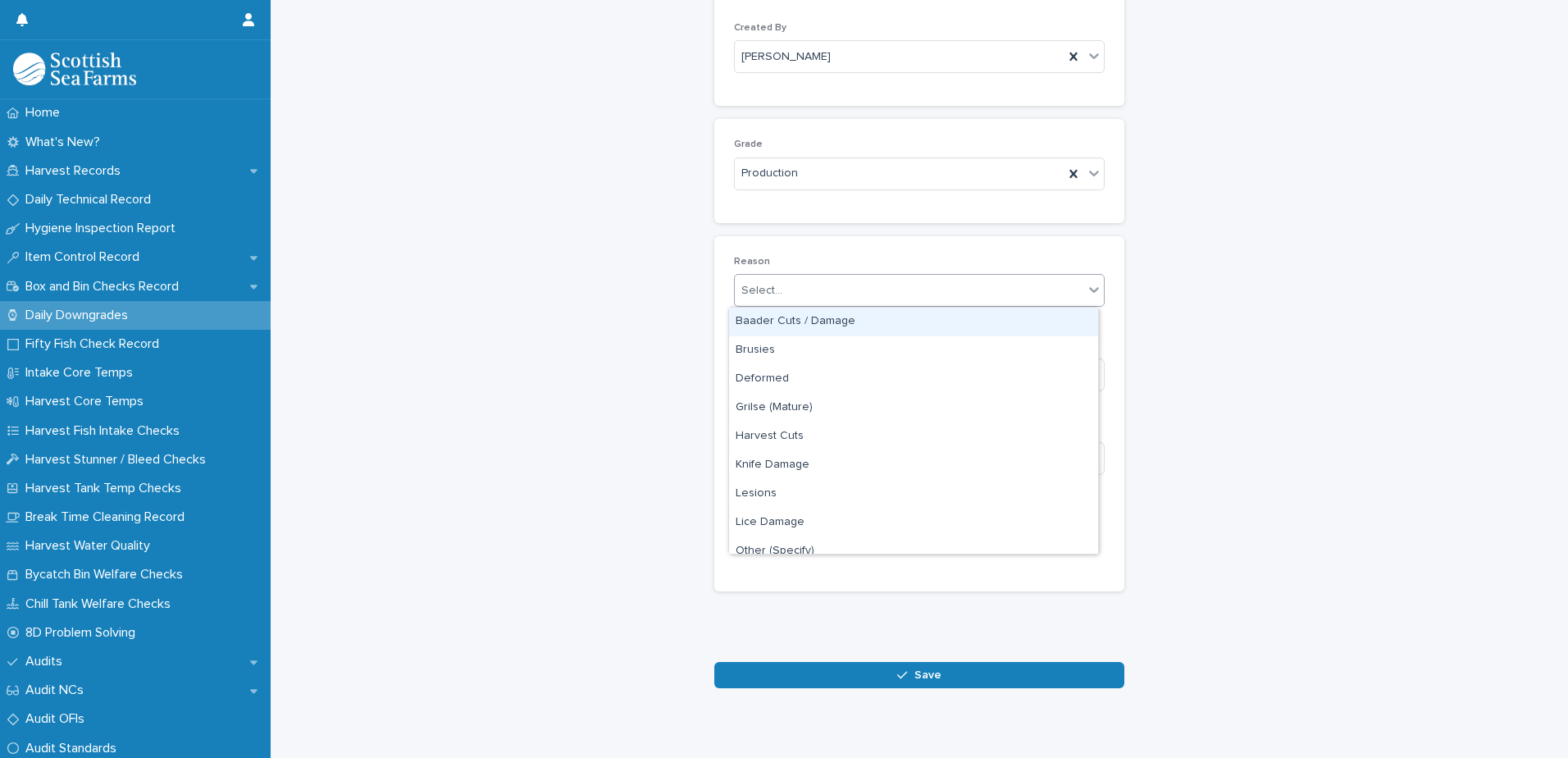
click at [860, 295] on div "Select..." at bounding box center [909, 291] width 349 height 27
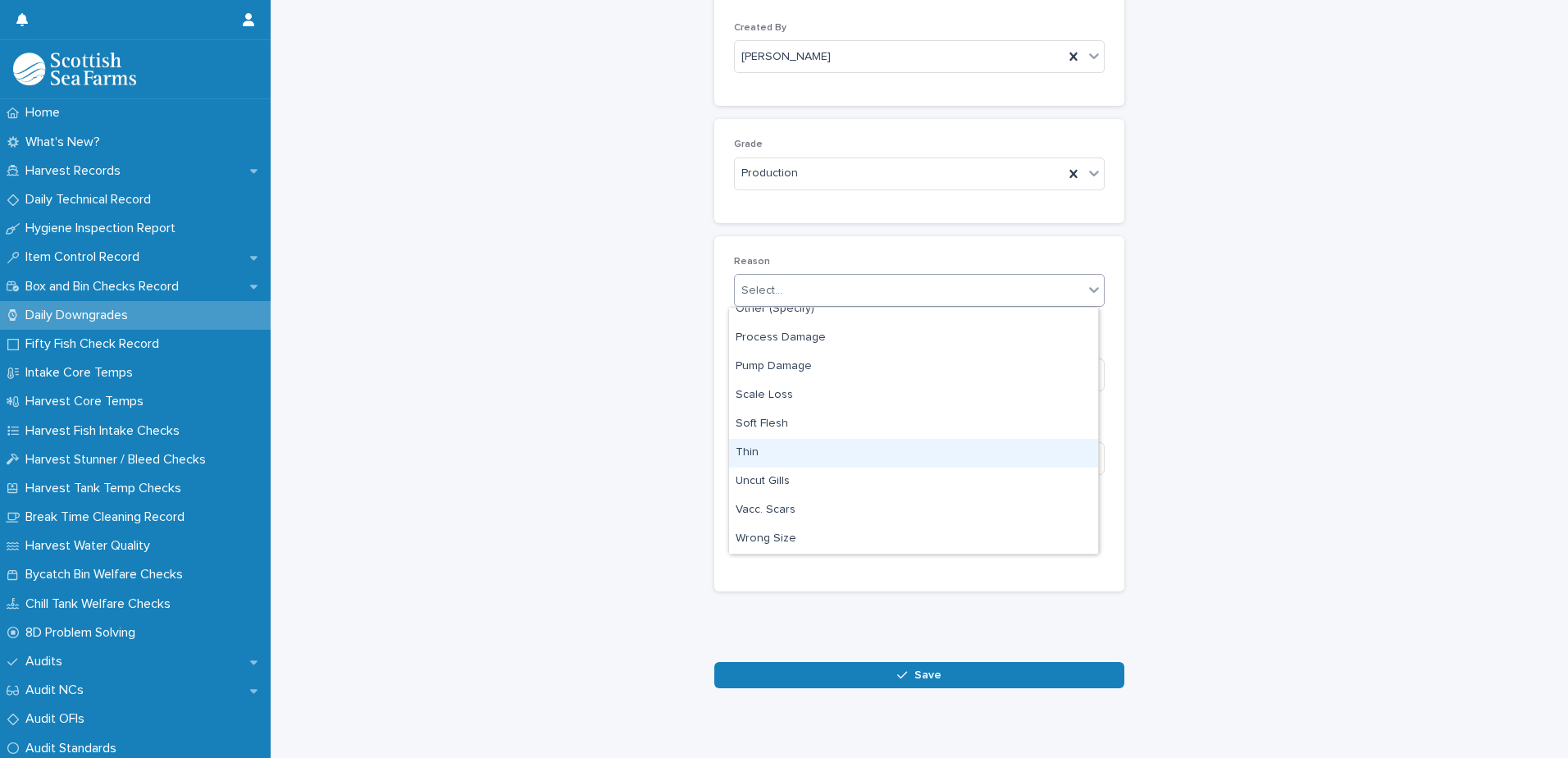
click at [818, 452] on div "Thin" at bounding box center [913, 453] width 369 height 29
click at [951, 461] on input at bounding box center [919, 459] width 371 height 32
type input "**"
drag, startPoint x: 774, startPoint y: 542, endPoint x: 969, endPoint y: 521, distance: 196.1
click at [775, 542] on span "Add" at bounding box center [783, 539] width 21 height 11
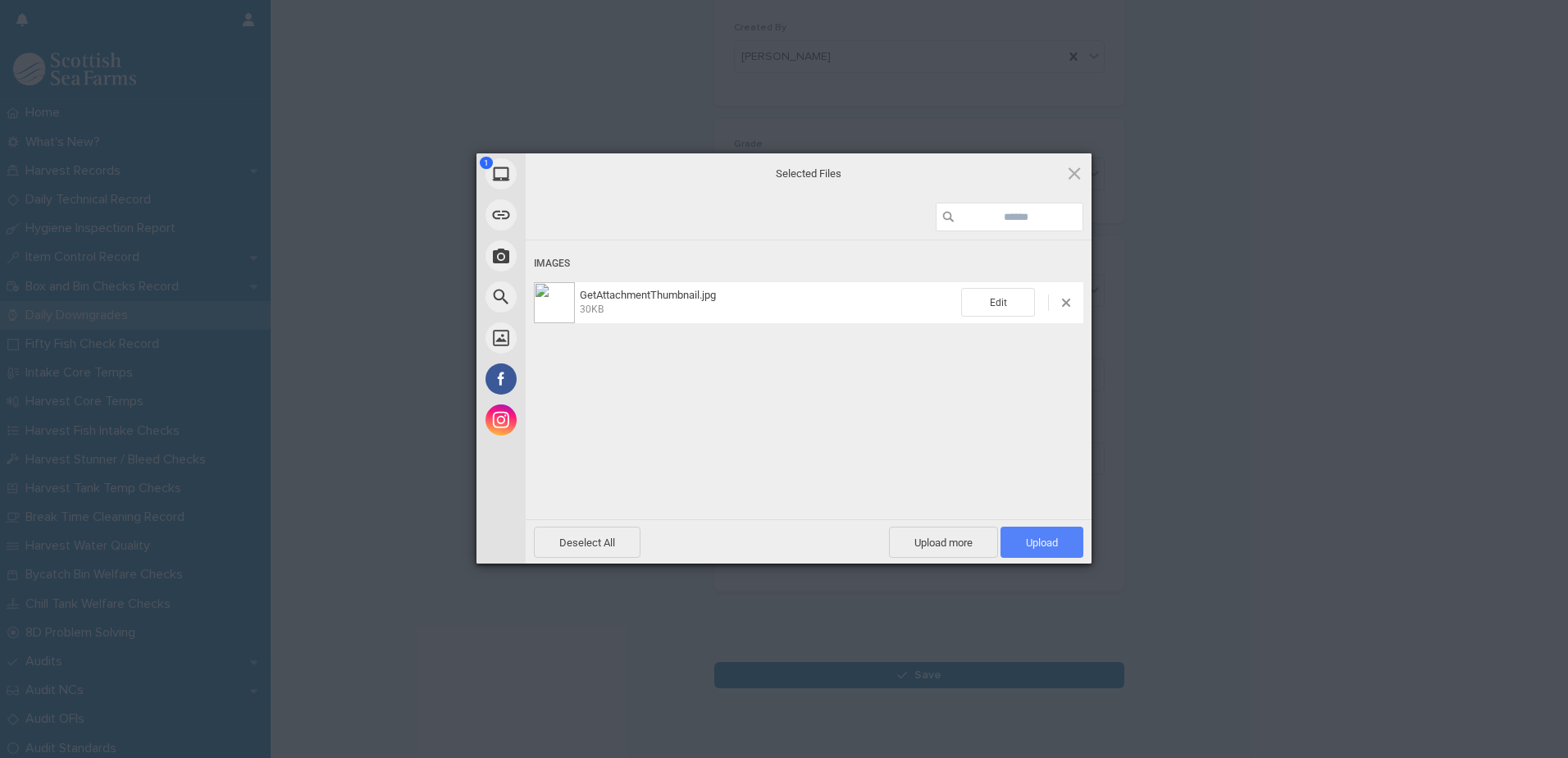
click at [1042, 543] on span "Upload 1" at bounding box center [1042, 543] width 32 height 12
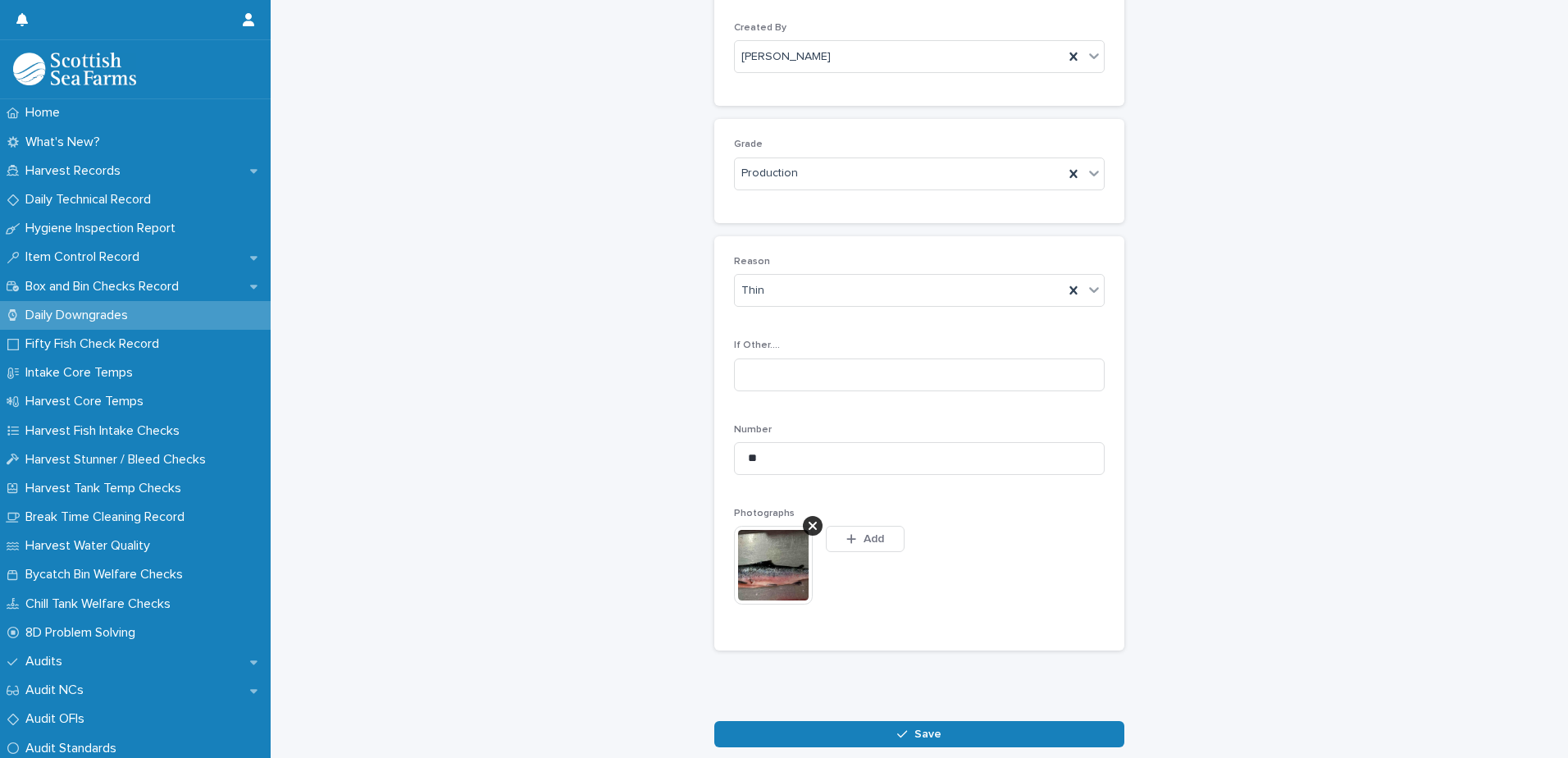
scroll to position [189, 0]
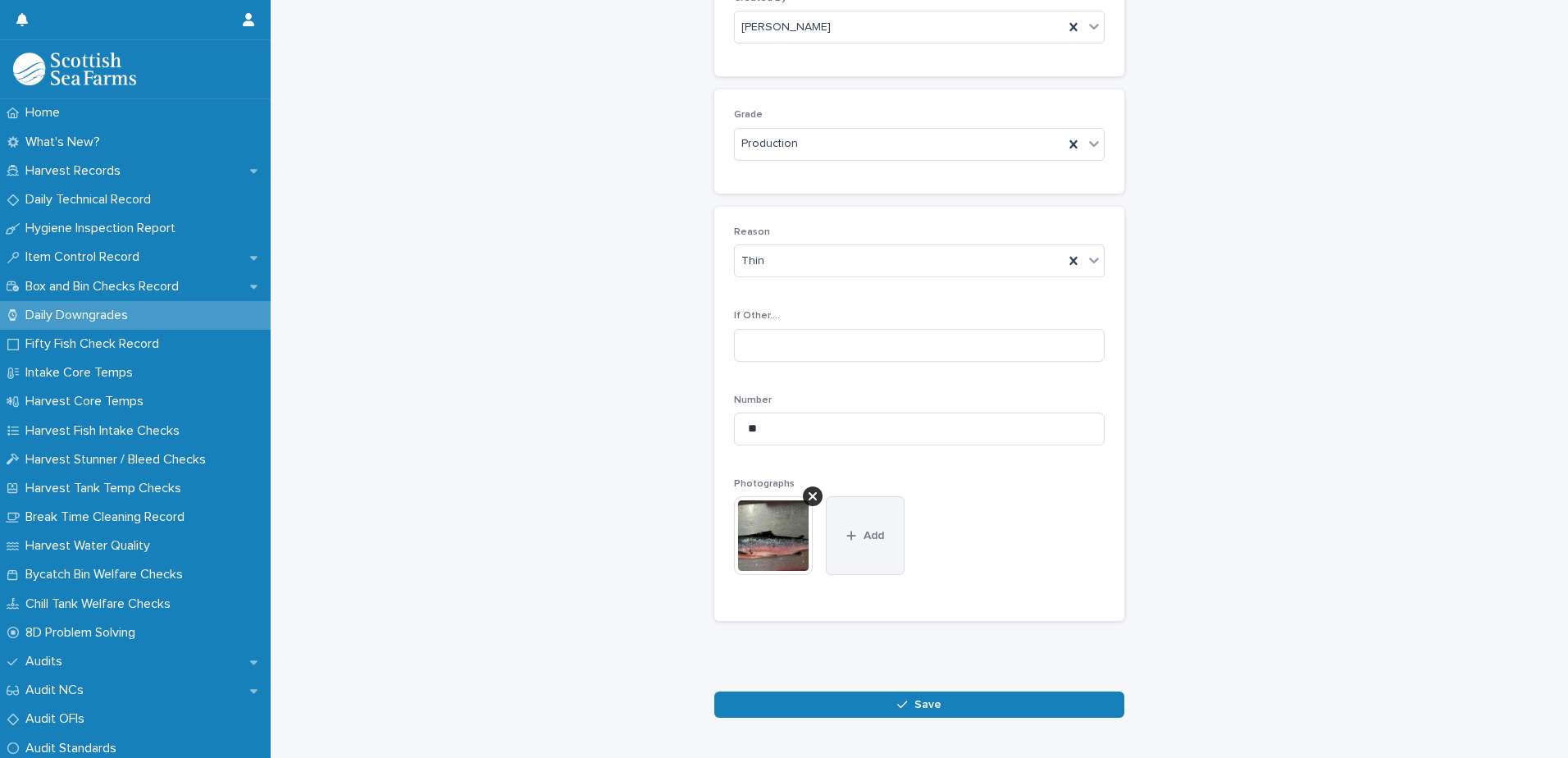
click at [864, 536] on span "Add" at bounding box center [874, 536] width 21 height 11
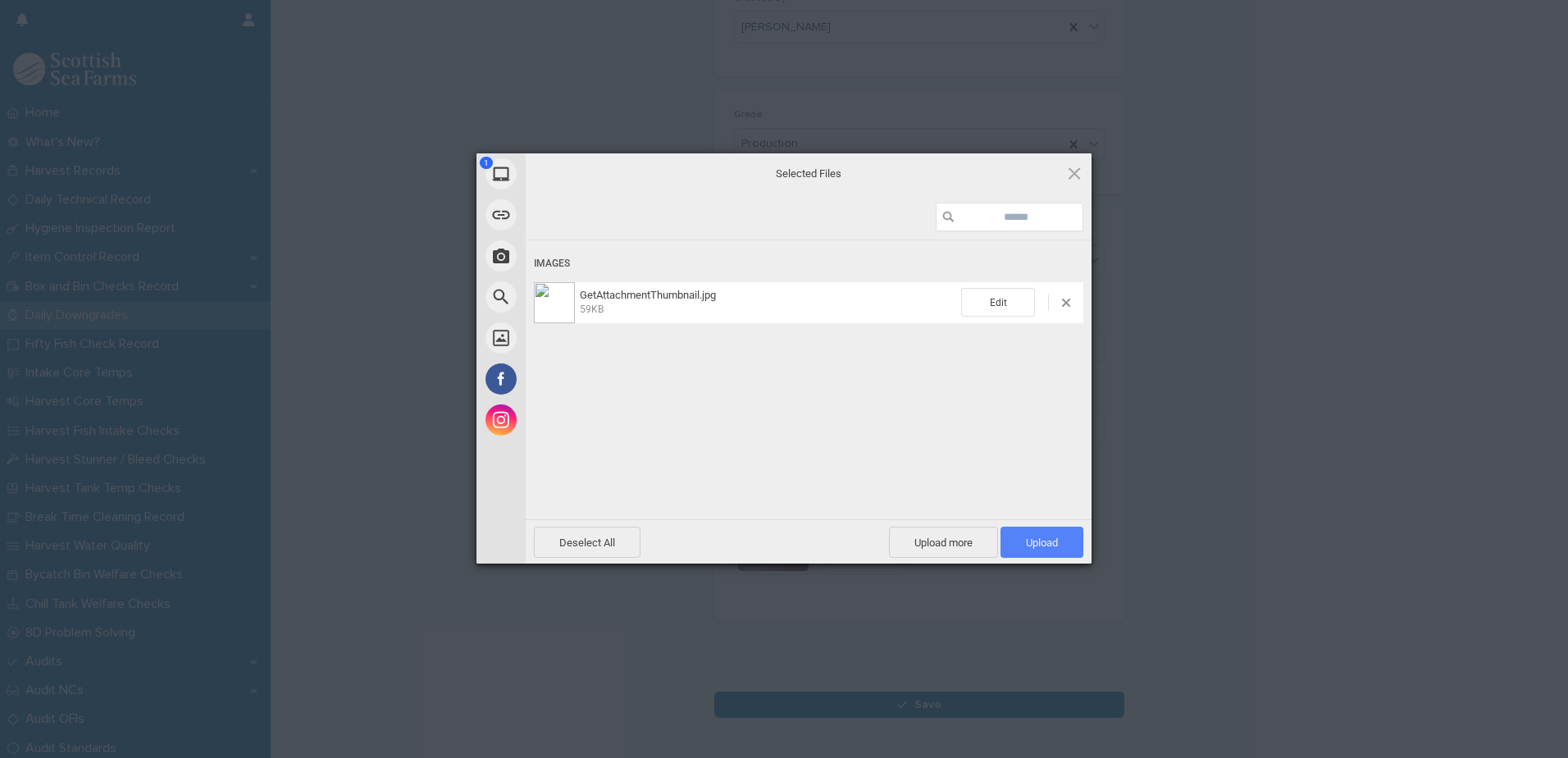
click at [1049, 544] on span "Upload 1" at bounding box center [1042, 543] width 32 height 12
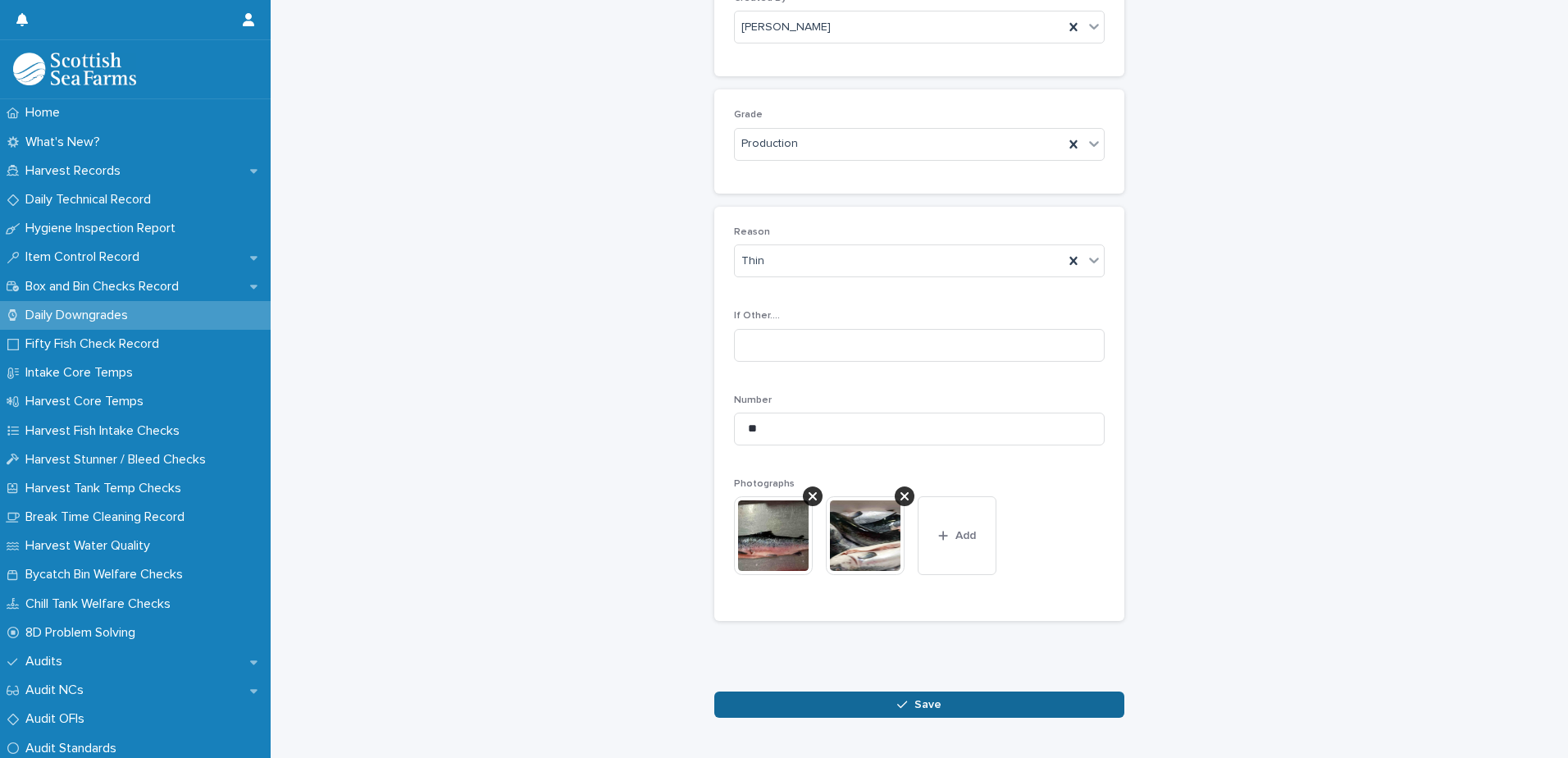
click at [929, 702] on span "Save" at bounding box center [927, 705] width 27 height 11
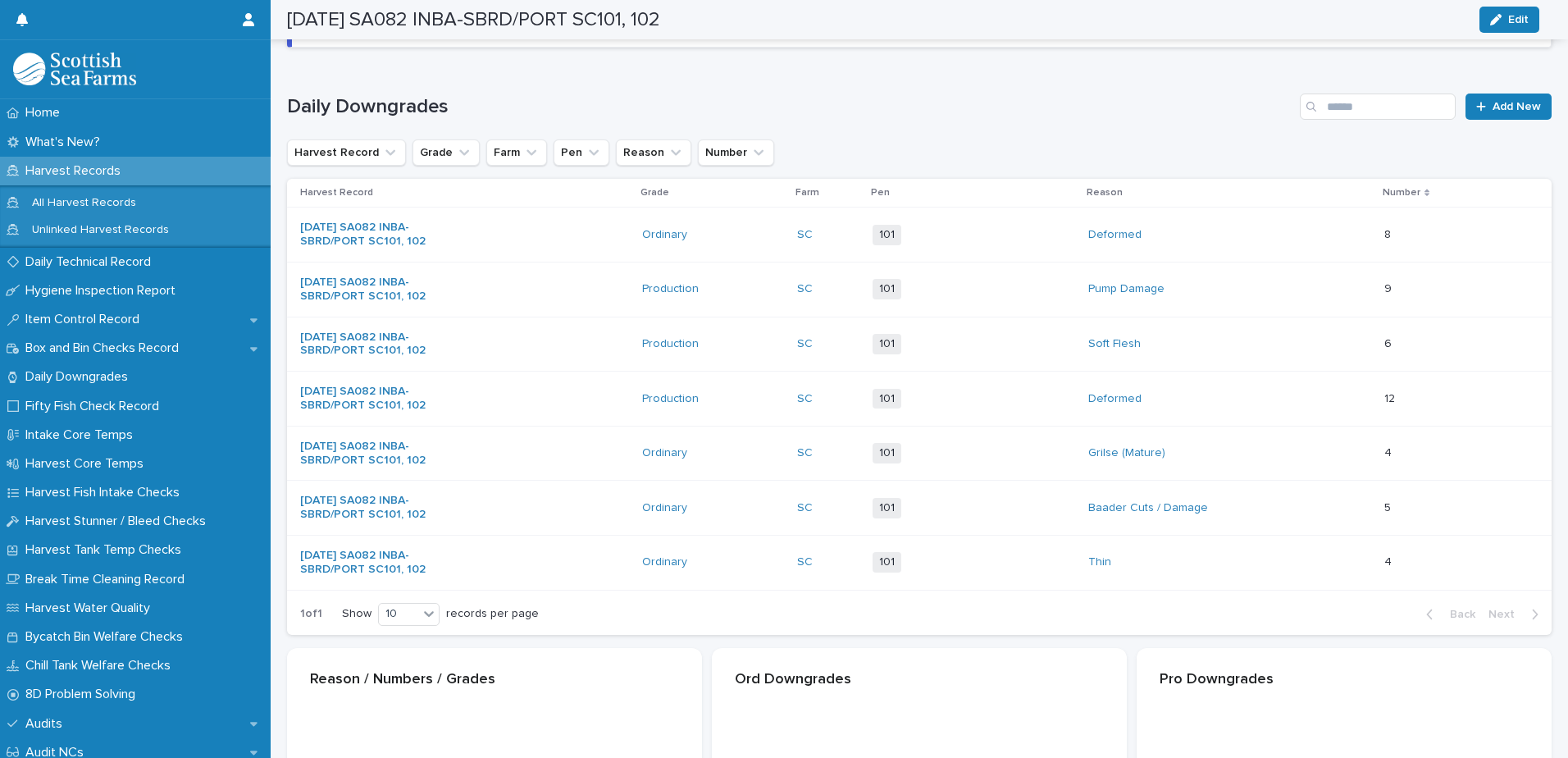
scroll to position [191, 0]
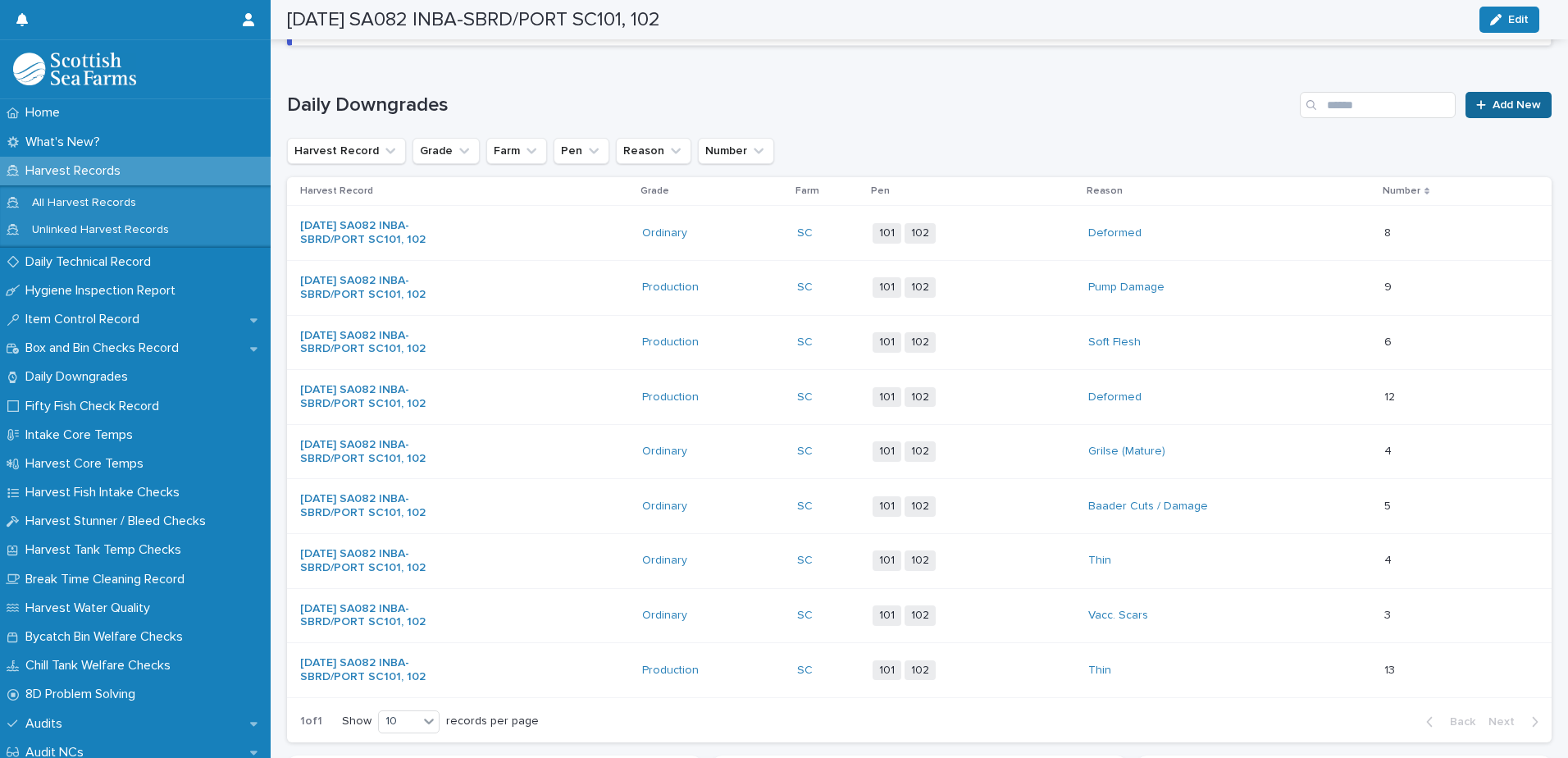
click at [1501, 102] on span "Add New" at bounding box center [1517, 105] width 49 height 11
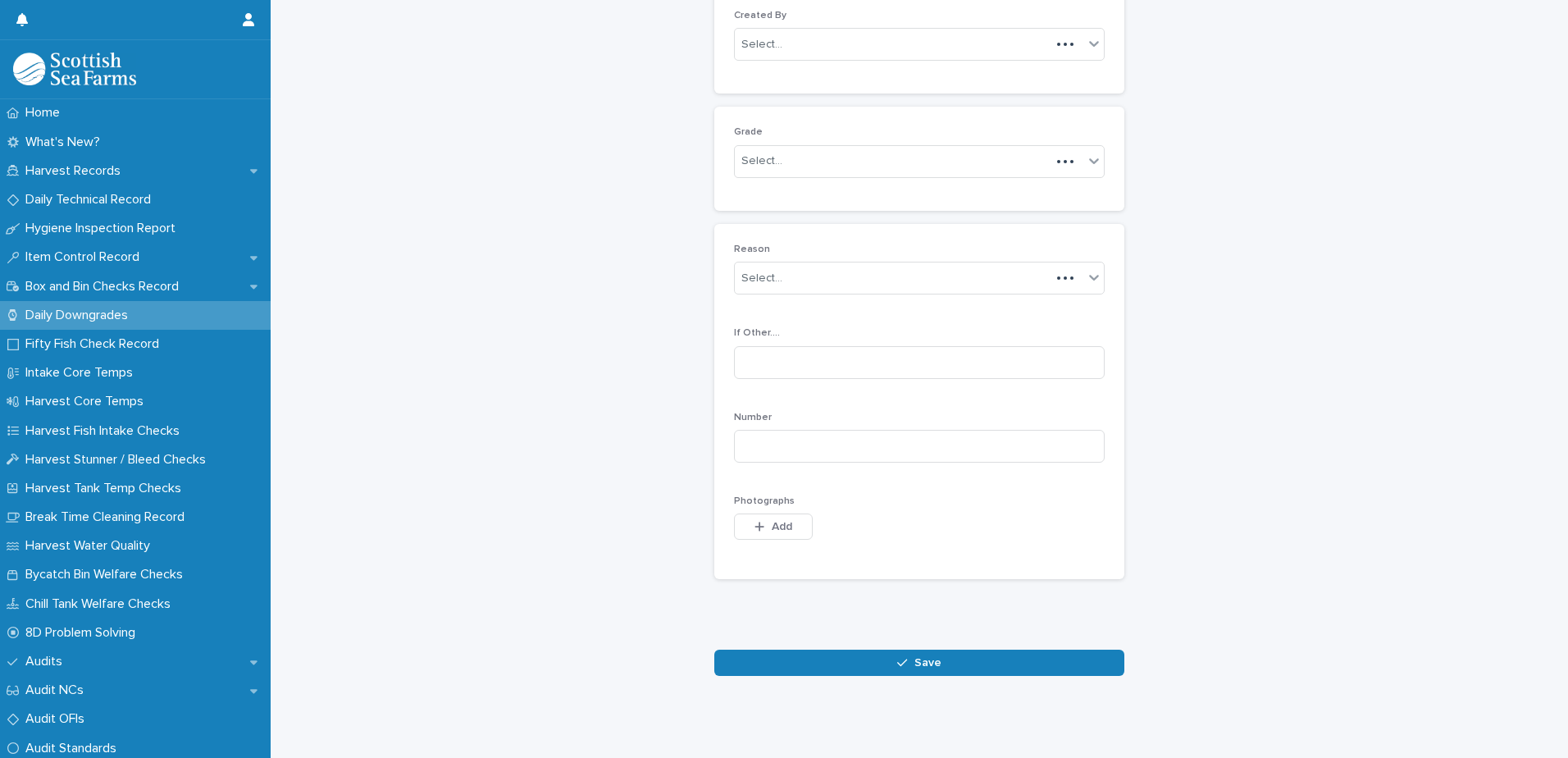
scroll to position [159, 0]
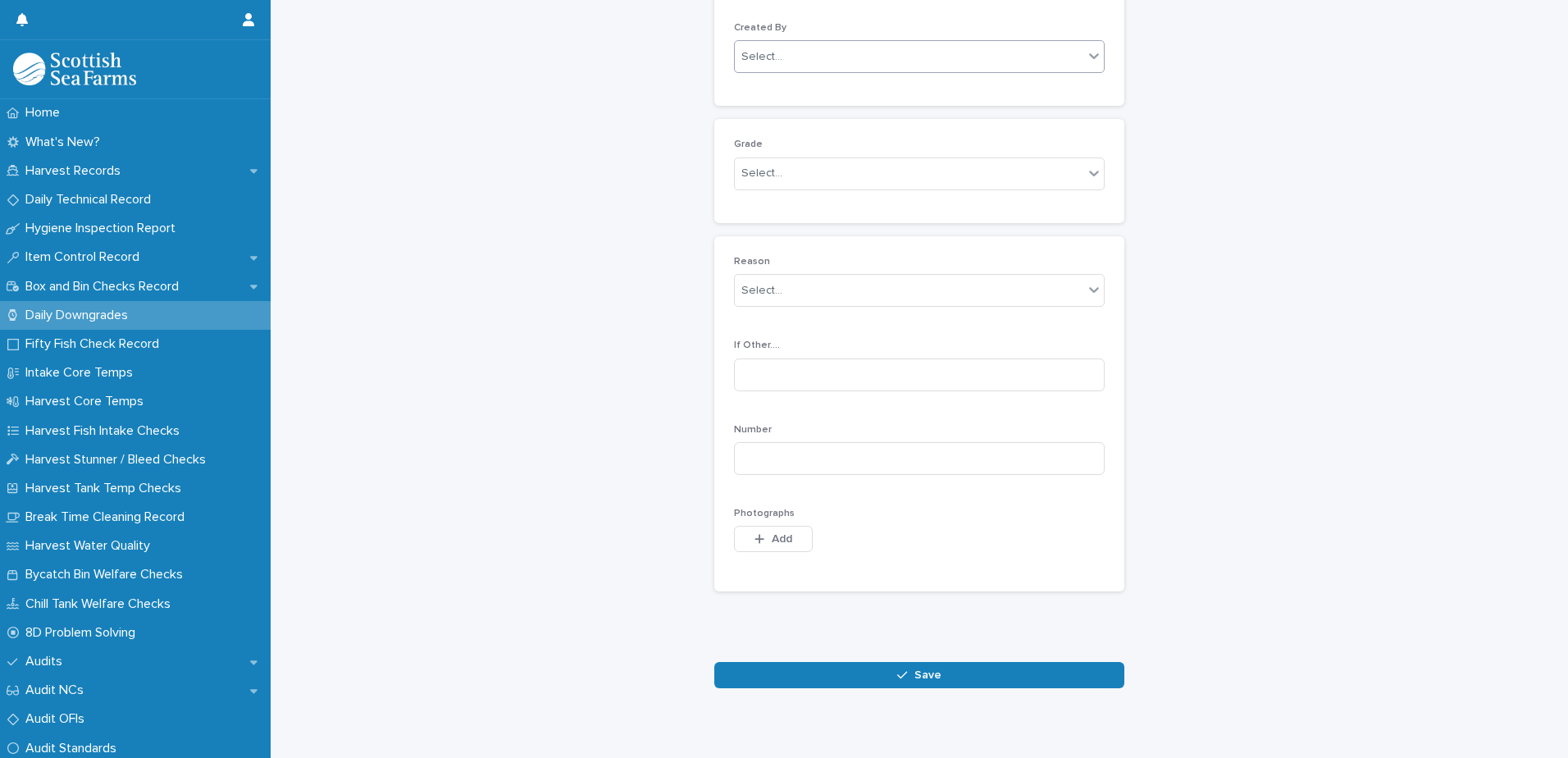
click at [857, 63] on div "Select..." at bounding box center [909, 57] width 349 height 27
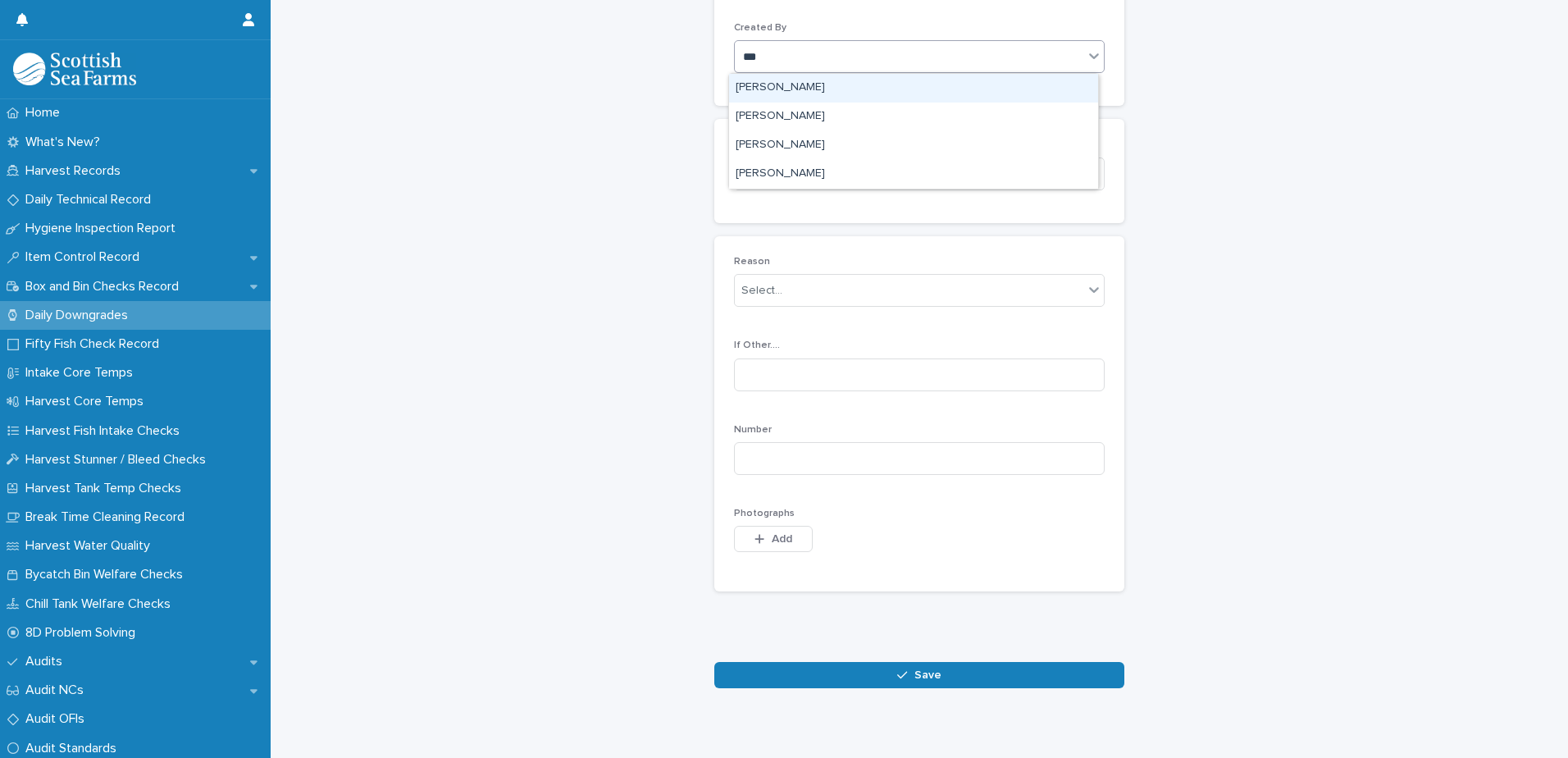
type input "****"
click at [846, 94] on div "[PERSON_NAME]" at bounding box center [913, 88] width 369 height 29
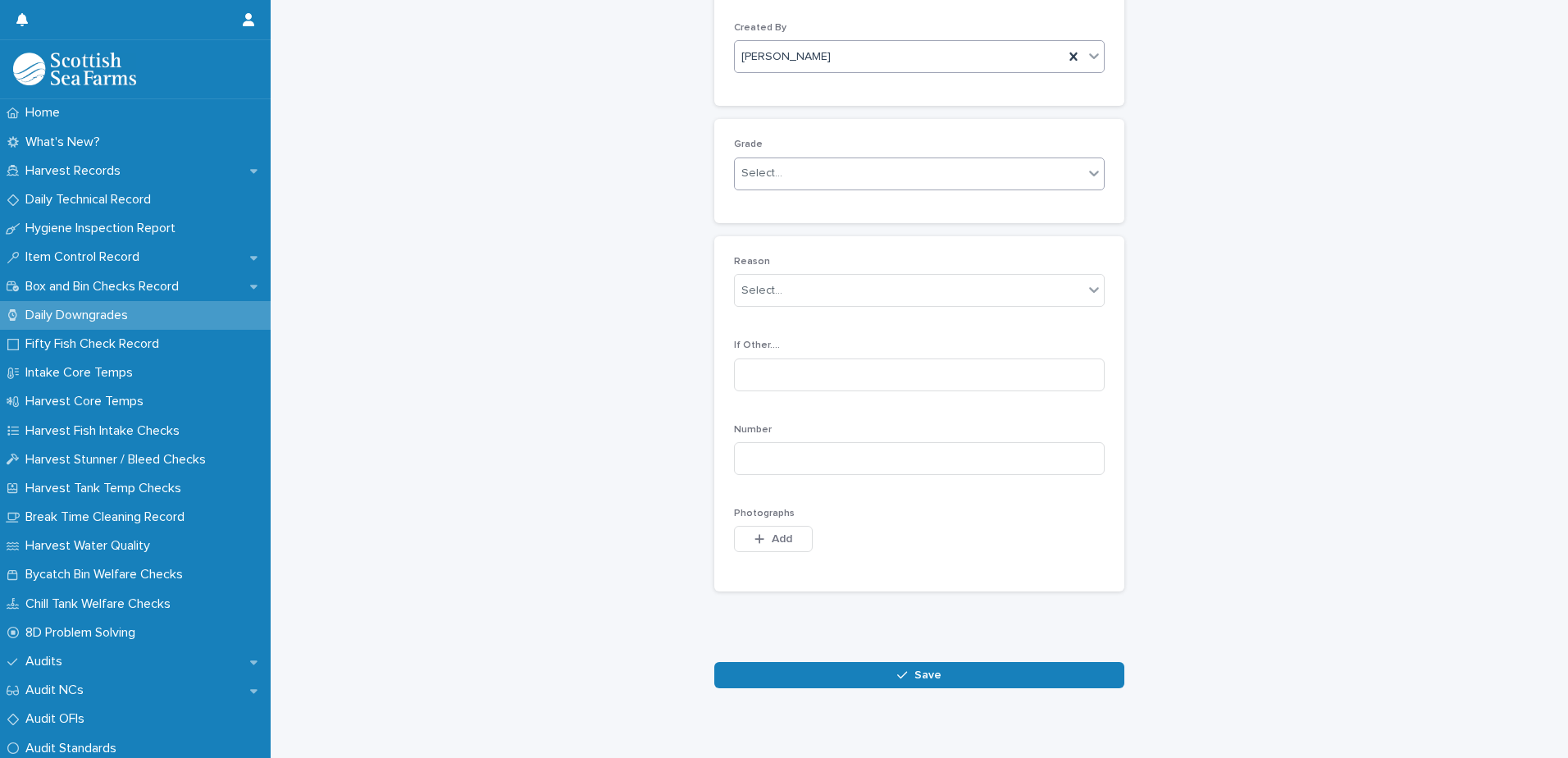
click at [855, 174] on div "Select..." at bounding box center [909, 174] width 349 height 27
click at [845, 203] on div "Ordinary" at bounding box center [913, 205] width 369 height 29
click at [875, 291] on div "Select..." at bounding box center [909, 291] width 349 height 27
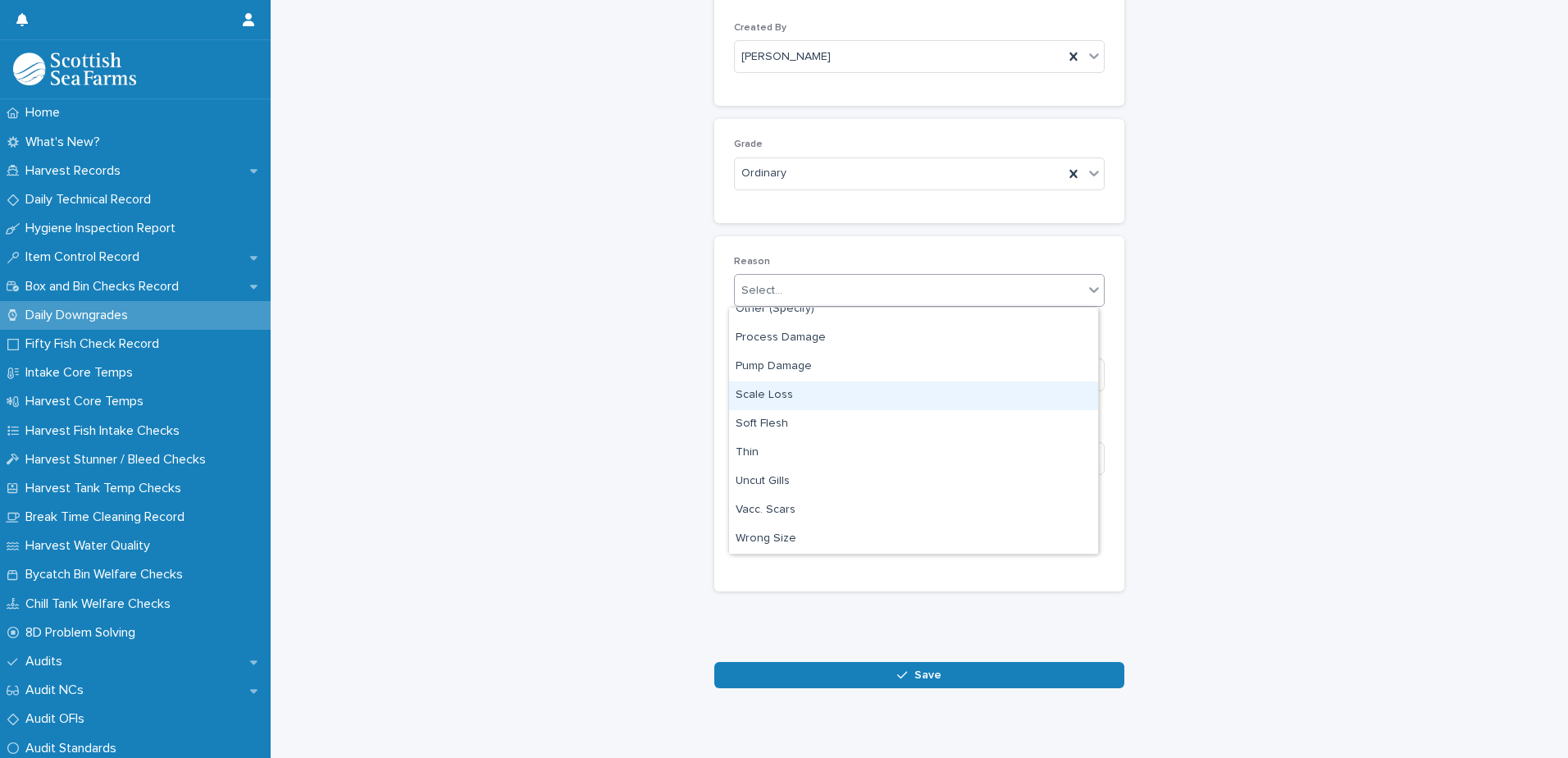
click at [886, 396] on div "Scale Loss" at bounding box center [913, 396] width 369 height 29
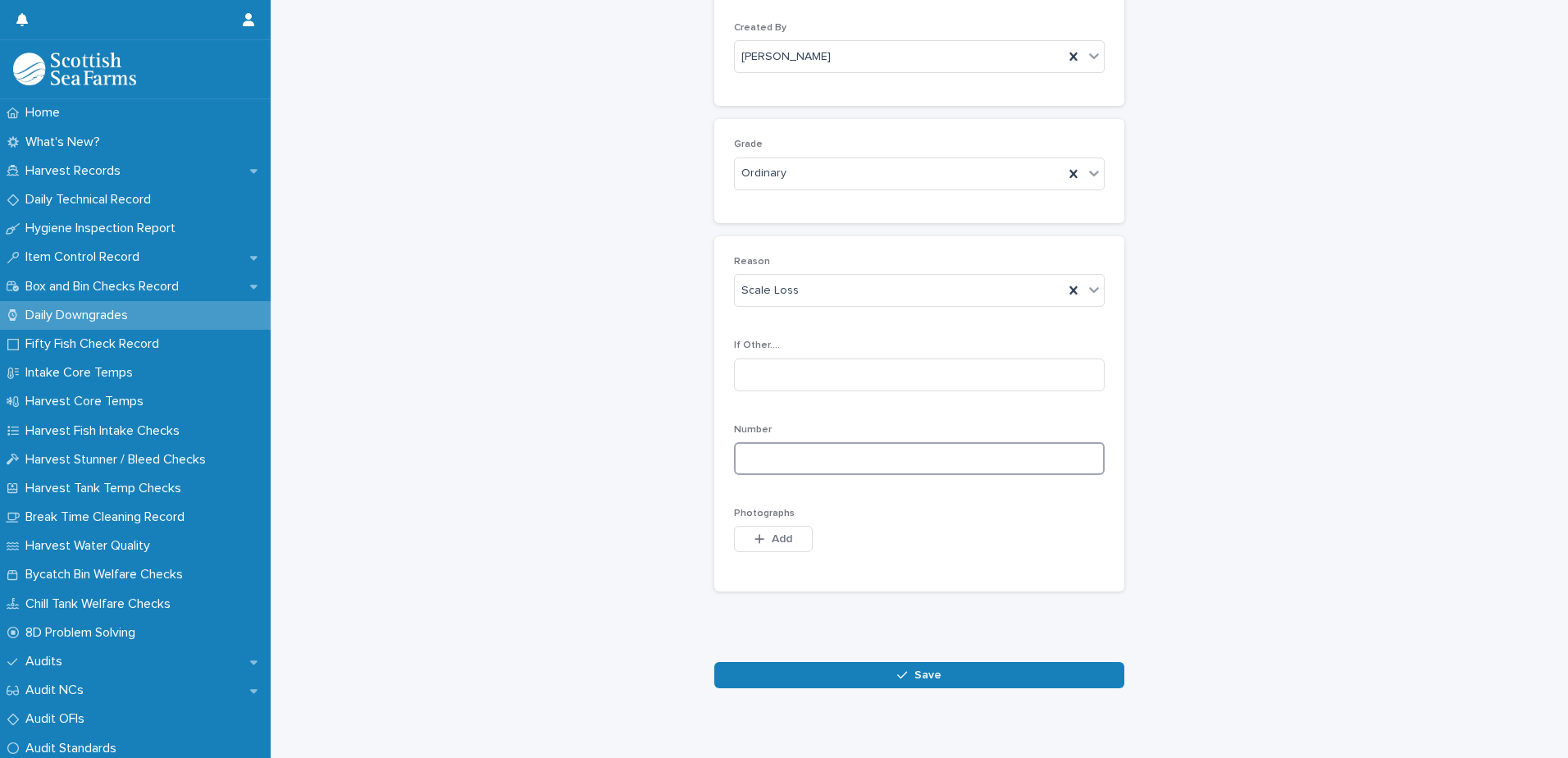
click at [962, 465] on input at bounding box center [919, 459] width 371 height 32
type input "*"
click at [777, 533] on span "Add" at bounding box center [783, 539] width 21 height 11
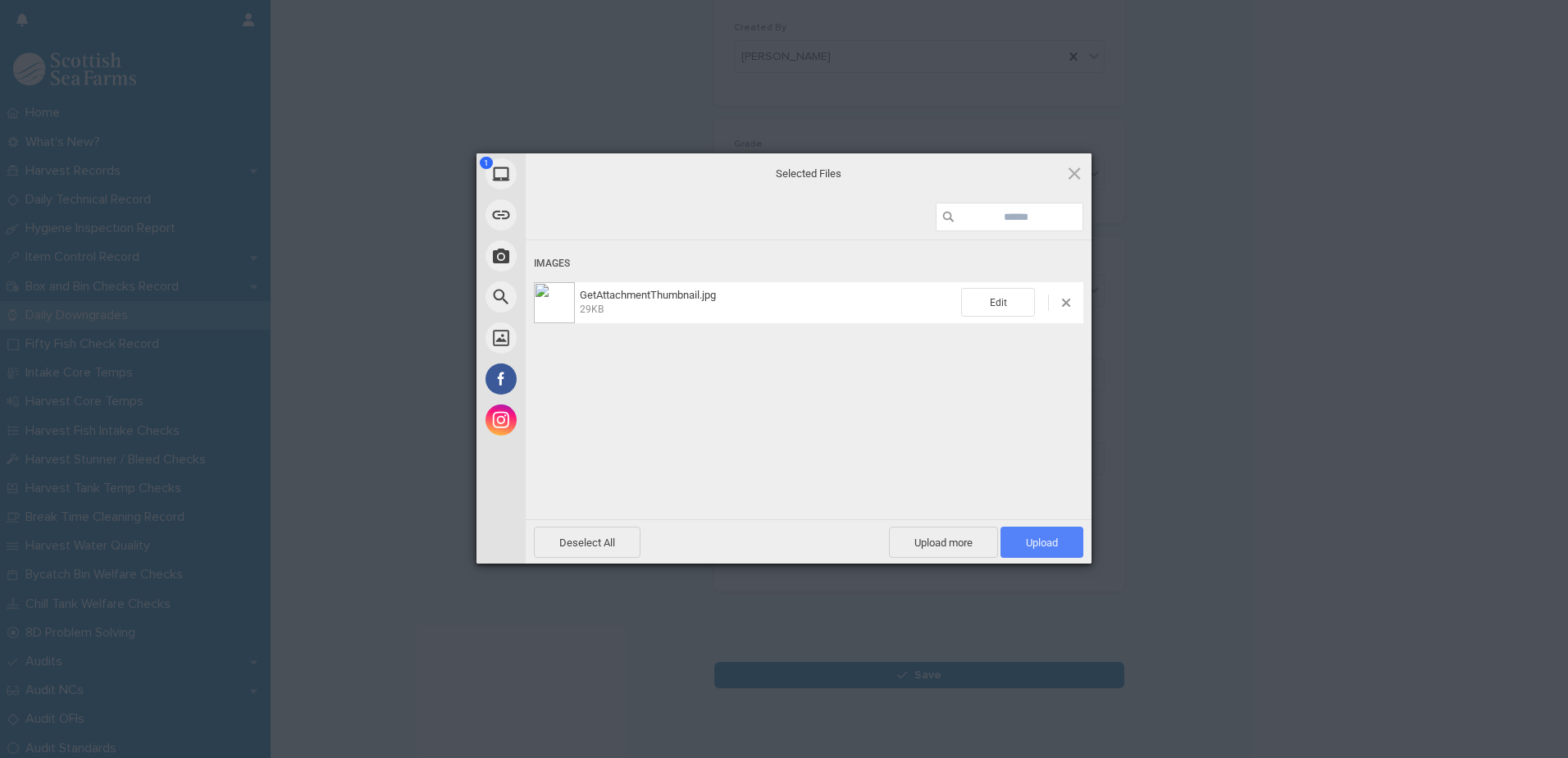
click at [1052, 544] on span "Upload 1" at bounding box center [1042, 543] width 32 height 12
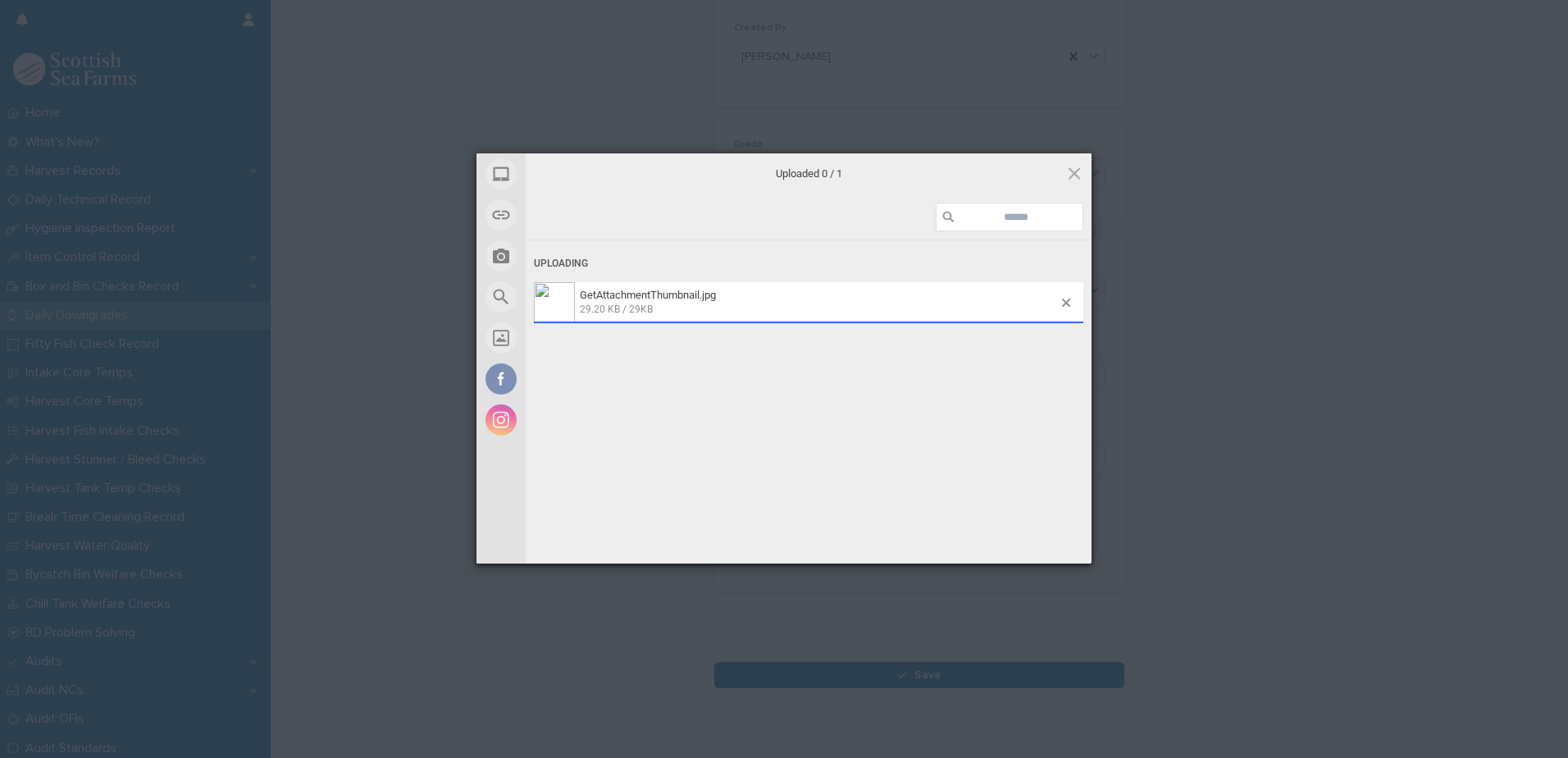
scroll to position [189, 0]
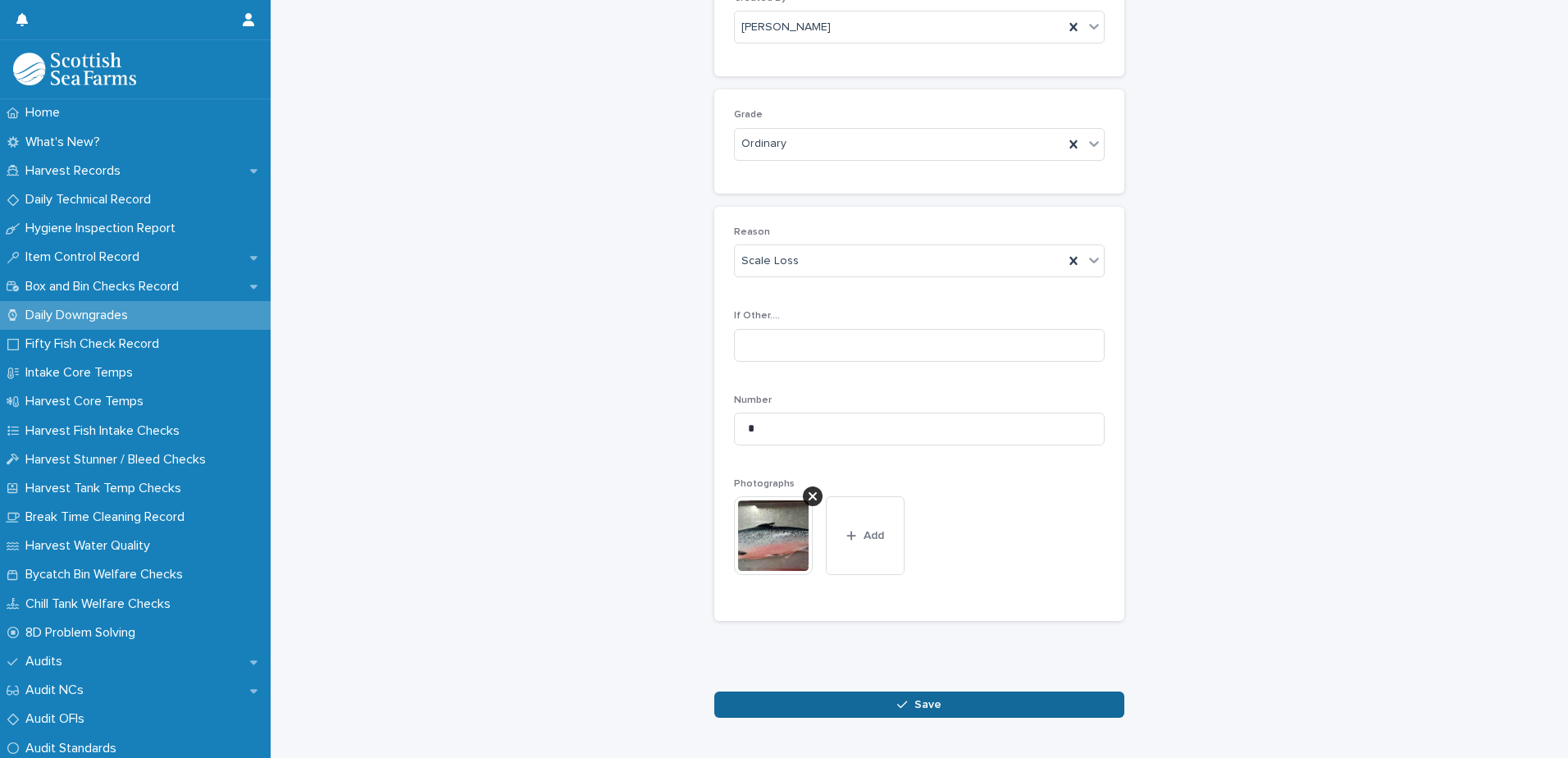
click at [933, 712] on button "Save" at bounding box center [920, 705] width 410 height 27
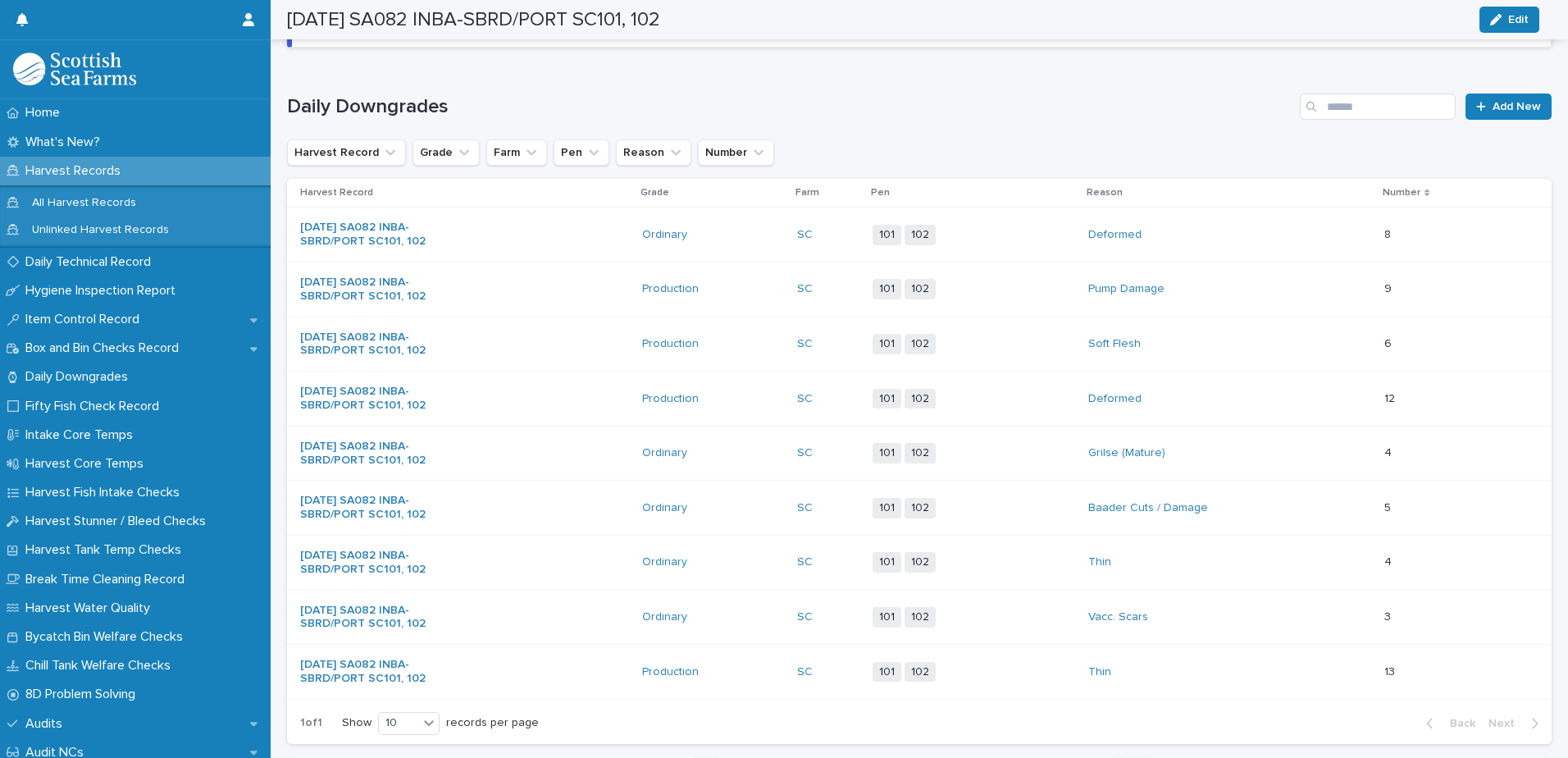
scroll to position [191, 0]
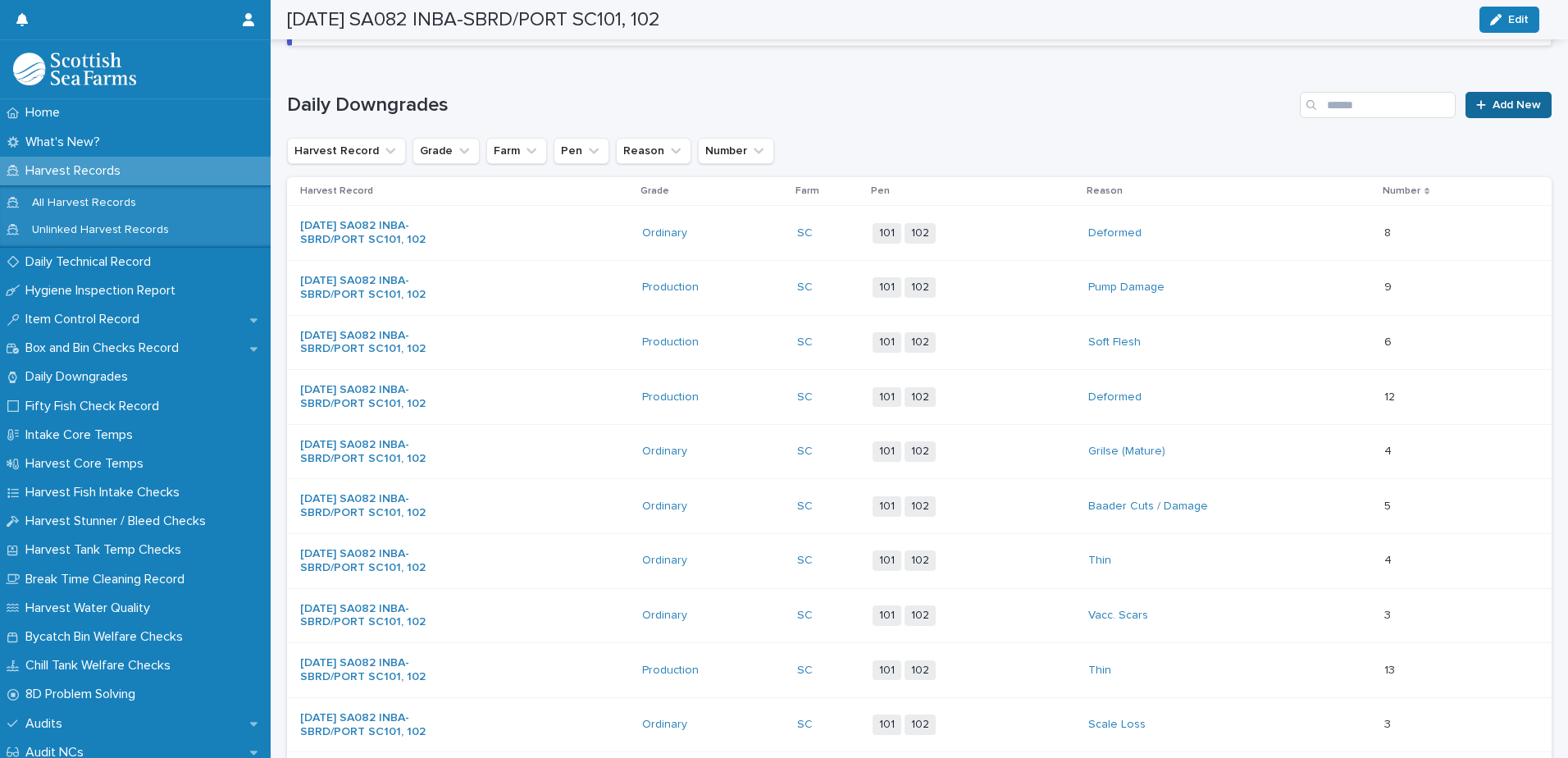
click at [1495, 109] on span "Add New" at bounding box center [1517, 105] width 49 height 11
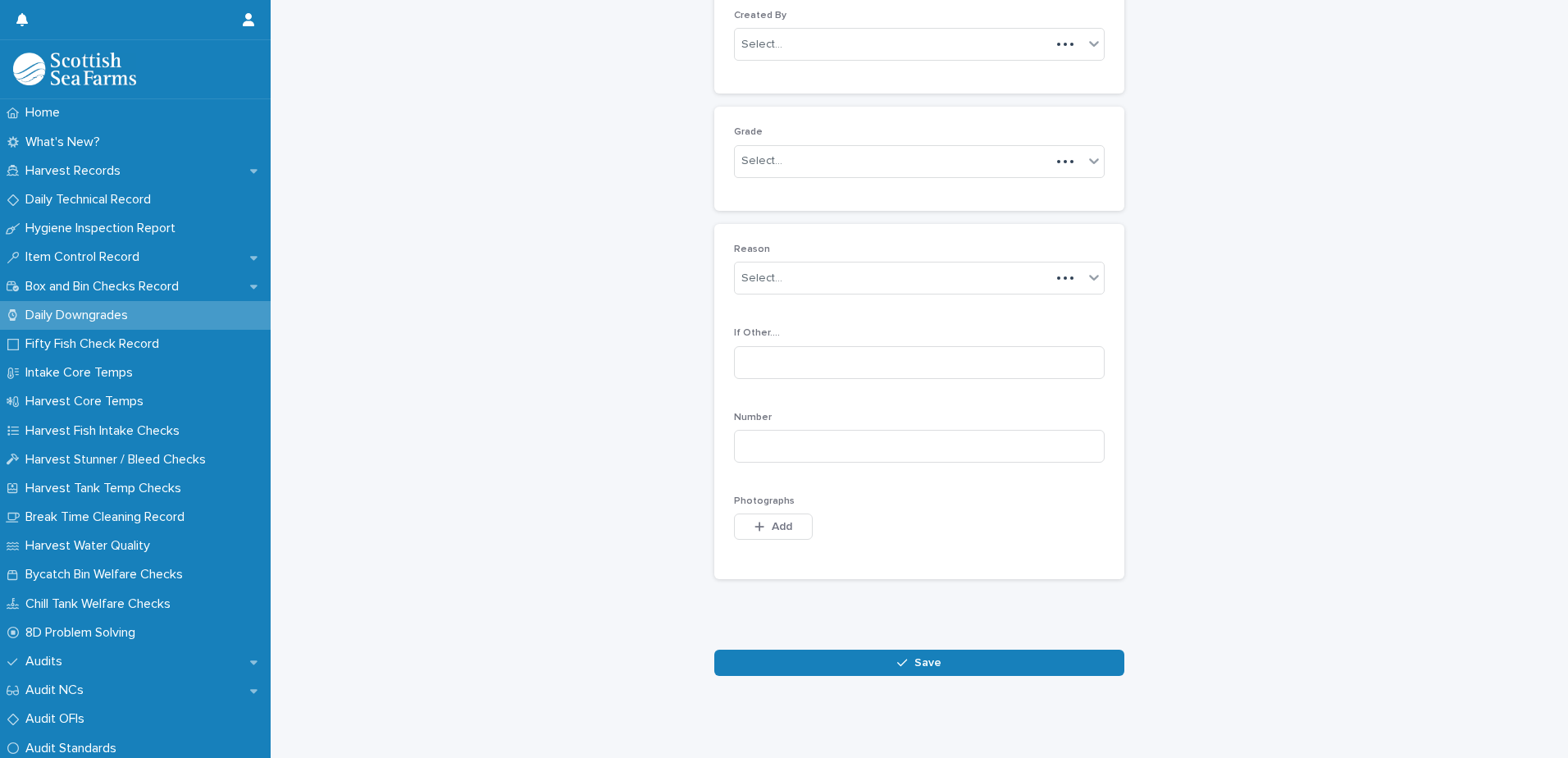
scroll to position [159, 0]
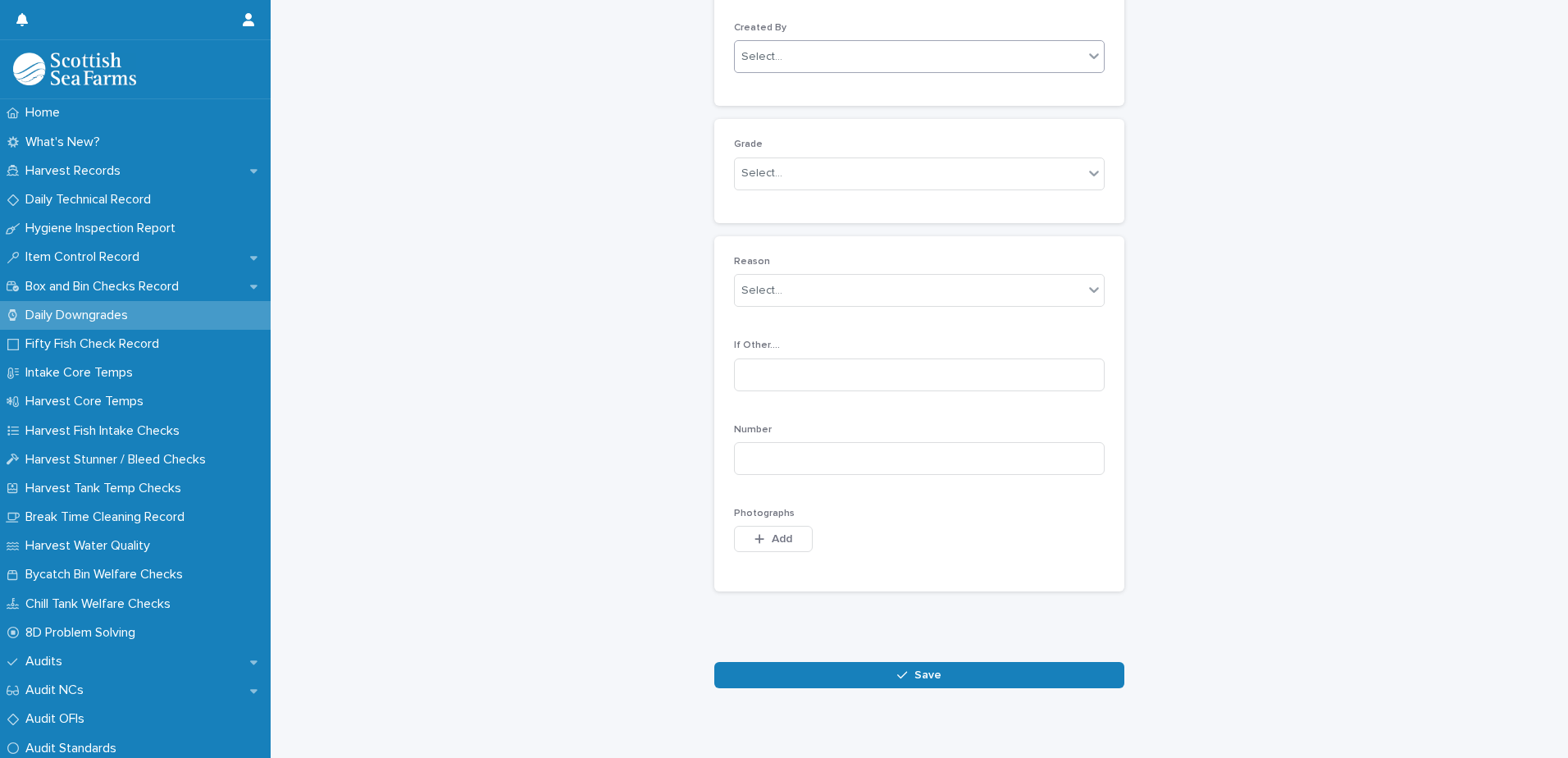
click at [886, 65] on div "Select..." at bounding box center [909, 57] width 349 height 27
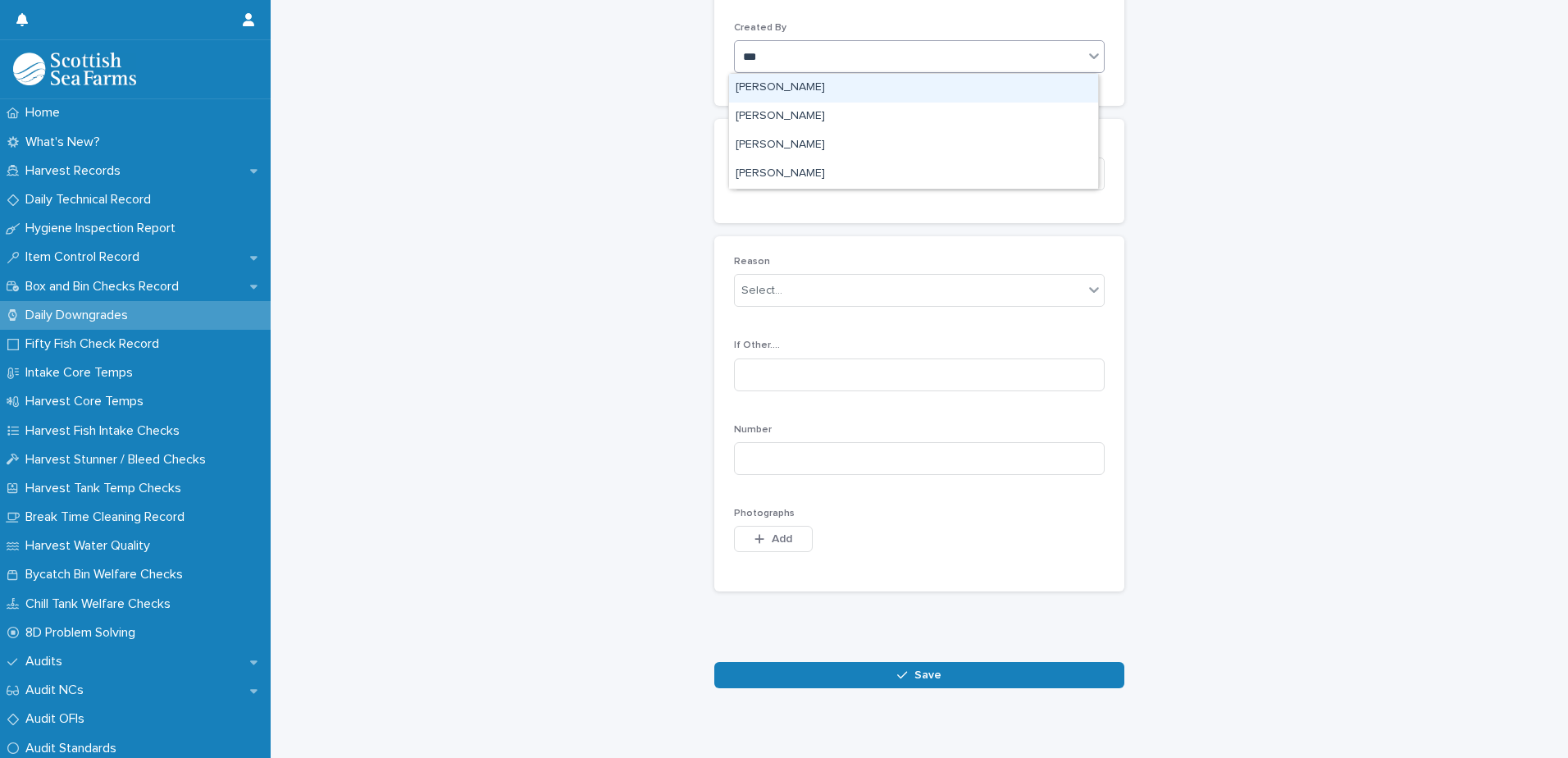
type input "****"
click at [849, 91] on div "[PERSON_NAME]" at bounding box center [913, 88] width 369 height 29
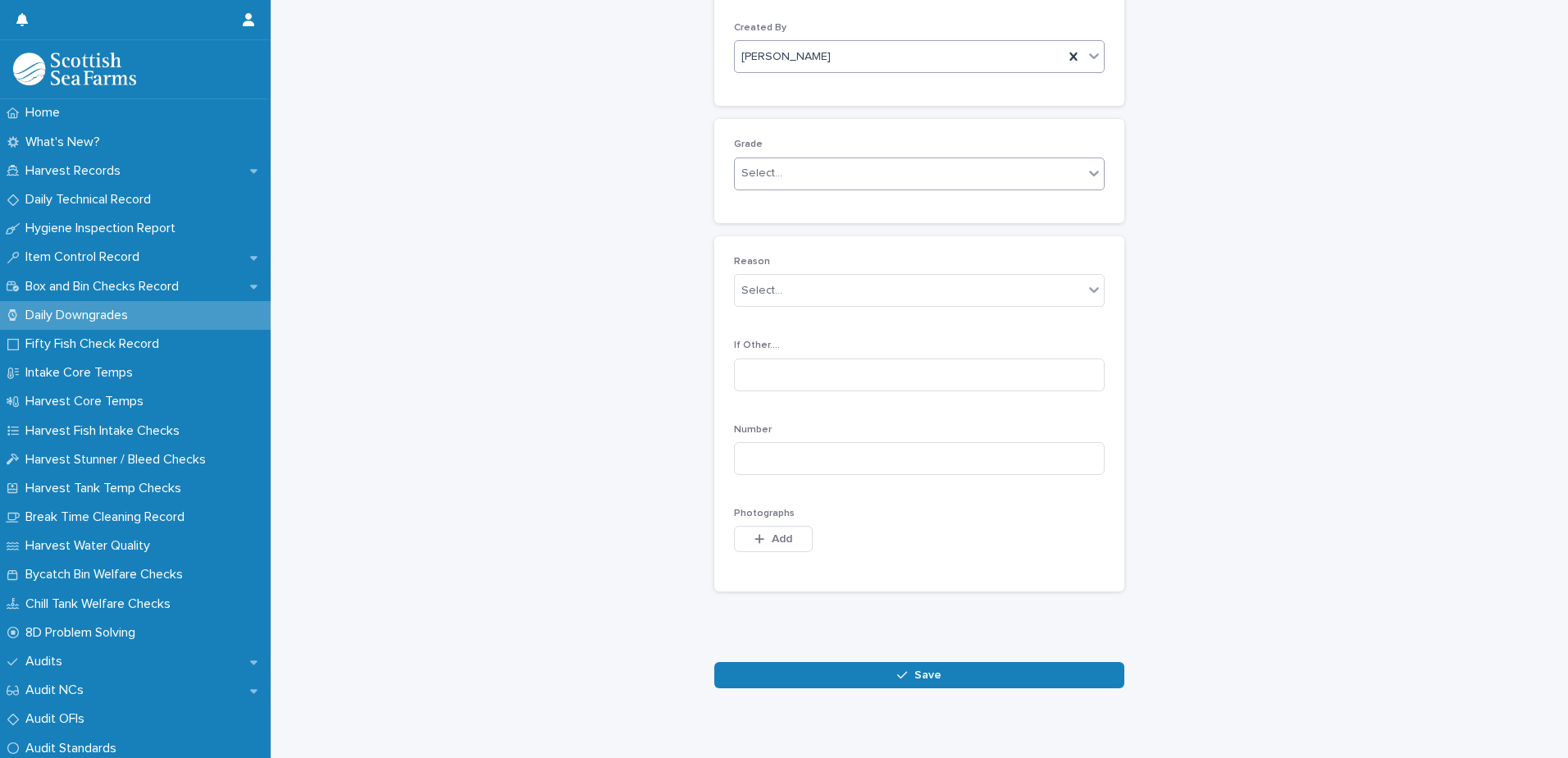
click at [826, 172] on div "Select..." at bounding box center [909, 174] width 349 height 27
click at [815, 230] on div "Production" at bounding box center [913, 235] width 369 height 29
click at [831, 298] on div "Select..." at bounding box center [909, 291] width 349 height 27
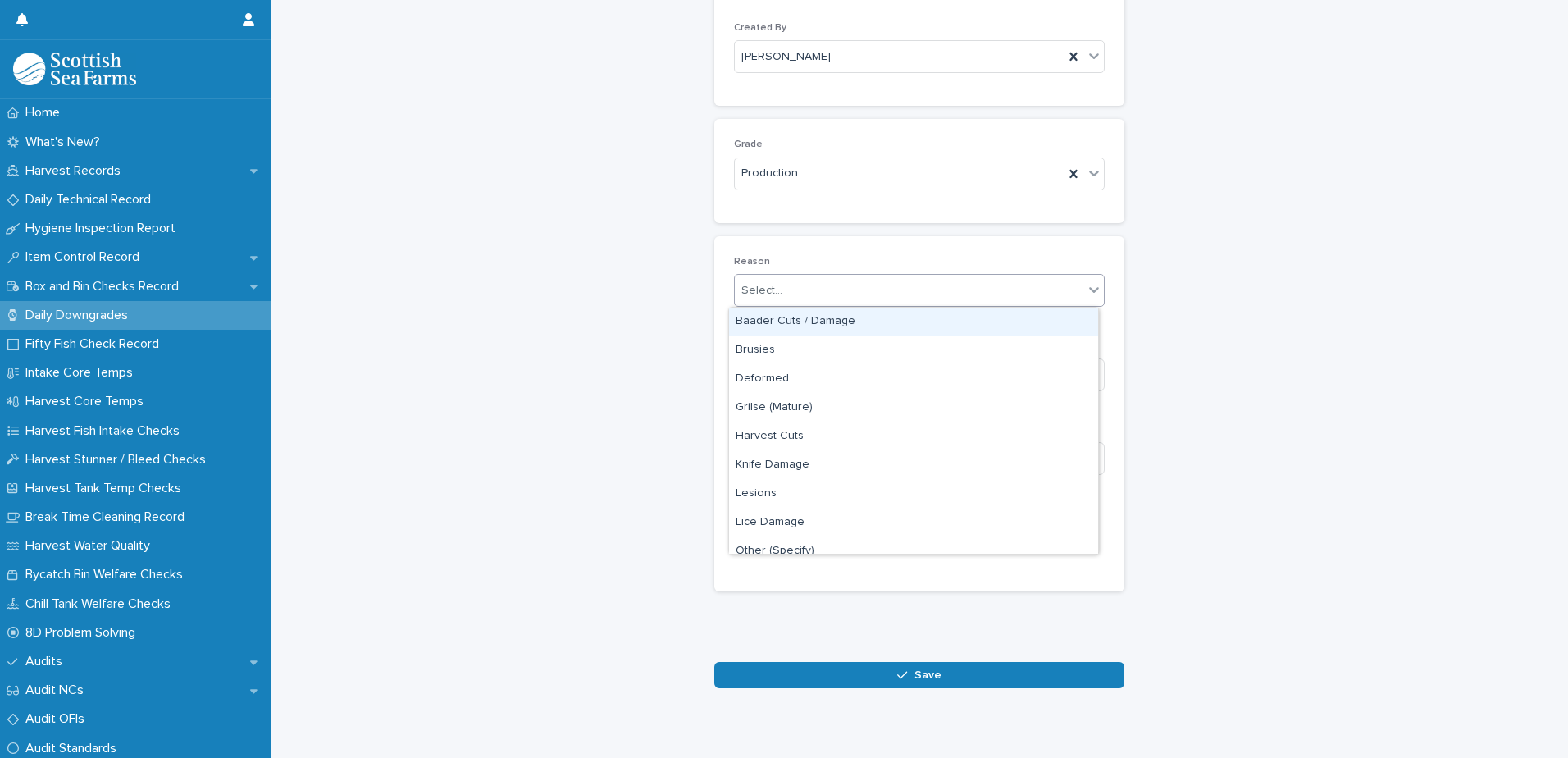
drag, startPoint x: 838, startPoint y: 326, endPoint x: 855, endPoint y: 336, distance: 19.7
click at [841, 326] on div "Baader Cuts / Damage" at bounding box center [913, 322] width 369 height 29
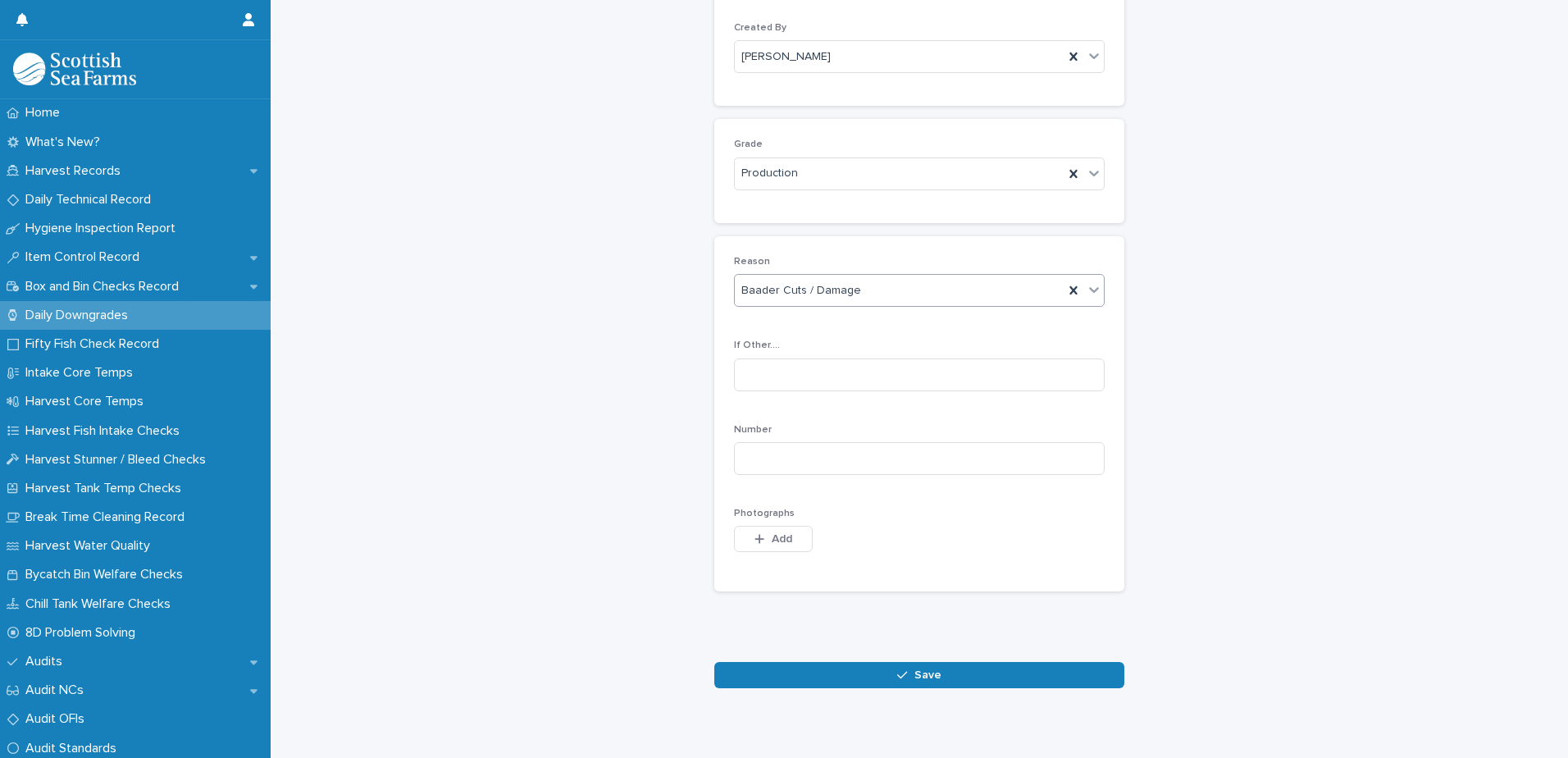
scroll to position [184, 0]
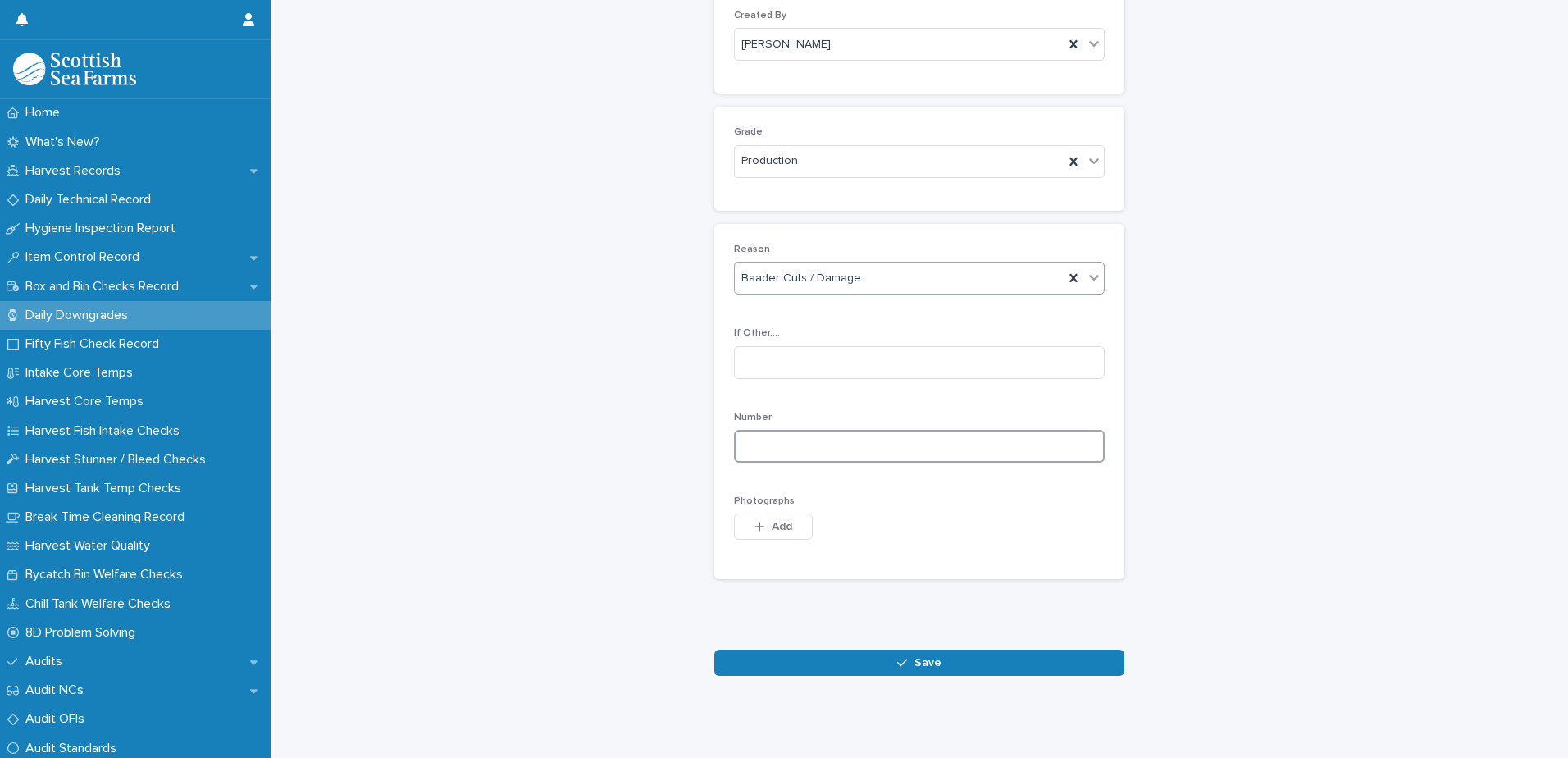
click at [886, 439] on input at bounding box center [919, 446] width 371 height 32
type input "*"
click at [762, 521] on div "button" at bounding box center [763, 526] width 16 height 11
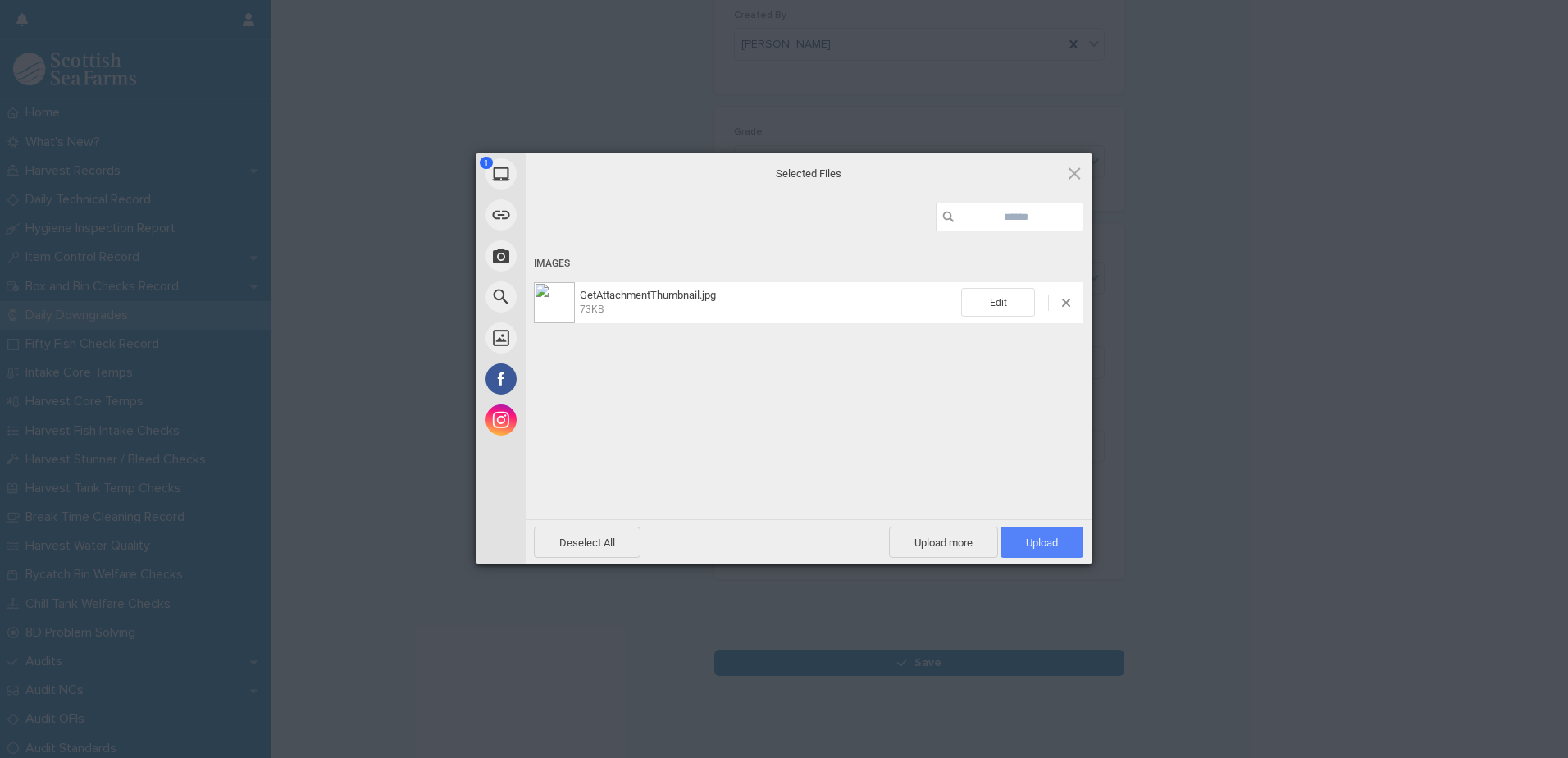
click at [1050, 540] on span "Upload 1" at bounding box center [1042, 543] width 32 height 12
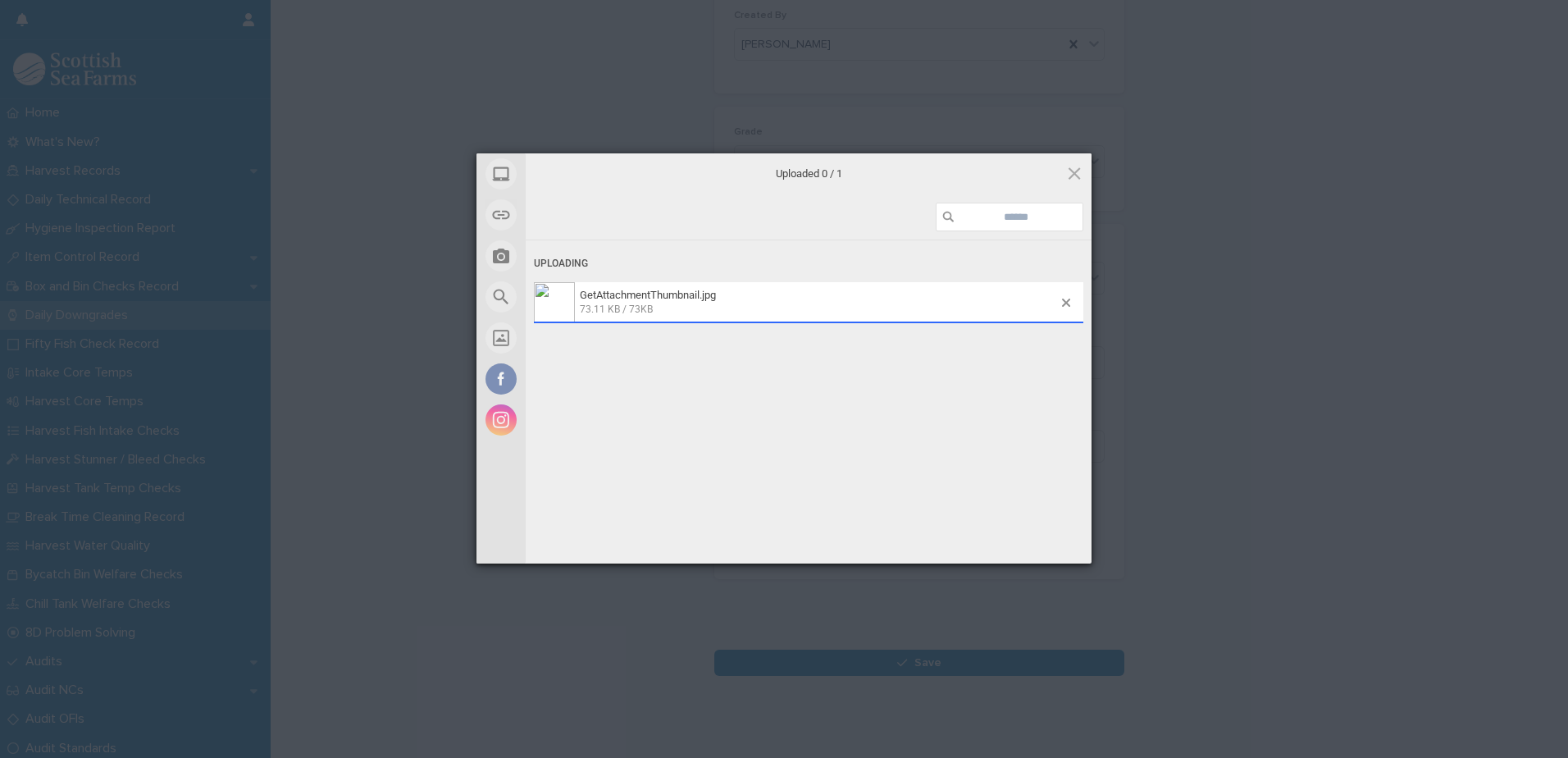
scroll to position [214, 0]
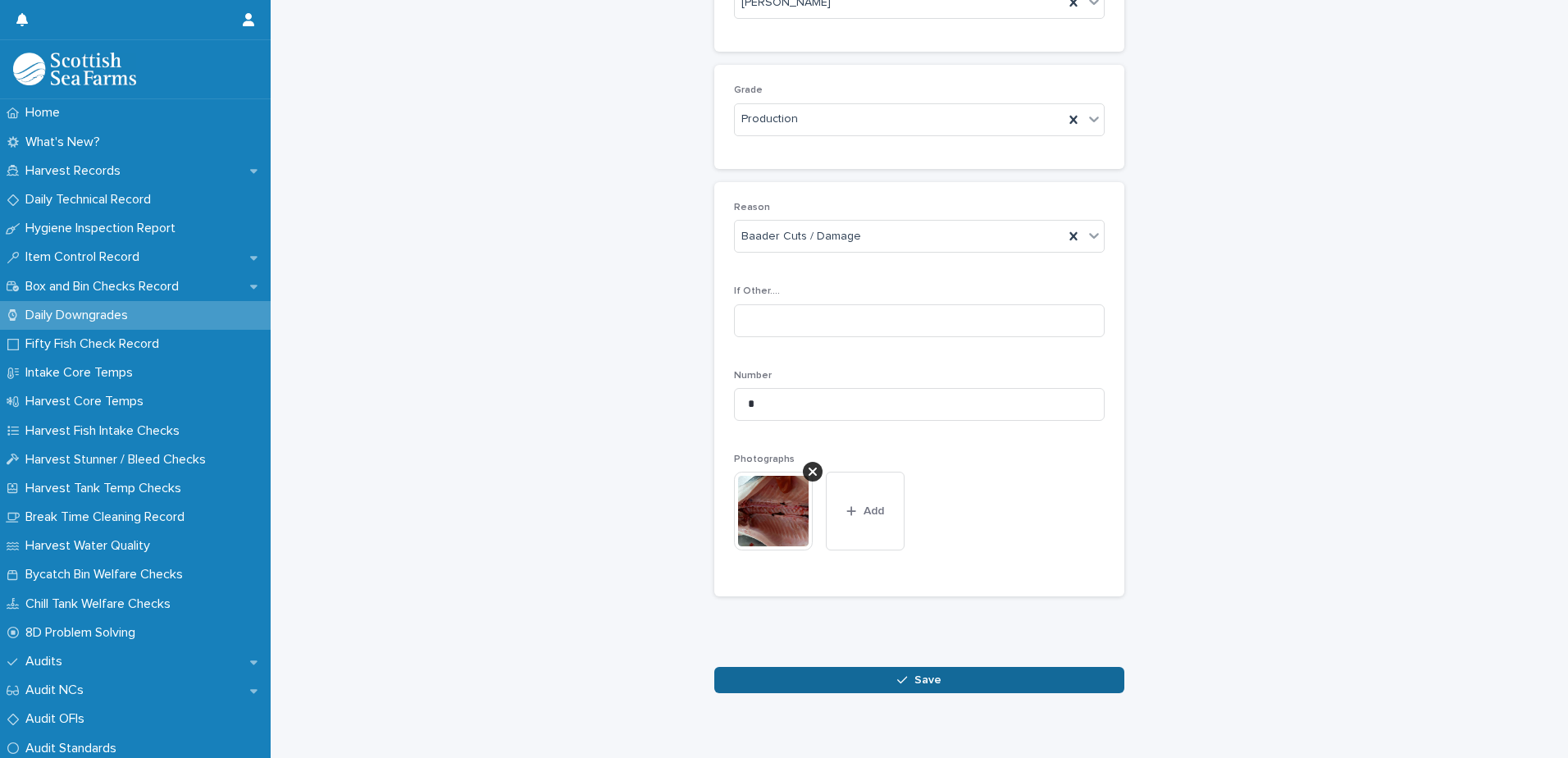
click at [935, 679] on button "Save" at bounding box center [920, 681] width 410 height 27
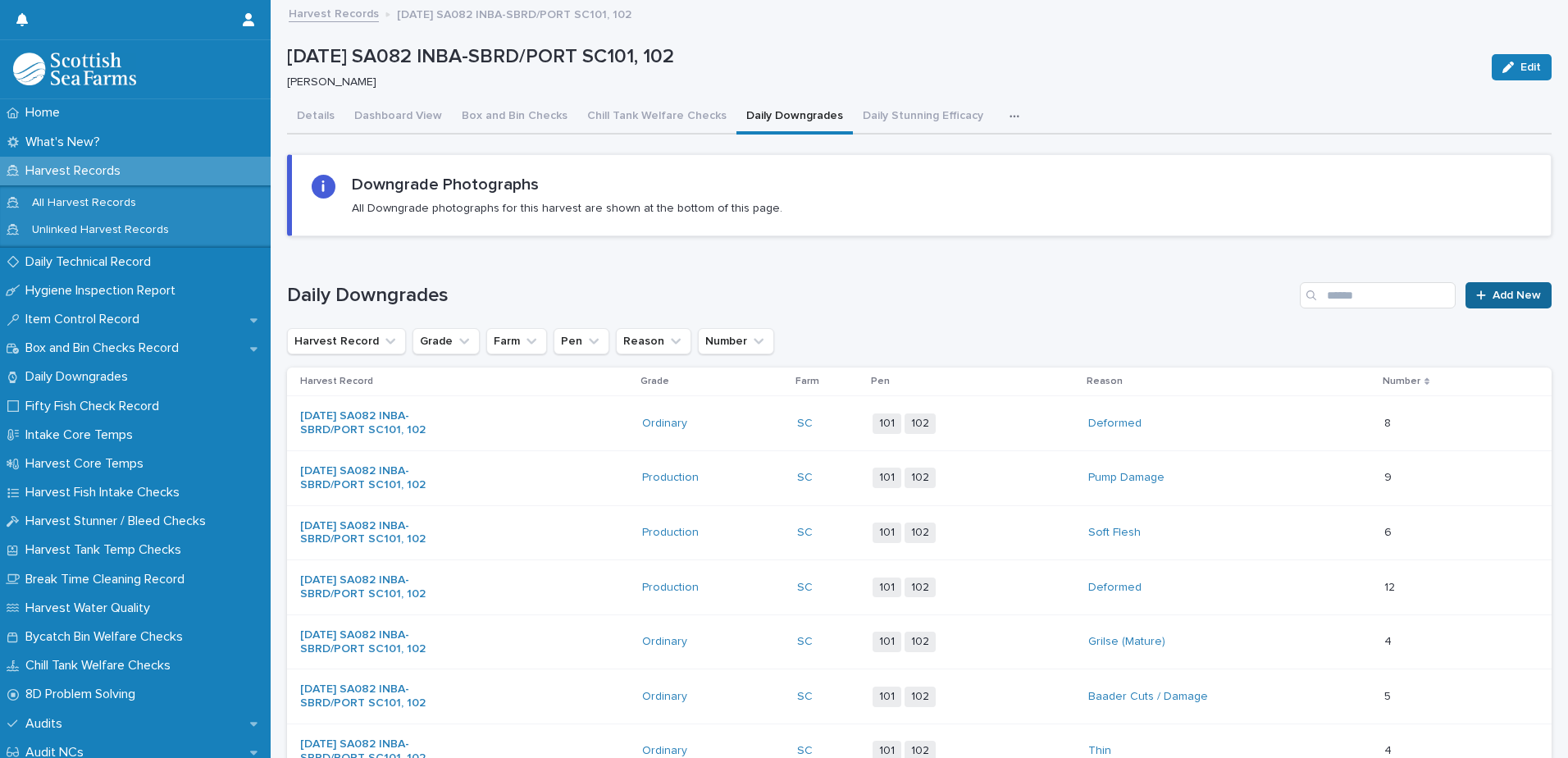
click at [1520, 291] on span "Add New" at bounding box center [1517, 296] width 49 height 11
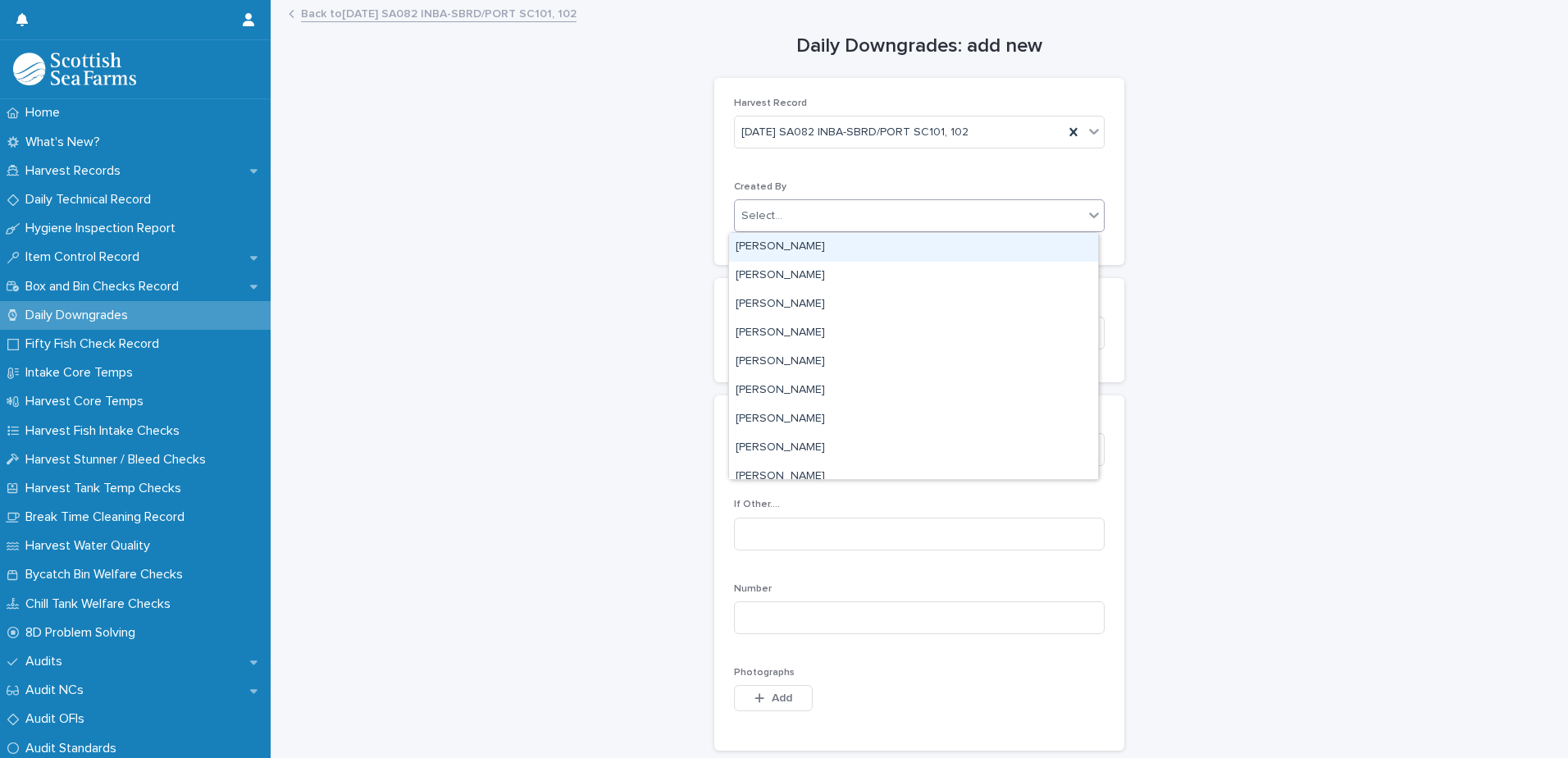
click at [911, 214] on div "Select..." at bounding box center [909, 216] width 349 height 27
type input "****"
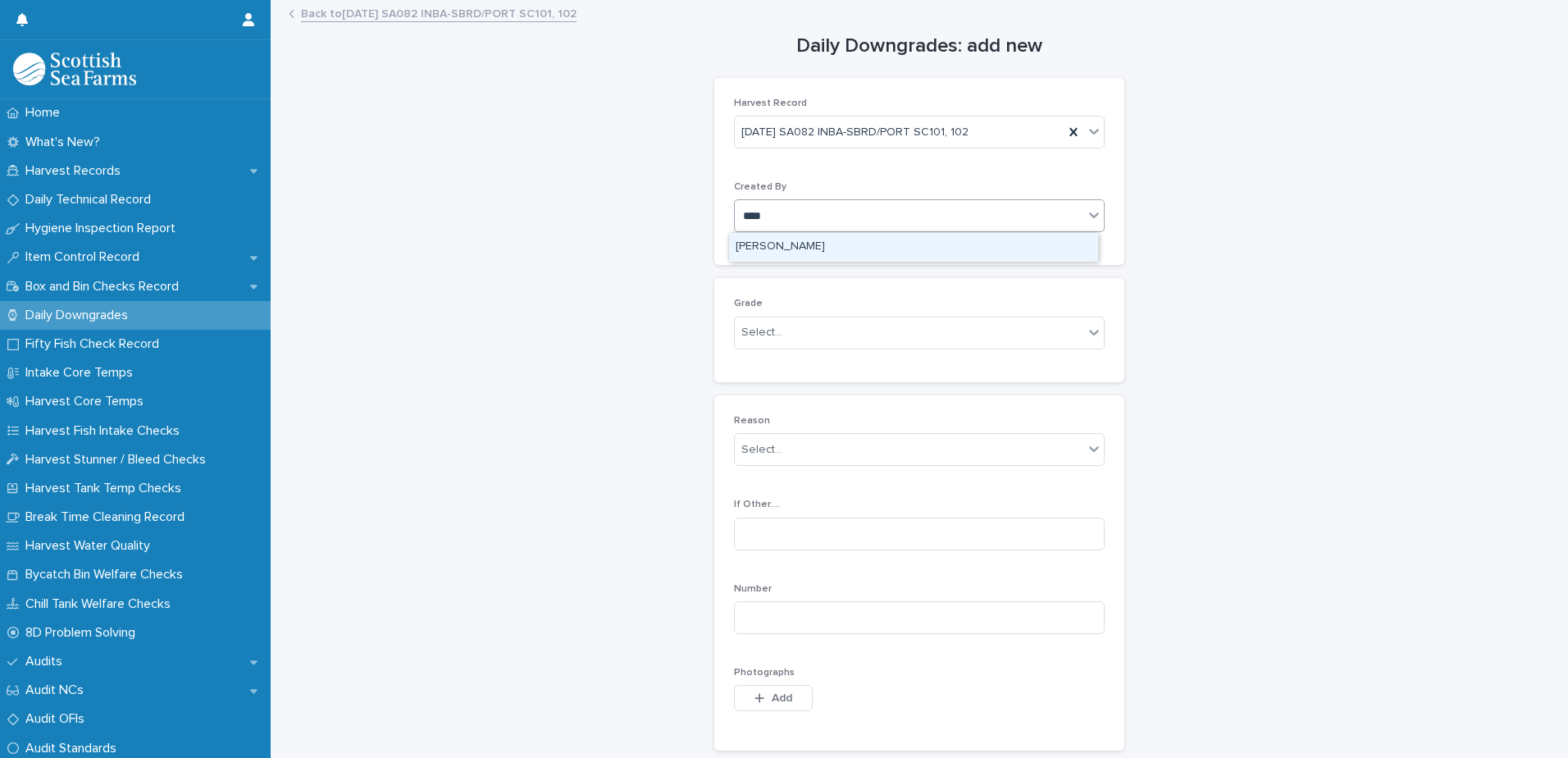
click at [841, 247] on div "[PERSON_NAME]" at bounding box center [913, 247] width 369 height 29
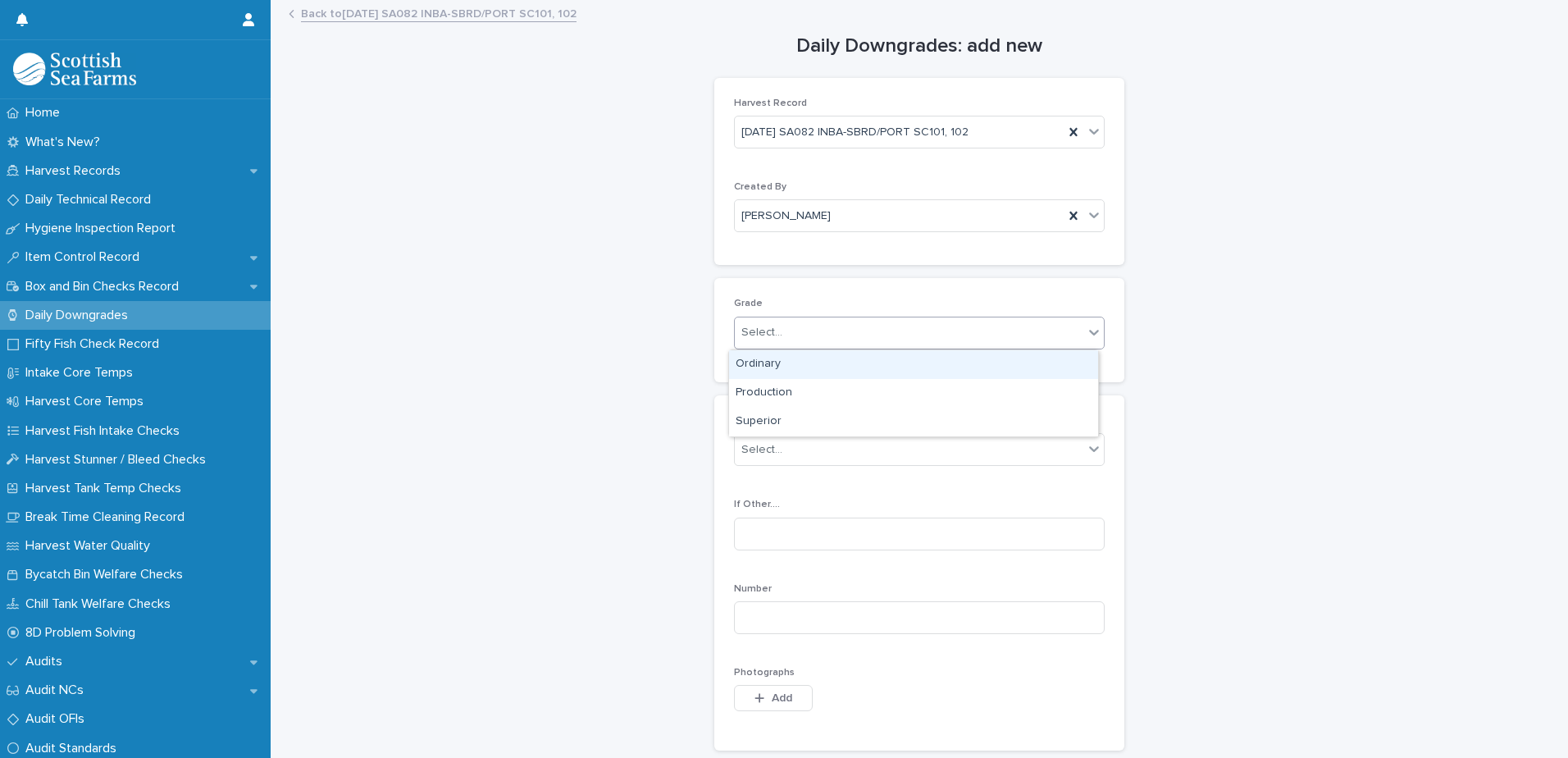
click at [825, 334] on div "Select..." at bounding box center [909, 333] width 349 height 27
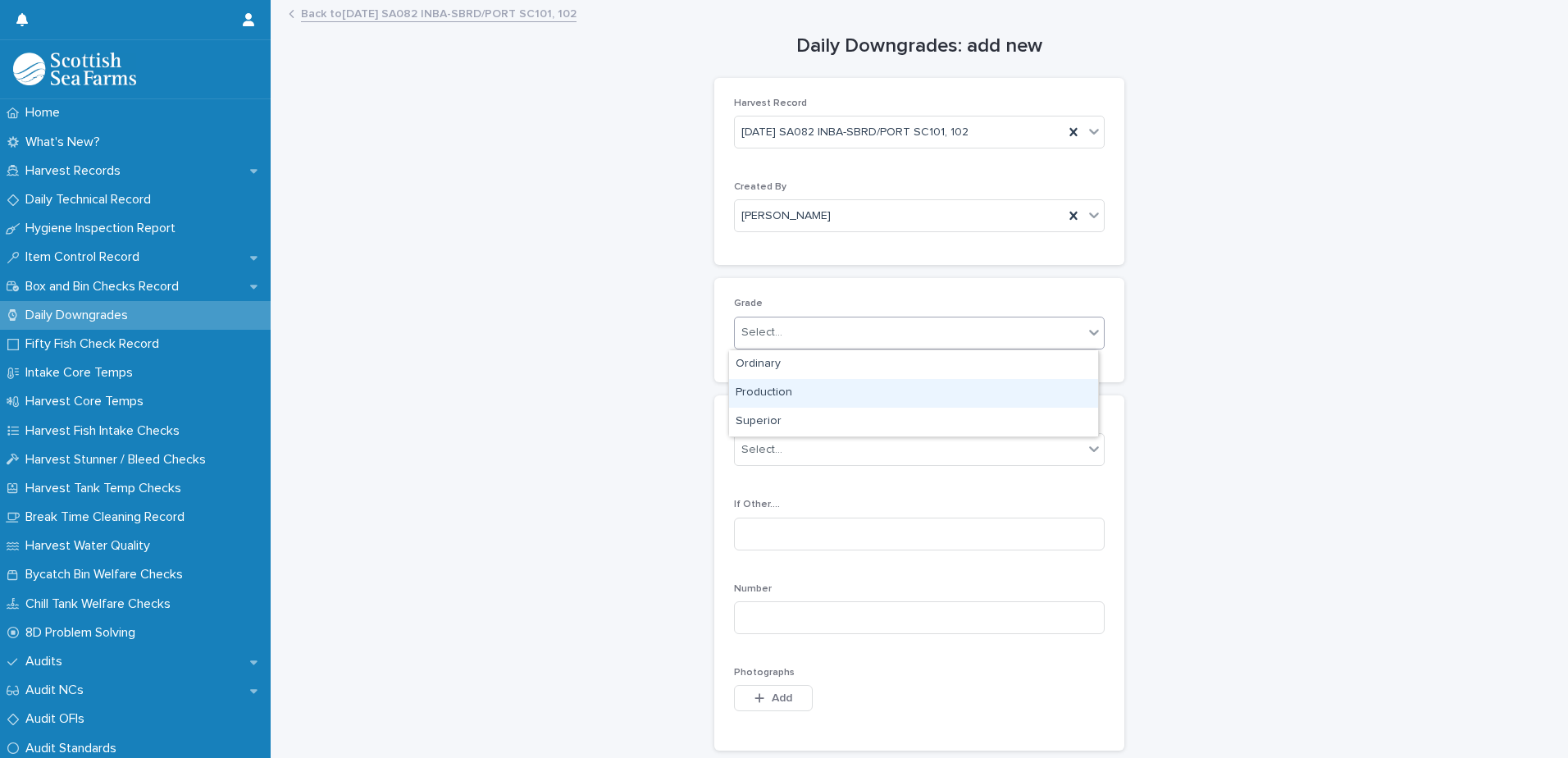
click at [796, 393] on div "Production" at bounding box center [913, 394] width 369 height 29
click at [802, 444] on div "Select..." at bounding box center [909, 450] width 349 height 27
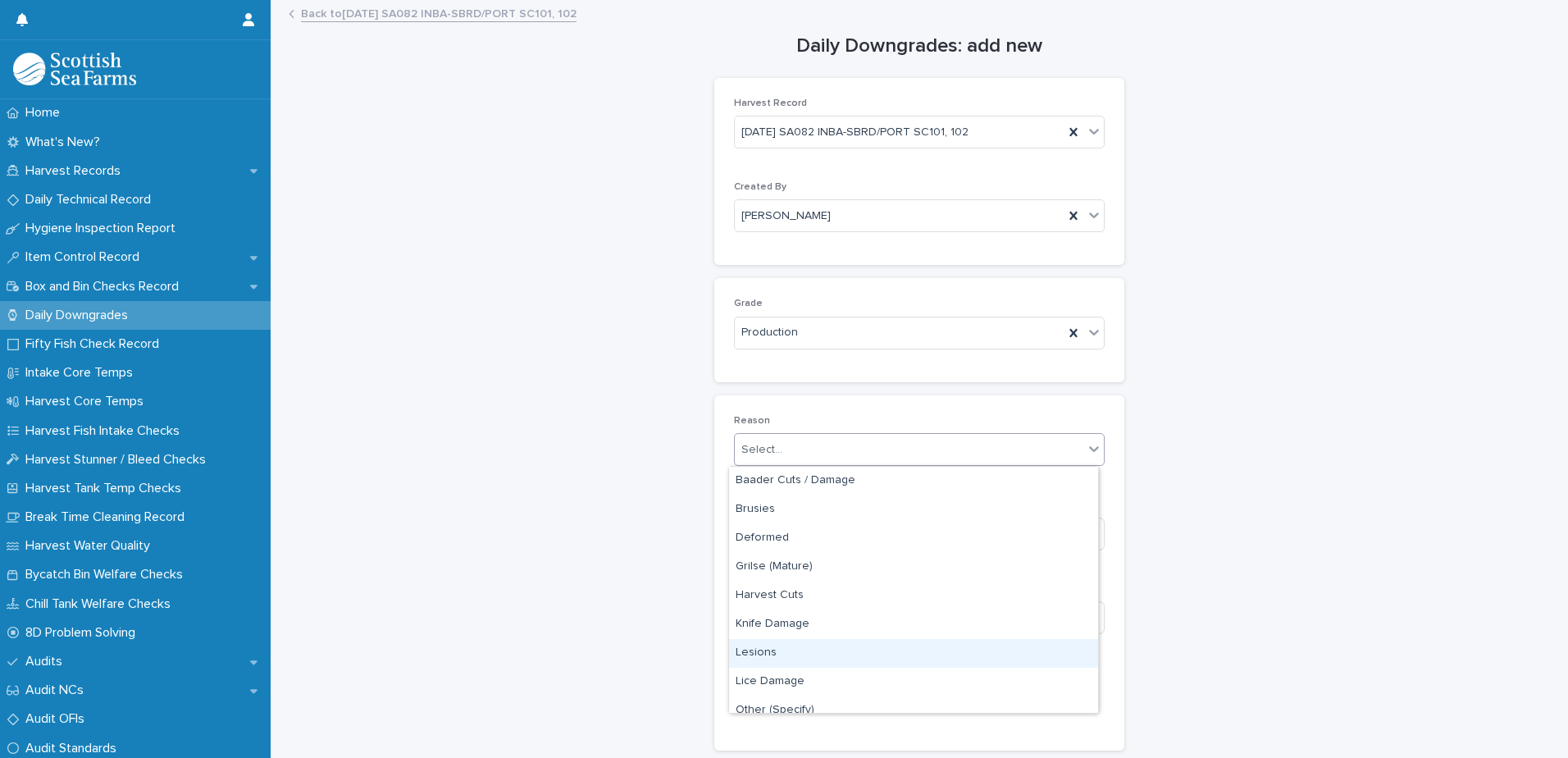
click at [762, 657] on div "Lesions" at bounding box center [913, 653] width 369 height 29
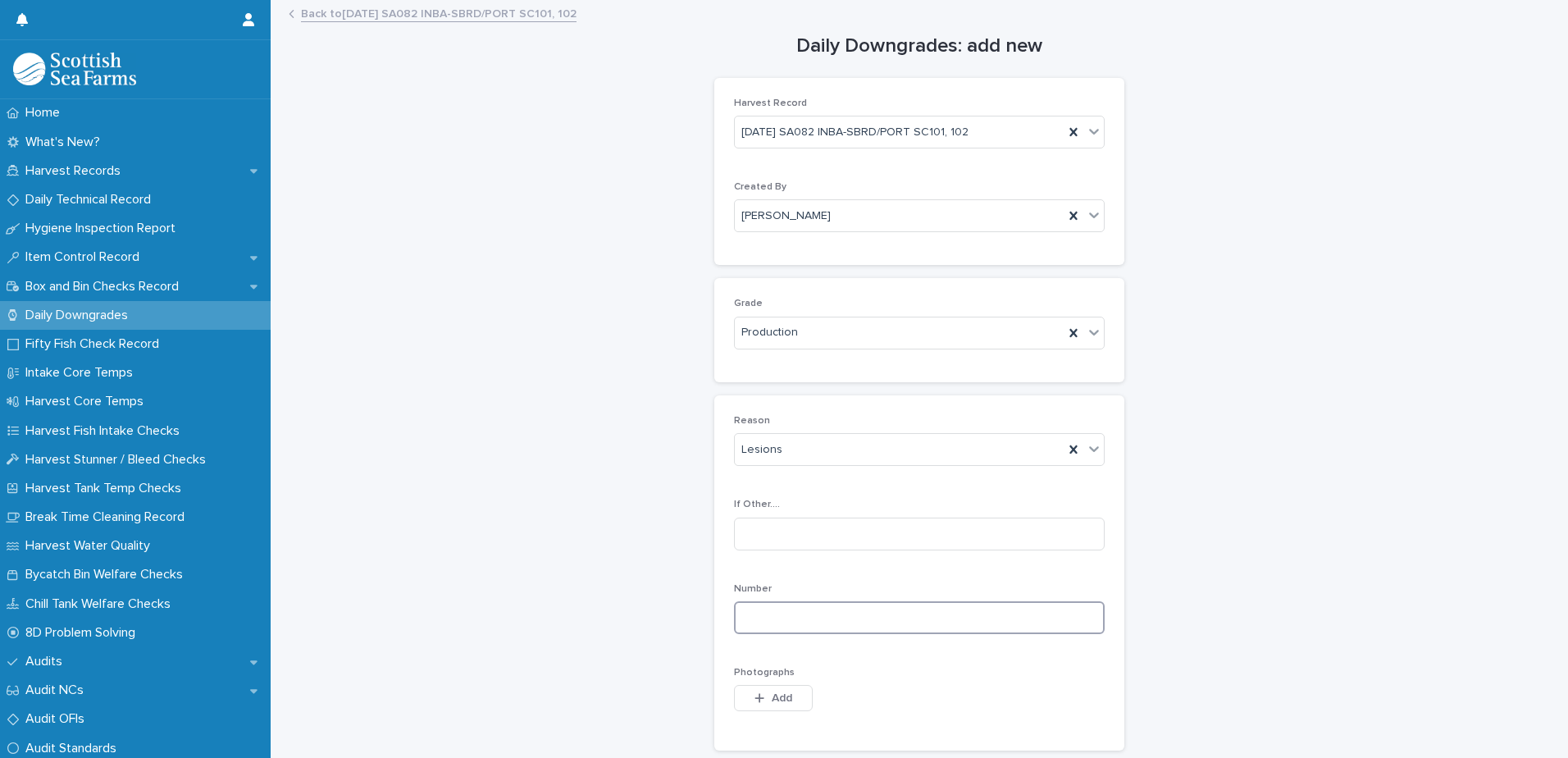
click at [912, 626] on input at bounding box center [919, 618] width 371 height 32
type input "*"
click at [756, 698] on icon "button" at bounding box center [760, 698] width 9 height 9
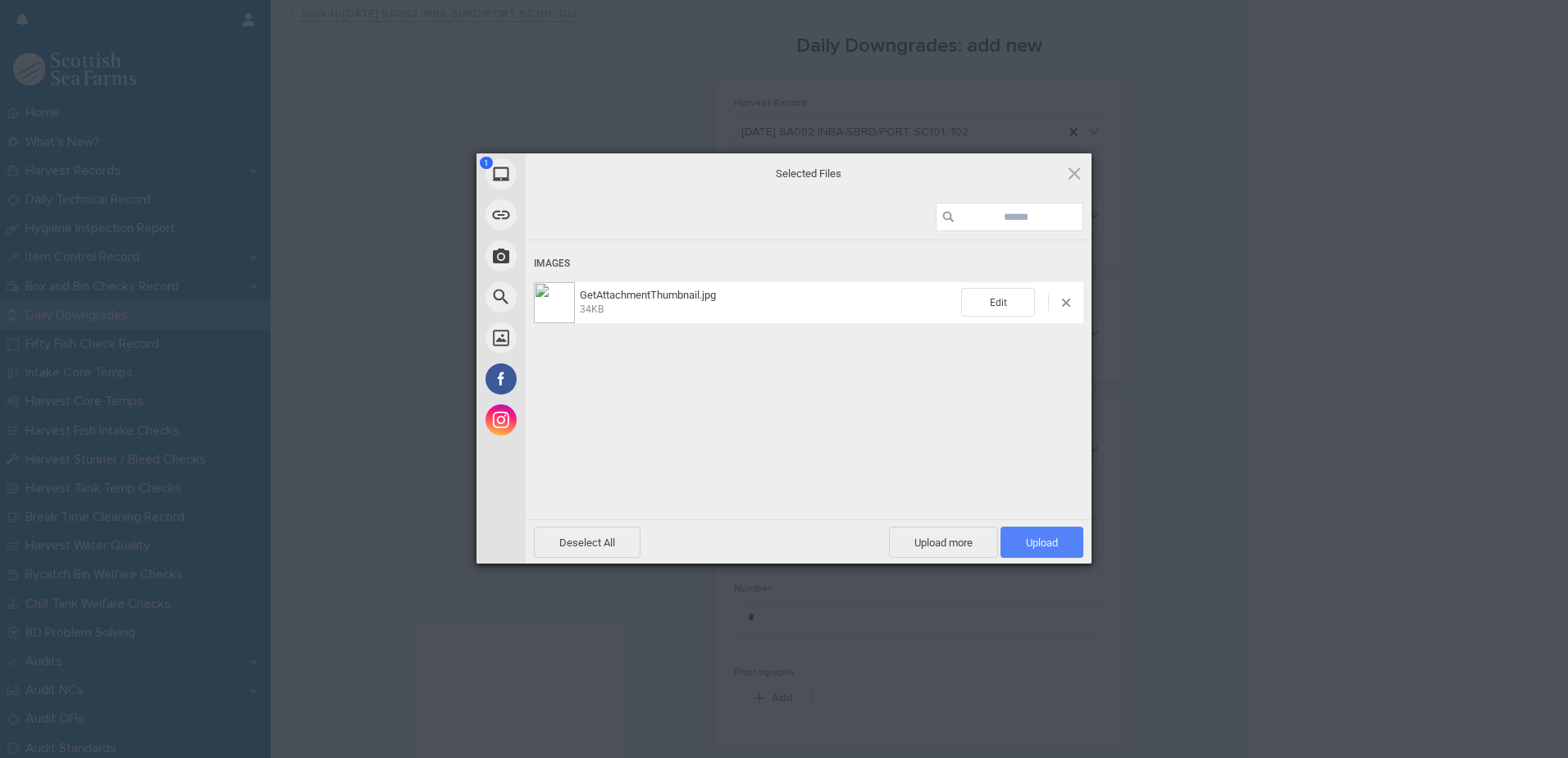
click at [1044, 541] on span "Upload 1" at bounding box center [1042, 543] width 32 height 12
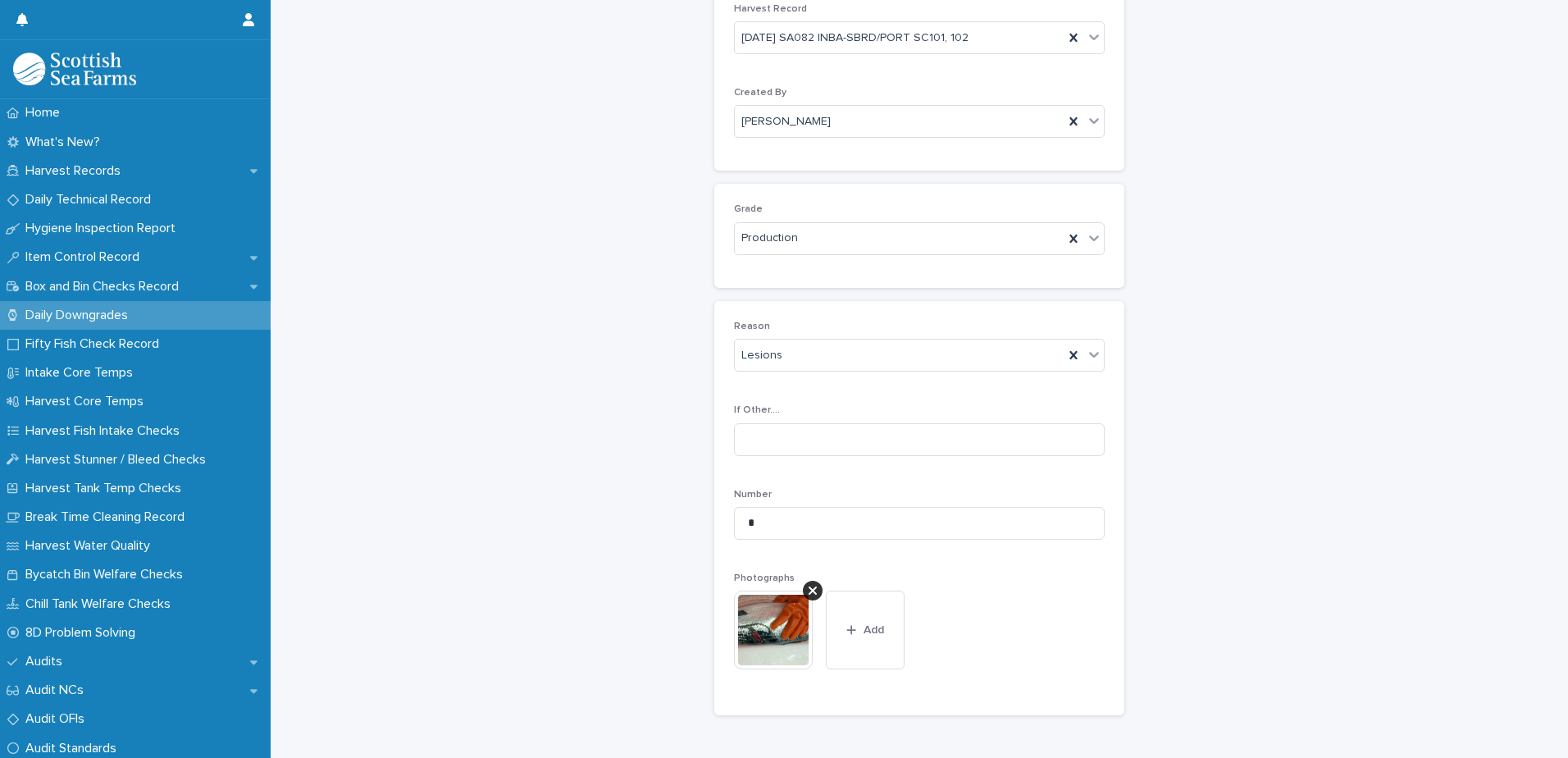
scroll to position [243, 0]
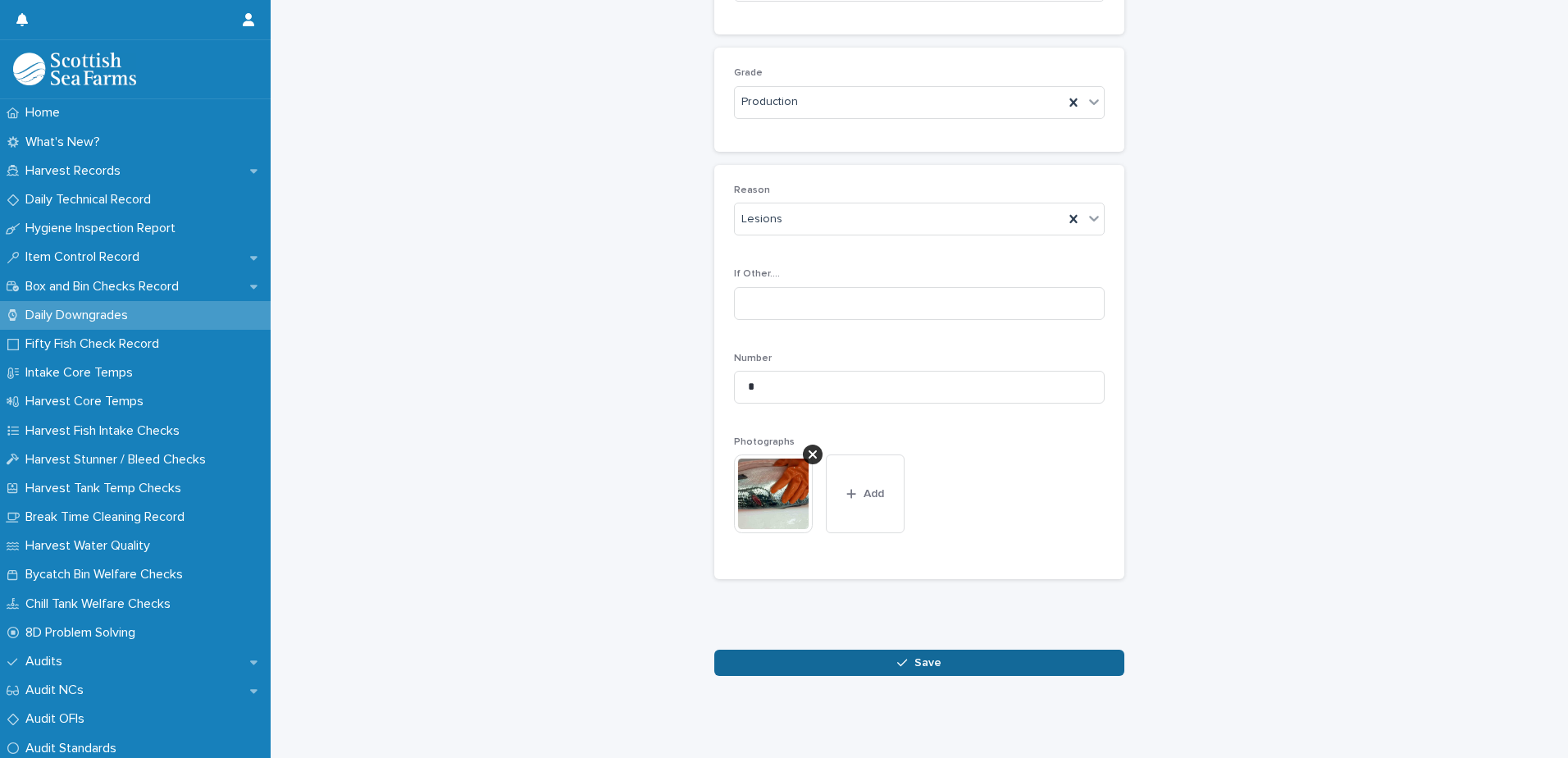
click at [914, 657] on span "Save" at bounding box center [927, 663] width 27 height 11
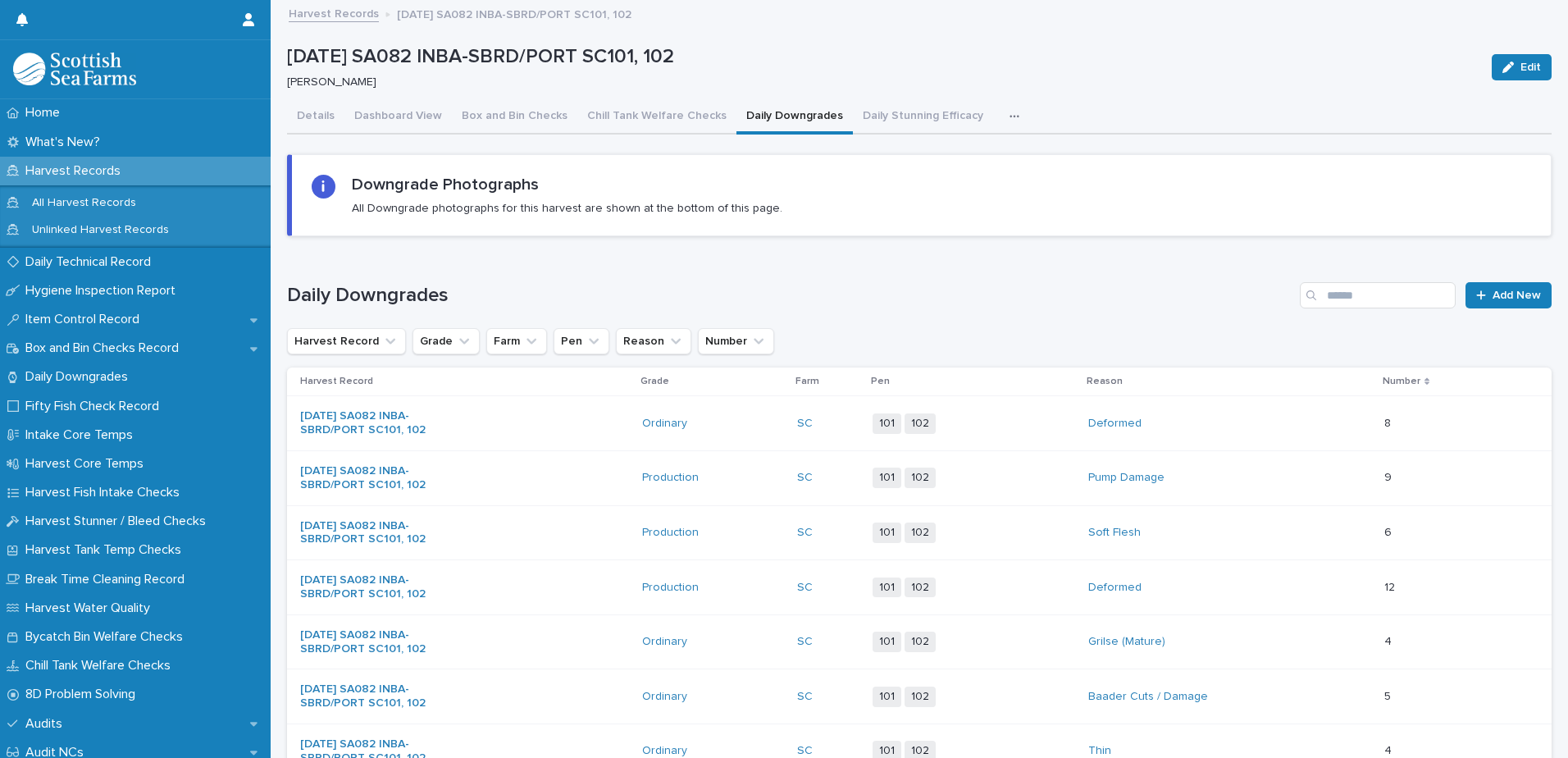
click at [1009, 118] on icon "button" at bounding box center [1014, 116] width 10 height 11
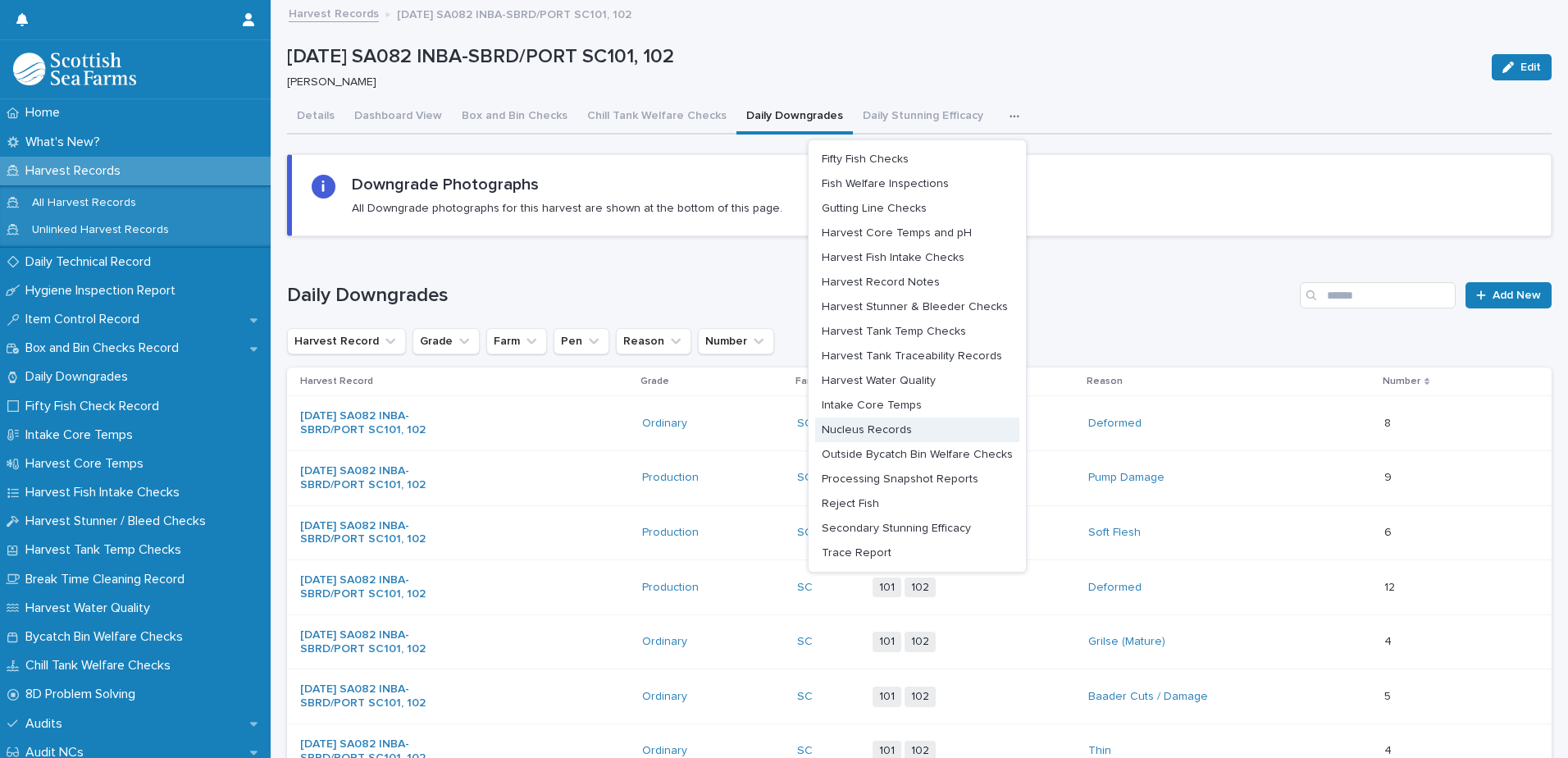
click at [917, 429] on button "Nucleus Records" at bounding box center [917, 430] width 204 height 25
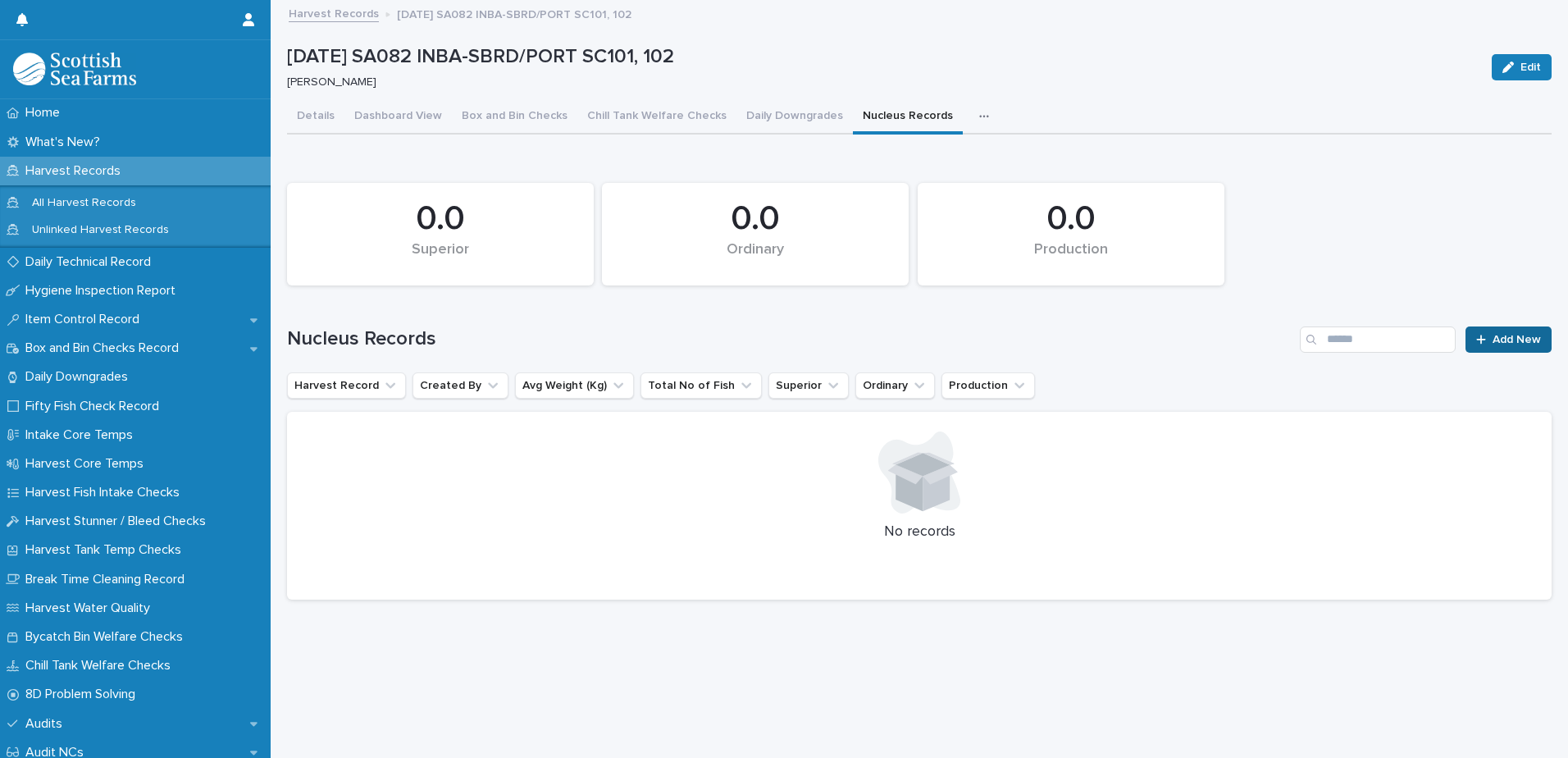
click at [1493, 341] on span "Add New" at bounding box center [1517, 339] width 49 height 11
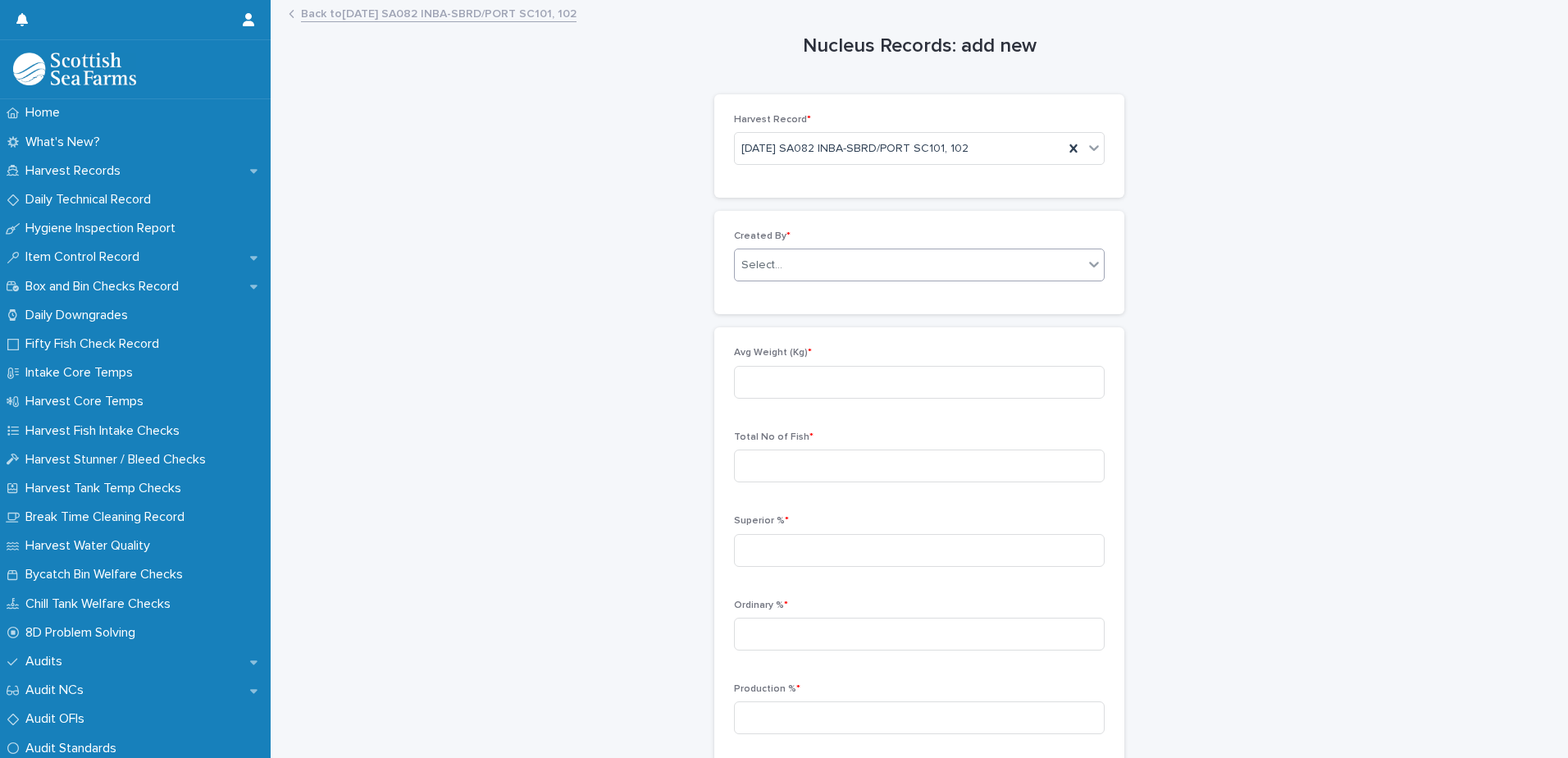
click at [822, 254] on div "Select..." at bounding box center [909, 265] width 349 height 27
type input "****"
click at [820, 296] on div "[PERSON_NAME]" at bounding box center [913, 297] width 369 height 29
click at [837, 375] on input at bounding box center [919, 382] width 371 height 32
type input "****"
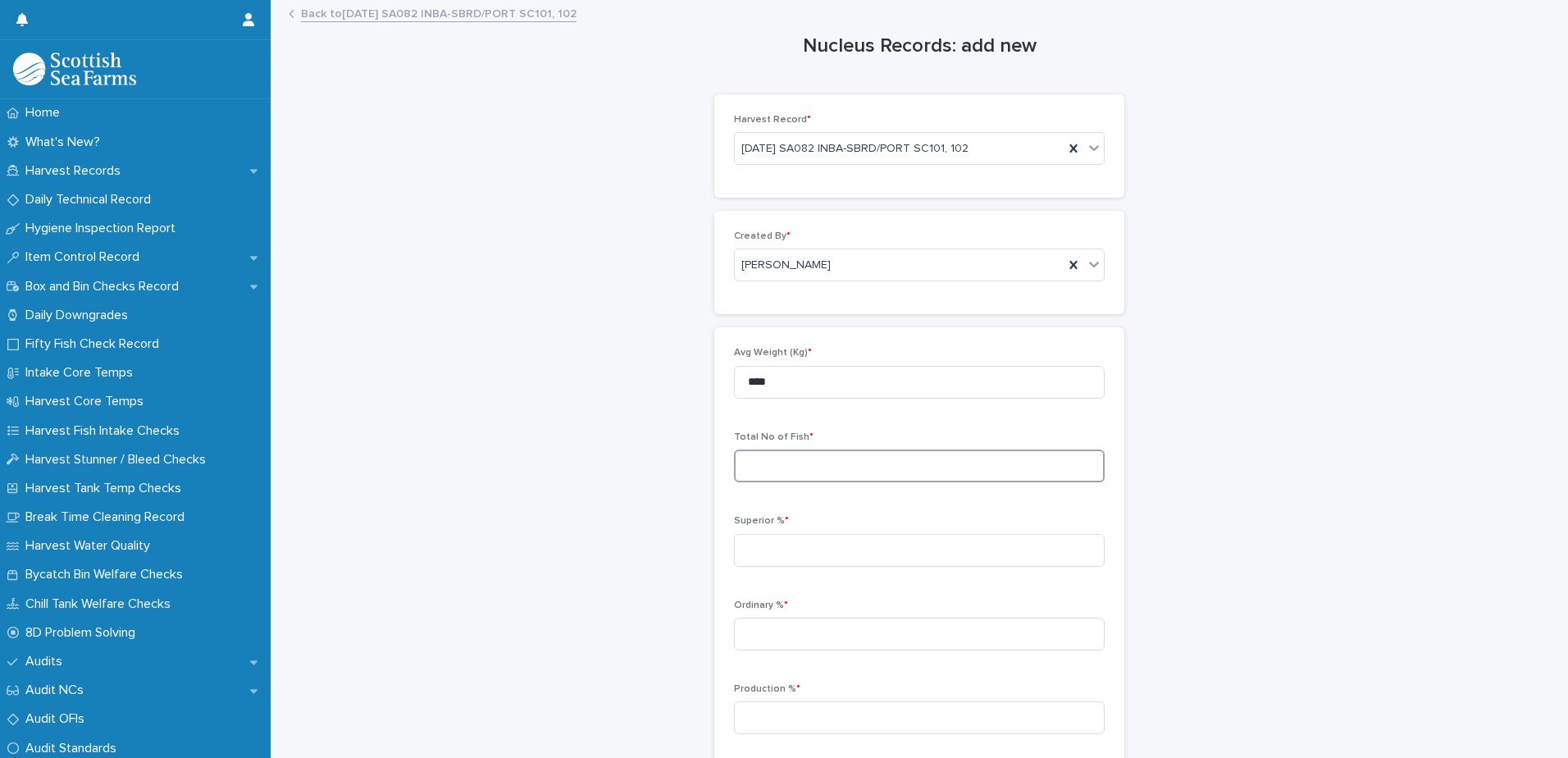
click at [797, 467] on input at bounding box center [919, 466] width 371 height 32
type input "****"
click at [796, 548] on input at bounding box center [919, 550] width 371 height 32
type input "*****"
click at [818, 630] on input at bounding box center [919, 634] width 371 height 32
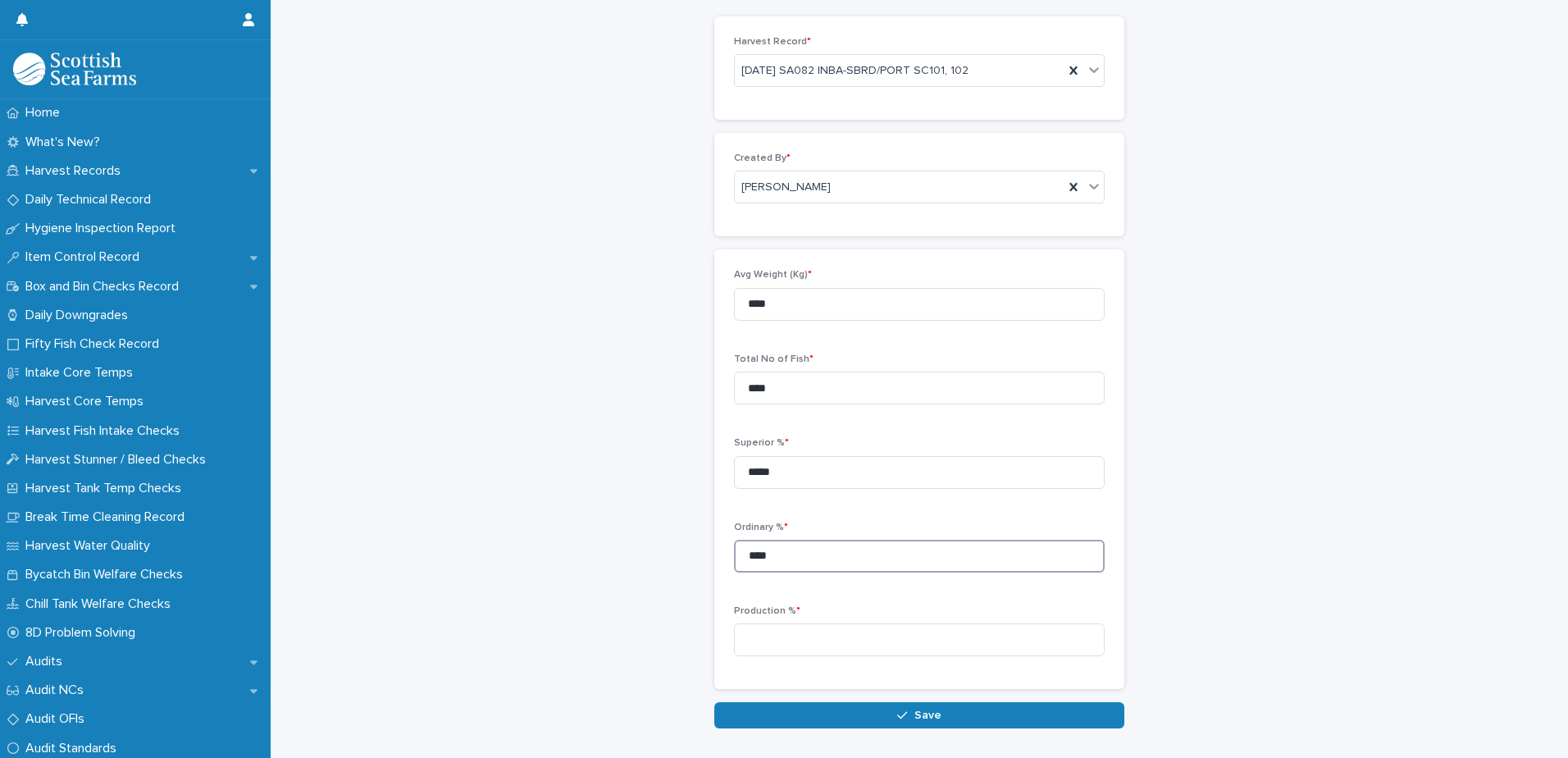
scroll to position [143, 0]
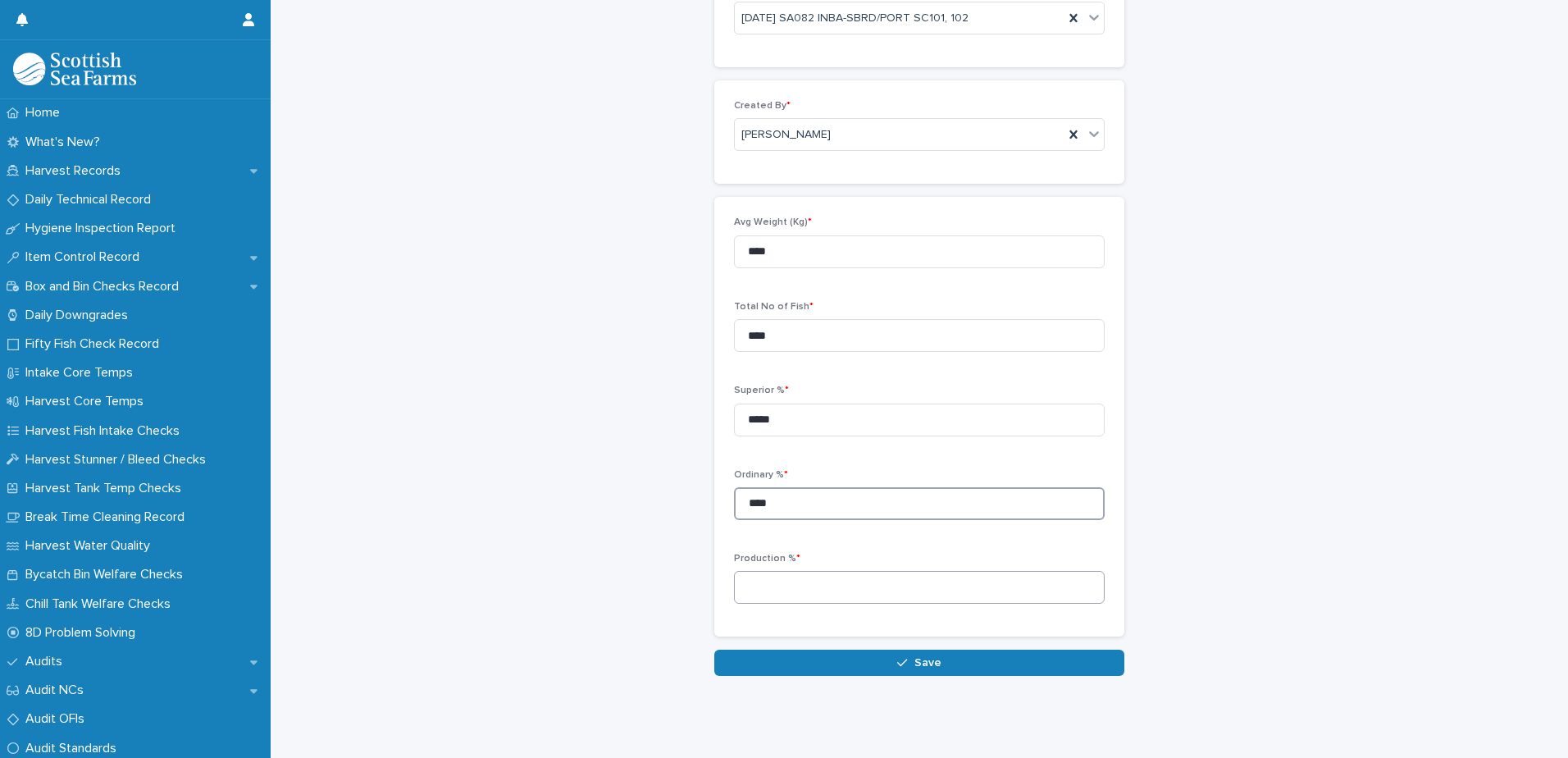
type input "****"
drag, startPoint x: 797, startPoint y: 569, endPoint x: 794, endPoint y: 556, distance: 13.3
click at [797, 571] on input at bounding box center [919, 587] width 371 height 32
type input "****"
click at [941, 650] on button "Save" at bounding box center [920, 664] width 410 height 27
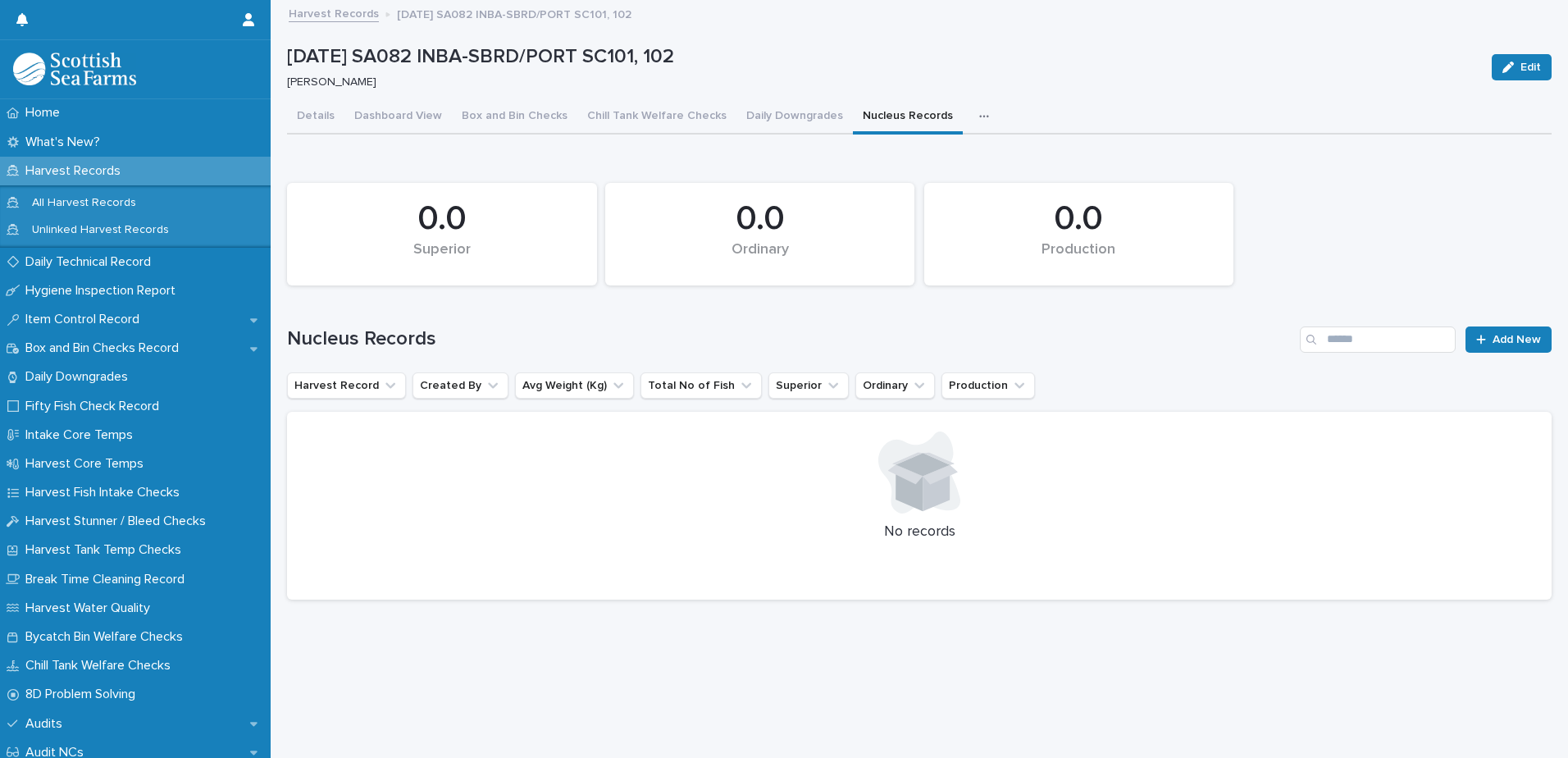
scroll to position [12, 0]
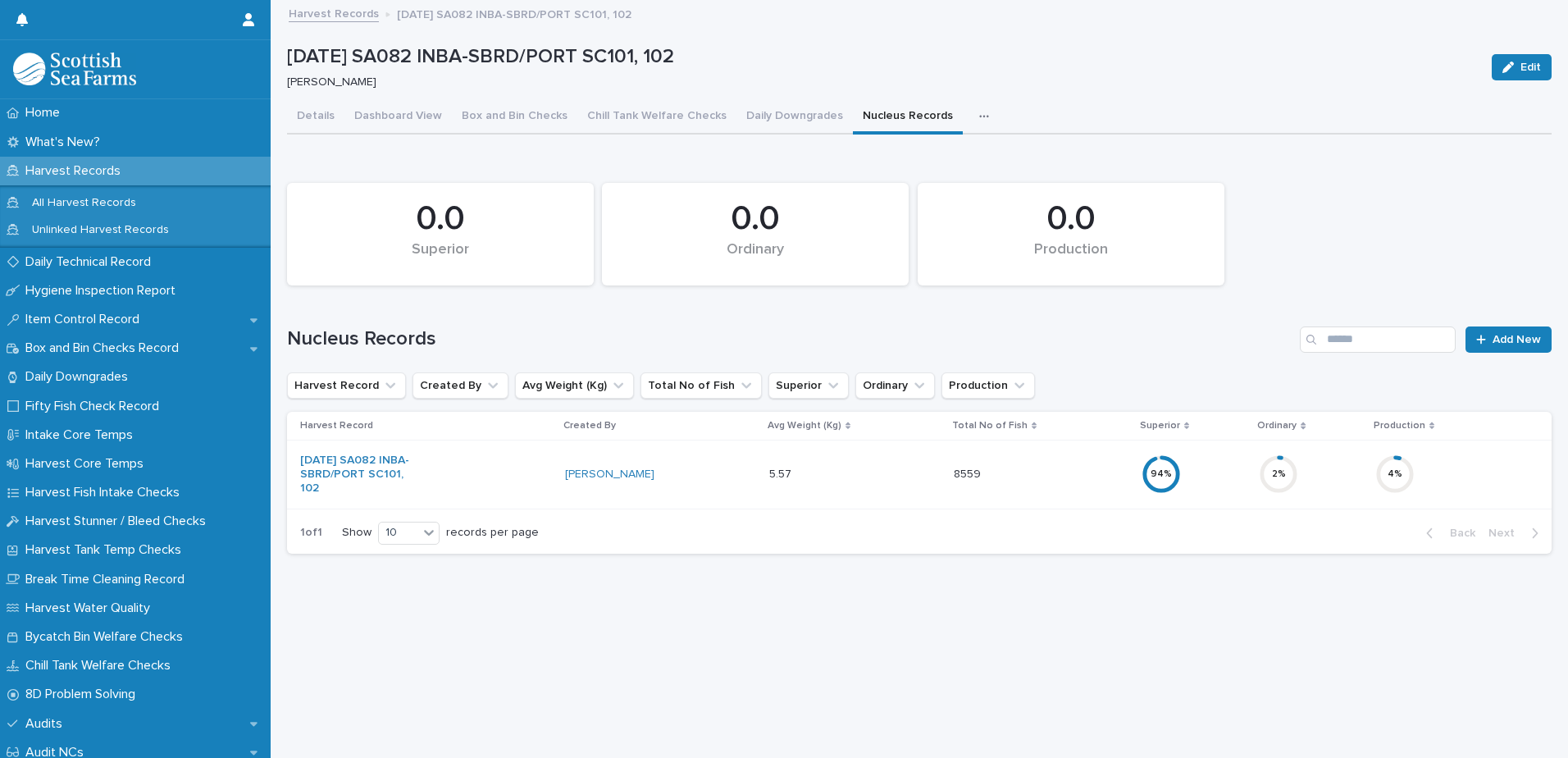
click at [979, 111] on icon "button" at bounding box center [984, 116] width 10 height 11
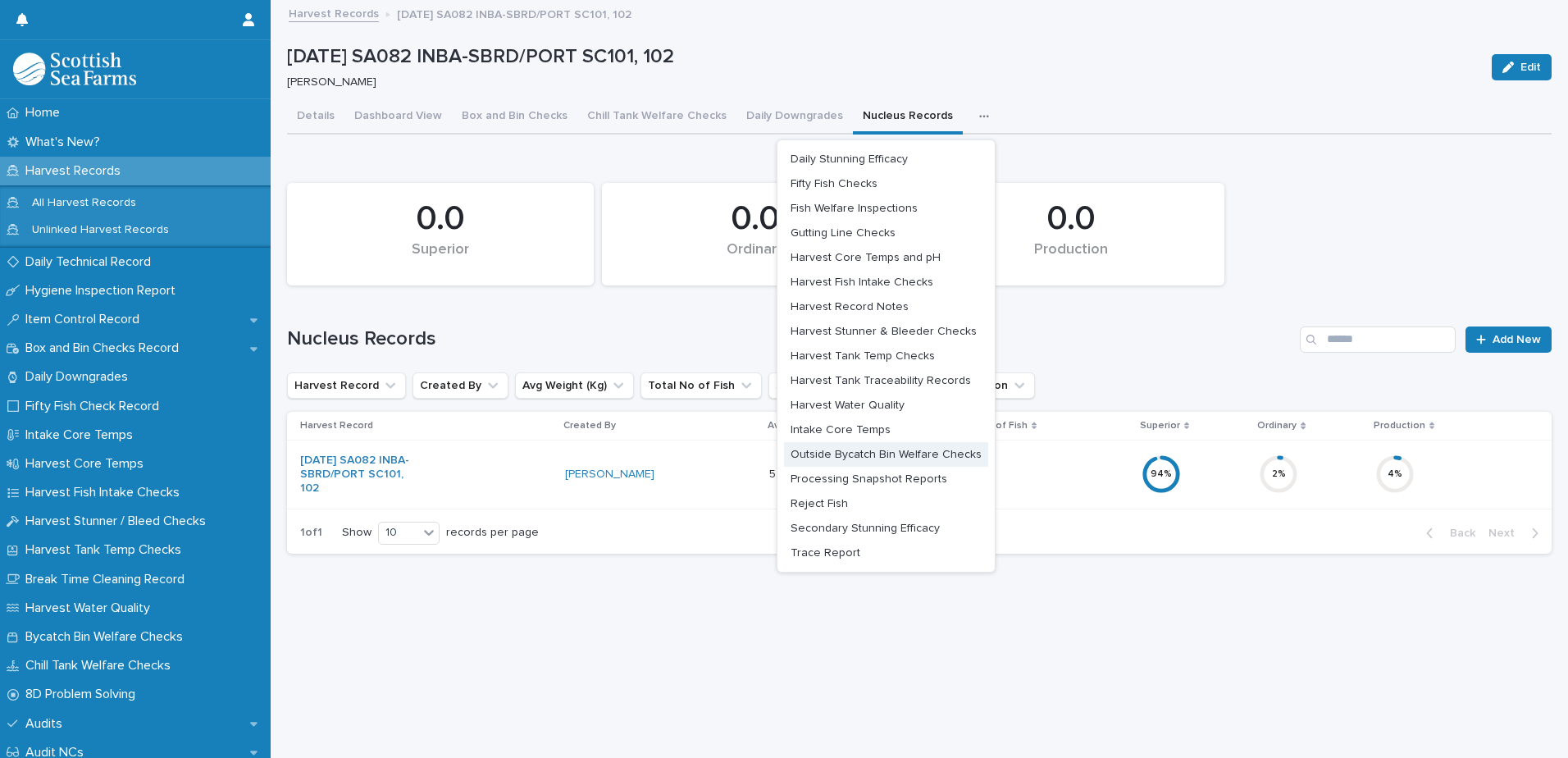
click at [877, 474] on span "Processing Snapshot Reports" at bounding box center [869, 480] width 156 height 11
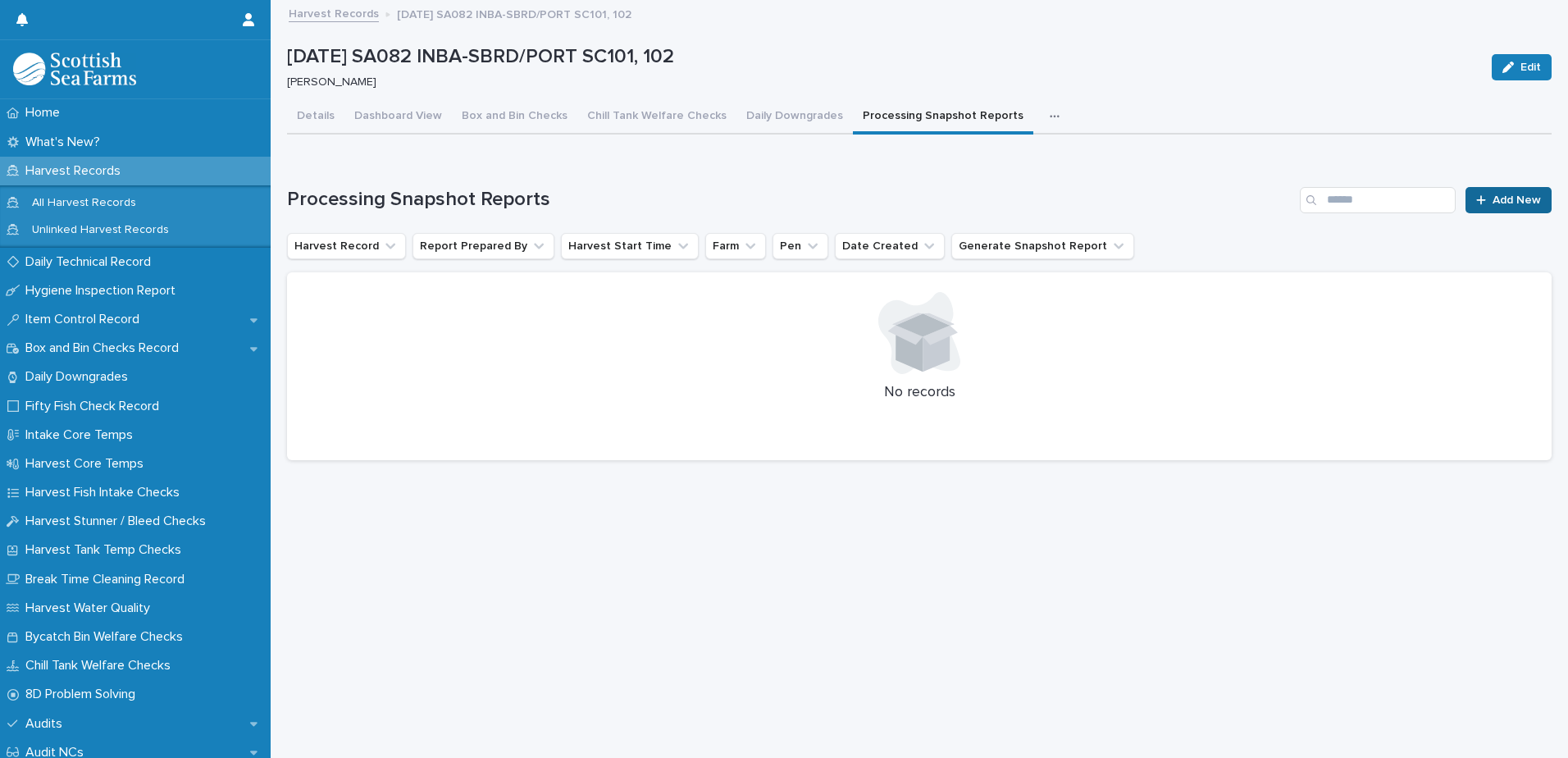
click at [1497, 195] on span "Add New" at bounding box center [1517, 200] width 49 height 11
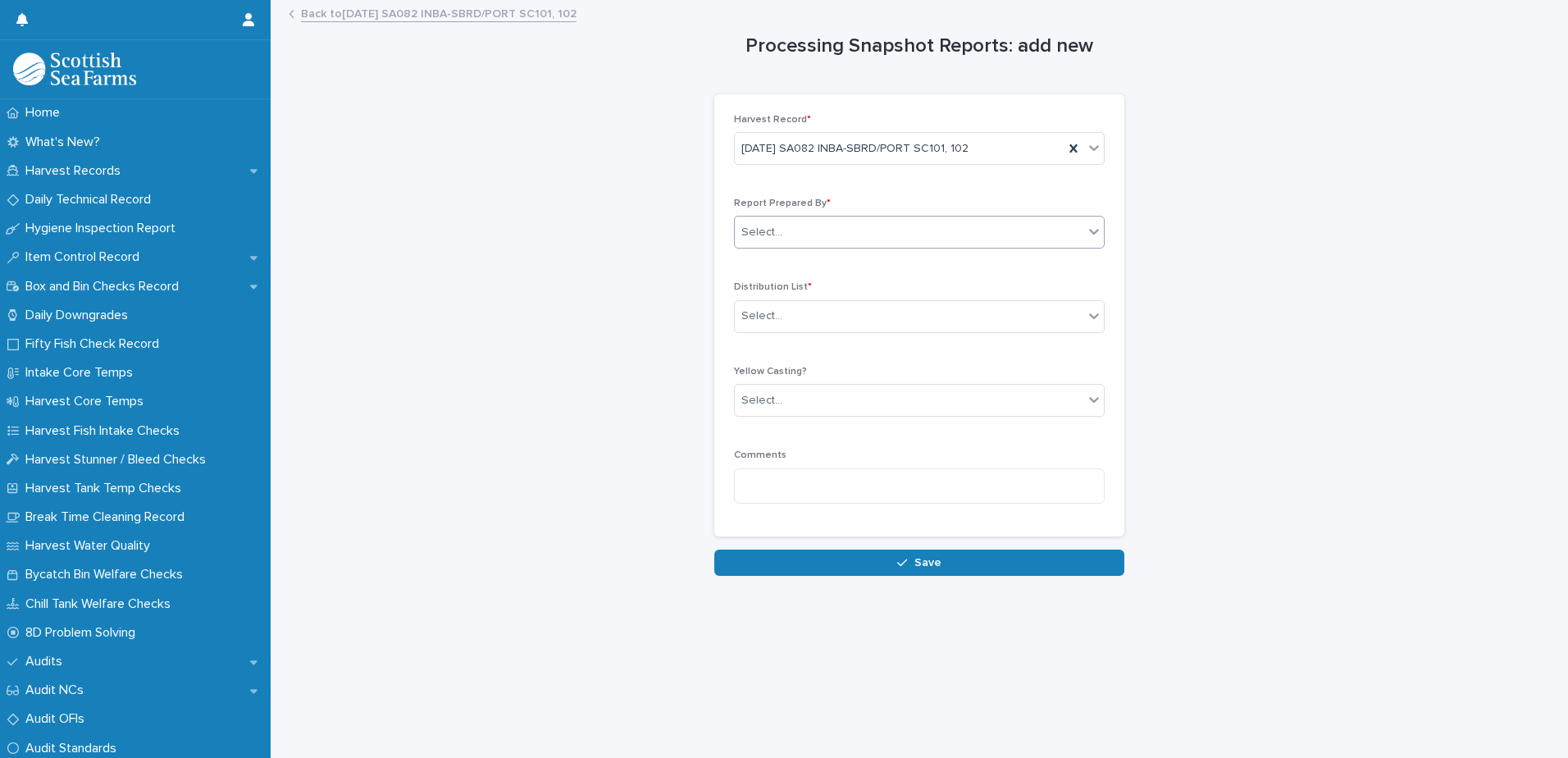
click at [830, 230] on div "Select..." at bounding box center [909, 233] width 349 height 27
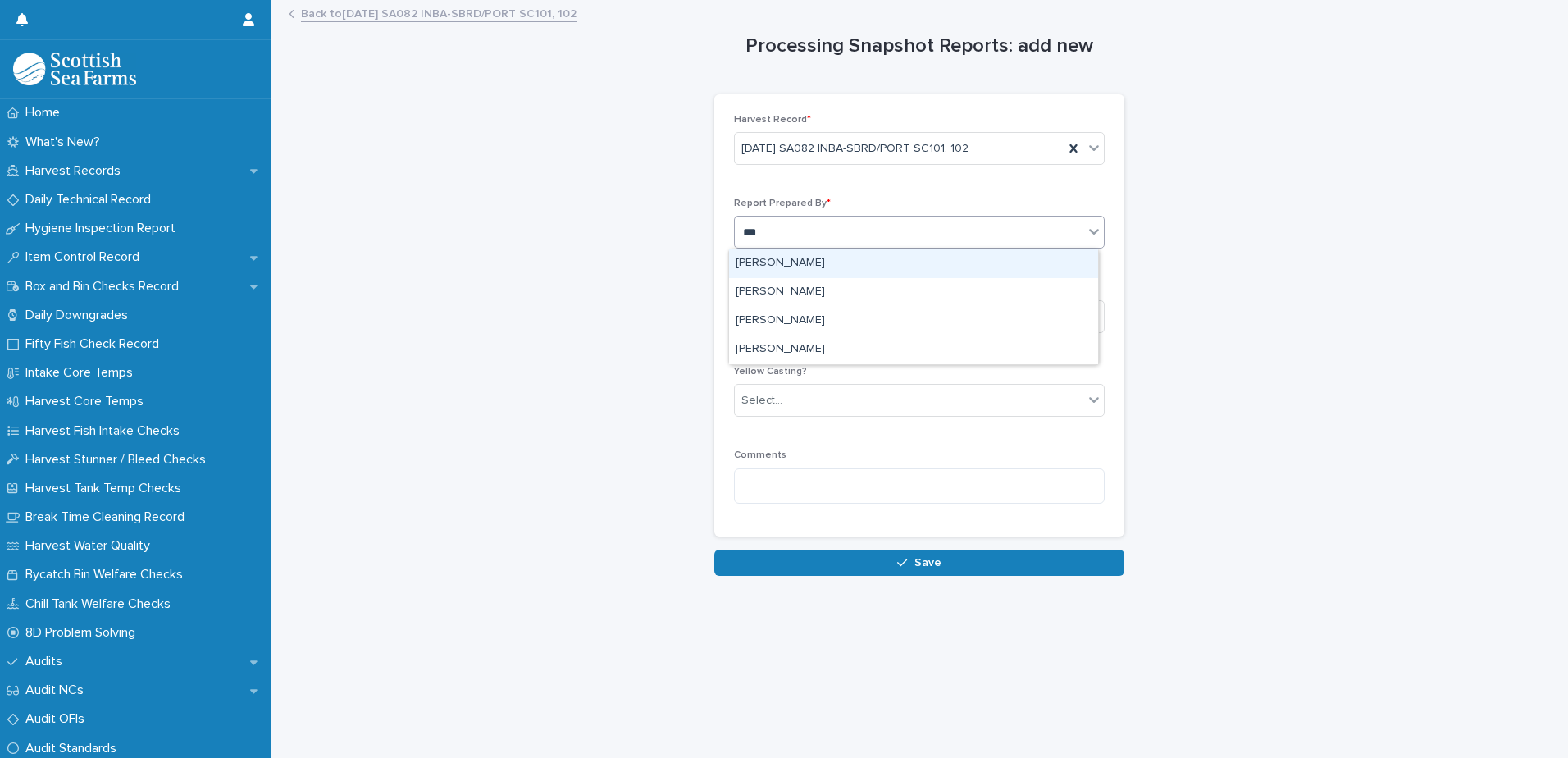
type input "****"
click at [801, 269] on div "[PERSON_NAME]" at bounding box center [913, 264] width 369 height 29
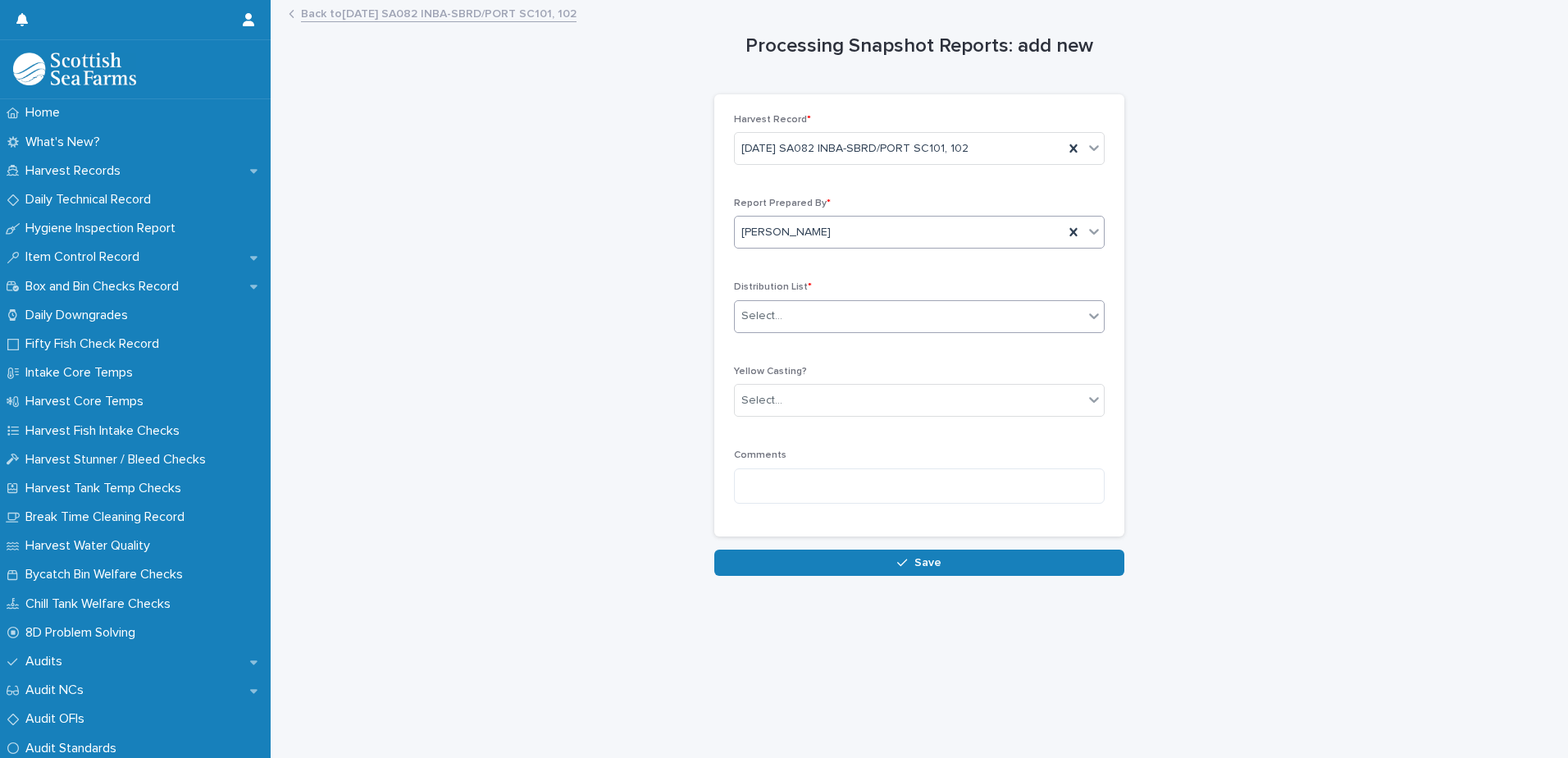
click at [806, 312] on div "Select..." at bounding box center [909, 317] width 349 height 27
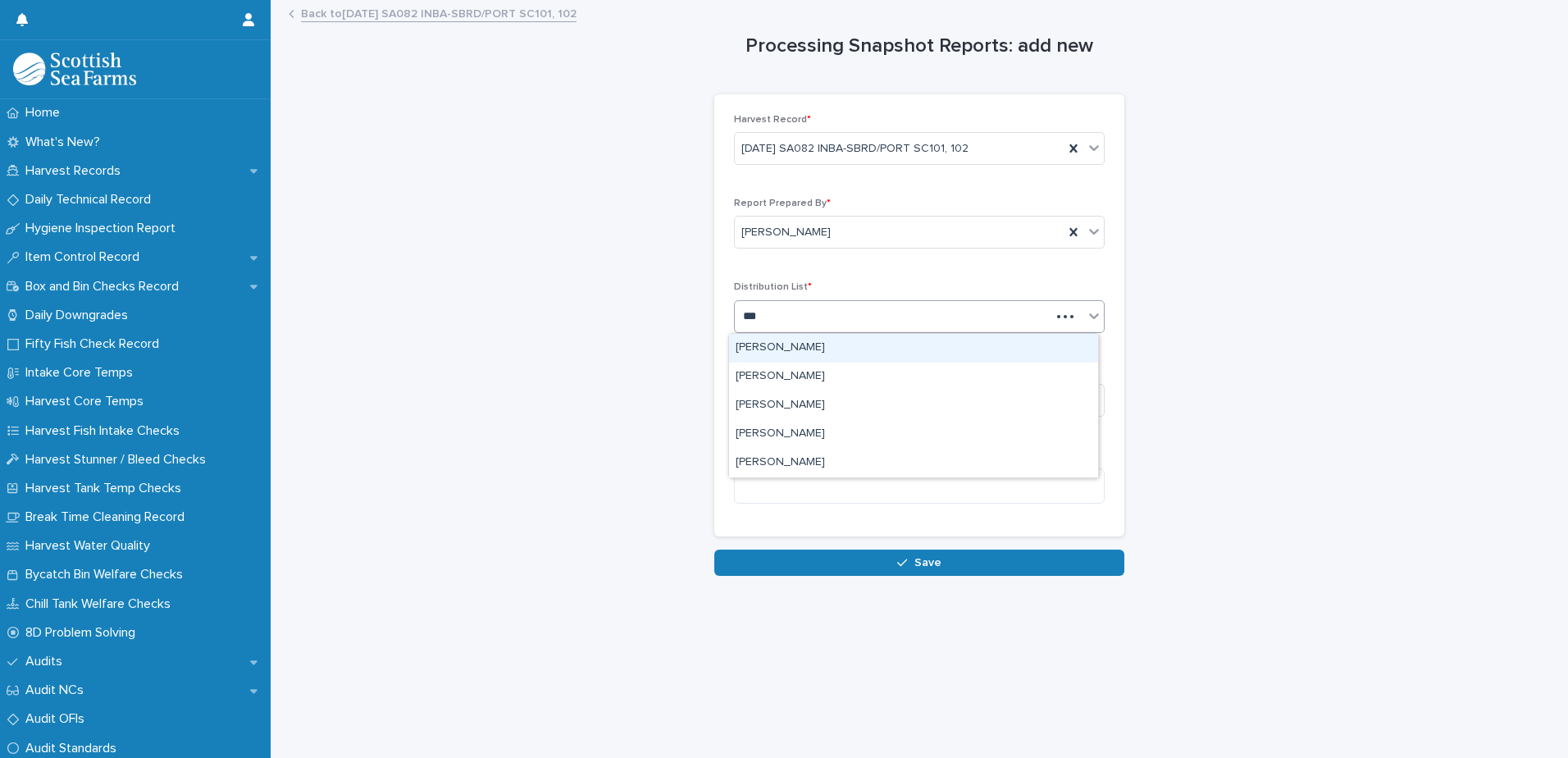
type input "****"
click at [821, 346] on div "[PERSON_NAME]" at bounding box center [913, 348] width 369 height 29
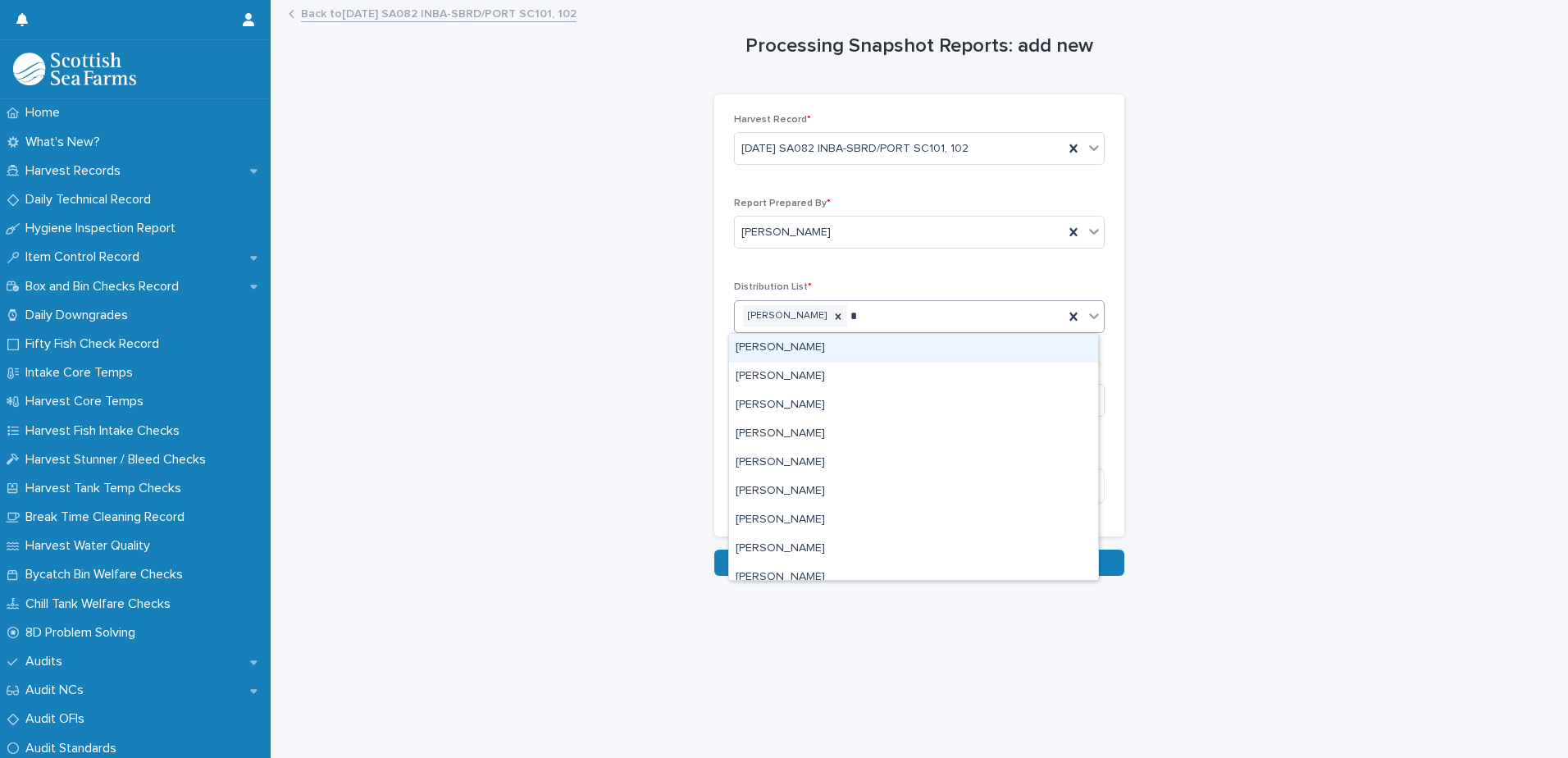
type input "**"
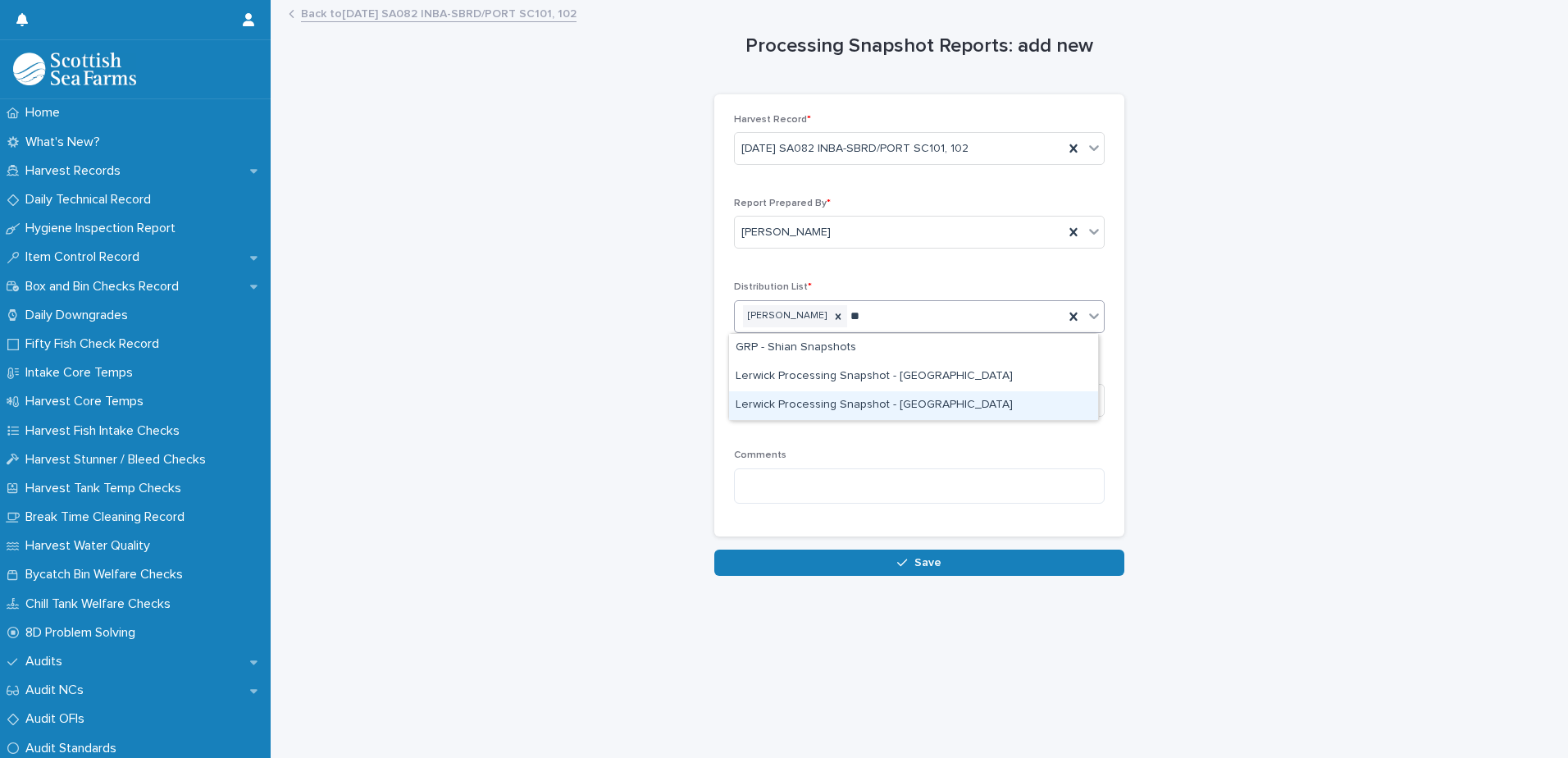
click at [927, 407] on div "Lerwick Processing Snapshot - [GEOGRAPHIC_DATA]" at bounding box center [913, 405] width 369 height 29
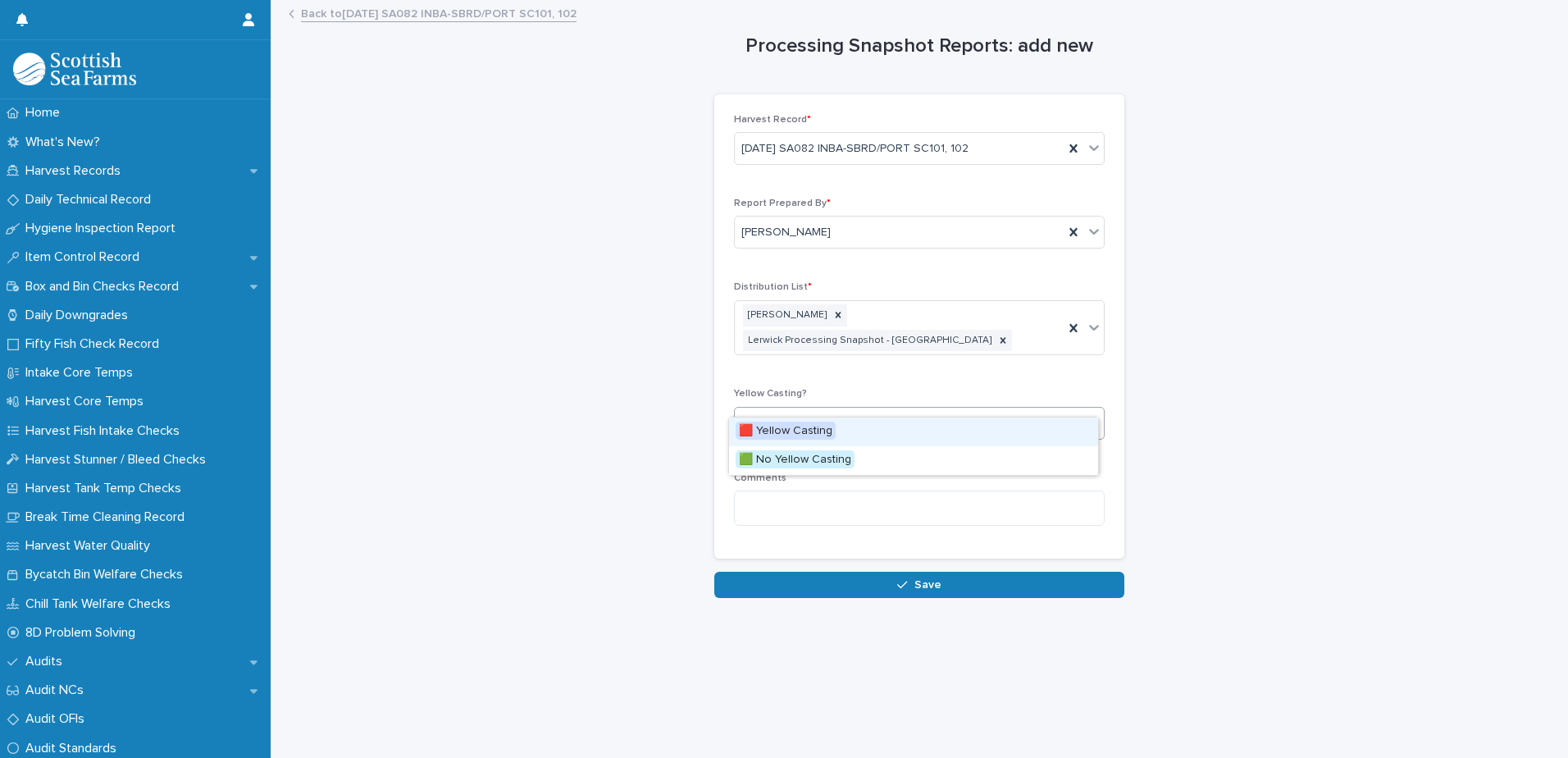
click at [927, 409] on div "Select..." at bounding box center [909, 422] width 349 height 27
click at [816, 431] on span "🟥 Yellow Casting" at bounding box center [785, 430] width 100 height 18
click at [993, 491] on textarea at bounding box center [919, 508] width 371 height 35
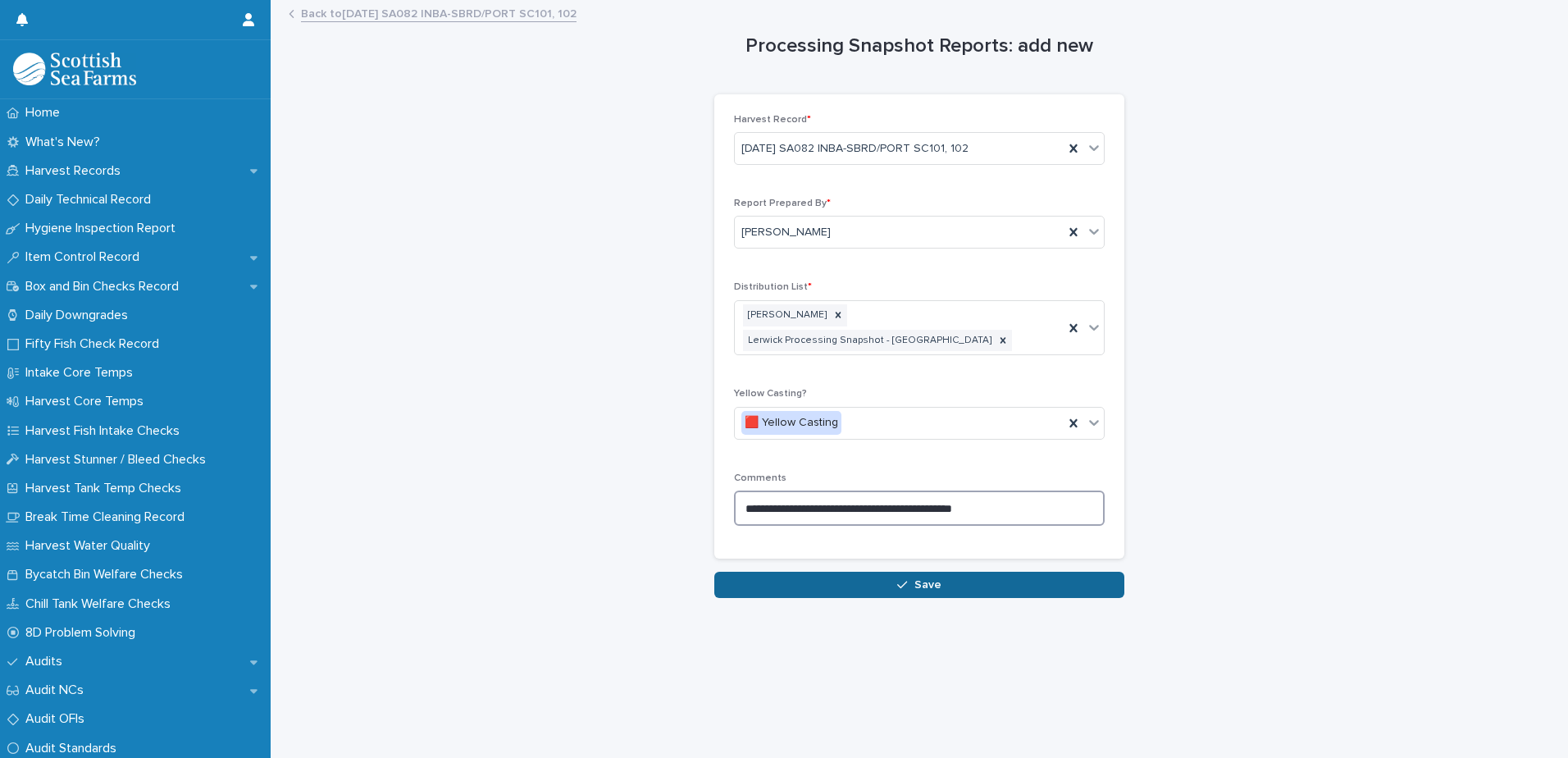
type textarea "**********"
click at [933, 580] on span "Save" at bounding box center [927, 585] width 27 height 11
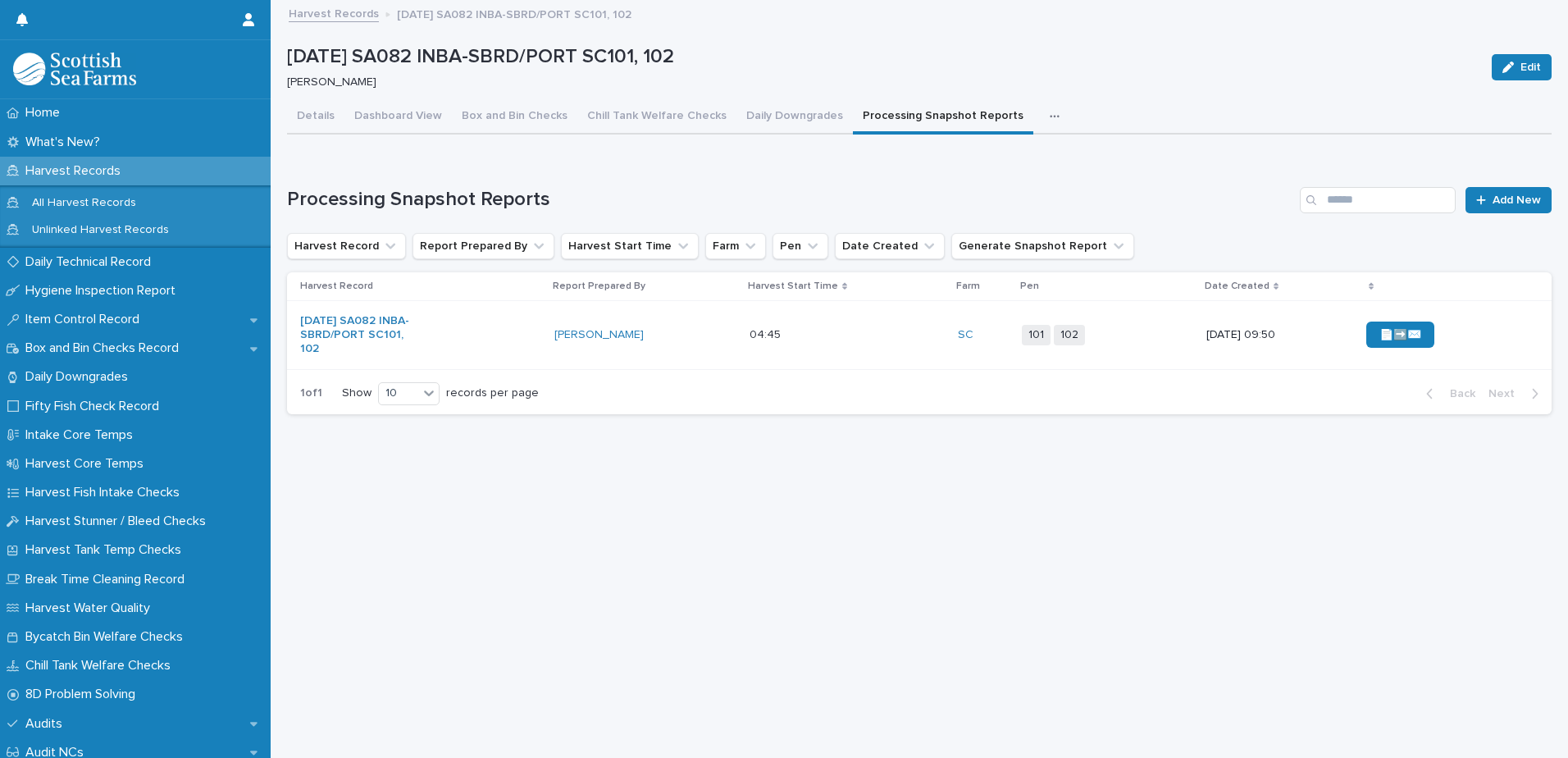
click at [1466, 339] on div "📄➡️✉️" at bounding box center [1446, 334] width 159 height 39
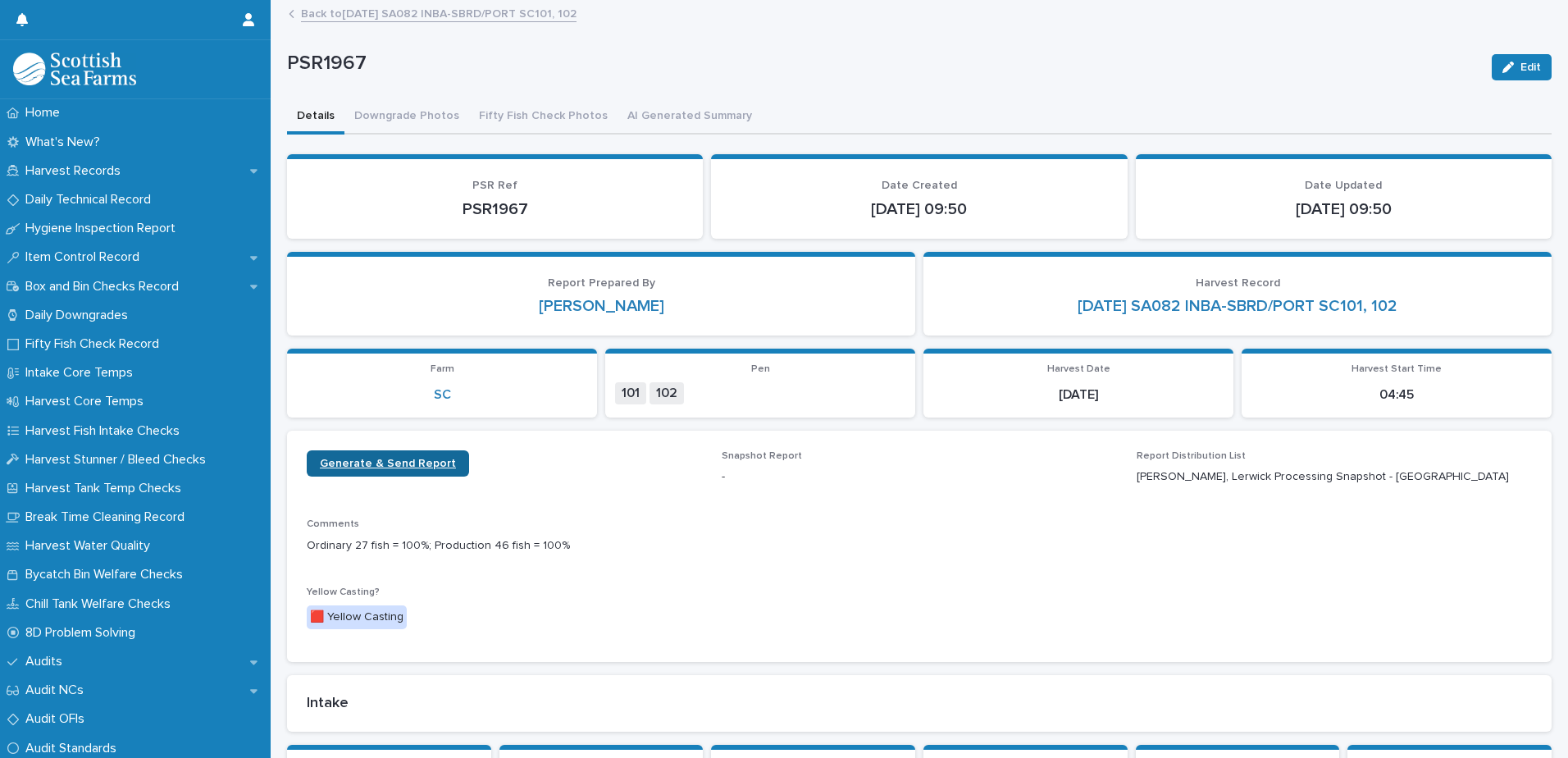
click at [371, 468] on span "Generate & Send Report" at bounding box center [388, 463] width 136 height 11
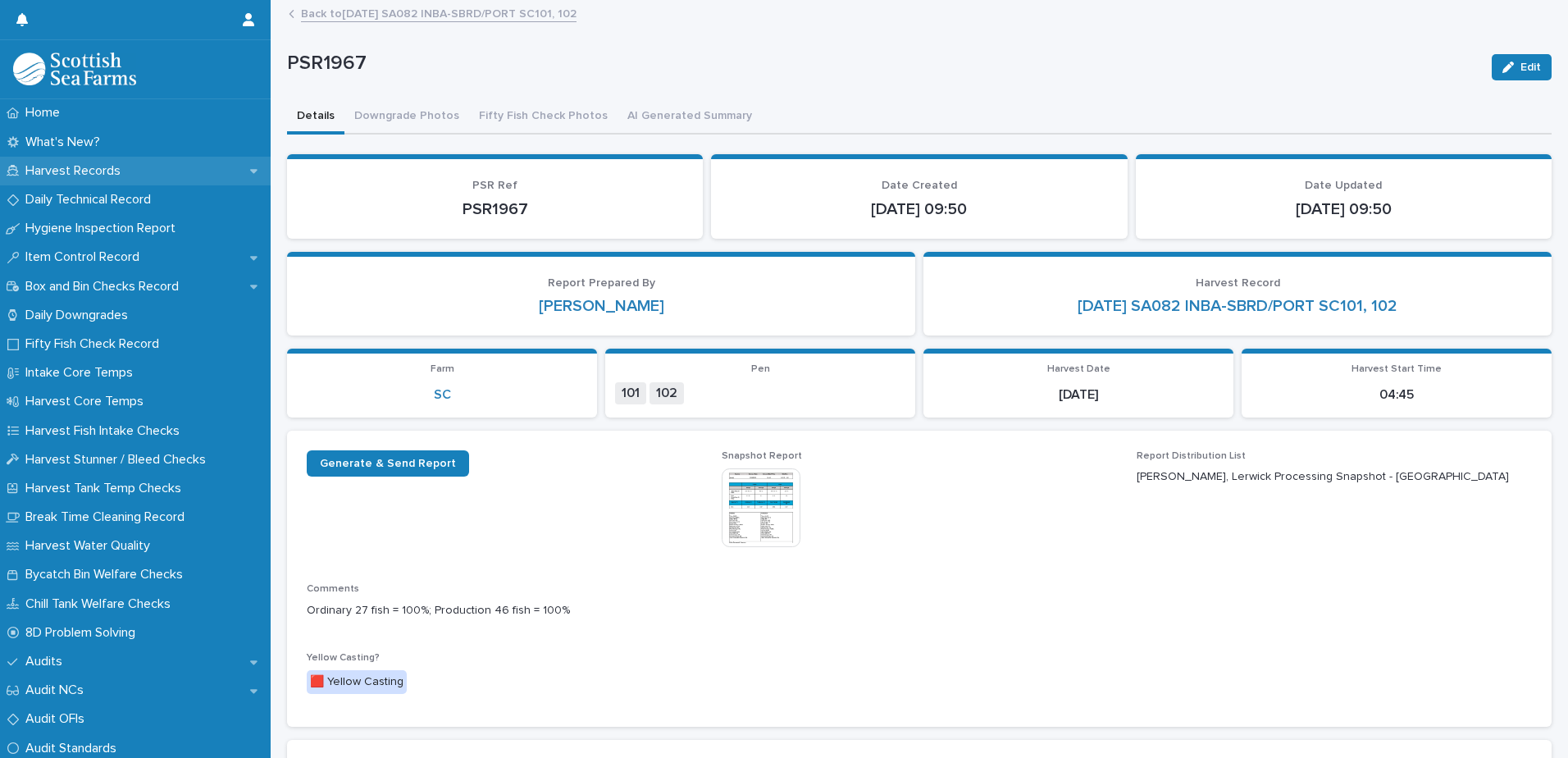
click at [108, 170] on p "Harvest Records" at bounding box center [76, 171] width 114 height 15
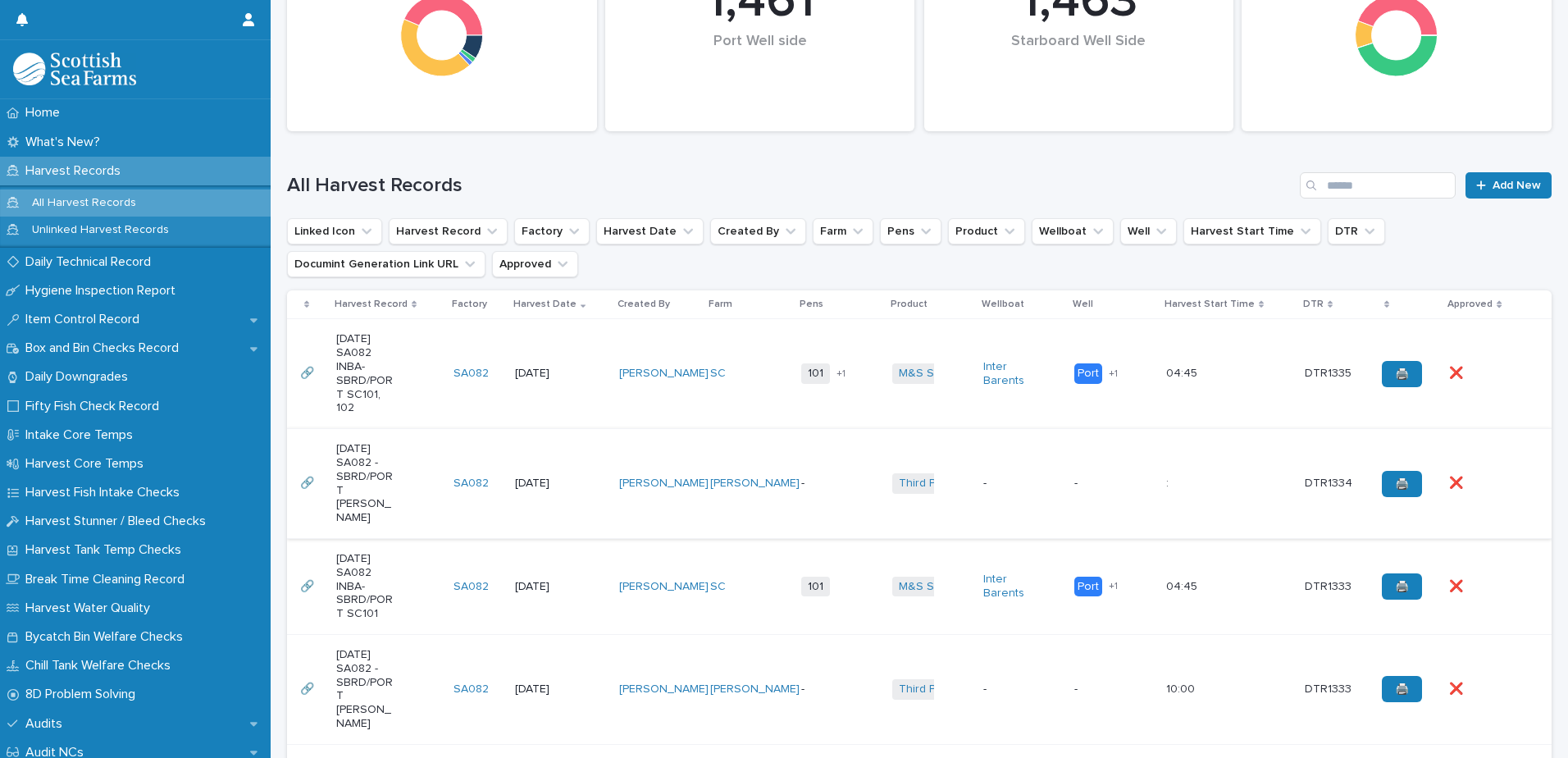
scroll to position [328, 0]
